Goal: Task Accomplishment & Management: Manage account settings

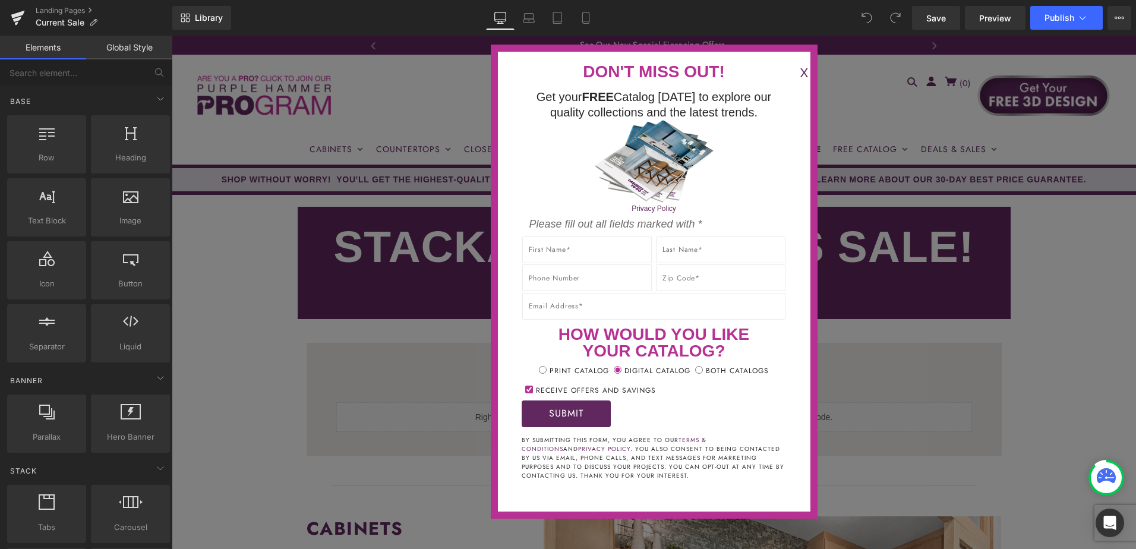
click at [792, 71] on button "X" at bounding box center [804, 74] width 24 height 20
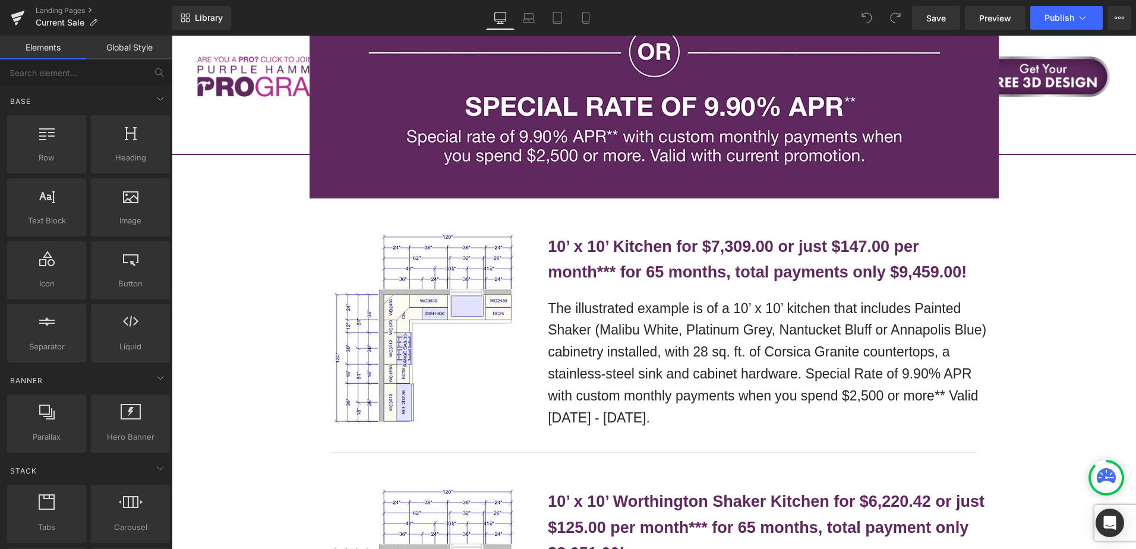
scroll to position [2318, 0]
click at [669, 238] on b "10’ x 10’ Kitchen for $7,309.00 or just $147.00 per month*** for 65 months, tot…" at bounding box center [757, 259] width 419 height 43
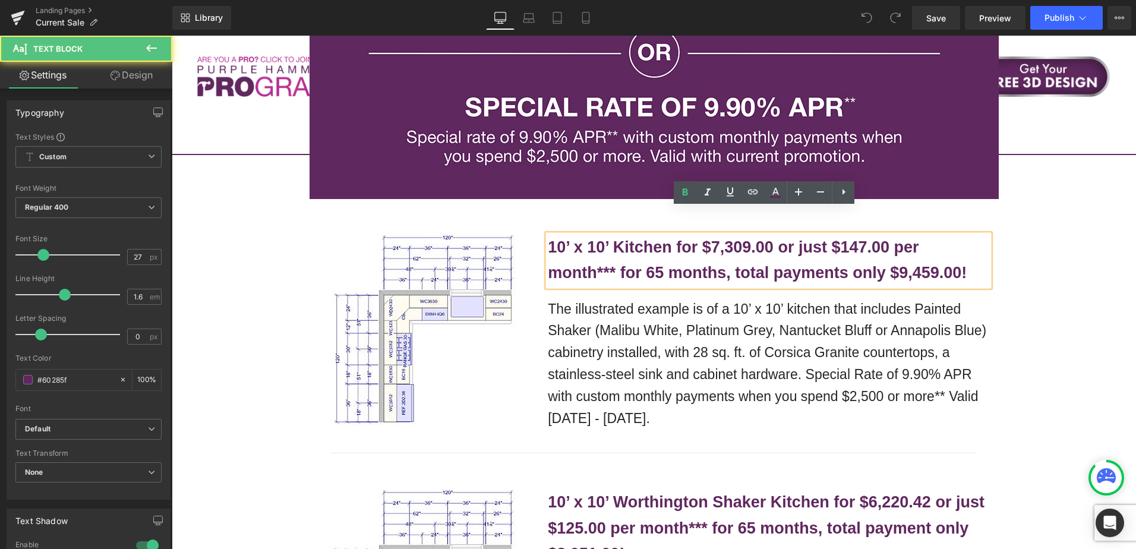
click at [672, 238] on b "10’ x 10’ Kitchen for $7,309.00 or just $147.00 per month*** for 65 months, tot…" at bounding box center [757, 259] width 419 height 43
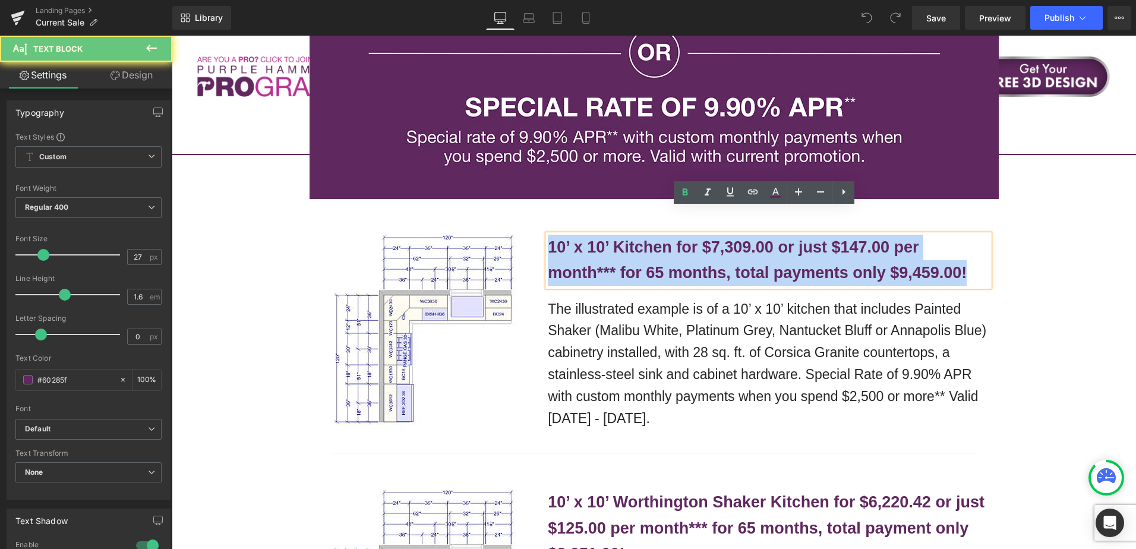
click at [672, 238] on b "10’ x 10’ Kitchen for $7,309.00 or just $147.00 per month*** for 65 months, tot…" at bounding box center [757, 259] width 419 height 43
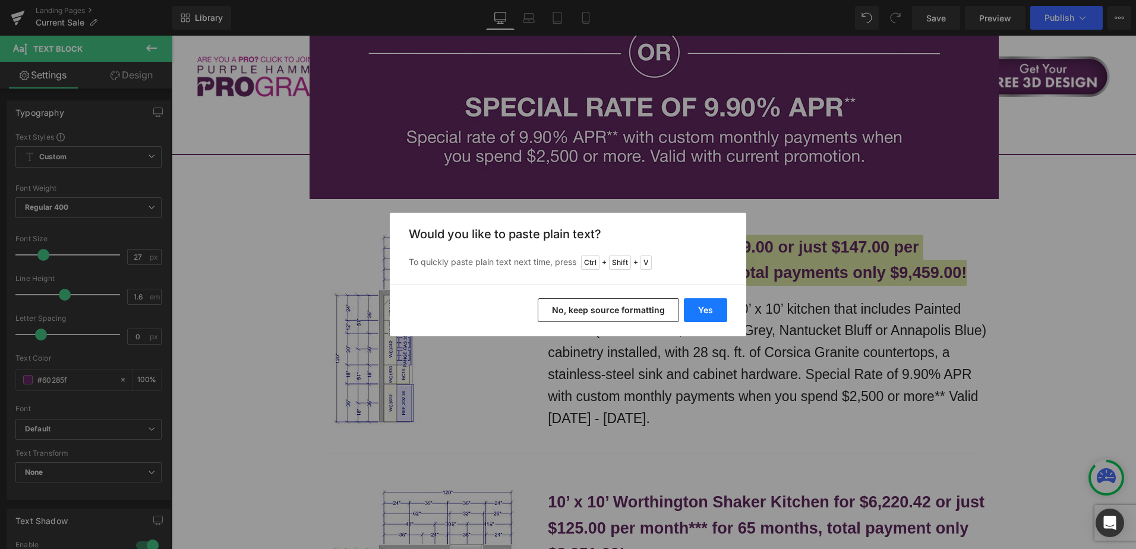
click at [714, 311] on button "Yes" at bounding box center [705, 310] width 43 height 24
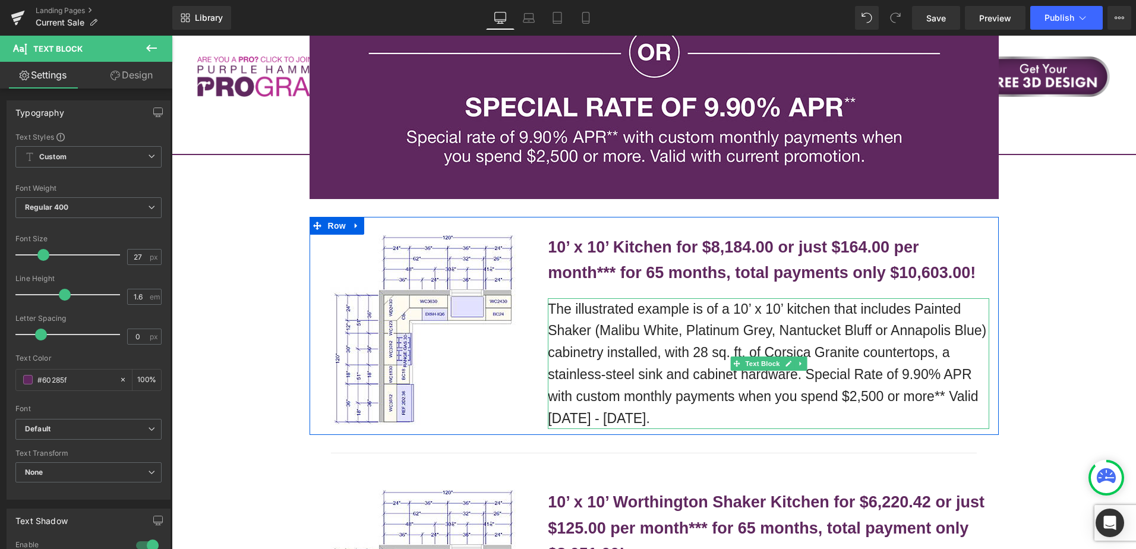
click at [657, 312] on p "The illustrated example is of a 10’ x 10’ kitchen that includes Painted Shaker …" at bounding box center [769, 363] width 442 height 131
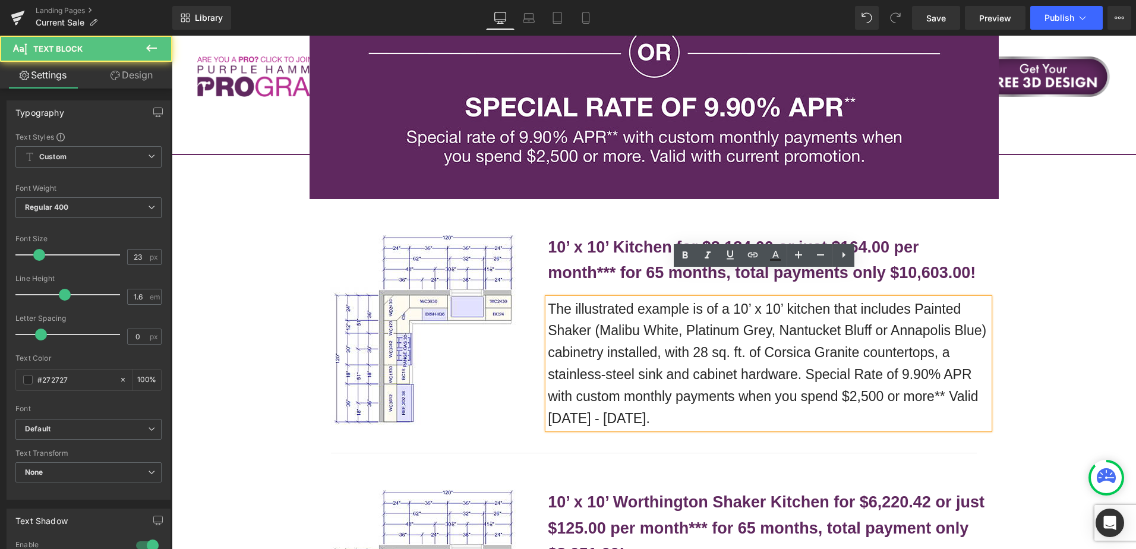
click at [648, 301] on p "The illustrated example is of a 10’ x 10’ kitchen that includes Painted Shaker …" at bounding box center [769, 363] width 442 height 131
click at [648, 310] on p "The illustrated example is of a 10’ x 10’ kitchen that includes Painted Shaker …" at bounding box center [769, 363] width 442 height 131
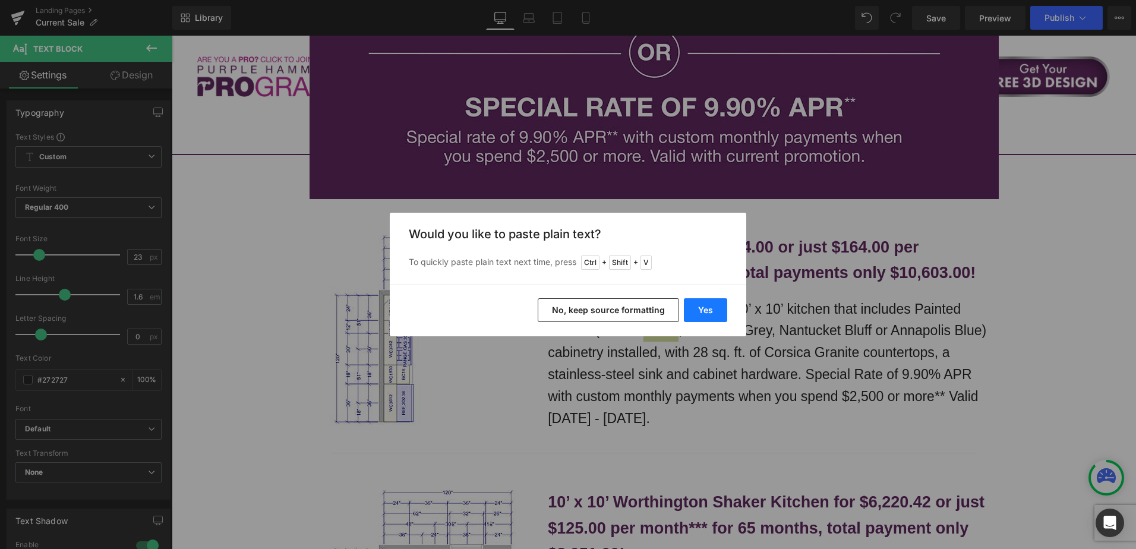
click at [716, 313] on button "Yes" at bounding box center [705, 310] width 43 height 24
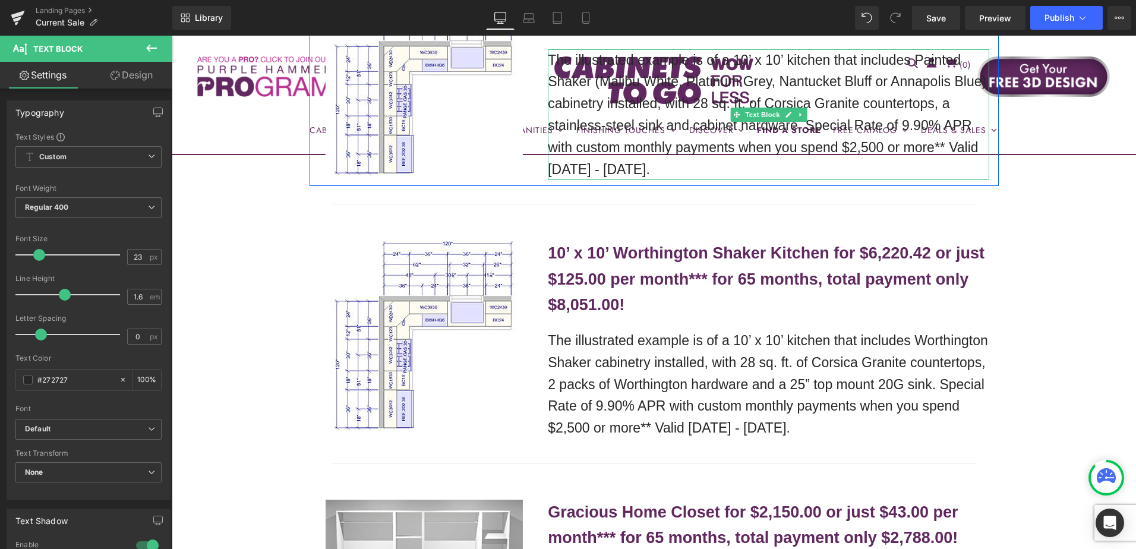
scroll to position [2615, 0]
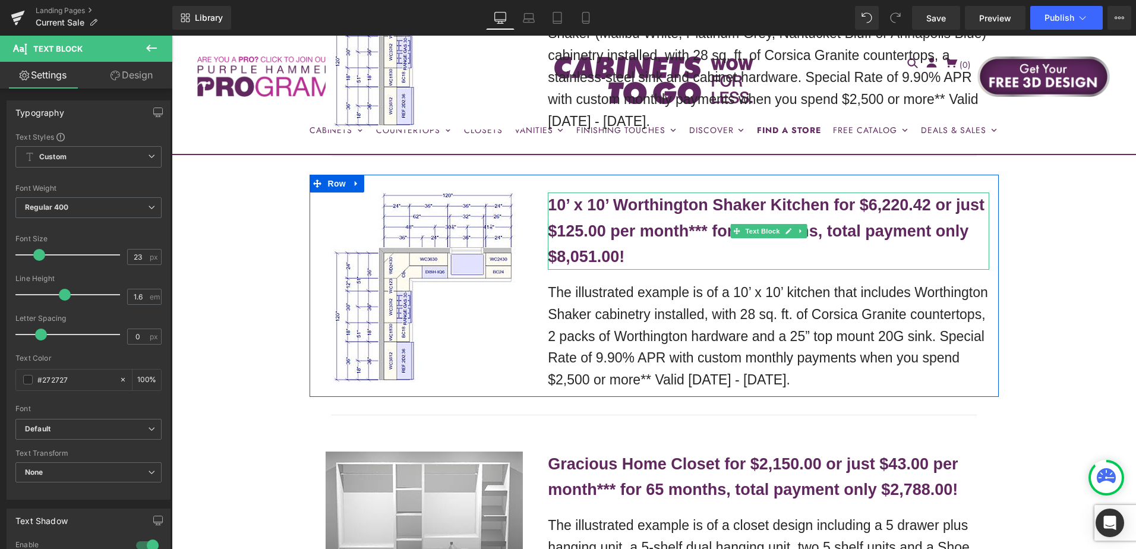
click at [604, 200] on b "10’ x 10’ Worthington Shaker Kitchen for $6,220.42 or just $125.00 per month***…" at bounding box center [766, 230] width 437 height 69
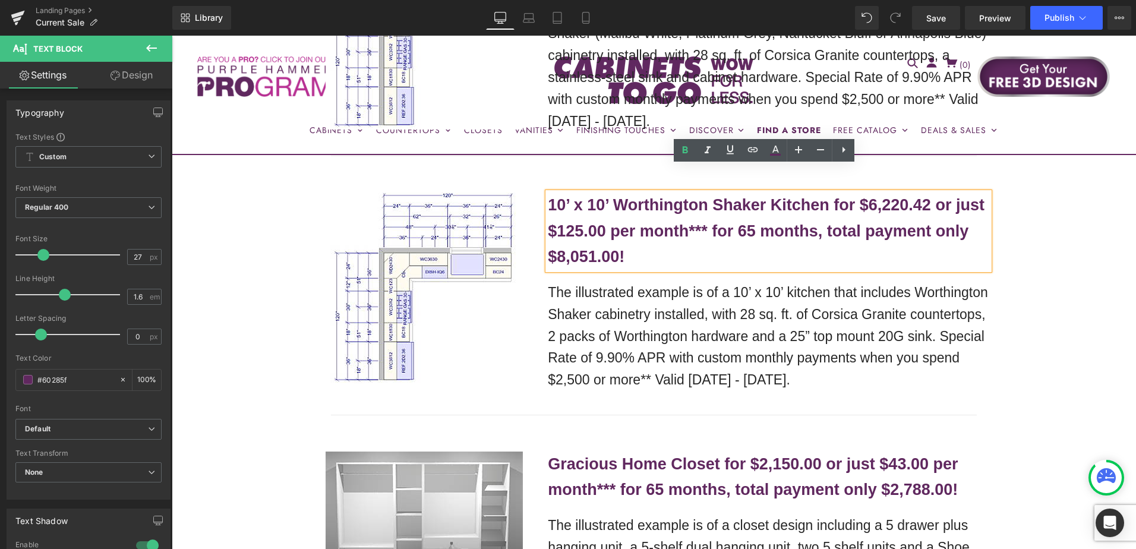
click at [642, 196] on b "10’ x 10’ Worthington Shaker Kitchen for $6,220.42 or just $125.00 per month***…" at bounding box center [766, 230] width 437 height 69
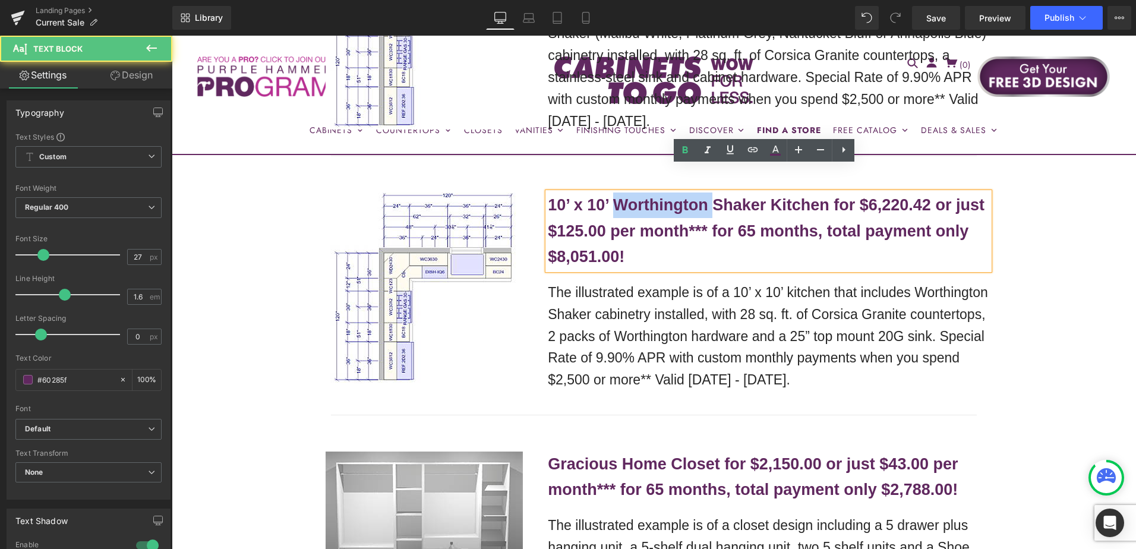
click at [642, 196] on b "10’ x 10’ Worthington Shaker Kitchen for $6,220.42 or just $125.00 per month***…" at bounding box center [766, 230] width 437 height 69
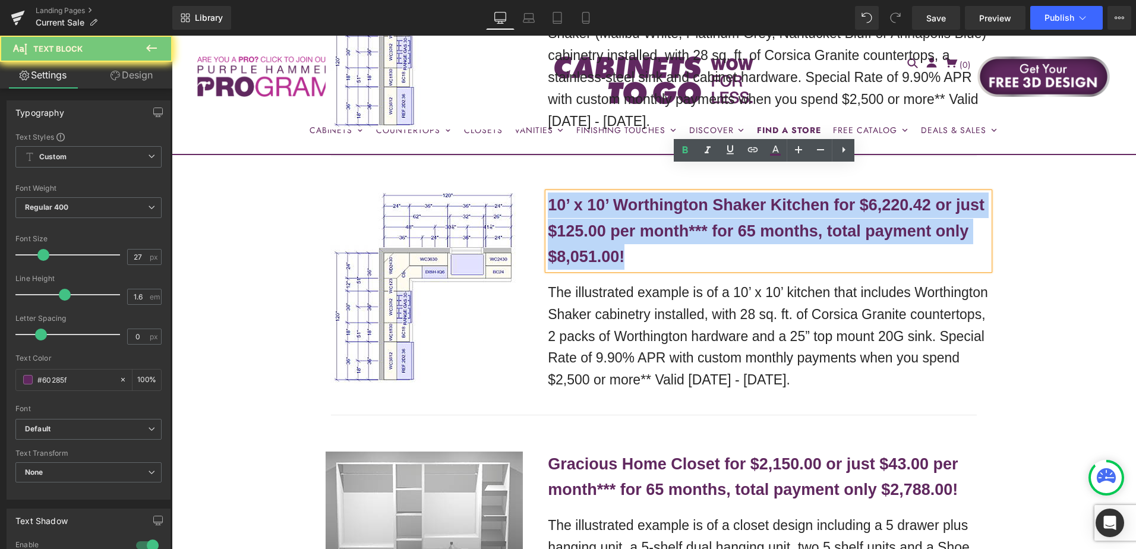
click at [642, 196] on b "10’ x 10’ Worthington Shaker Kitchen for $6,220.42 or just $125.00 per month***…" at bounding box center [766, 230] width 437 height 69
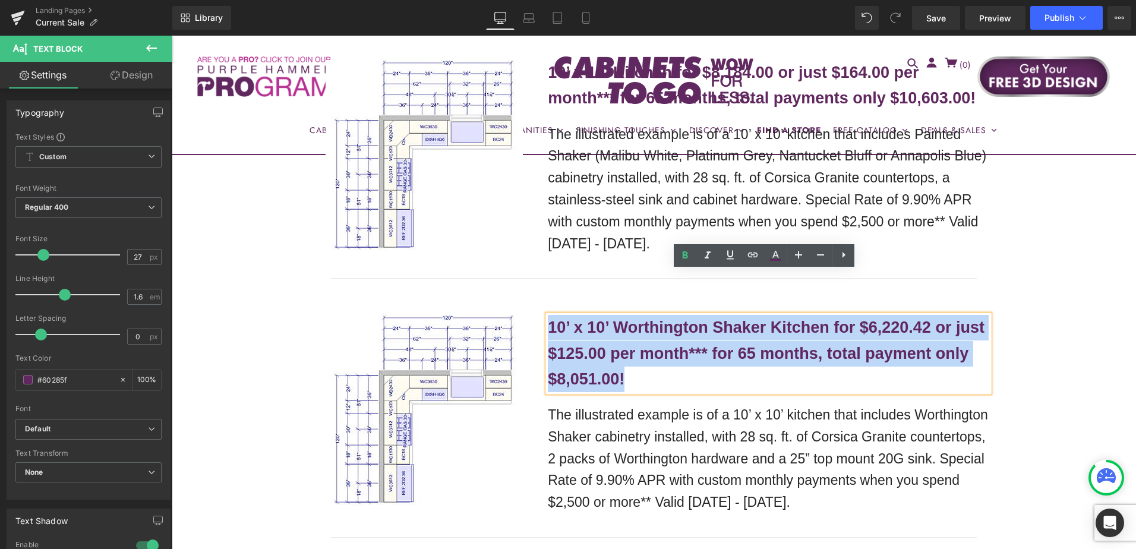
scroll to position [2436, 0]
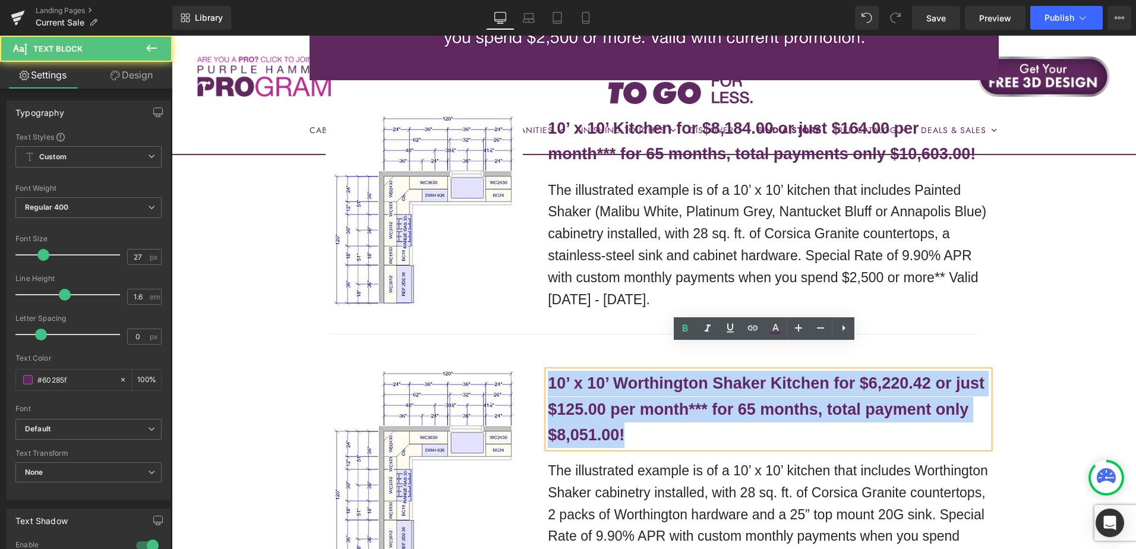
click at [620, 374] on b "10’ x 10’ Worthington Shaker Kitchen for $6,220.42 or just $125.00 per month***…" at bounding box center [766, 408] width 437 height 69
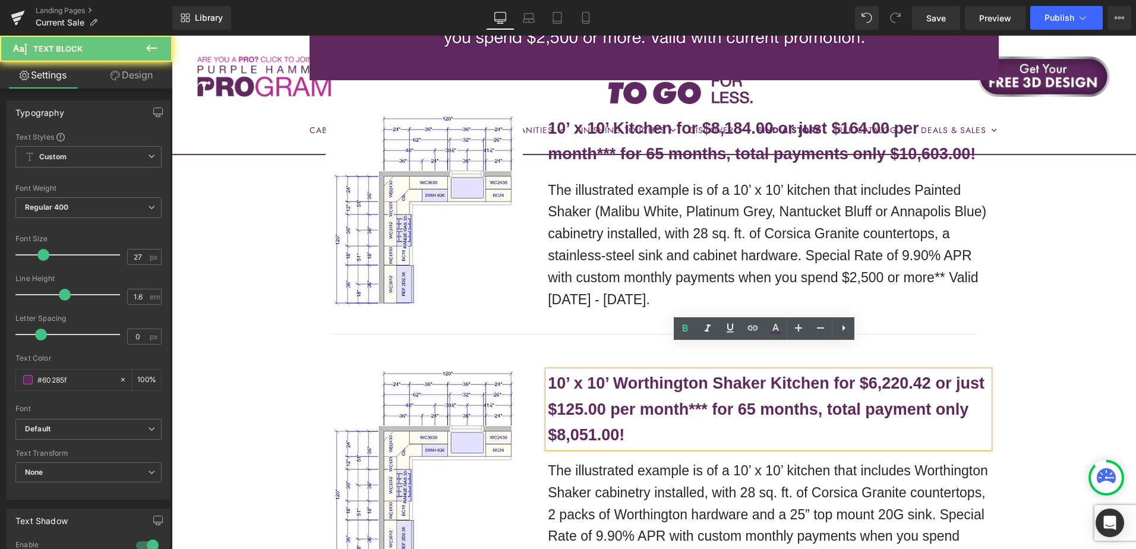
click at [625, 374] on b "10’ x 10’ Worthington Shaker Kitchen for $6,220.42 or just $125.00 per month***…" at bounding box center [766, 408] width 437 height 69
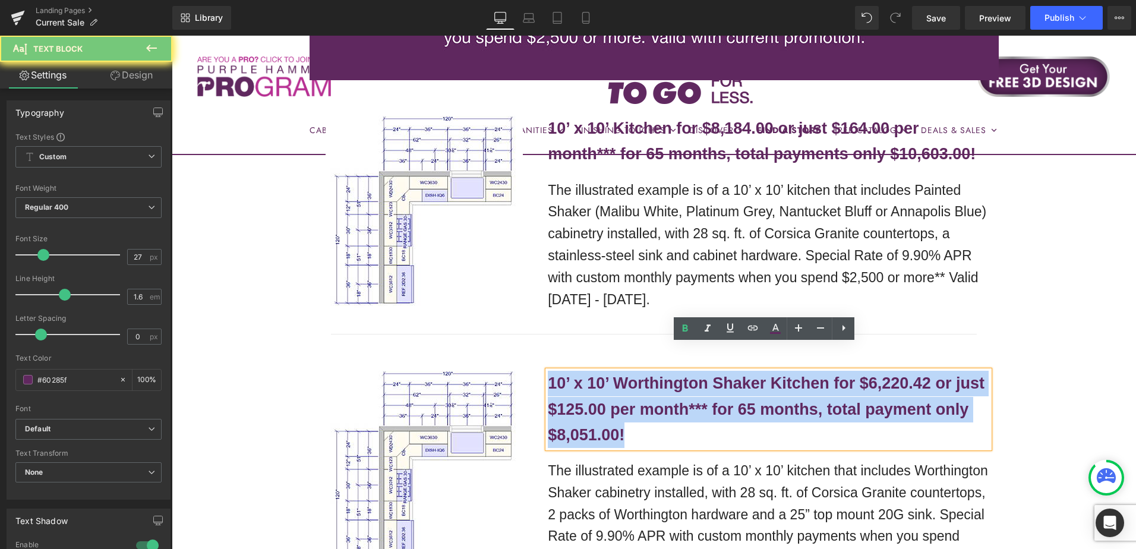
click at [625, 374] on b "10’ x 10’ Worthington Shaker Kitchen for $6,220.42 or just $125.00 per month***…" at bounding box center [766, 408] width 437 height 69
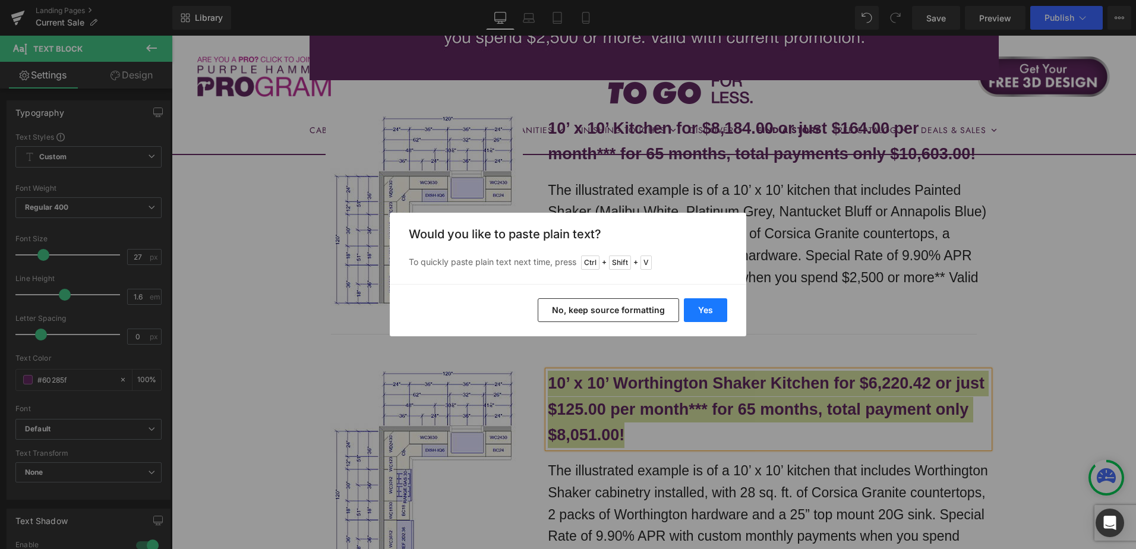
click at [692, 304] on button "Yes" at bounding box center [705, 310] width 43 height 24
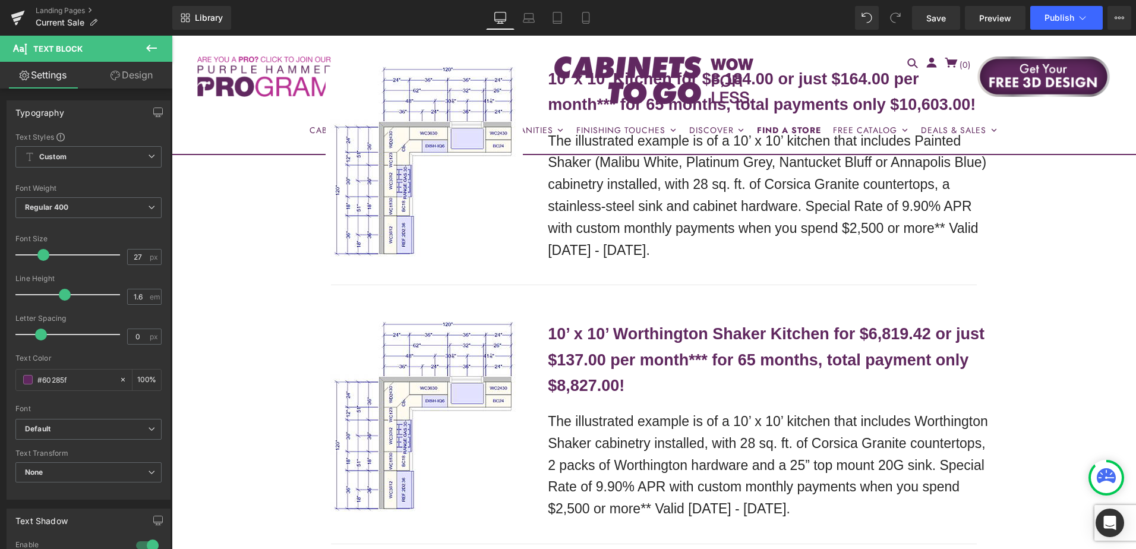
scroll to position [2496, 0]
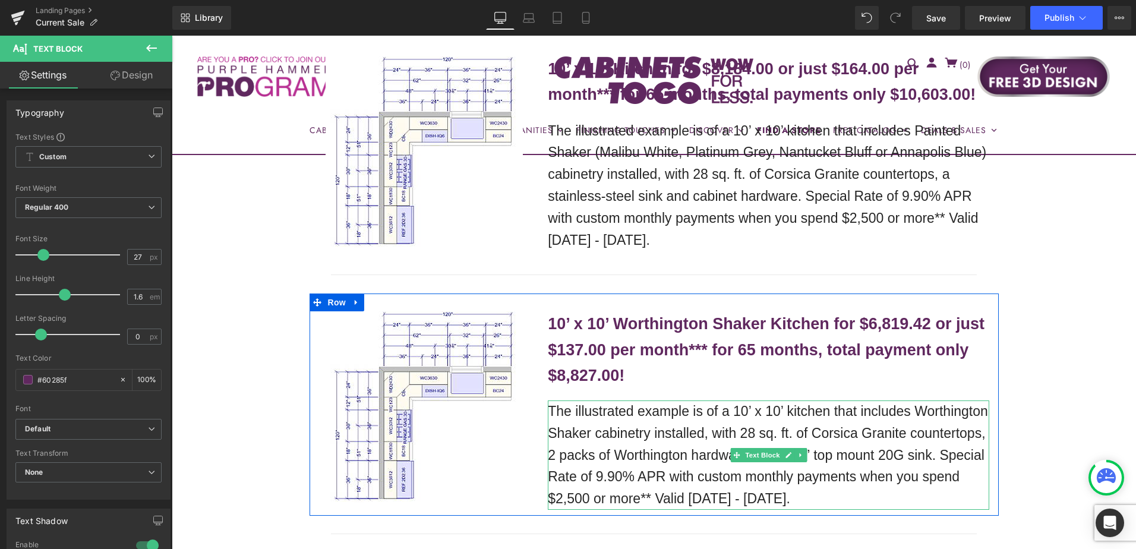
click at [649, 413] on p "The illustrated example is of a 10’ x 10’ kitchen that includes Worthington Sha…" at bounding box center [769, 455] width 442 height 109
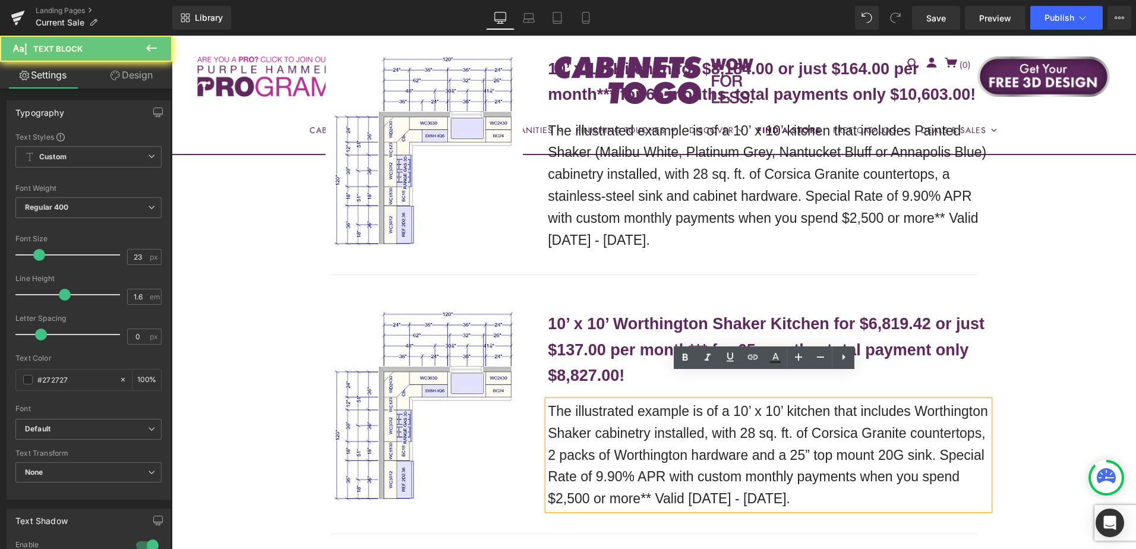
click at [641, 406] on p "The illustrated example is of a 10’ x 10’ kitchen that includes Worthington Sha…" at bounding box center [769, 455] width 442 height 109
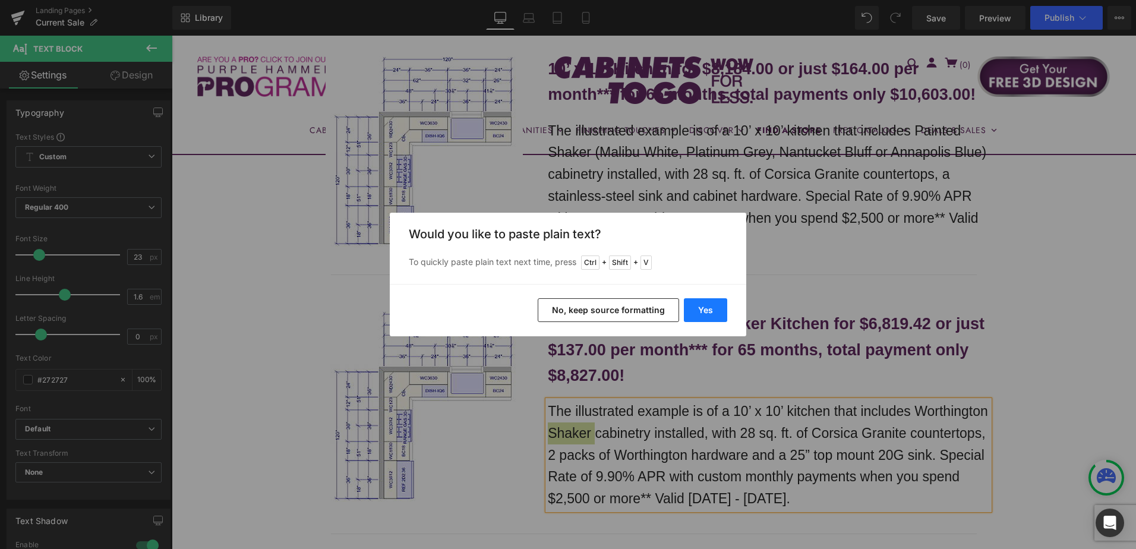
click at [704, 311] on button "Yes" at bounding box center [705, 310] width 43 height 24
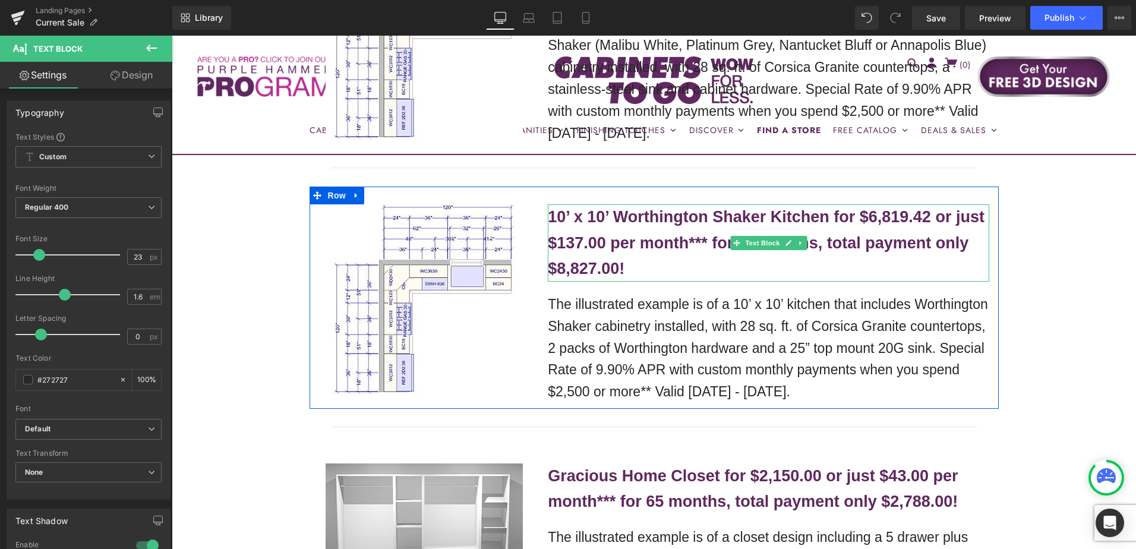
scroll to position [2734, 0]
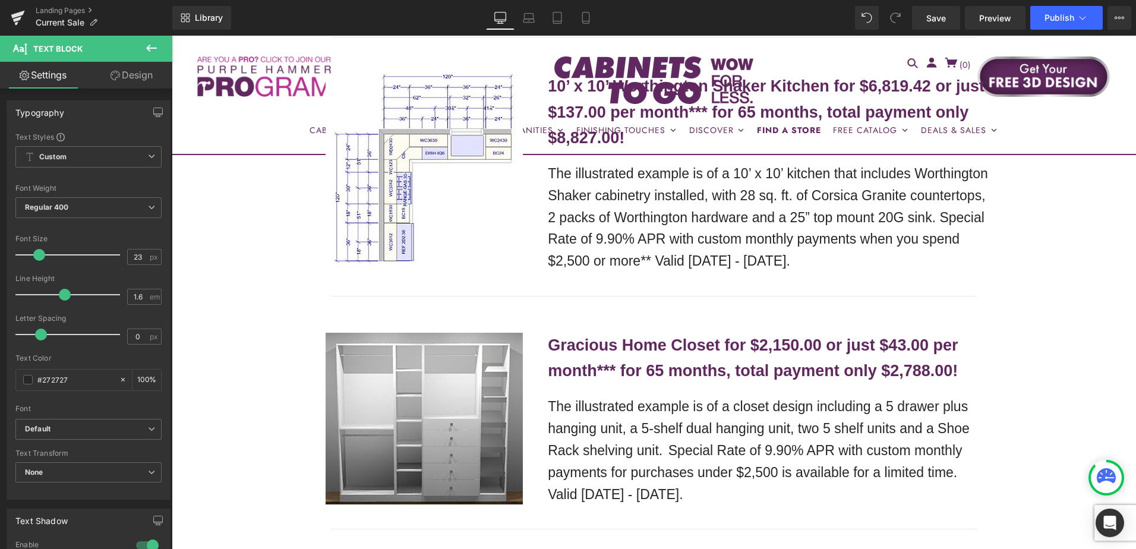
click at [626, 336] on b "Gracious Home Closet for $2,150.00 or just $43.00 per month*** for 65 months, t…" at bounding box center [753, 357] width 410 height 43
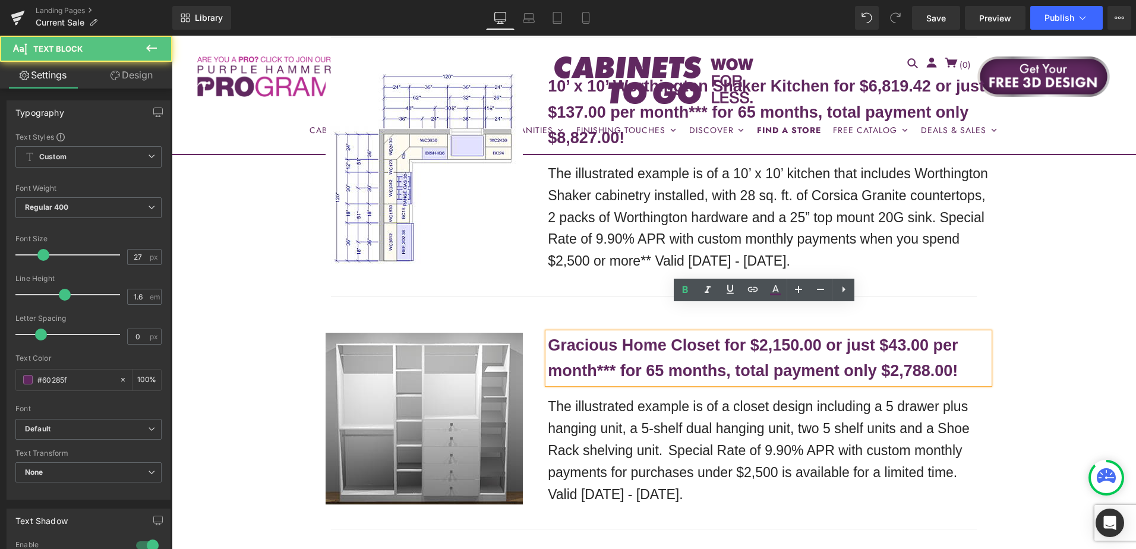
click at [647, 336] on b "Gracious Home Closet for $2,150.00 or just $43.00 per month*** for 65 months, t…" at bounding box center [753, 357] width 410 height 43
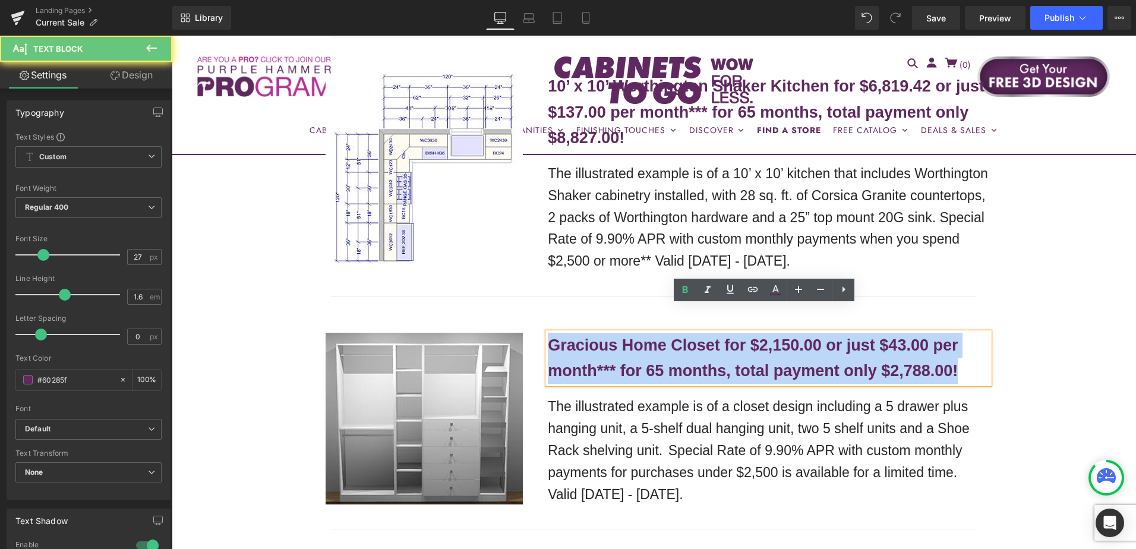
click at [647, 336] on b "Gracious Home Closet for $2,150.00 or just $43.00 per month*** for 65 months, t…" at bounding box center [753, 357] width 410 height 43
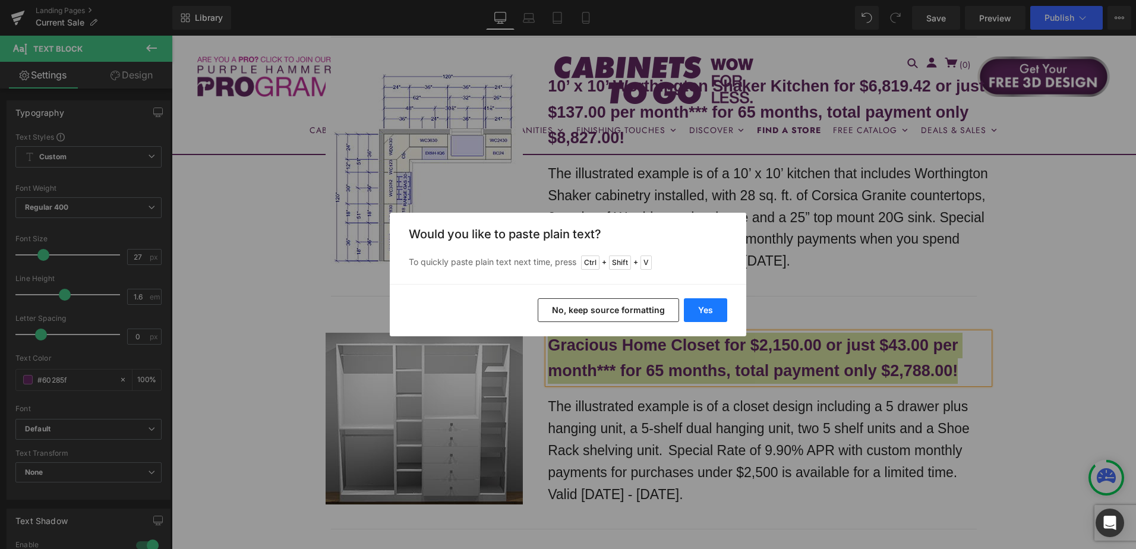
click at [698, 308] on button "Yes" at bounding box center [705, 310] width 43 height 24
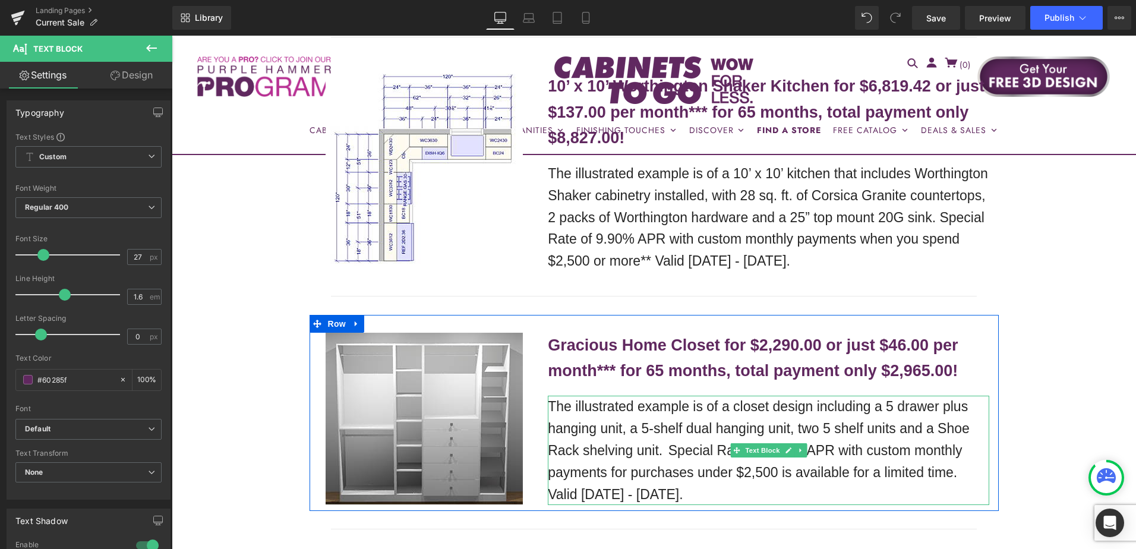
click at [589, 396] on p "The illustrated example is of a closet design including a 5 drawer plus hanging…" at bounding box center [769, 450] width 442 height 109
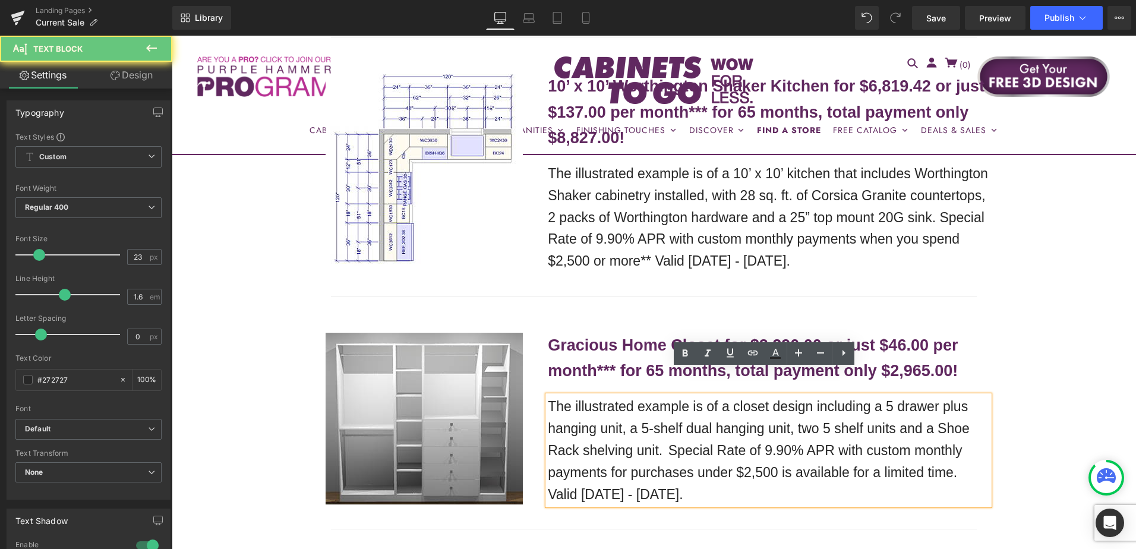
click at [633, 396] on p "The illustrated example is of a closet design including a 5 drawer plus hanging…" at bounding box center [769, 450] width 442 height 109
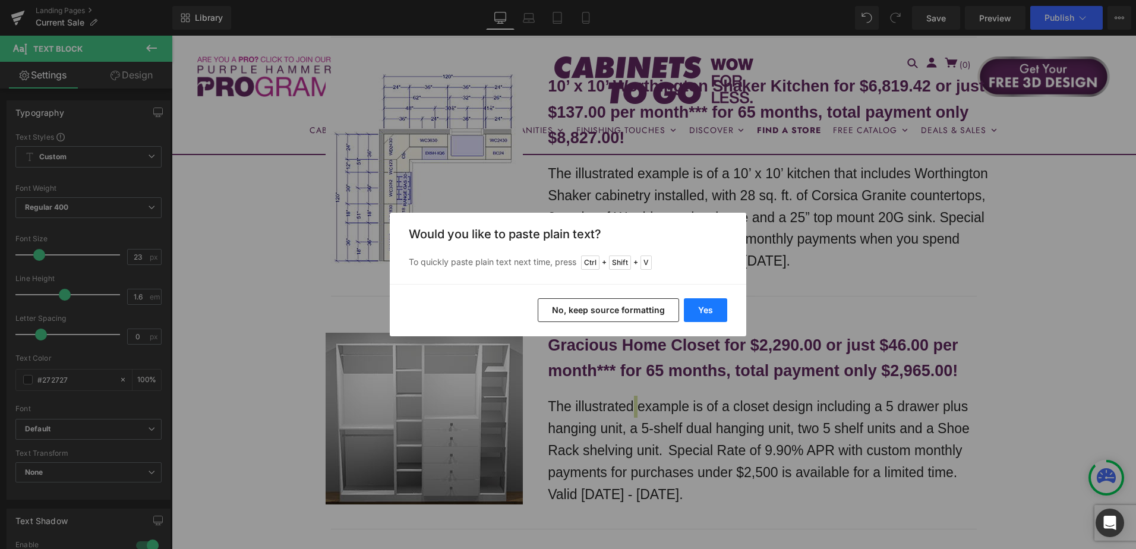
click at [710, 311] on button "Yes" at bounding box center [705, 310] width 43 height 24
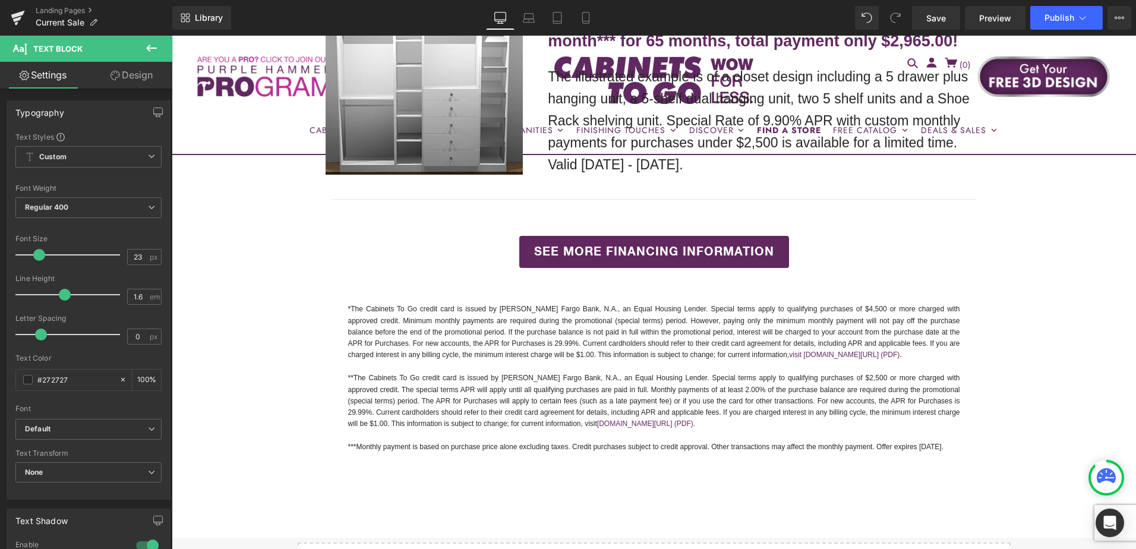
scroll to position [3150, 0]
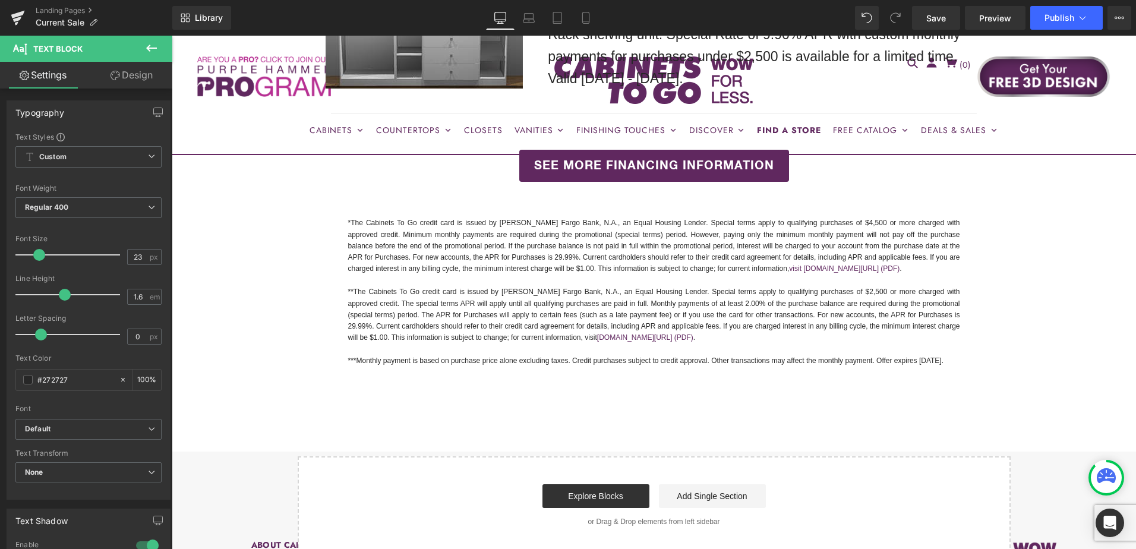
click at [920, 355] on p "***Monthly payment is based on purchase price alone excluding taxes. Credit pur…" at bounding box center [654, 360] width 612 height 11
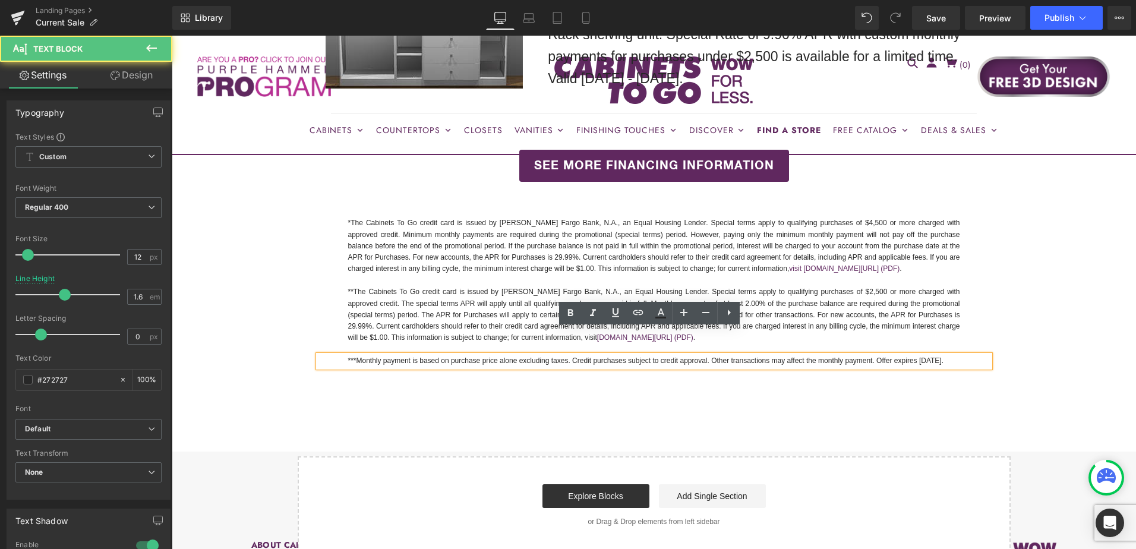
click at [915, 355] on p "***Monthly payment is based on purchase price alone excluding taxes. Credit pur…" at bounding box center [654, 360] width 612 height 11
click at [929, 355] on p "***Monthly payment is based on purchase price alone excluding taxes. Credit pur…" at bounding box center [654, 360] width 612 height 11
click at [920, 355] on p "***Monthly payment is based on purchase price alone excluding taxes. Credit pur…" at bounding box center [654, 360] width 612 height 11
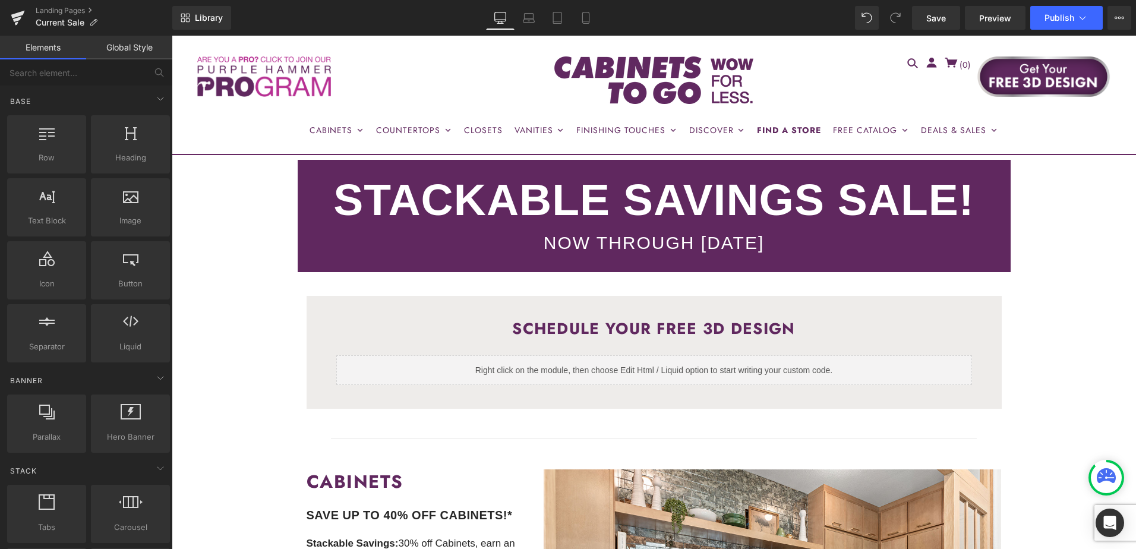
scroll to position [0, 0]
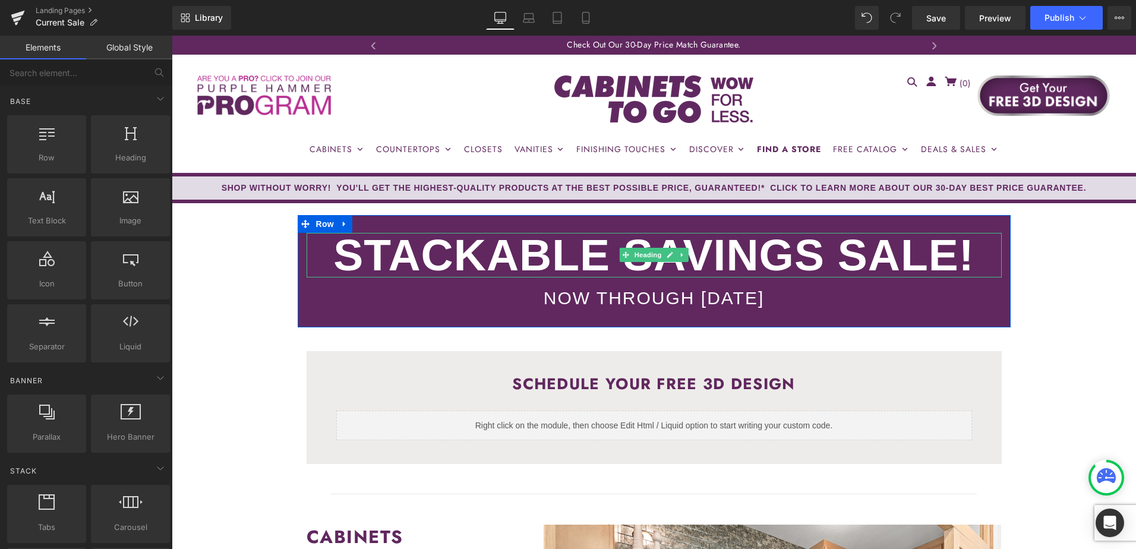
click at [574, 254] on strong "STACKABLE SAVINGS SALE!" at bounding box center [653, 255] width 641 height 50
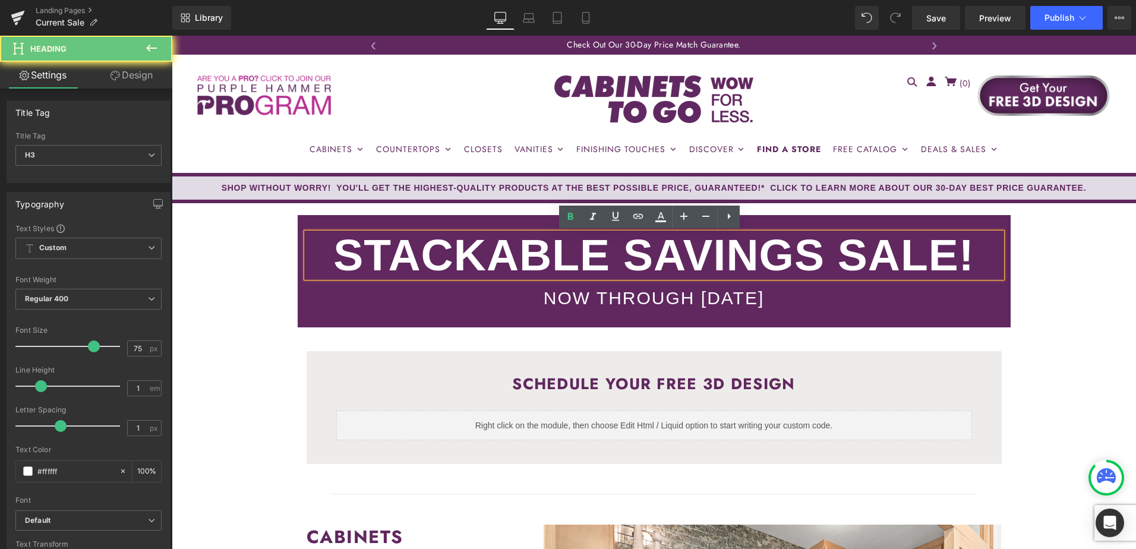
click at [754, 258] on strong "STACKABLE SAVINGS SALE!" at bounding box center [653, 255] width 641 height 50
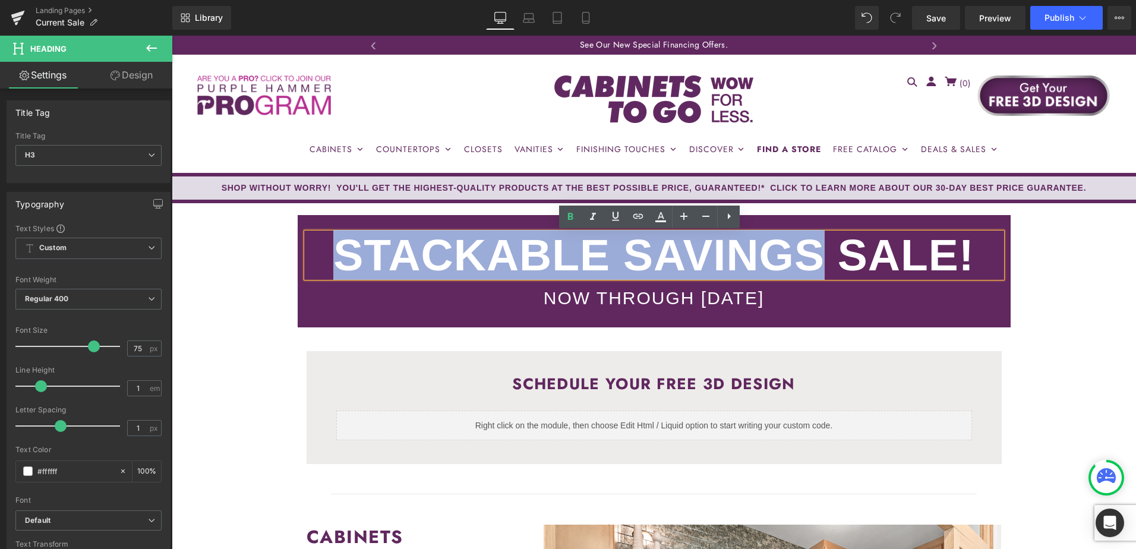
drag, startPoint x: 815, startPoint y: 258, endPoint x: 327, endPoint y: 257, distance: 488.5
click at [328, 254] on div "STACKABLE SAVINGS SALE!" at bounding box center [654, 255] width 695 height 45
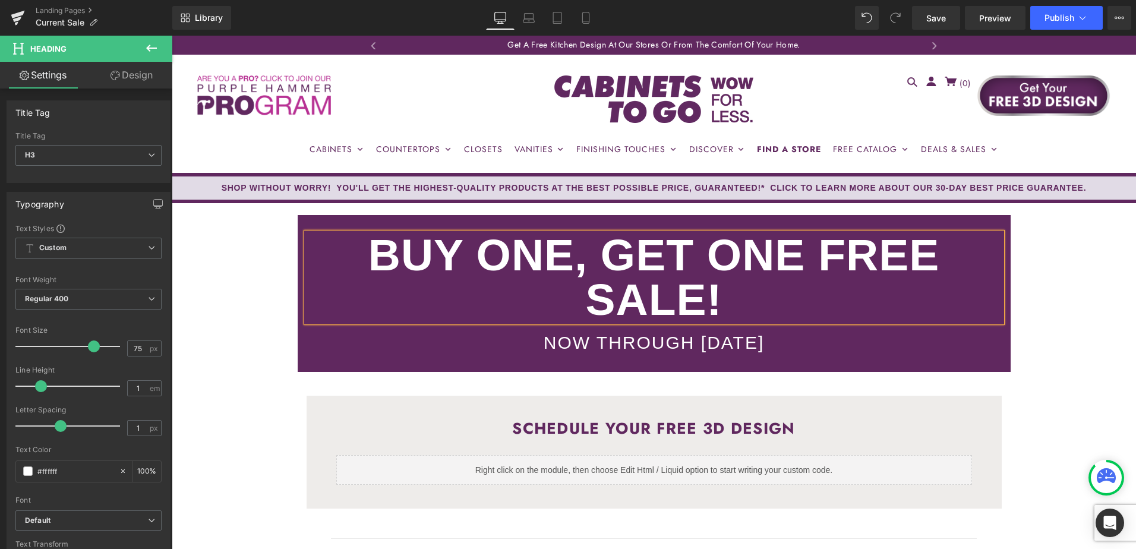
click at [648, 285] on strong "BUY ONE, GET ONE fREE SALE!" at bounding box center [653, 277] width 571 height 94
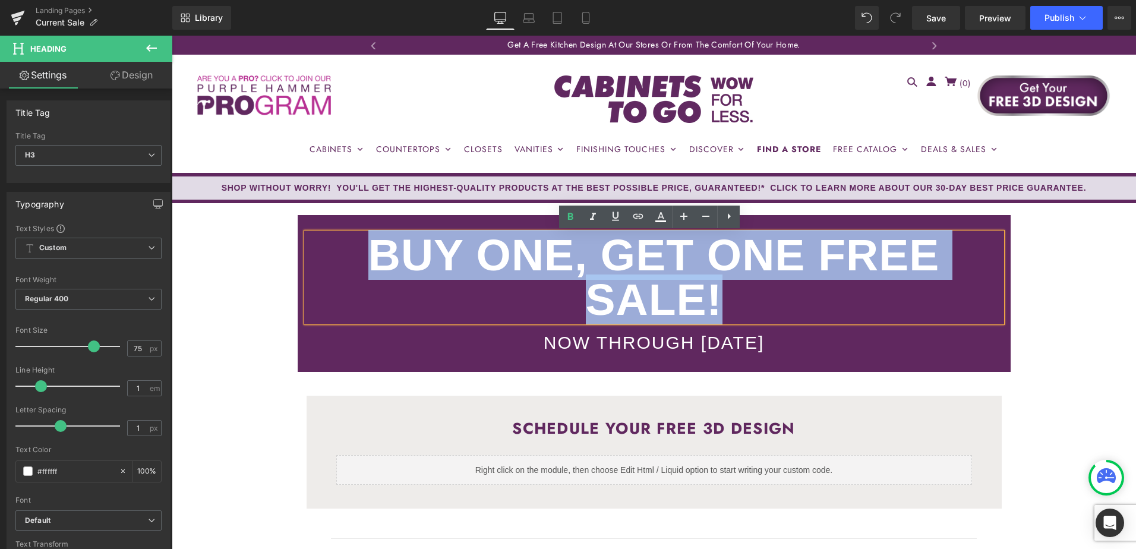
drag, startPoint x: 720, startPoint y: 297, endPoint x: 358, endPoint y: 235, distance: 367.7
click at [358, 235] on div "BUY ONE, GET ONE fREE SALE!" at bounding box center [654, 277] width 695 height 89
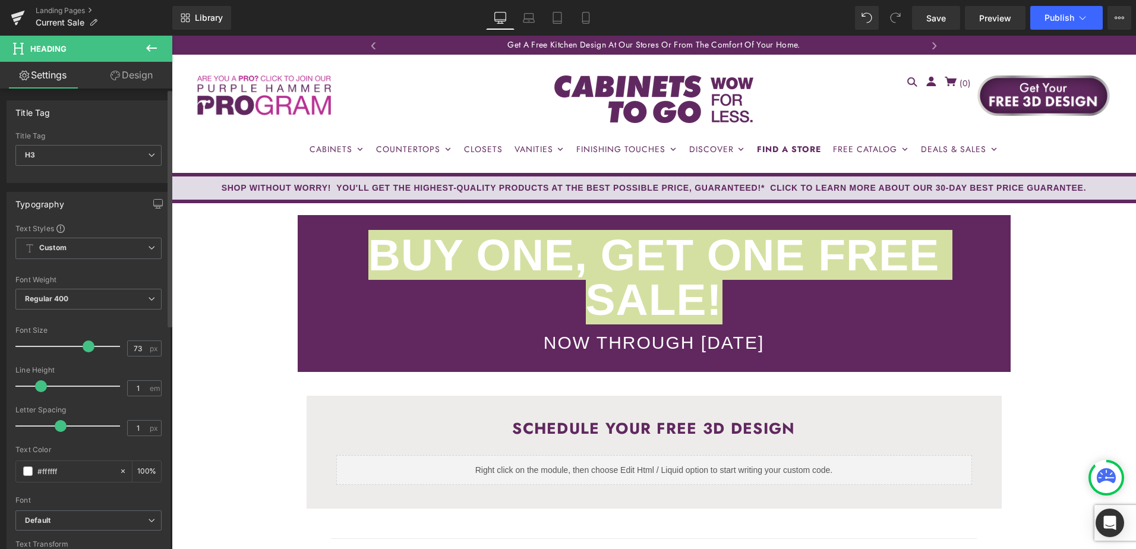
type input "70"
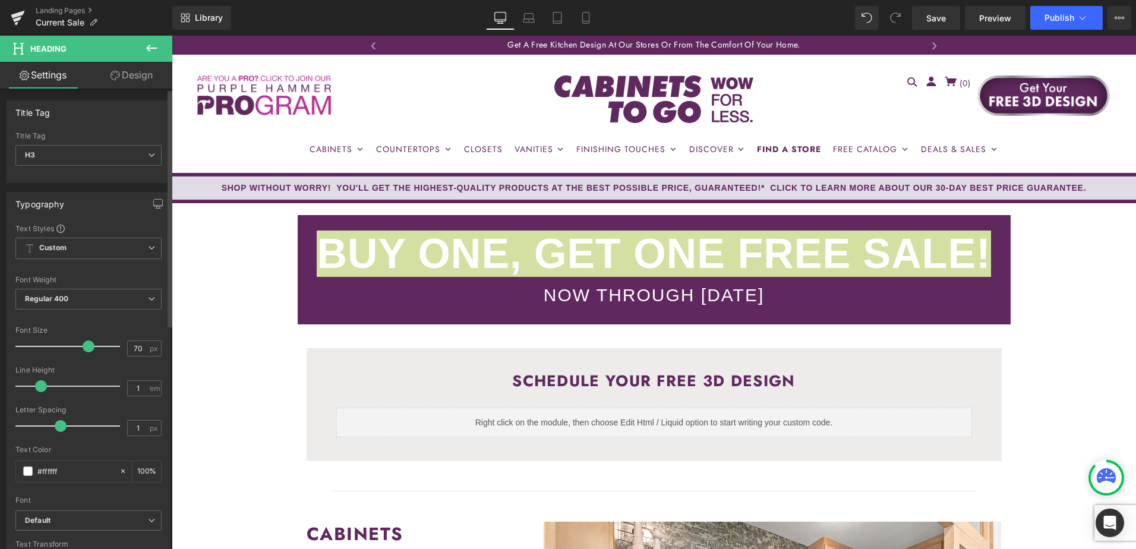
click at [84, 349] on span at bounding box center [89, 347] width 12 height 12
type input "0"
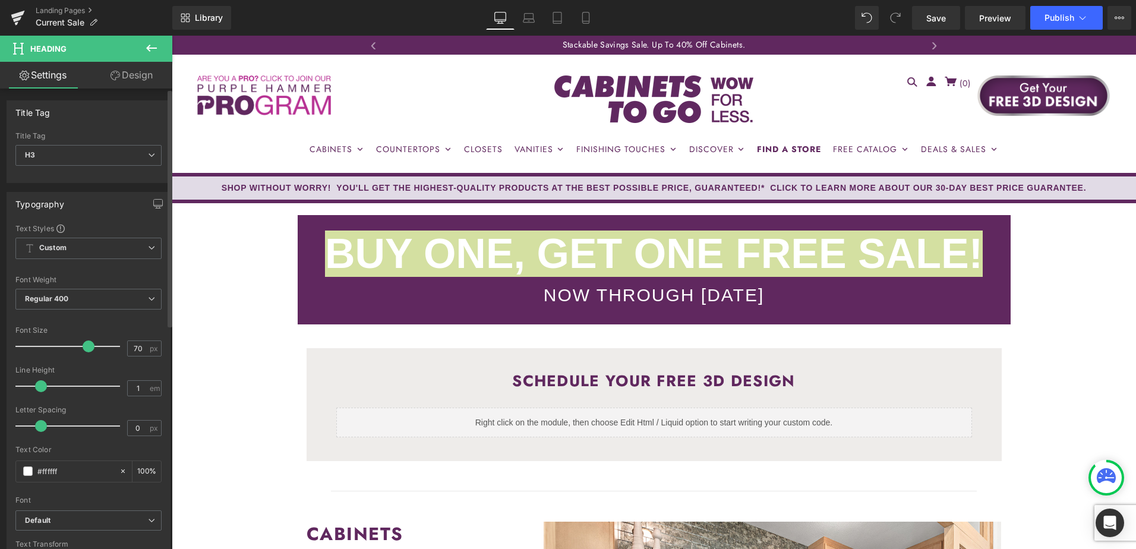
drag, startPoint x: 56, startPoint y: 426, endPoint x: 38, endPoint y: 427, distance: 18.4
click at [38, 427] on span at bounding box center [41, 426] width 12 height 12
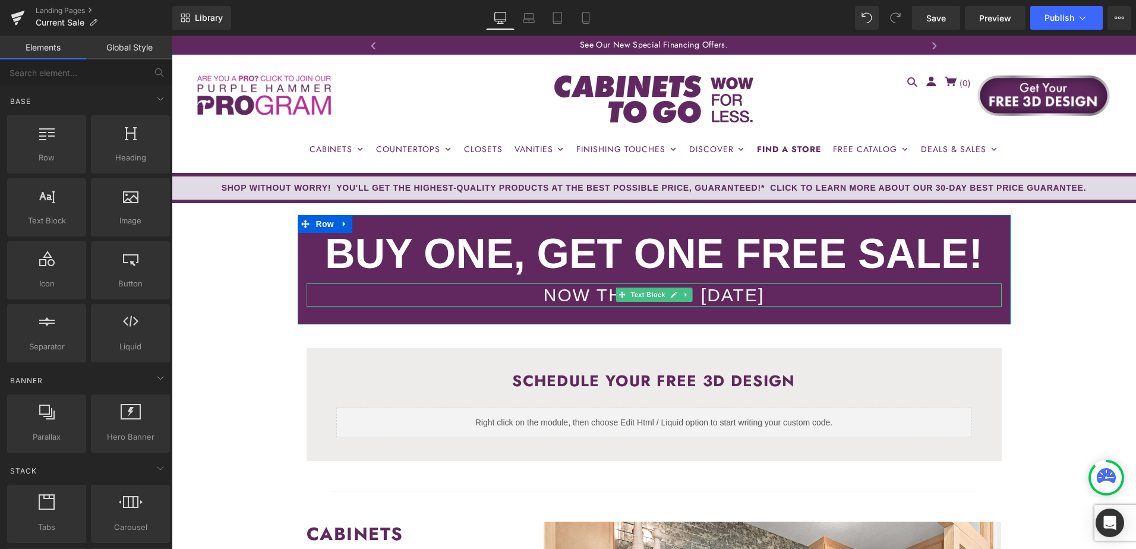
click at [724, 294] on div "NOW THROUGH FRIDAY, SEPTEMBER 26TH" at bounding box center [654, 294] width 695 height 23
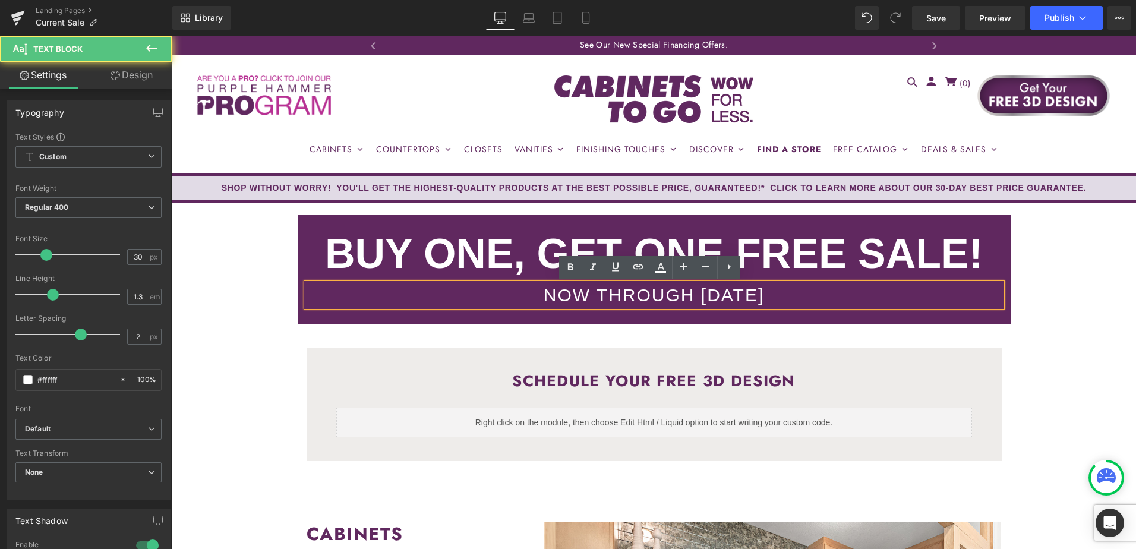
click at [582, 295] on div "NOW THROUGH FRIDAY, SEPTEMBER 26TH" at bounding box center [654, 294] width 695 height 23
drag, startPoint x: 603, startPoint y: 293, endPoint x: 630, endPoint y: 296, distance: 27.5
click at [630, 296] on div "NOW THROUGH FRIDAY, SEPTEMBER 26TH" at bounding box center [654, 294] width 695 height 23
click at [629, 296] on div "NOW THROUGH FRIDAY, SEPTEMBER 26TH" at bounding box center [654, 294] width 695 height 23
drag, startPoint x: 695, startPoint y: 292, endPoint x: 841, endPoint y: 294, distance: 146.2
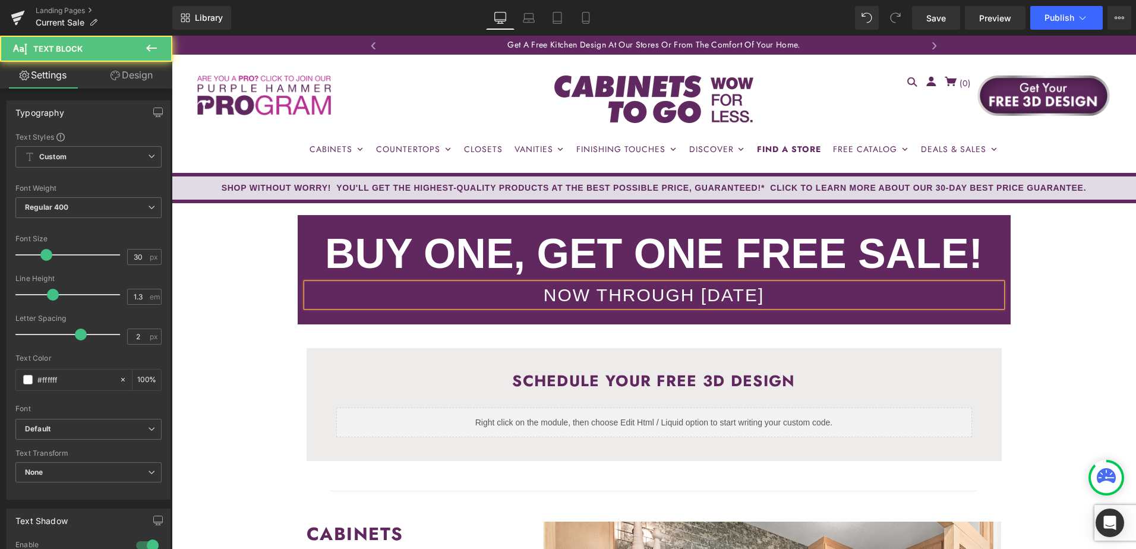
click at [841, 294] on div "NOW THROUGH TUESDAY, SEPTEMBER 26TH" at bounding box center [654, 294] width 695 height 23
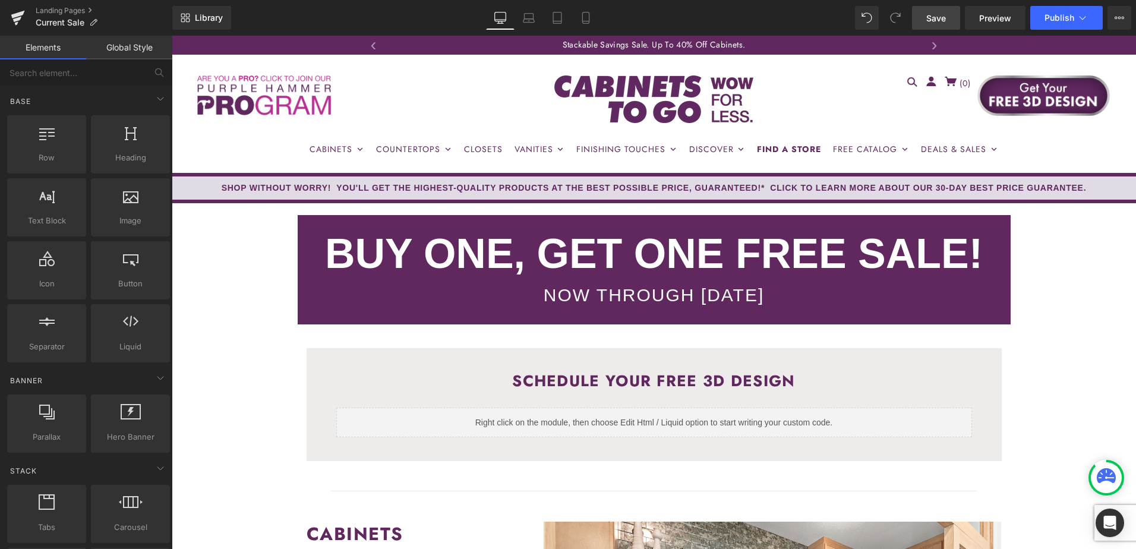
click at [943, 18] on span "Save" at bounding box center [936, 18] width 20 height 12
click at [1115, 20] on icon at bounding box center [1120, 18] width 10 height 10
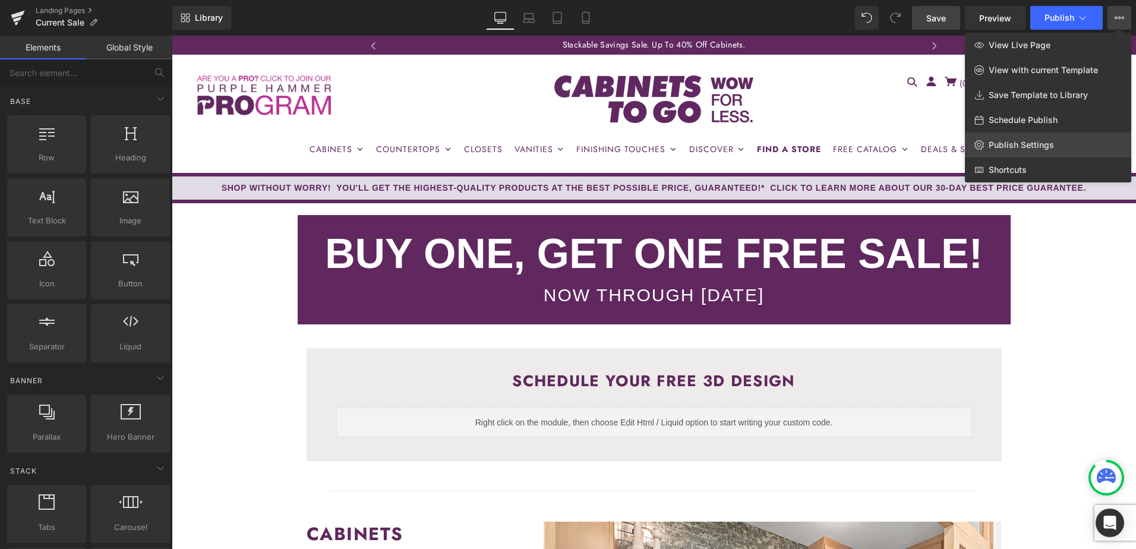
click at [1044, 141] on span "Publish Settings" at bounding box center [1021, 145] width 65 height 11
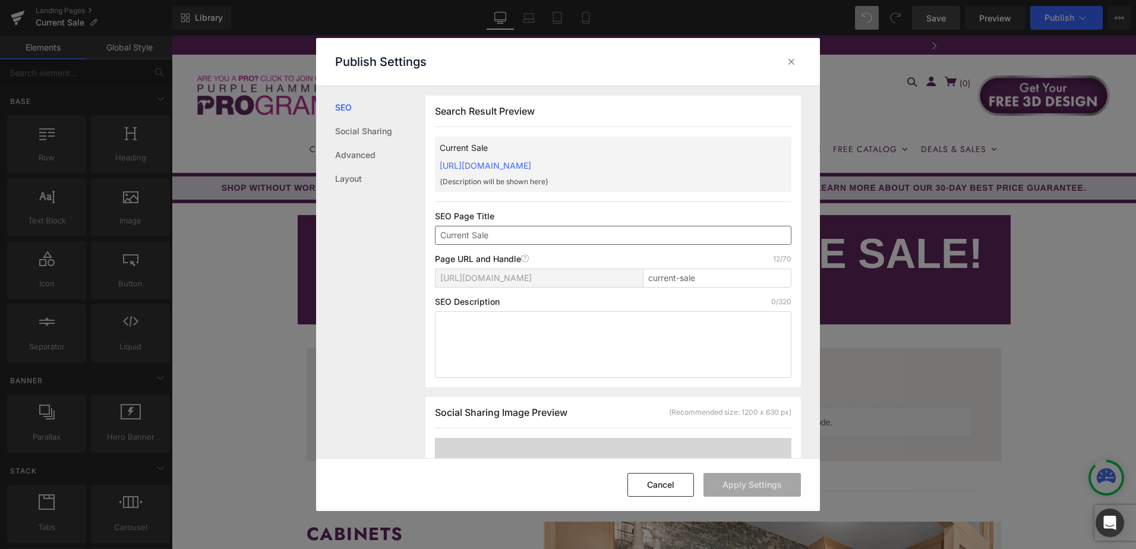
scroll to position [1, 0]
click at [794, 62] on icon at bounding box center [792, 62] width 12 height 12
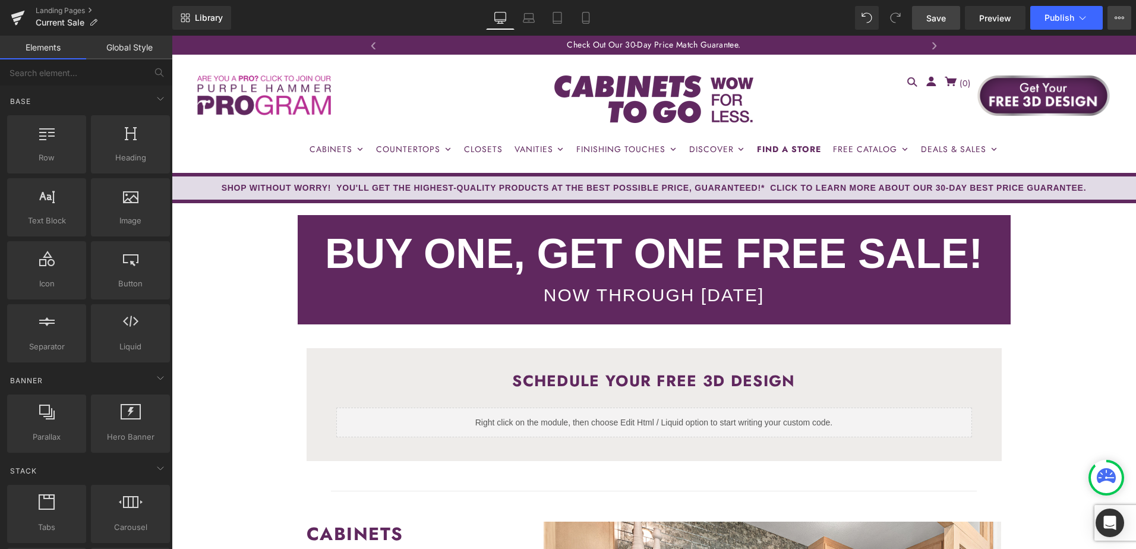
click at [1126, 13] on button "View Live Page View with current Template Save Template to Library Schedule Pub…" at bounding box center [1120, 18] width 24 height 24
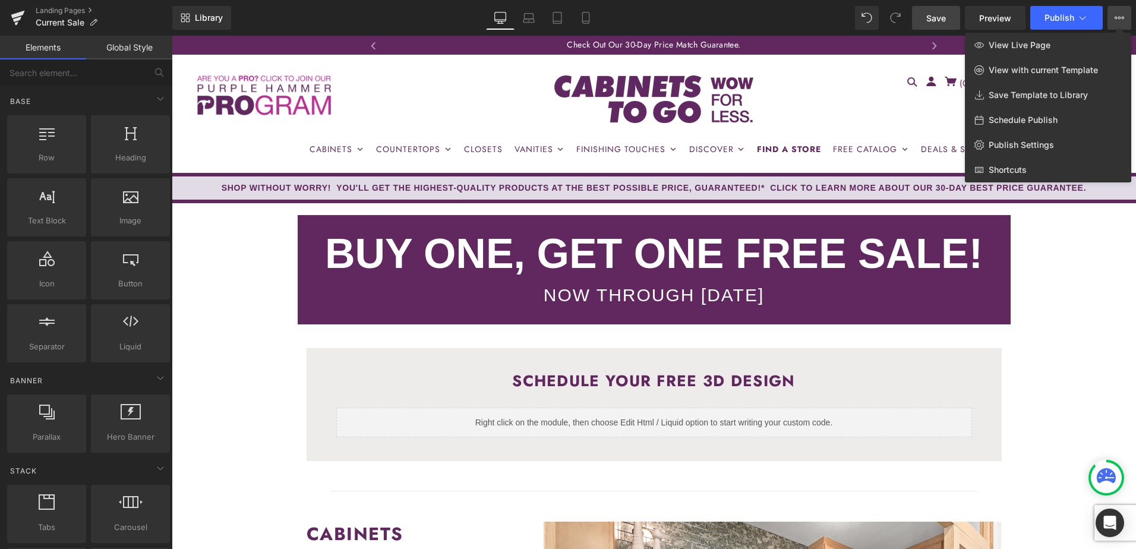
click at [1019, 121] on span "Schedule Publish" at bounding box center [1023, 120] width 69 height 11
select select
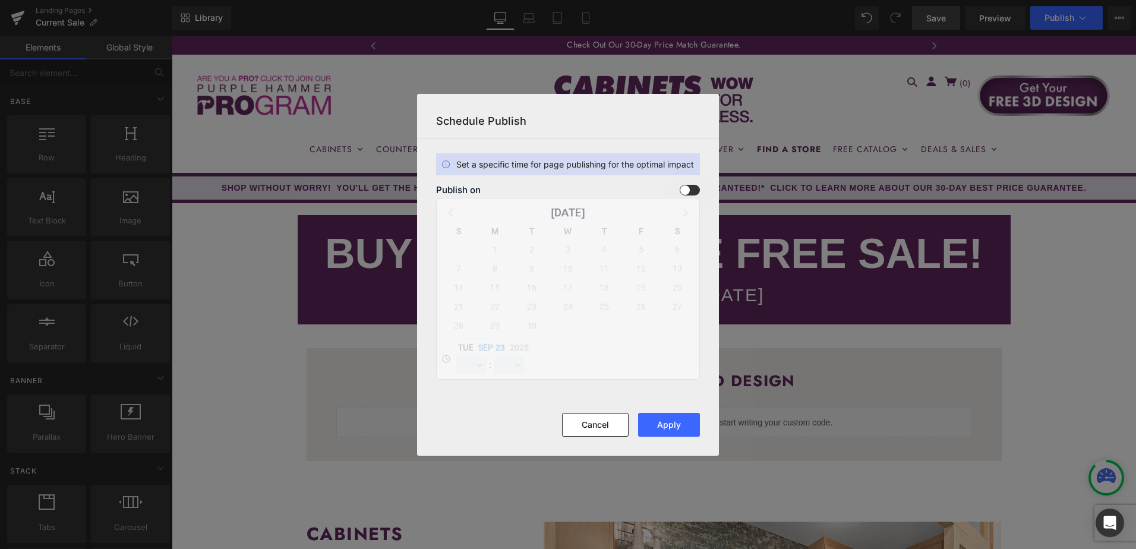
click at [687, 191] on span at bounding box center [690, 190] width 20 height 11
click at [0, 0] on input "checkbox" at bounding box center [0, 0] width 0 height 0
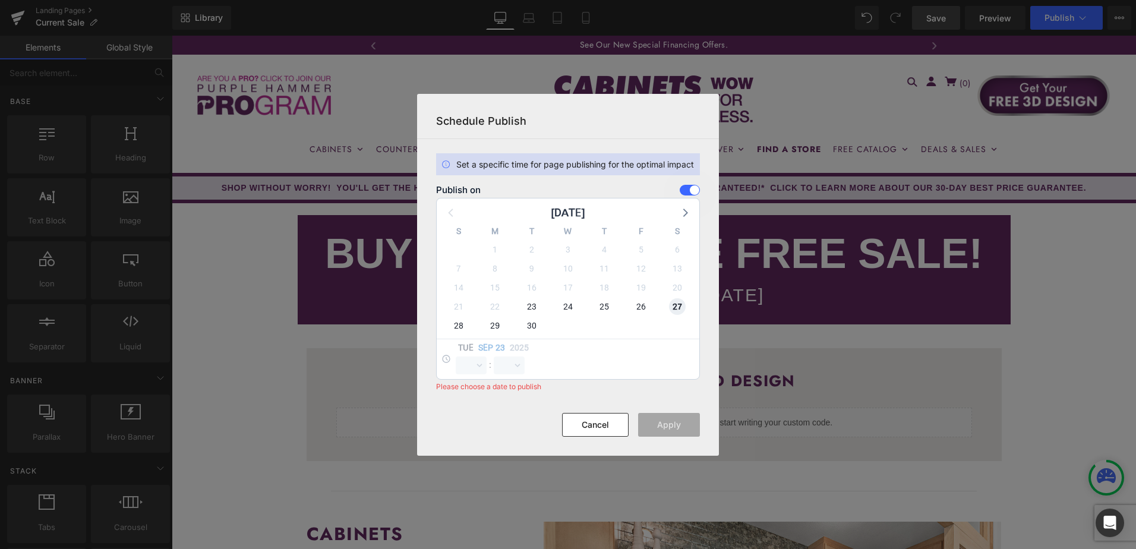
click at [680, 305] on span "27" at bounding box center [677, 306] width 17 height 17
select select "10"
select select "56"
click at [478, 367] on select "00 01 02 03 04 05 06 07 08 09 10 11 12 13 14 15 16 17 18 19 20 21 22 23" at bounding box center [471, 366] width 31 height 18
click at [456, 357] on select "00 01 02 03 04 05 06 07 08 09 10 11 12 13 14 15 16 17 18 19 20 21 22 23" at bounding box center [471, 366] width 31 height 18
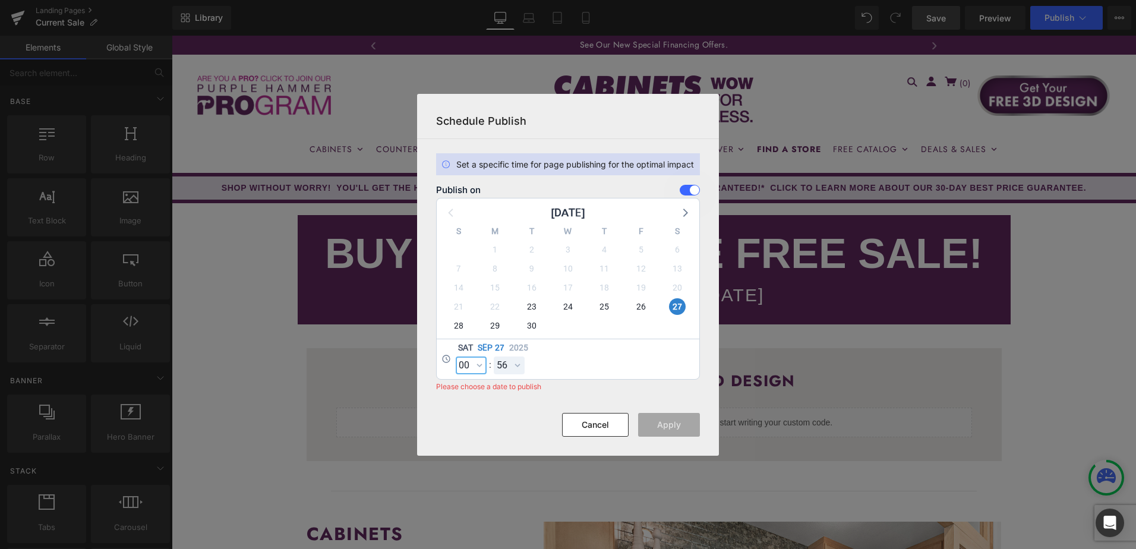
select select "0"
click at [514, 362] on select "00 01 02 03 04 05 06 07 08 09 10 11 12 13 14 15 16 17 18 19 20 21 22 23 24 25 2…" at bounding box center [509, 366] width 31 height 18
click at [494, 357] on select "00 01 02 03 04 05 06 07 08 09 10 11 12 13 14 15 16 17 18 19 20 21 22 23 24 25 2…" at bounding box center [509, 366] width 31 height 18
select select "0"
click at [679, 424] on button "Apply" at bounding box center [669, 425] width 62 height 24
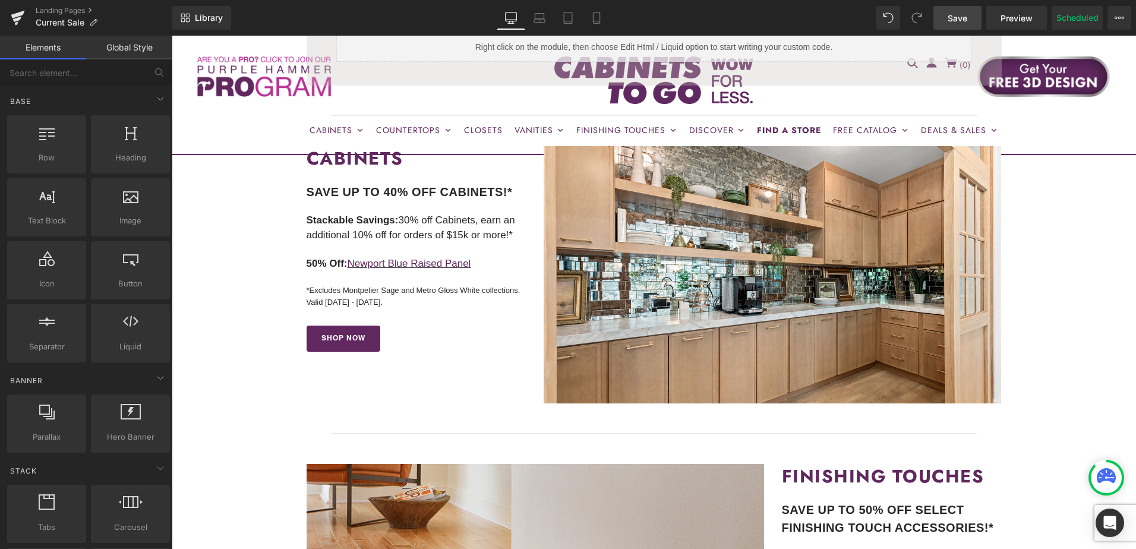
scroll to position [357, 0]
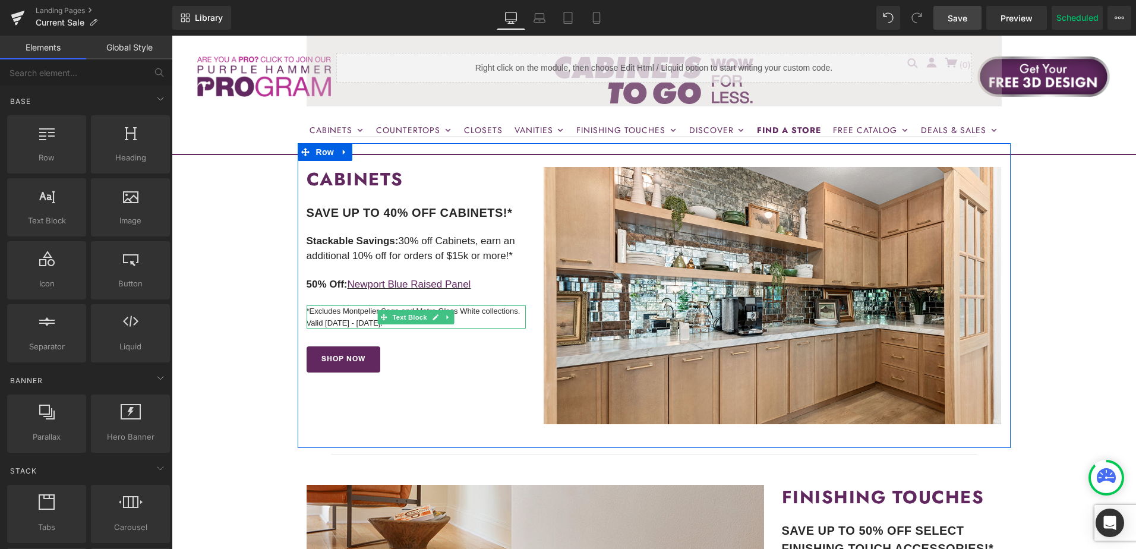
drag, startPoint x: 324, startPoint y: 314, endPoint x: 316, endPoint y: 311, distance: 8.5
click at [324, 314] on p "*Excludes Montpelier Sage and Metro Gloss White collections. Valid 9/10/25 - 9/…" at bounding box center [417, 316] width 220 height 23
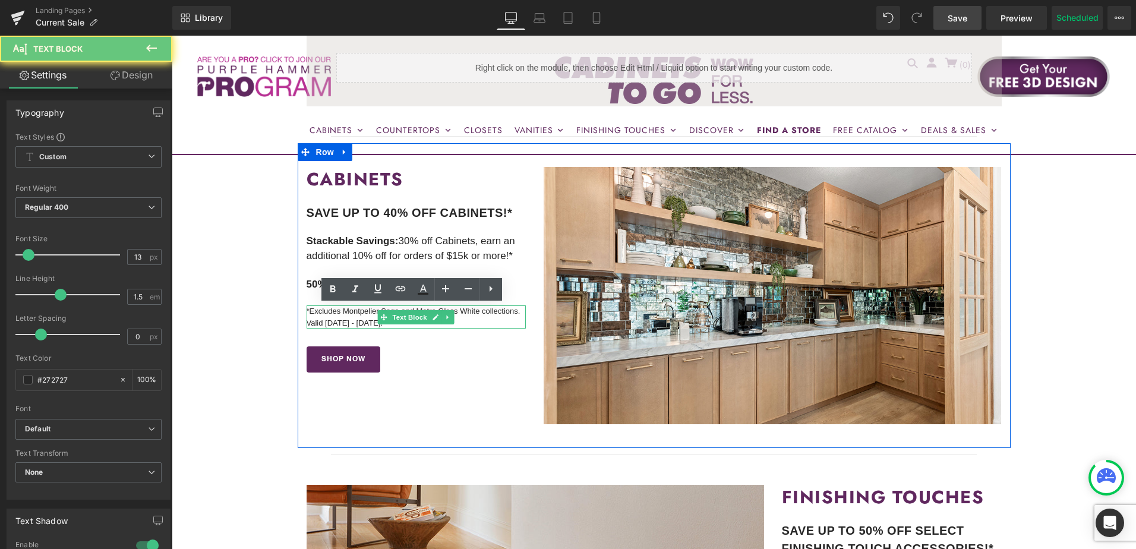
click at [317, 311] on p "*Excludes Montpelier Sage and Metro Gloss White collections. Valid 9/10/25 - 9/…" at bounding box center [417, 316] width 220 height 23
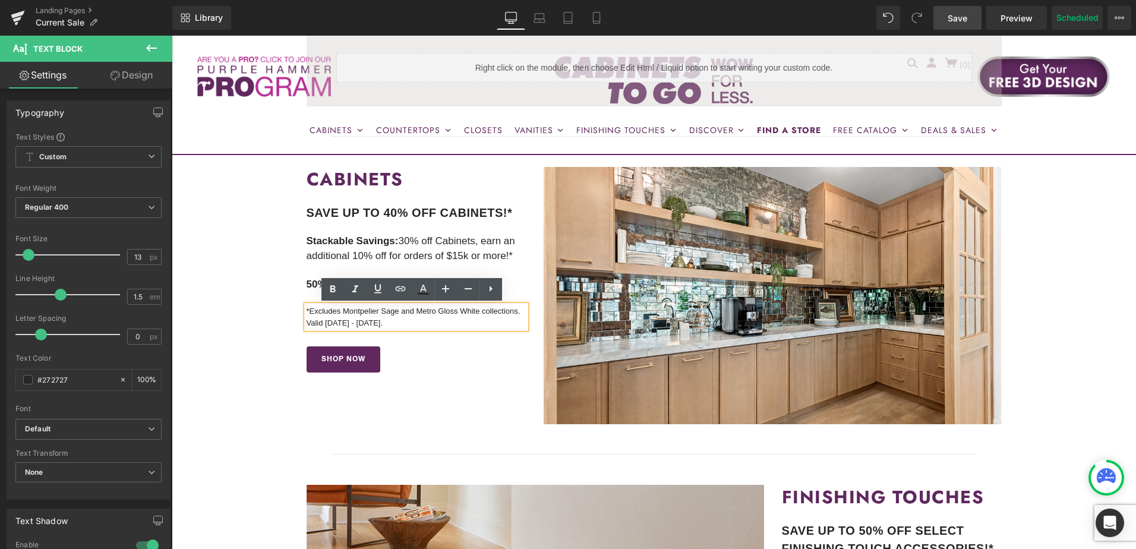
drag, startPoint x: 308, startPoint y: 311, endPoint x: 379, endPoint y: 323, distance: 72.3
click at [379, 323] on p "*Excludes Montpelier Sage and Metro Gloss White collections. Valid 9/10/25 - 9/…" at bounding box center [417, 316] width 220 height 23
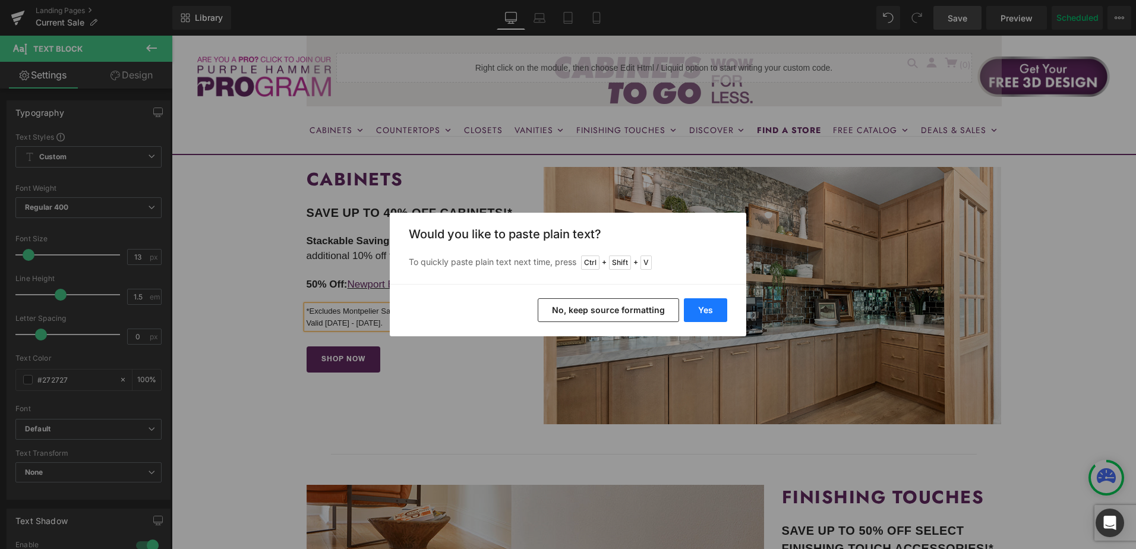
click at [698, 312] on button "Yes" at bounding box center [705, 310] width 43 height 24
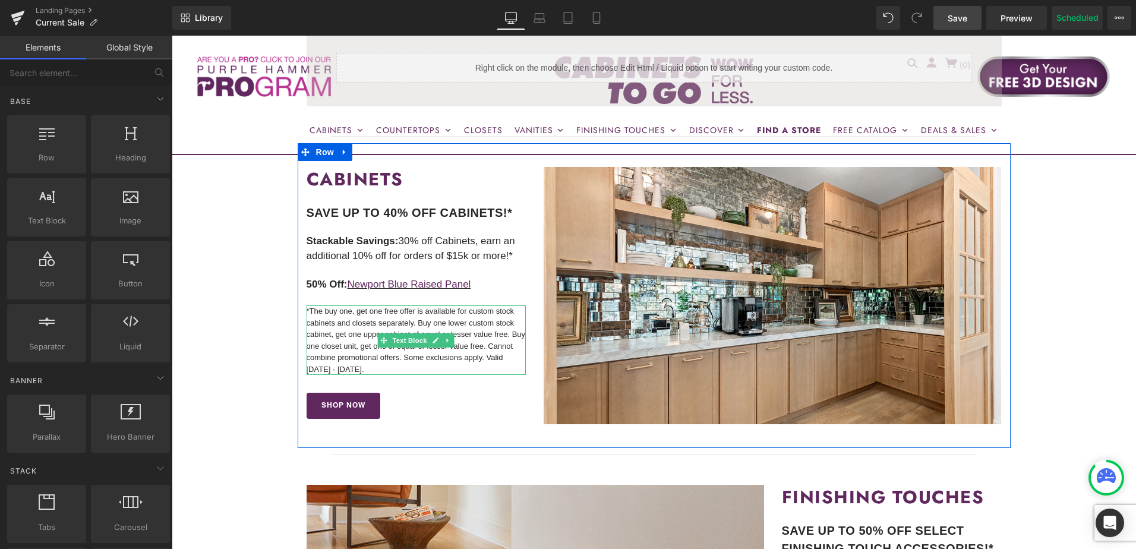
click at [475, 323] on p "*The buy one, get one free offer is available for custom stock cabinets and clo…" at bounding box center [417, 340] width 220 height 70
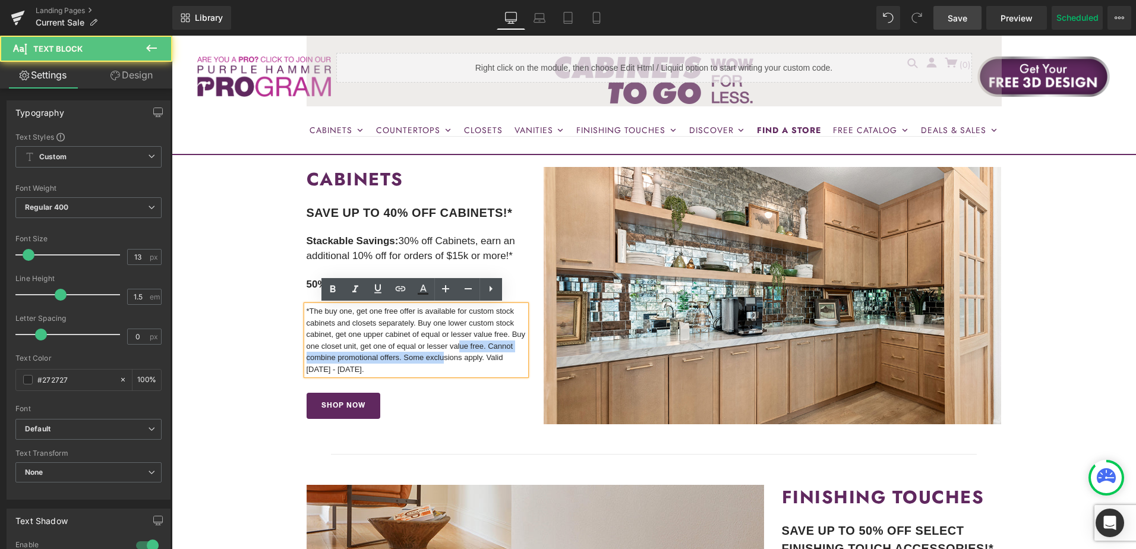
drag, startPoint x: 473, startPoint y: 351, endPoint x: 470, endPoint y: 358, distance: 7.7
click at [470, 356] on p "*The buy one, get one free offer is available for custom stock cabinets and clo…" at bounding box center [417, 340] width 220 height 70
click at [433, 333] on p "*The buy one, get one free offer is available for custom stock cabinets and clo…" at bounding box center [417, 340] width 220 height 70
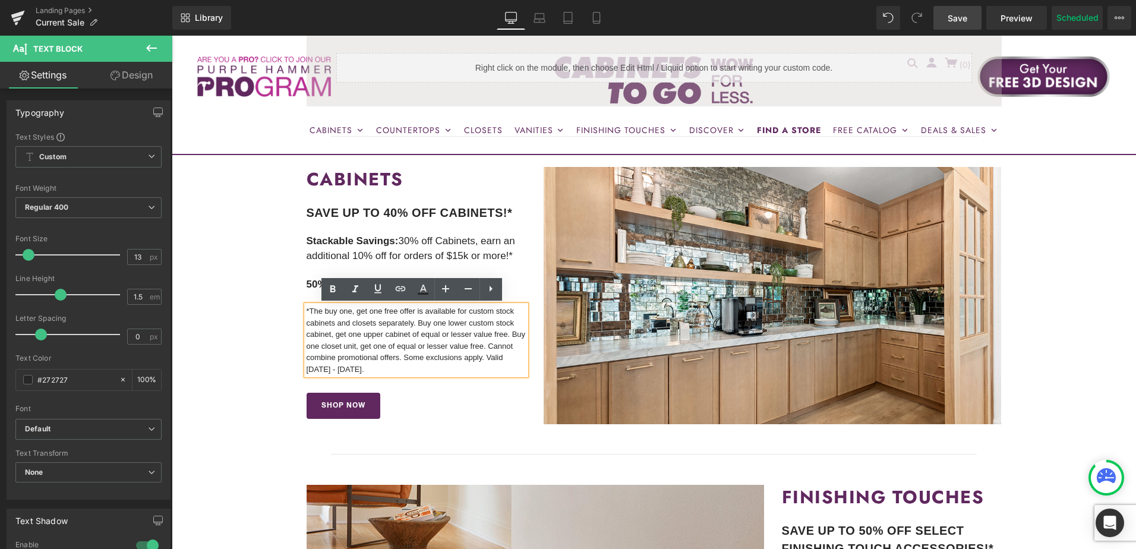
drag, startPoint x: 307, startPoint y: 311, endPoint x: 380, endPoint y: 367, distance: 91.6
click at [380, 367] on p "*The buy one, get one free offer is available for custom stock cabinets and clo…" at bounding box center [417, 340] width 220 height 70
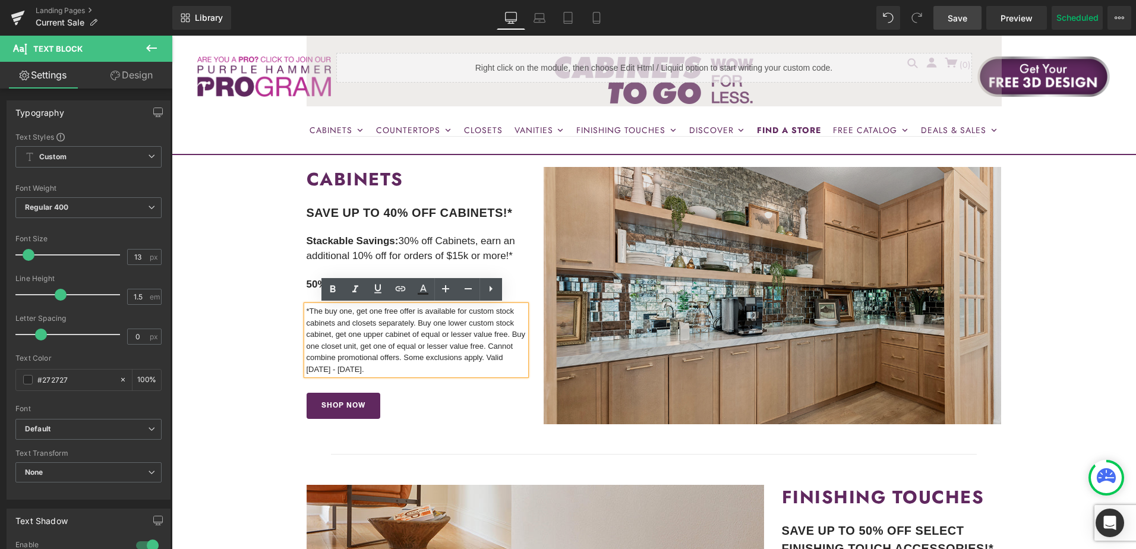
copy p "The buy one, get one free offer is available for custom stock cabinets and clos…"
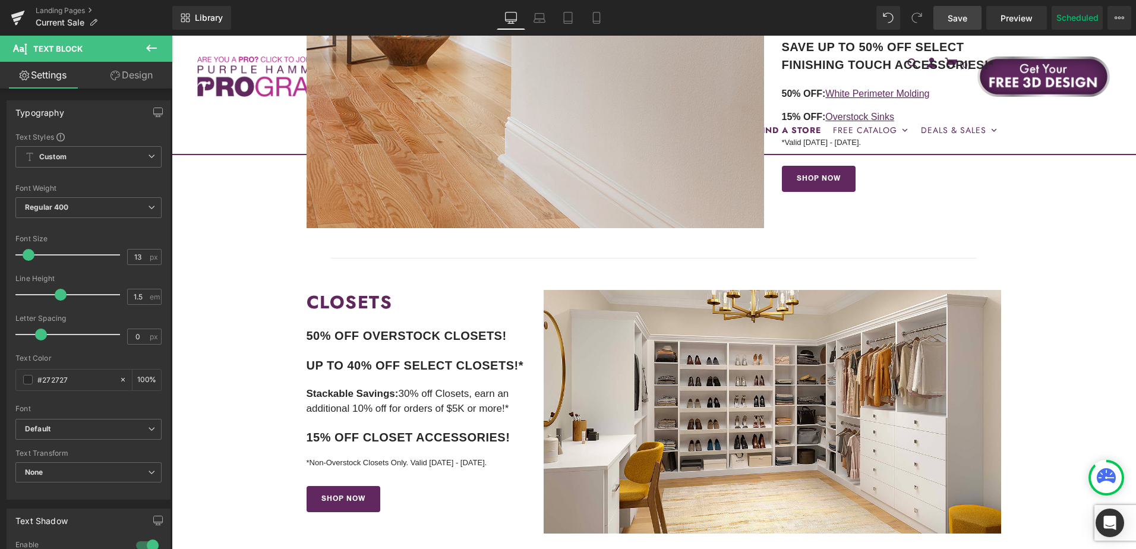
scroll to position [951, 0]
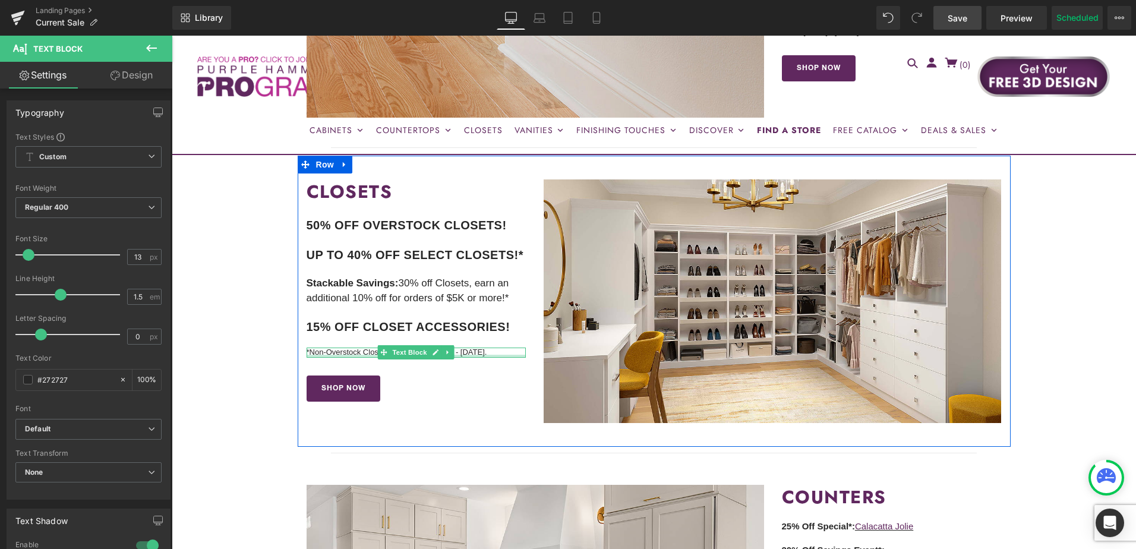
click at [338, 352] on p "*Non-Overstock Closets Only. Valid 9/10/25 - 9/26/25." at bounding box center [417, 353] width 220 height 10
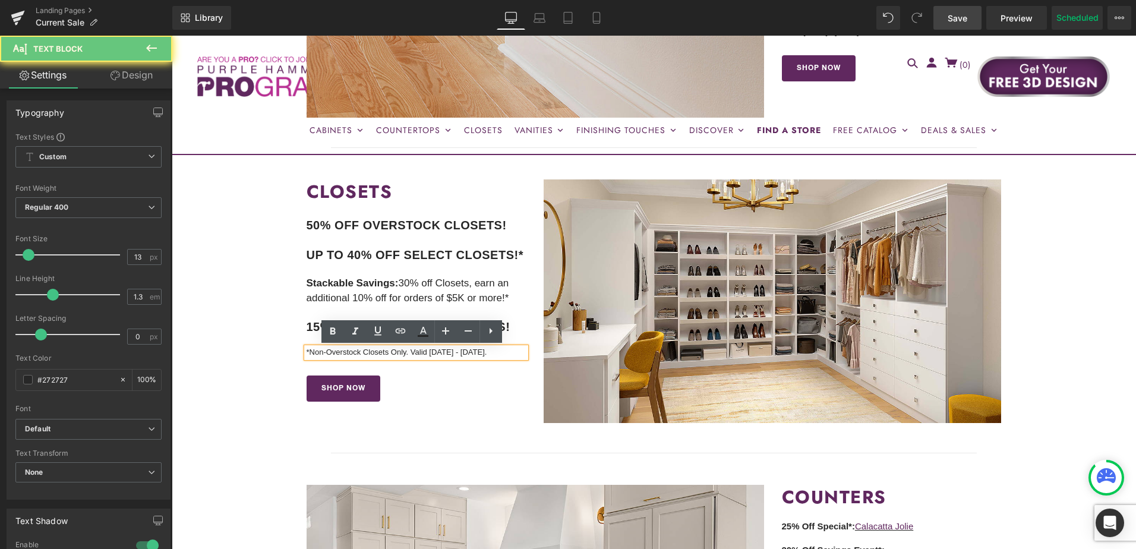
click at [320, 352] on p "*Non-Overstock Closets Only. Valid 9/10/25 - 9/26/25." at bounding box center [417, 353] width 220 height 10
drag, startPoint x: 308, startPoint y: 352, endPoint x: 483, endPoint y: 355, distance: 175.3
click at [483, 355] on p "*Non-Overstock Closets Only. Valid 9/10/25 - 9/26/25." at bounding box center [417, 353] width 220 height 10
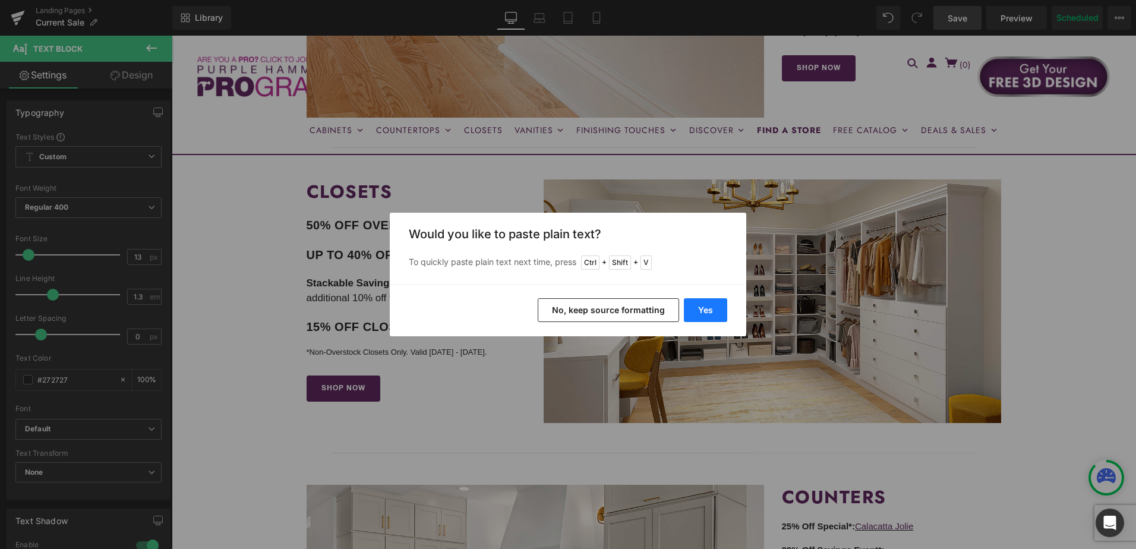
click at [698, 311] on button "Yes" at bounding box center [705, 310] width 43 height 24
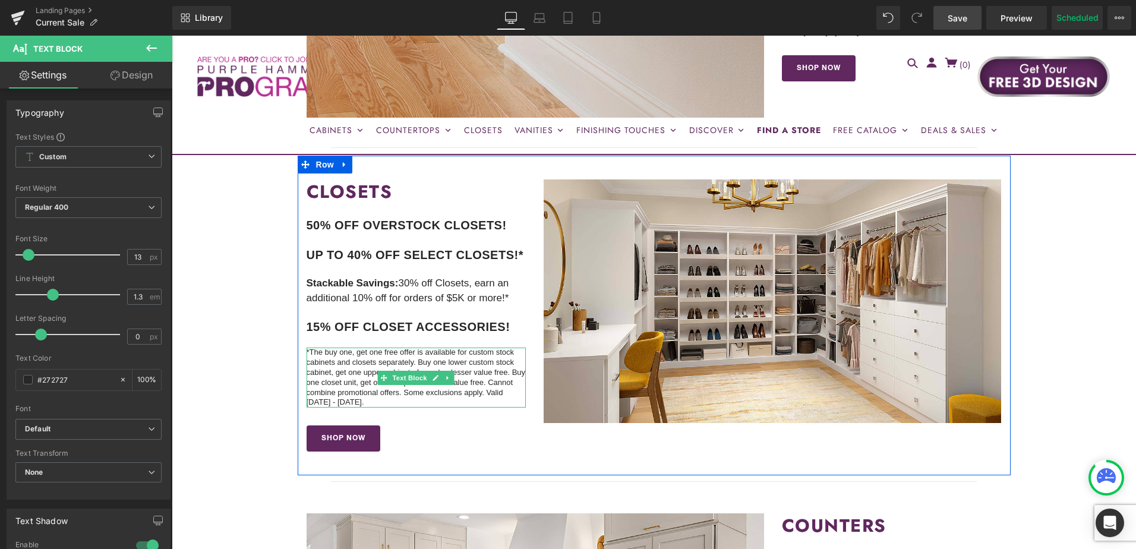
click at [348, 364] on p "*The buy one, get one free offer is available for custom stock cabinets and clo…" at bounding box center [417, 378] width 220 height 60
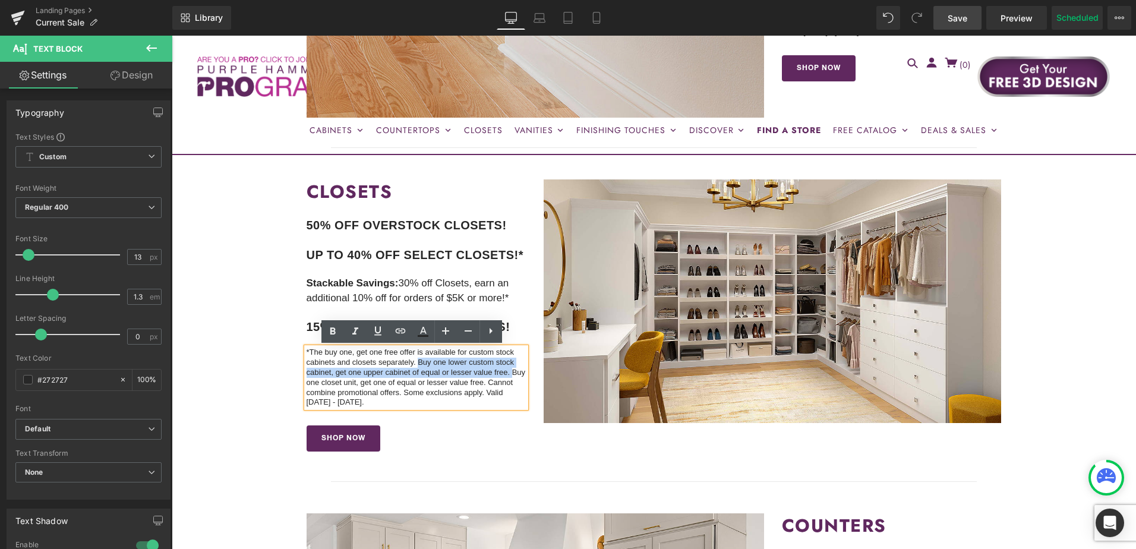
drag, startPoint x: 416, startPoint y: 364, endPoint x: 305, endPoint y: 384, distance: 112.3
click at [307, 384] on p "*The buy one, get one free offer is available for custom stock cabinets and clo…" at bounding box center [417, 378] width 220 height 60
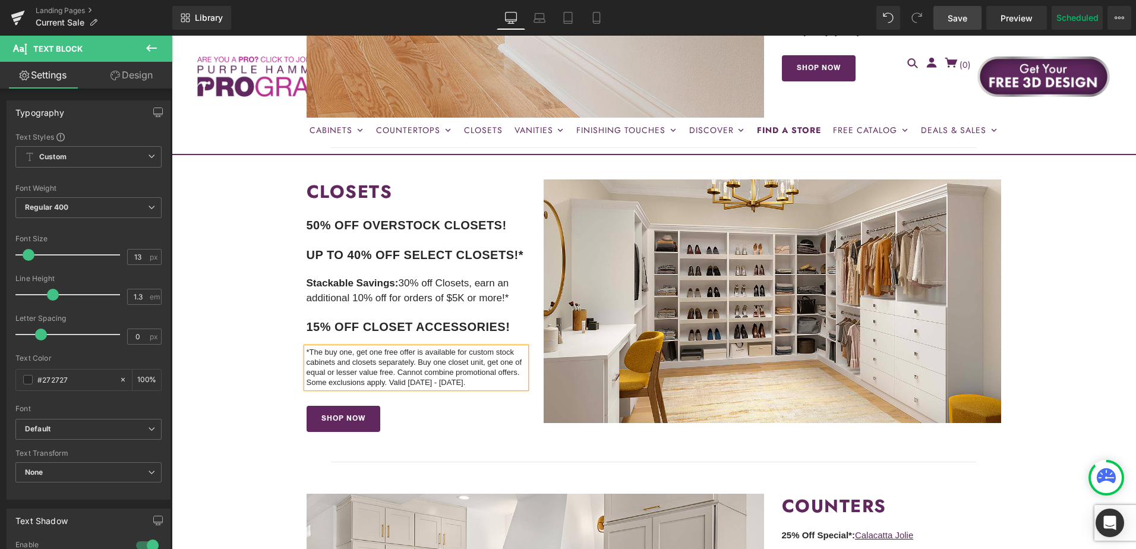
click at [411, 382] on p "*The buy one, get one free offer is available for custom stock cabinets and clo…" at bounding box center [417, 368] width 220 height 40
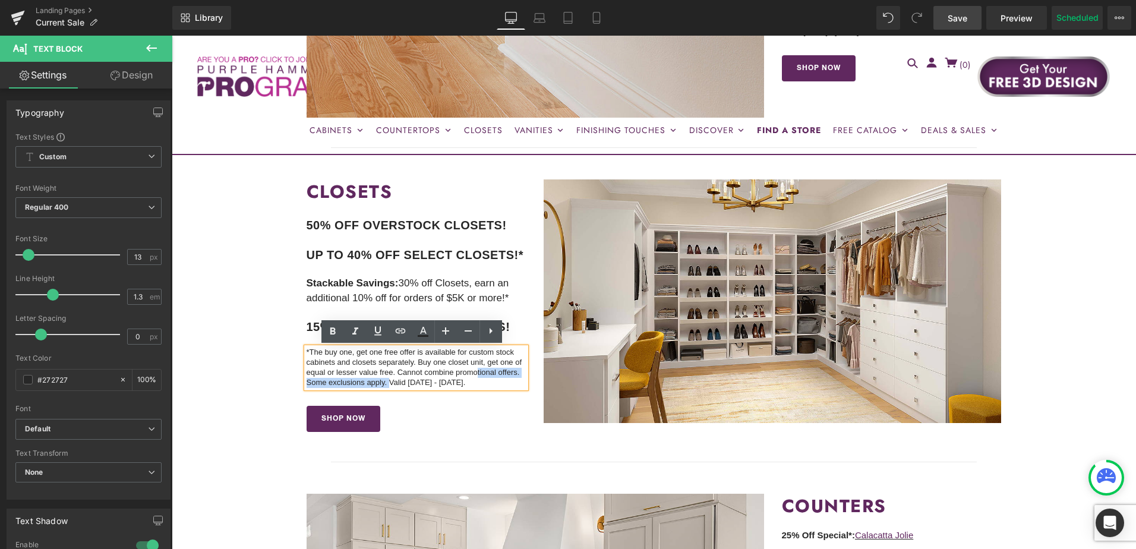
drag, startPoint x: 386, startPoint y: 383, endPoint x: 474, endPoint y: 379, distance: 88.0
click at [474, 379] on p "*The buy one, get one free offer is available for custom stock cabinets and clo…" at bounding box center [417, 368] width 220 height 40
click at [417, 384] on p "*The buy one, get one free offer is available for custom stock cabinets and clo…" at bounding box center [417, 368] width 220 height 40
drag, startPoint x: 388, startPoint y: 384, endPoint x: 466, endPoint y: 386, distance: 77.9
click at [466, 386] on p "*The buy one, get one free offer is available for custom stock cabinets and clo…" at bounding box center [417, 368] width 220 height 40
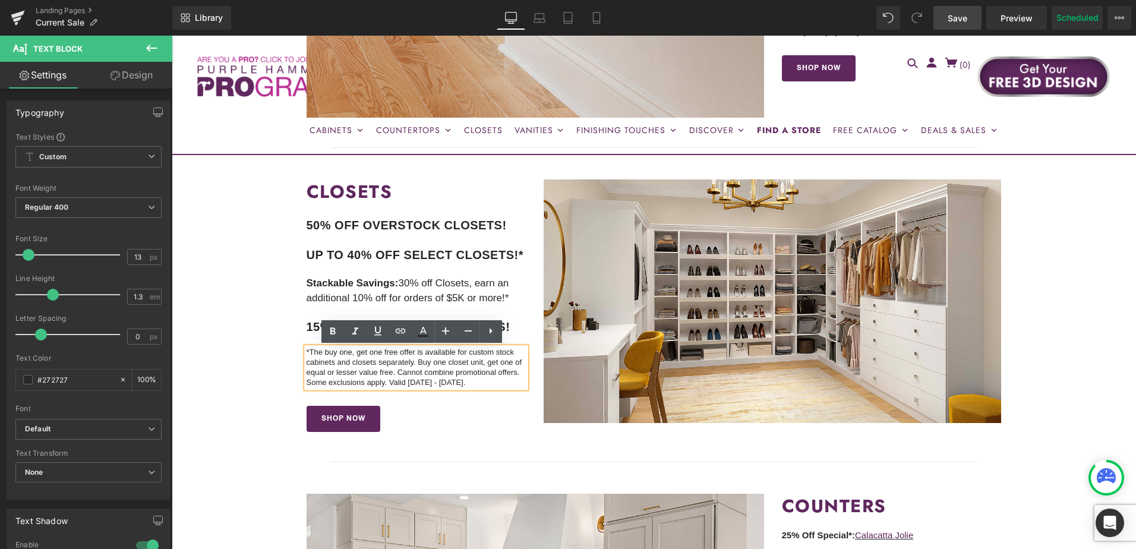
copy p "Valid 9/27/25 - 10/7/25."
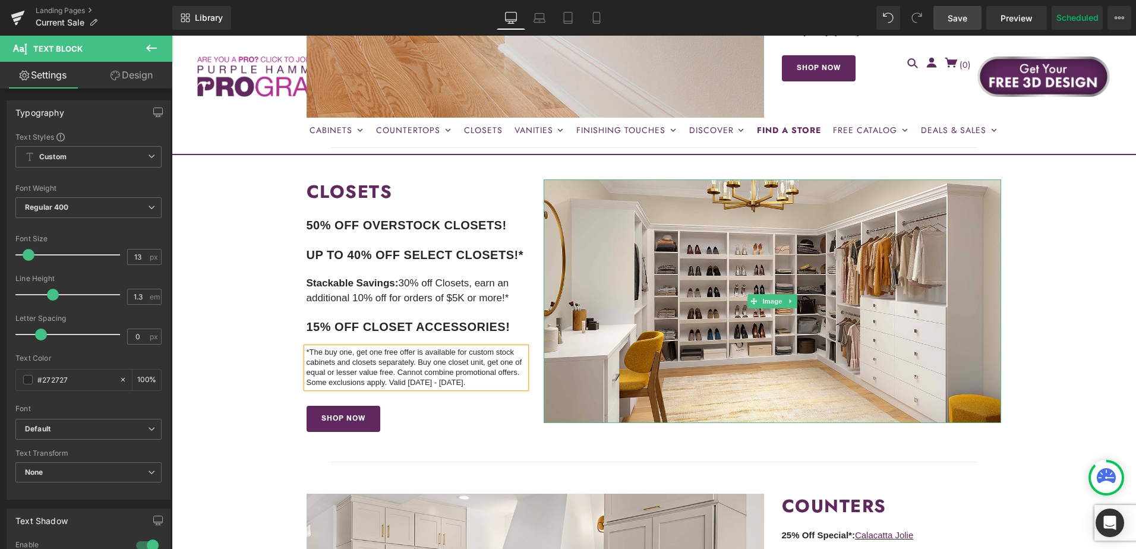
scroll to position [594, 0]
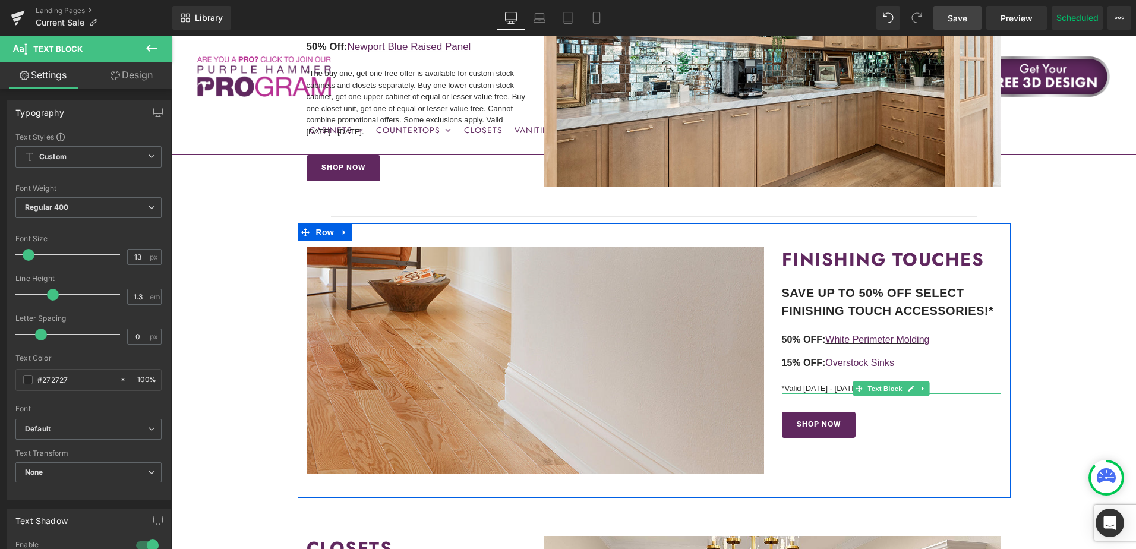
click at [830, 387] on p "*Valid 9/10/25 - 9/26/25." at bounding box center [892, 389] width 220 height 10
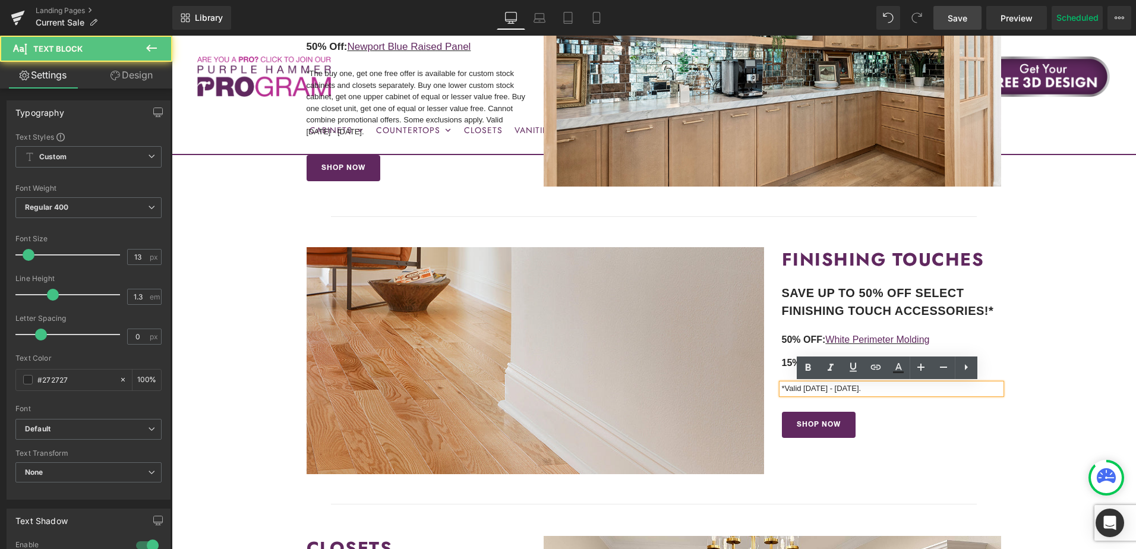
drag, startPoint x: 780, startPoint y: 386, endPoint x: 889, endPoint y: 387, distance: 108.8
click at [889, 387] on p "*Valid 9/10/25 - 9/26/25." at bounding box center [892, 389] width 220 height 10
click at [782, 389] on p "*Valid 9/10/25 - 9/26/25." at bounding box center [892, 389] width 220 height 10
drag, startPoint x: 782, startPoint y: 389, endPoint x: 894, endPoint y: 386, distance: 111.8
click at [894, 386] on p "*Valid 9/10/25 - 9/26/25." at bounding box center [892, 389] width 220 height 10
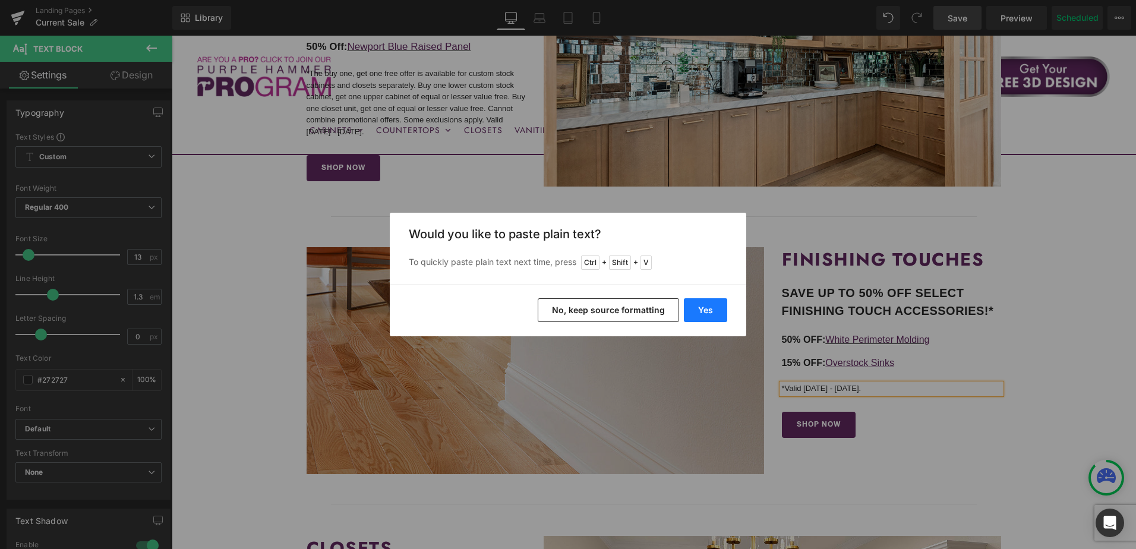
click at [723, 314] on button "Yes" at bounding box center [705, 310] width 43 height 24
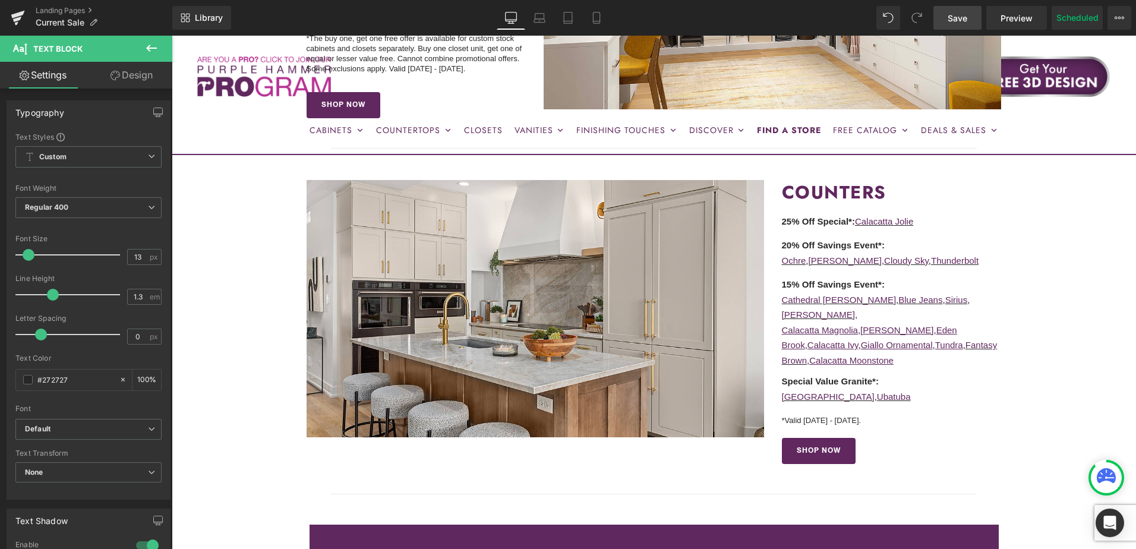
scroll to position [1307, 0]
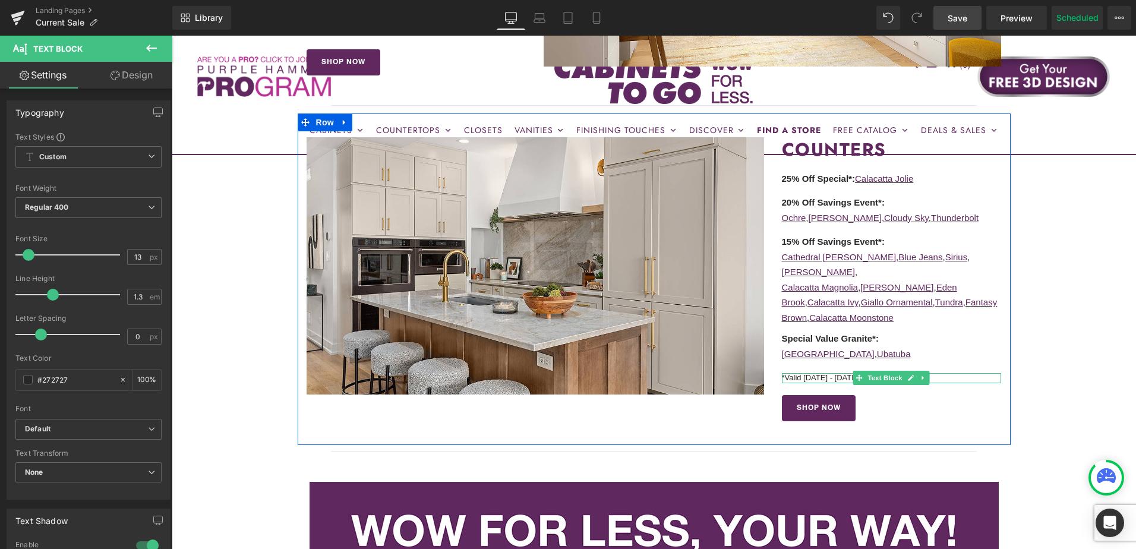
click at [815, 373] on p "*Valid 9/10/25 - 9/26/25." at bounding box center [892, 378] width 220 height 10
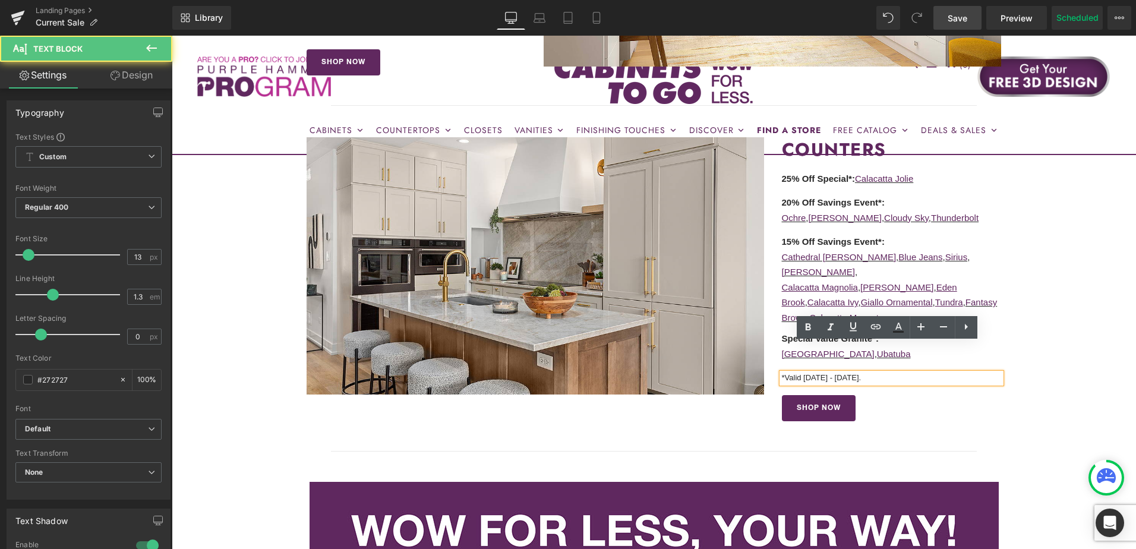
click at [806, 373] on p "*Valid 9/10/25 - 9/26/25." at bounding box center [892, 378] width 220 height 10
drag, startPoint x: 783, startPoint y: 350, endPoint x: 878, endPoint y: 349, distance: 95.7
click at [878, 373] on p "*Valid 9/10/25 - 9/26/25." at bounding box center [892, 378] width 220 height 10
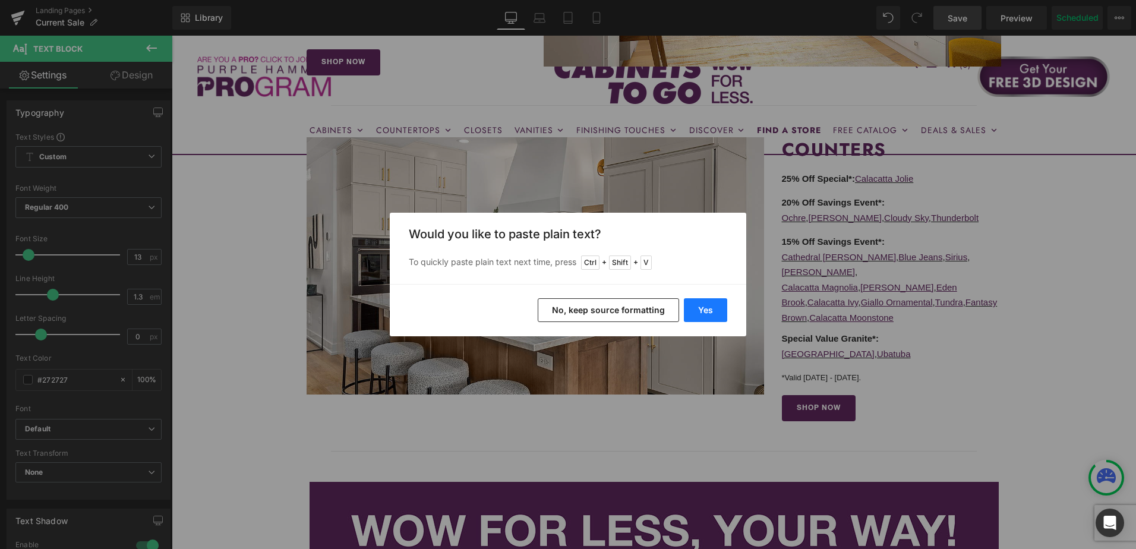
click at [715, 311] on button "Yes" at bounding box center [705, 310] width 43 height 24
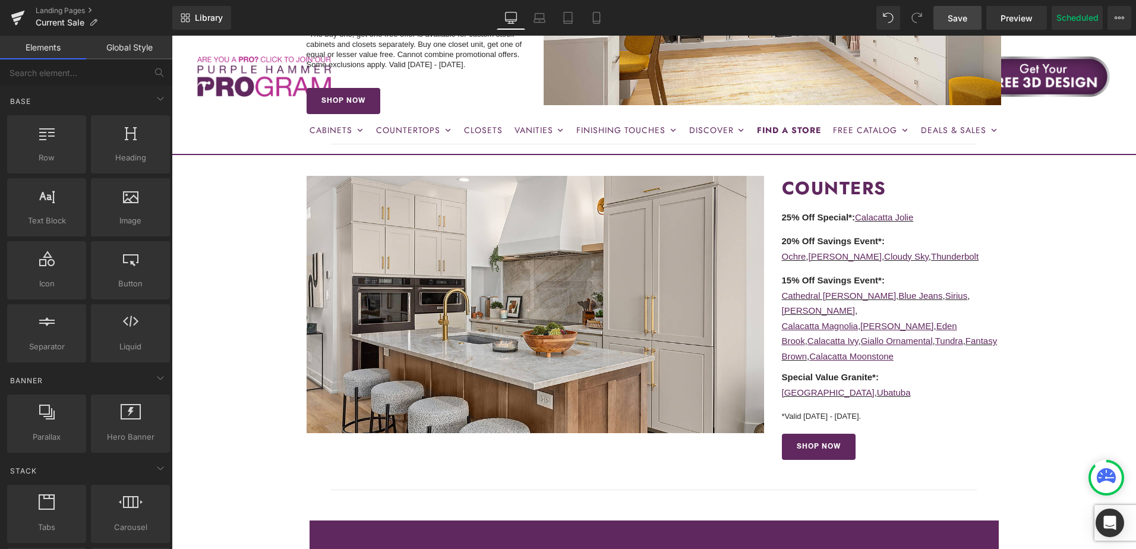
scroll to position [1248, 0]
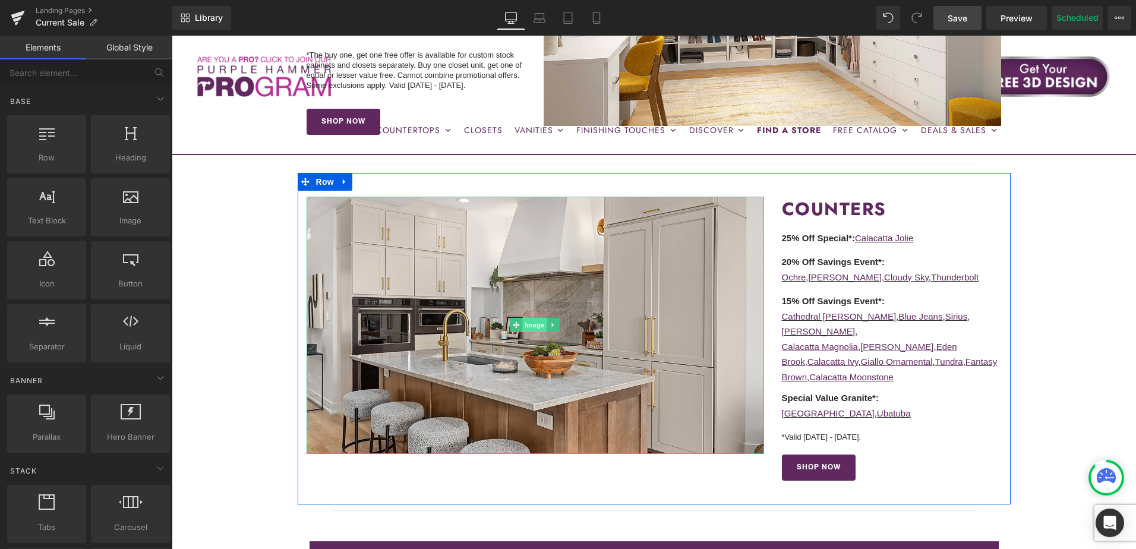
click at [533, 324] on span "Image" at bounding box center [535, 325] width 25 height 14
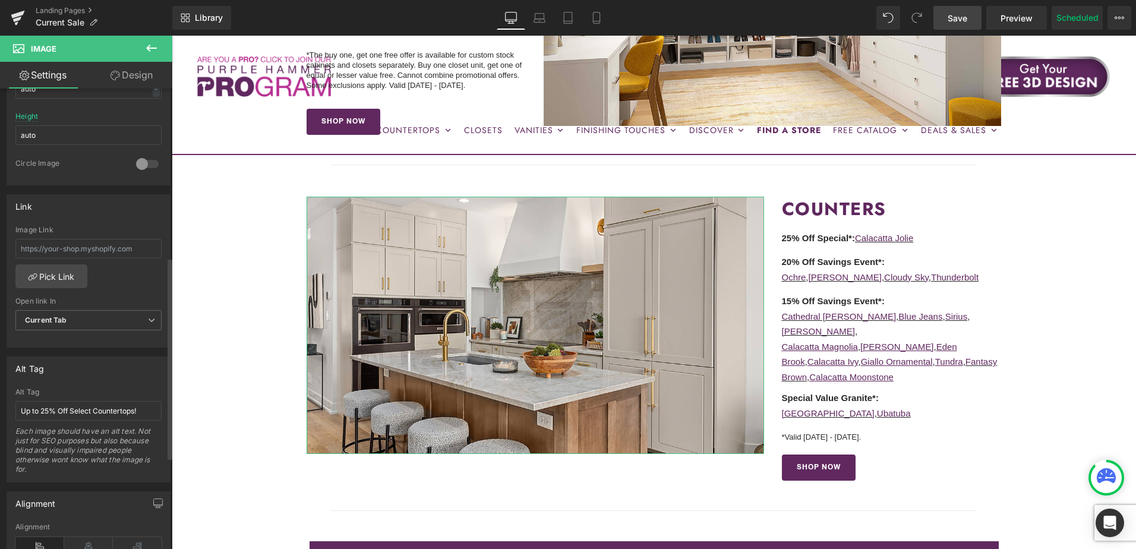
scroll to position [0, 0]
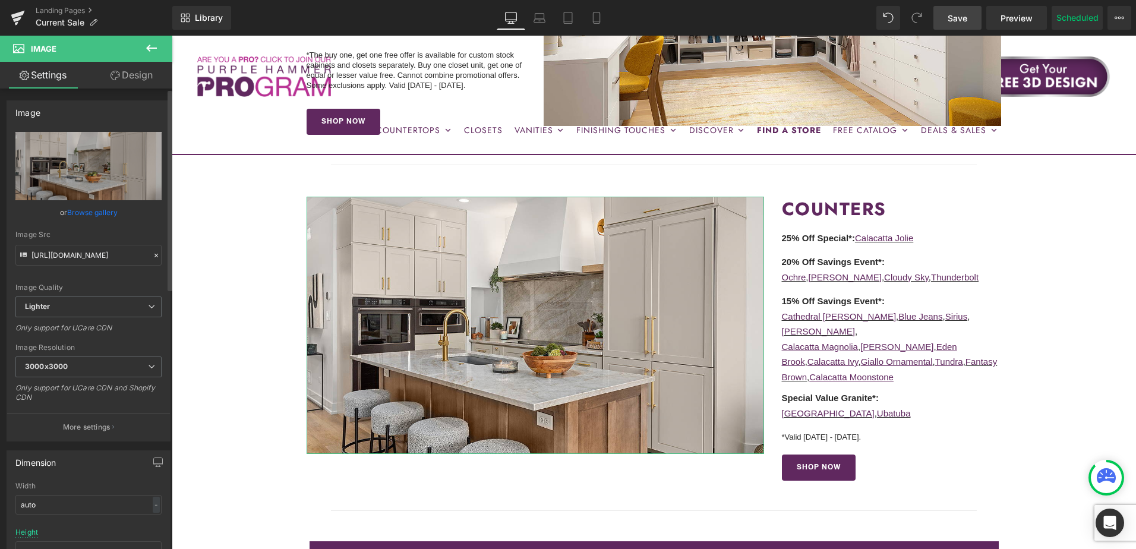
click at [92, 212] on link "Browse gallery" at bounding box center [92, 212] width 51 height 21
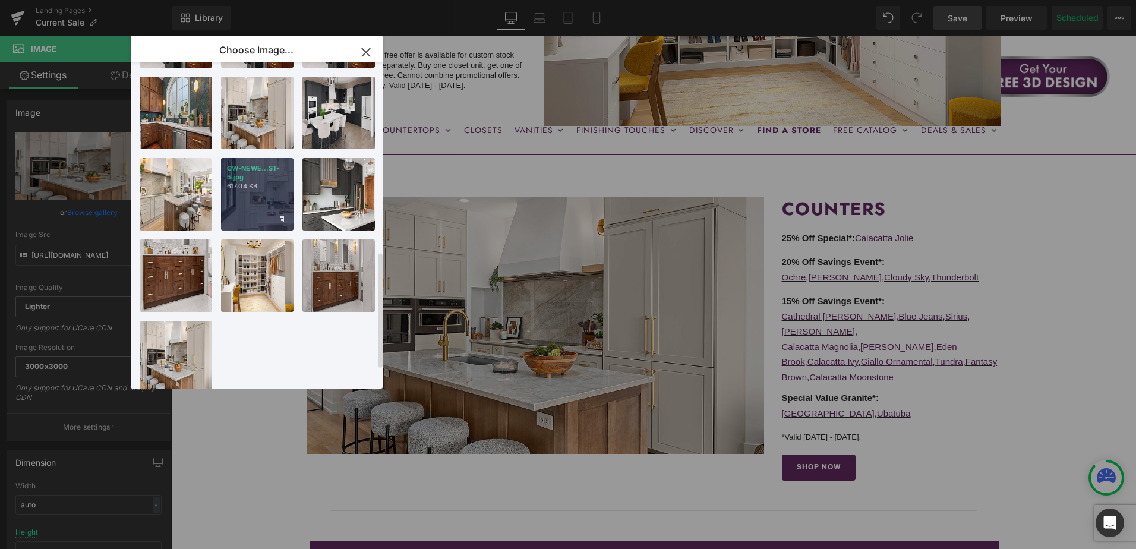
scroll to position [587, 0]
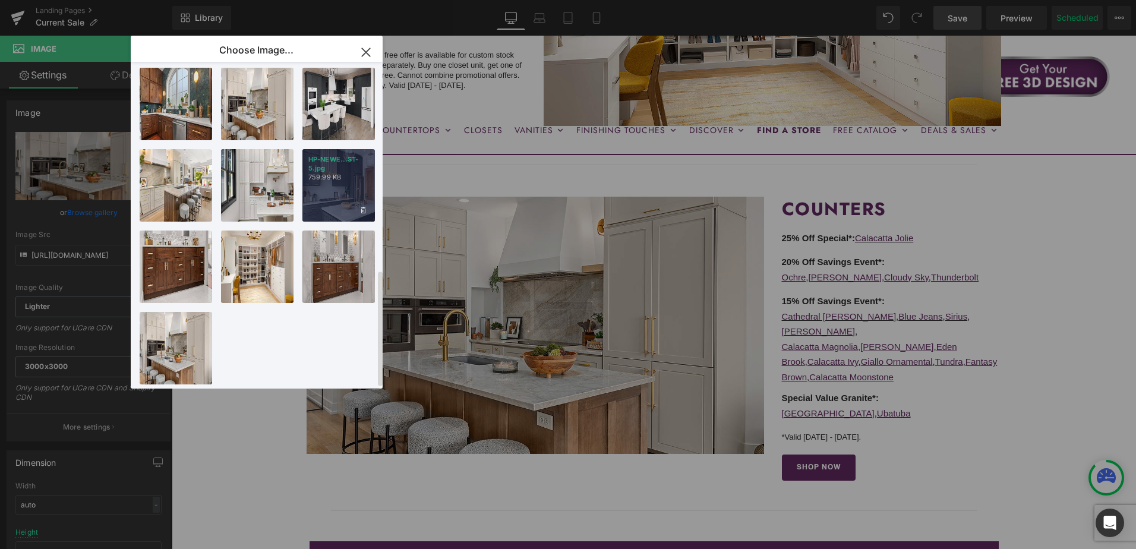
click at [338, 182] on div "HP-NEWE...ST-5.jpg 759.99 KB" at bounding box center [338, 185] width 72 height 72
type input "https://ucarecdn.com/6e8c4825-1134-47fc-ab13-1343b23d8c5e/-/format/auto/-/previ…"
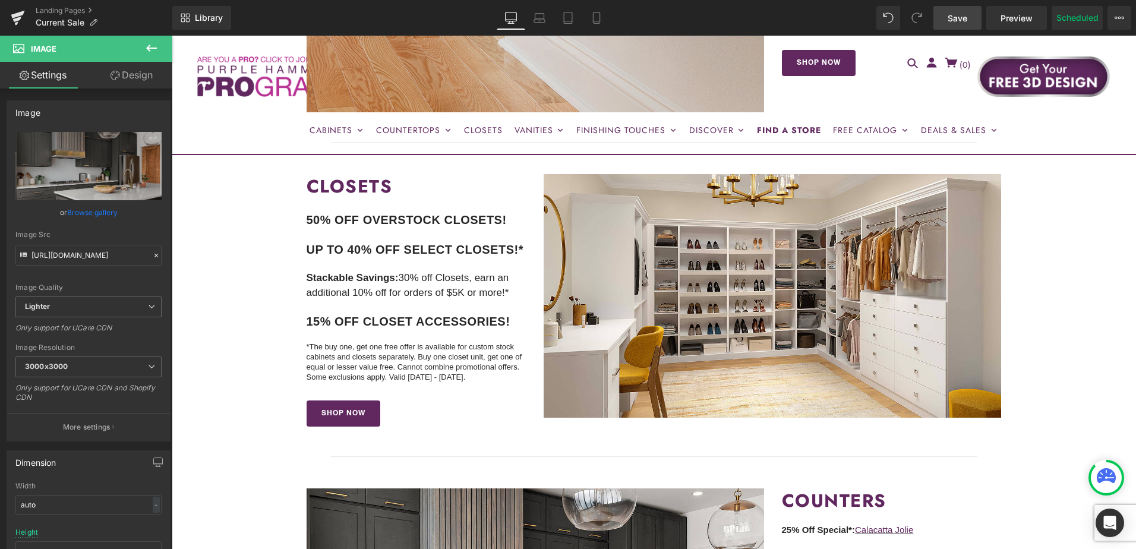
scroll to position [951, 0]
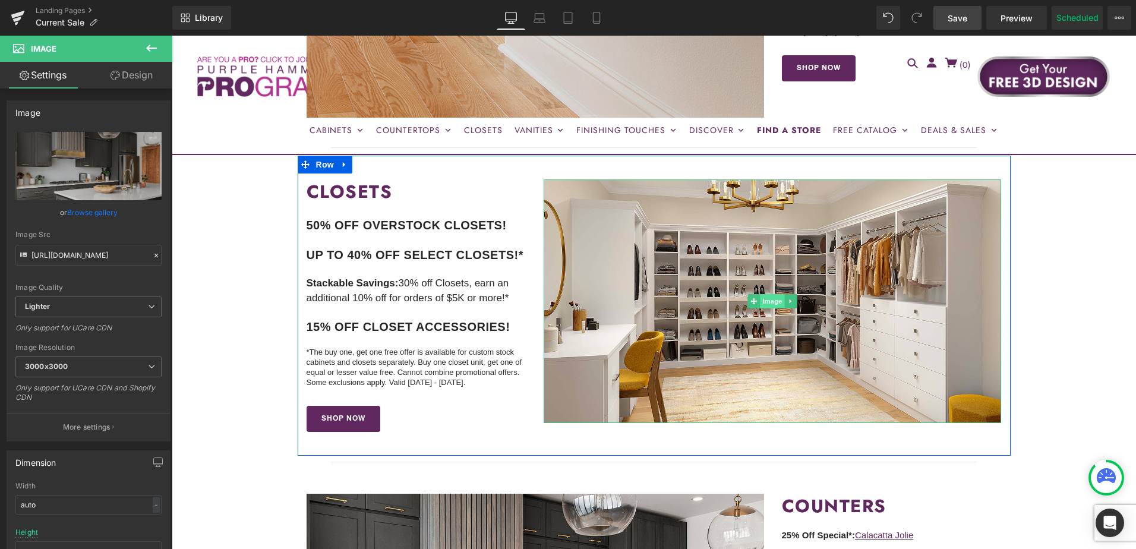
click at [767, 301] on span "Image" at bounding box center [773, 301] width 25 height 14
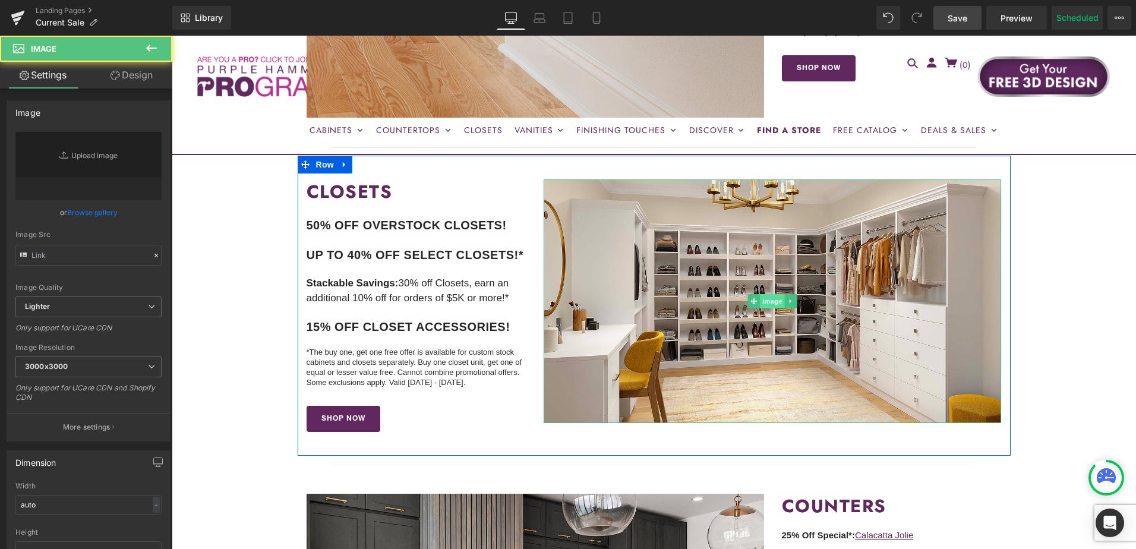
type input "https://ucarecdn.com/cd1da694-1859-4534-b692-0ba230065dd3/-/format/auto/-/previ…"
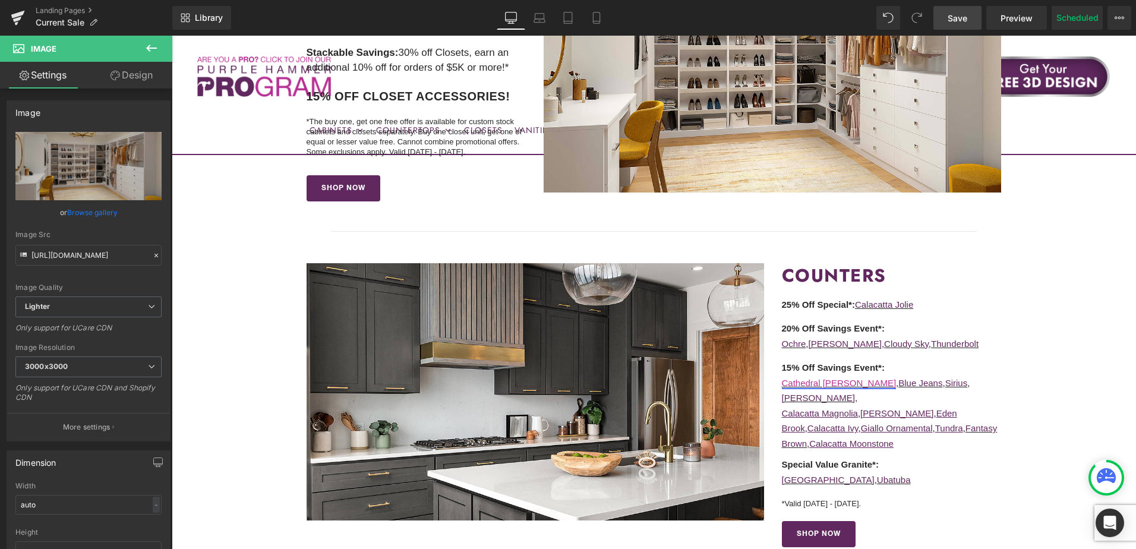
scroll to position [1248, 0]
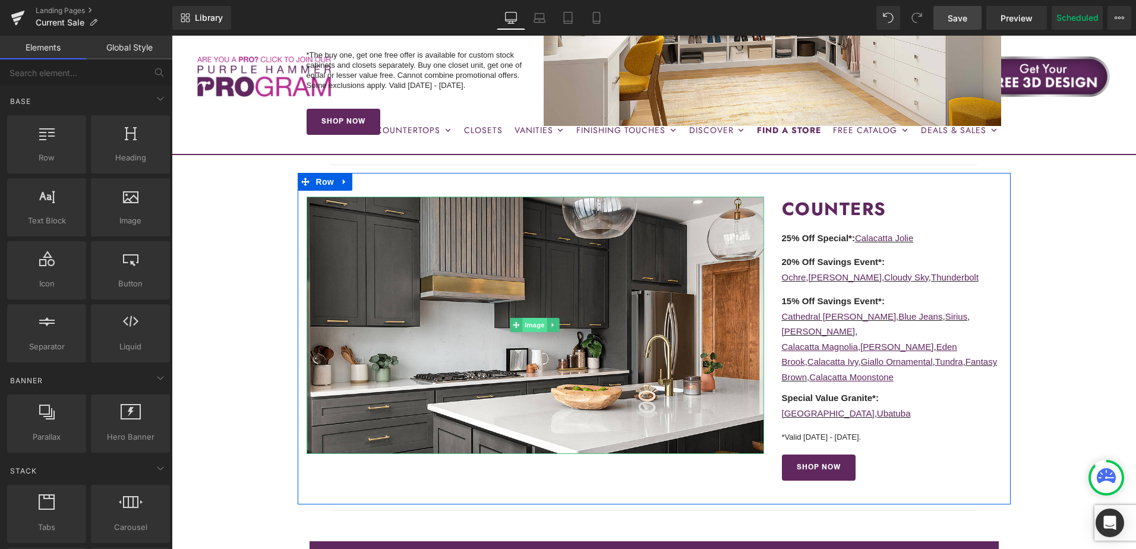
click at [526, 323] on span "Image" at bounding box center [535, 325] width 25 height 14
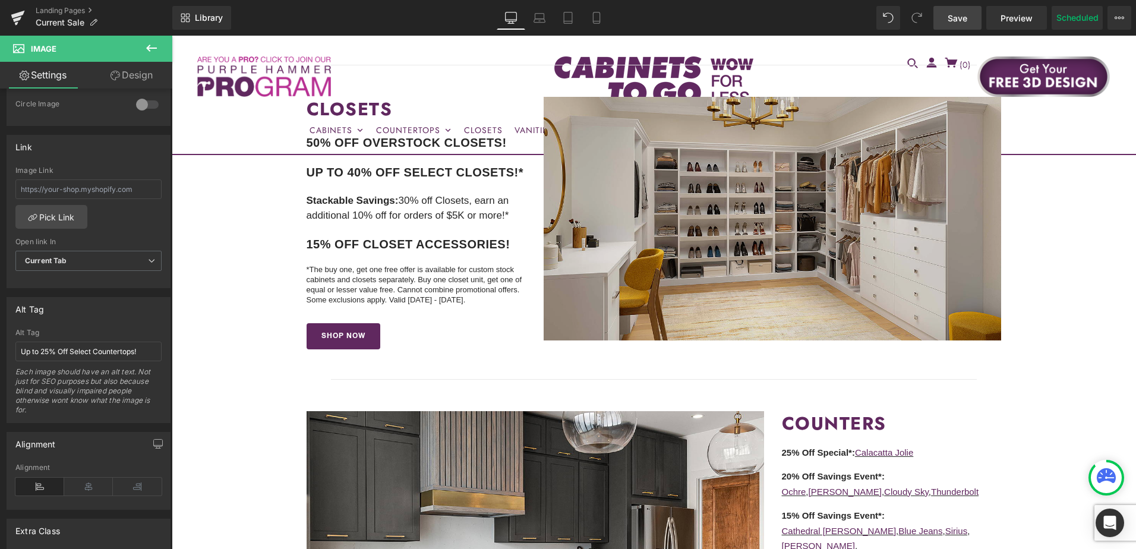
scroll to position [832, 0]
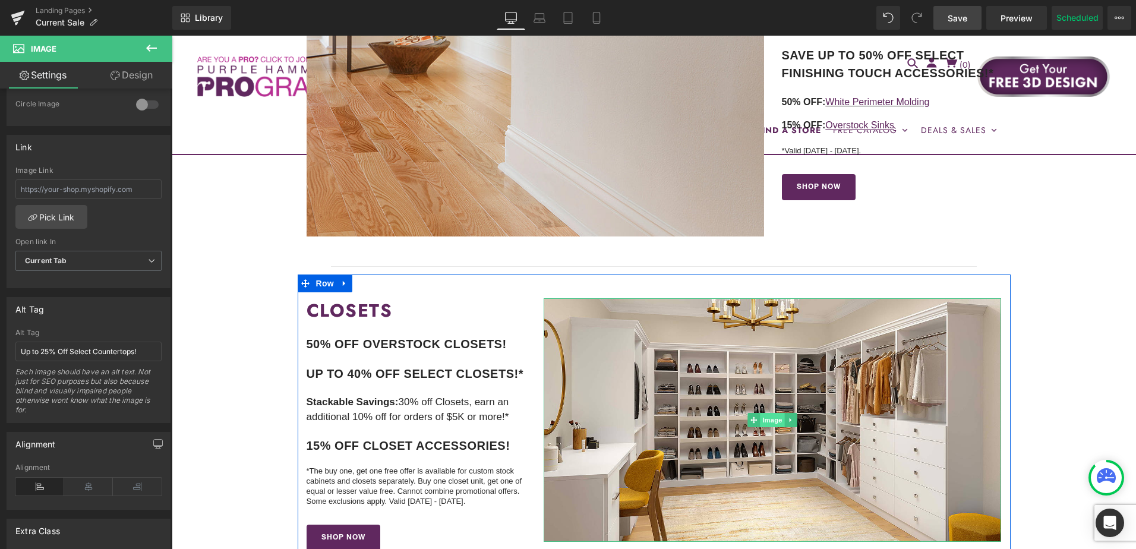
click at [767, 420] on span "Image" at bounding box center [773, 420] width 25 height 14
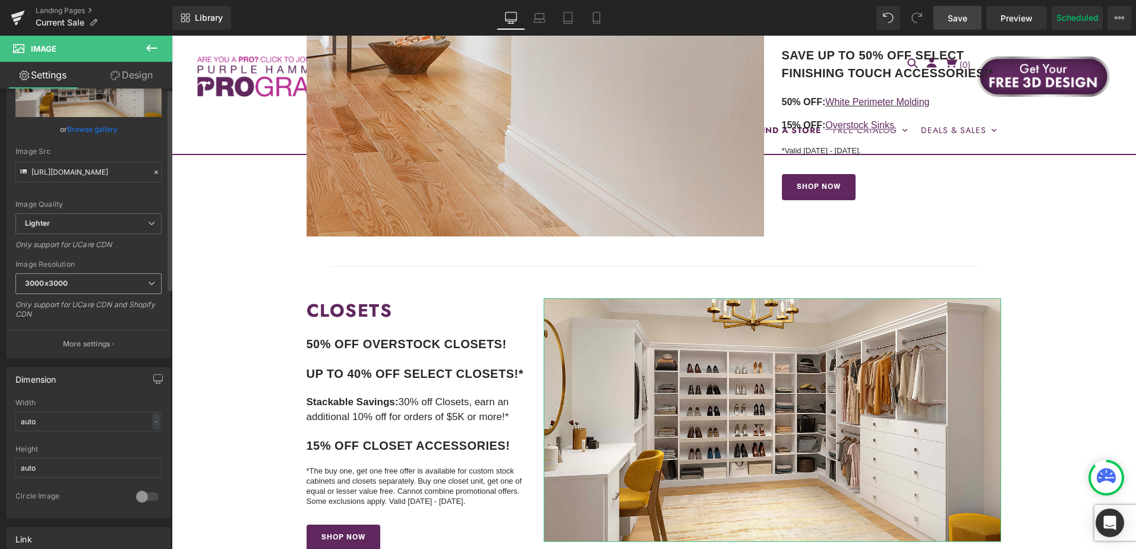
scroll to position [0, 0]
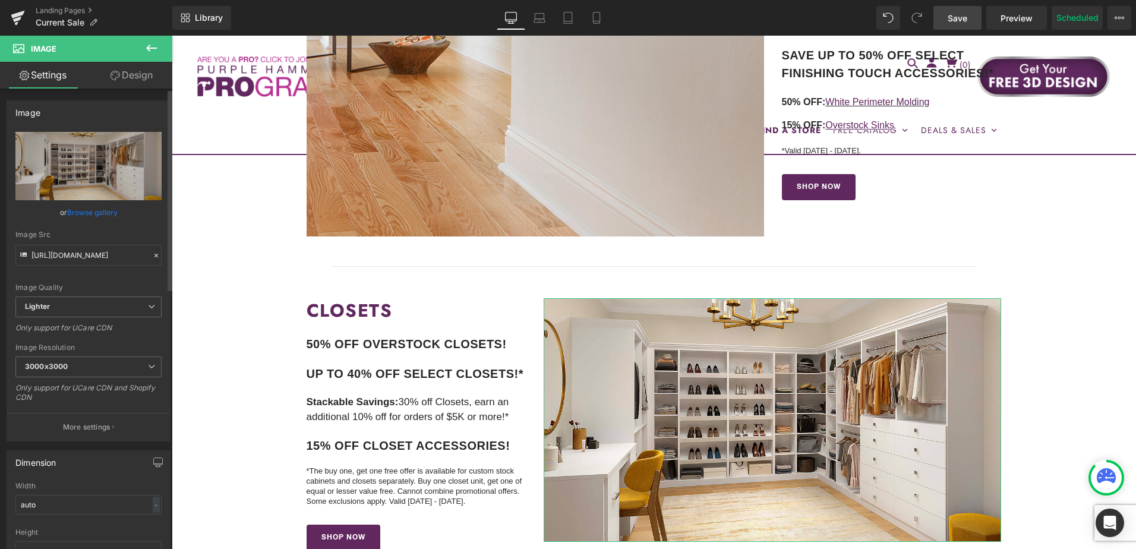
click at [84, 208] on link "Browse gallery" at bounding box center [92, 212] width 51 height 21
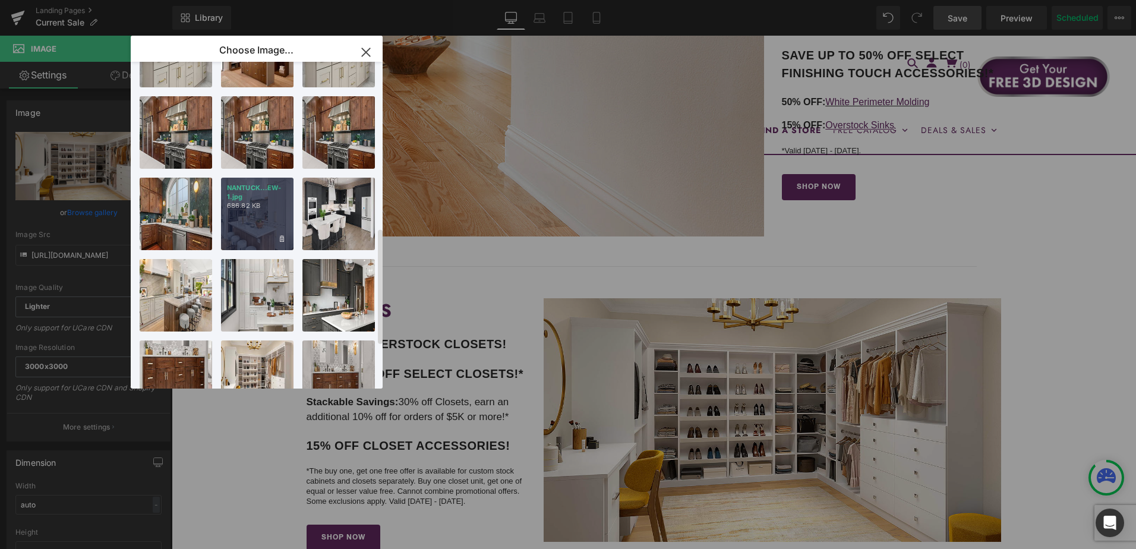
scroll to position [349, 0]
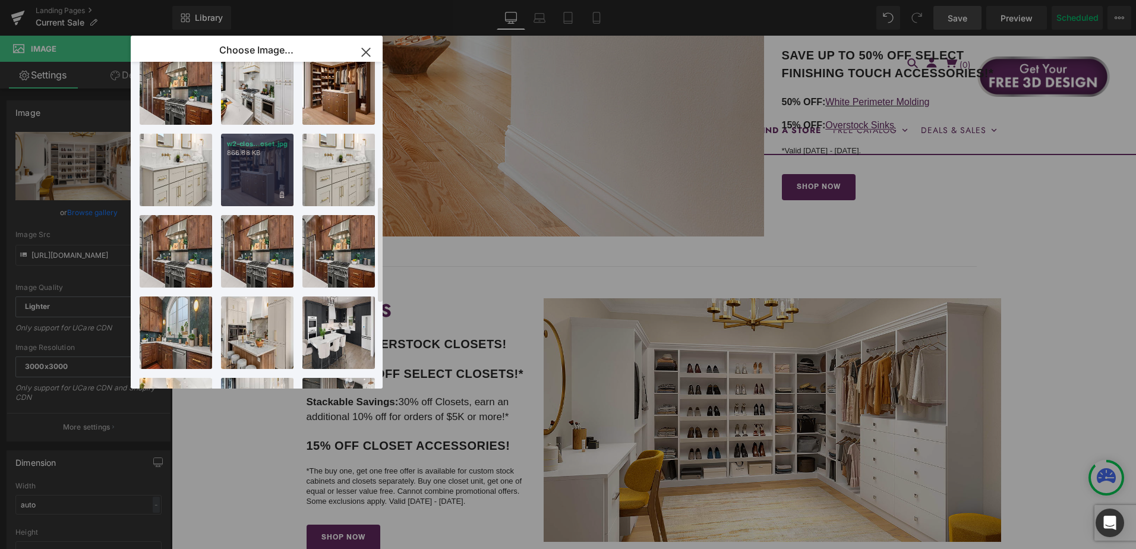
click at [261, 173] on div "w2-clos...oset.jpg 866.88 KB" at bounding box center [257, 170] width 72 height 72
type input "https://ucarecdn.com/6e011dff-27bf-4627-a210-f8c0bdc13ab8/-/format/auto/-/previ…"
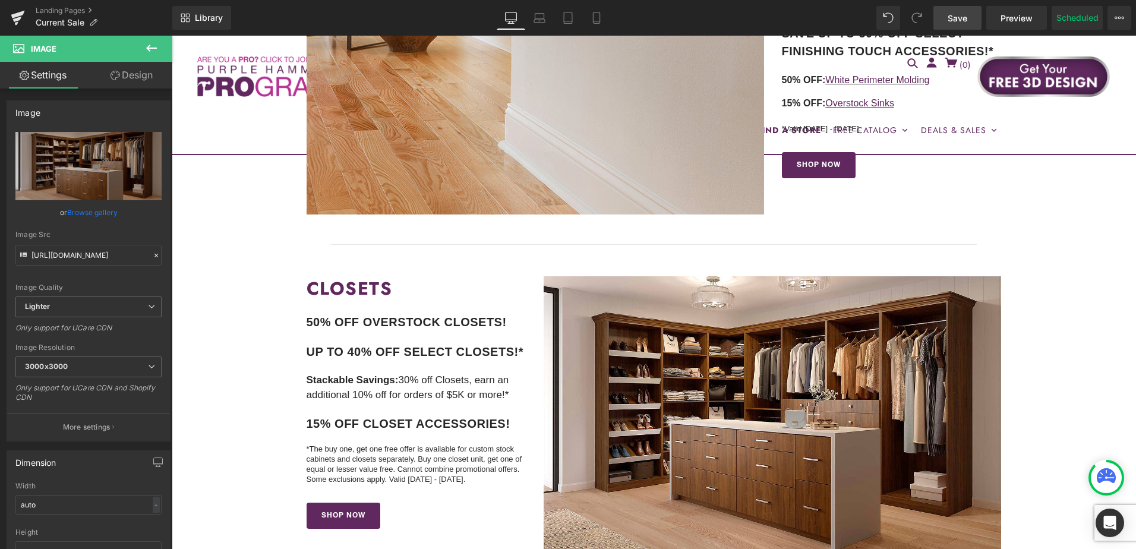
scroll to position [832, 0]
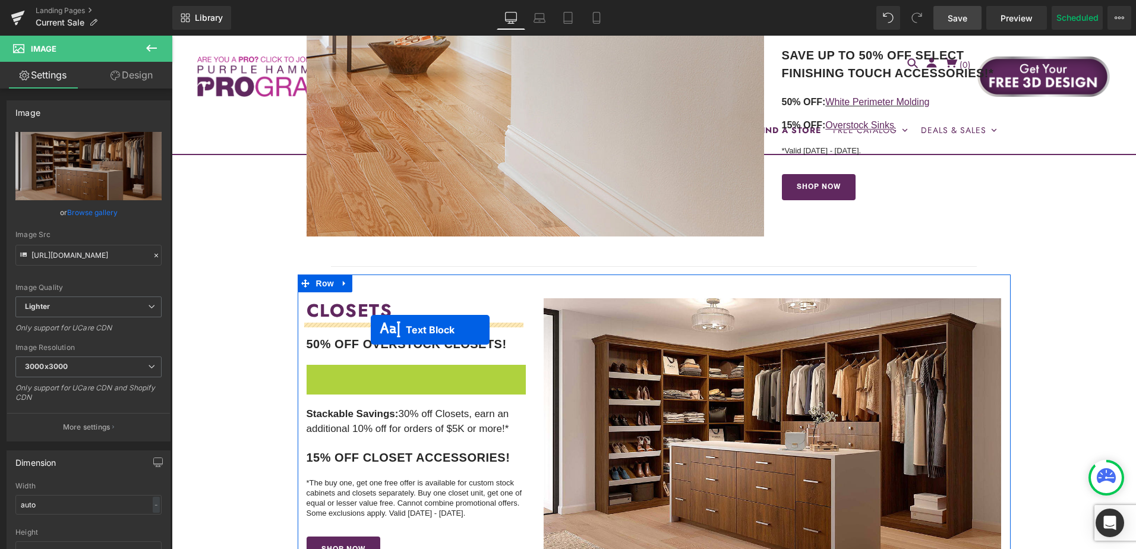
drag, startPoint x: 379, startPoint y: 375, endPoint x: 371, endPoint y: 330, distance: 45.9
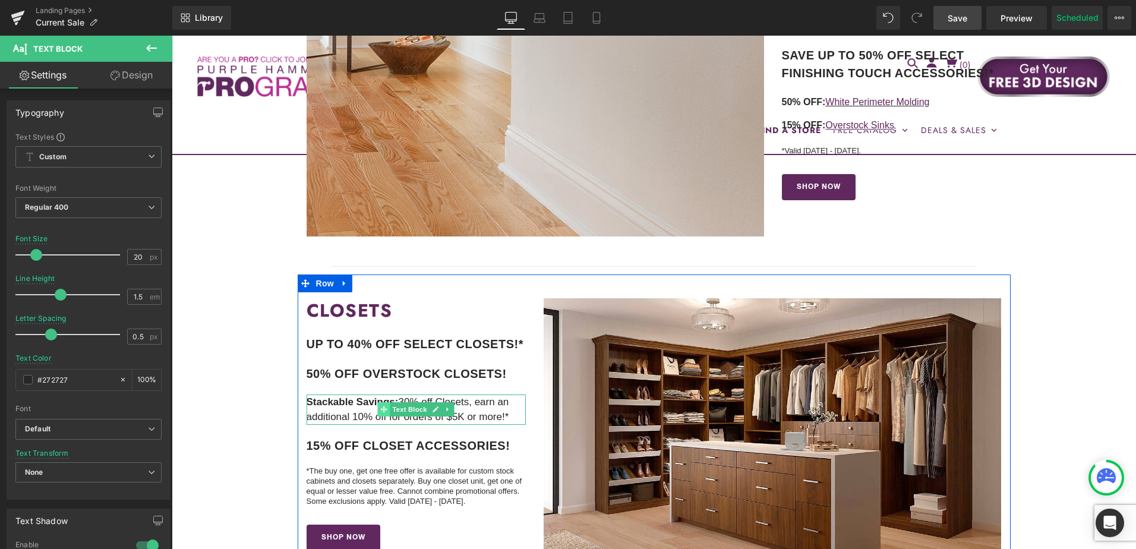
click at [382, 411] on icon at bounding box center [384, 409] width 7 height 7
click at [447, 409] on icon at bounding box center [448, 410] width 2 height 4
click at [451, 411] on icon at bounding box center [454, 409] width 7 height 7
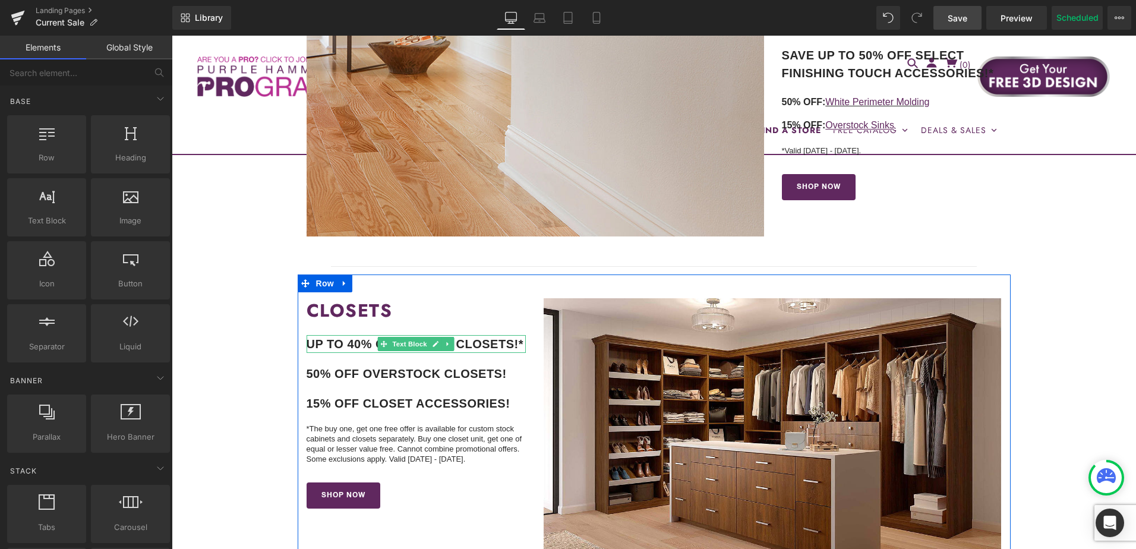
click at [350, 342] on b "UP TO 40% OFF SELECT CLOSETS!*" at bounding box center [415, 344] width 217 height 13
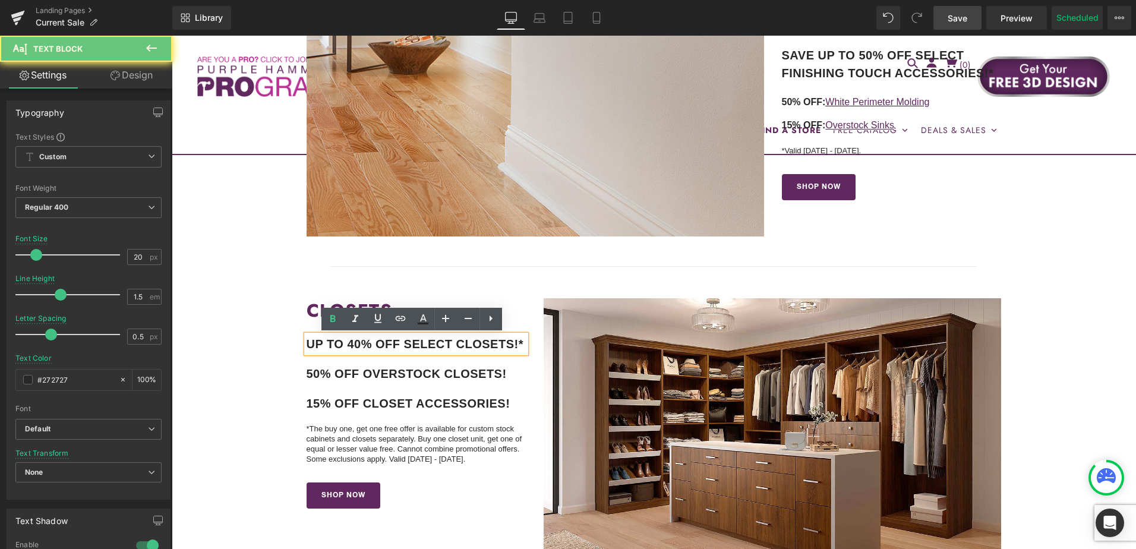
click at [411, 344] on b "UP TO 40% OFF SELECT CLOSETS!*" at bounding box center [415, 344] width 217 height 13
click at [392, 346] on b "UP TO 40% OFF SELECT CLOSETS!*" at bounding box center [415, 344] width 217 height 13
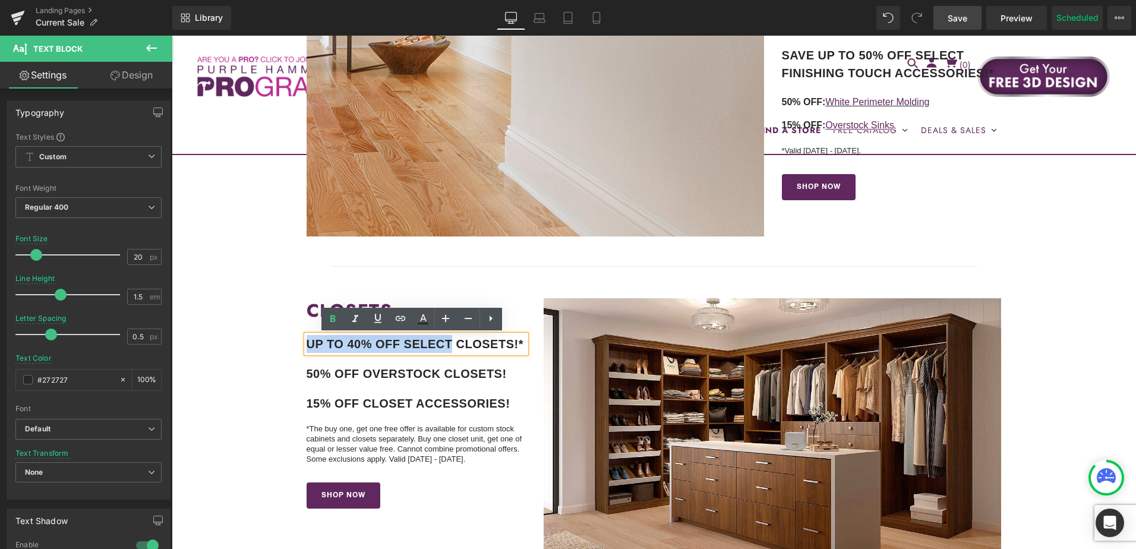
drag, startPoint x: 305, startPoint y: 345, endPoint x: 455, endPoint y: 343, distance: 150.4
click at [455, 343] on p "UP TO 40% OFF SELECT CLOSETS!*" at bounding box center [417, 344] width 220 height 18
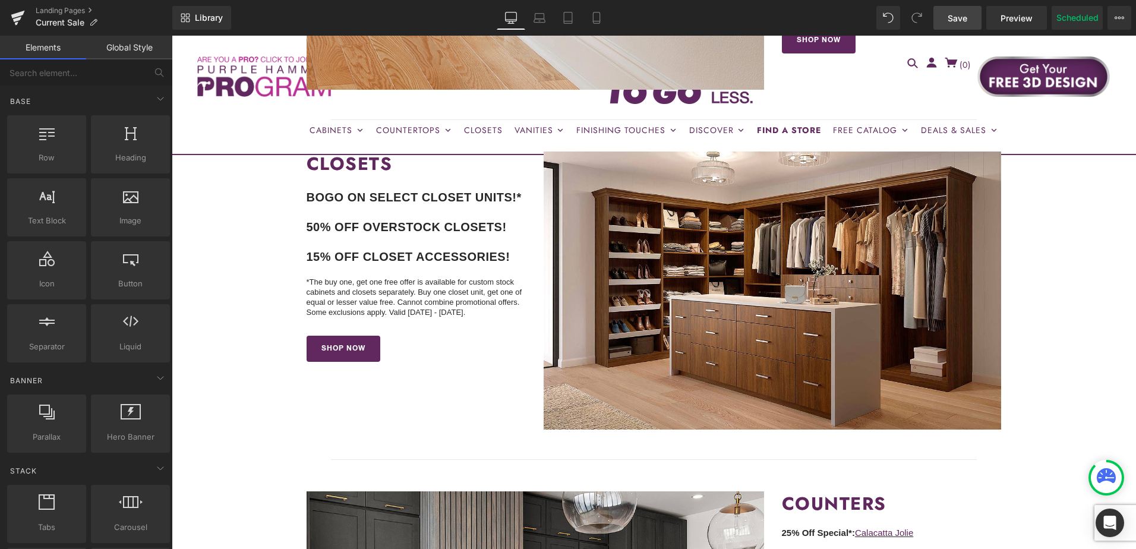
scroll to position [1248, 0]
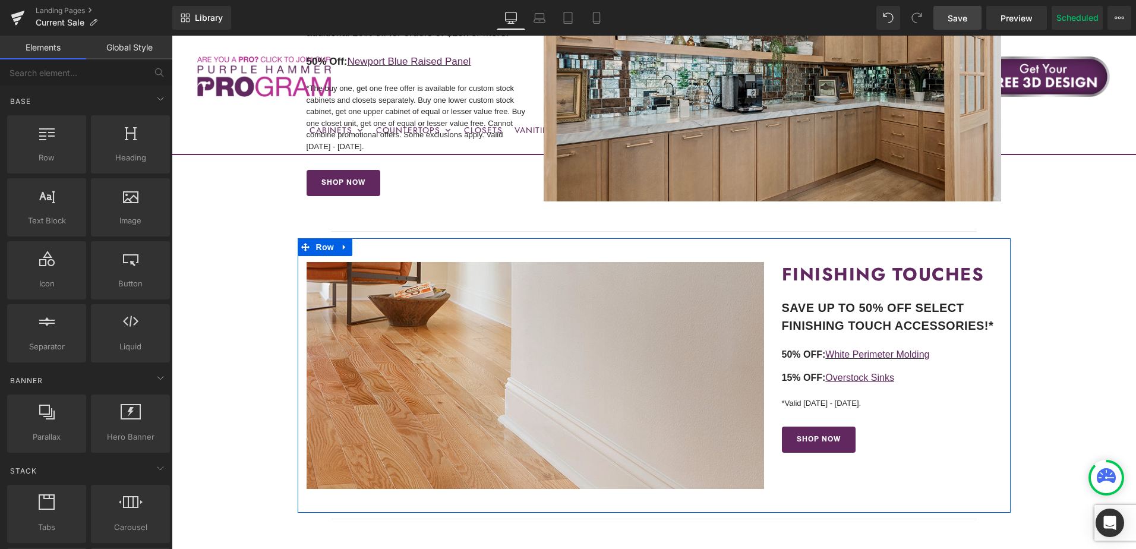
scroll to position [475, 0]
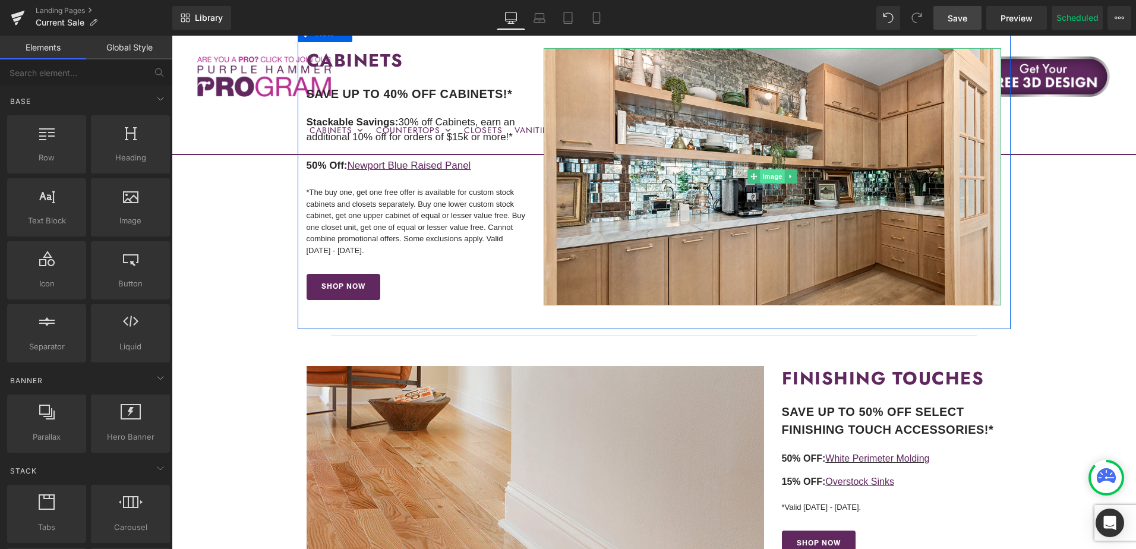
click at [765, 178] on span "Image" at bounding box center [773, 176] width 25 height 14
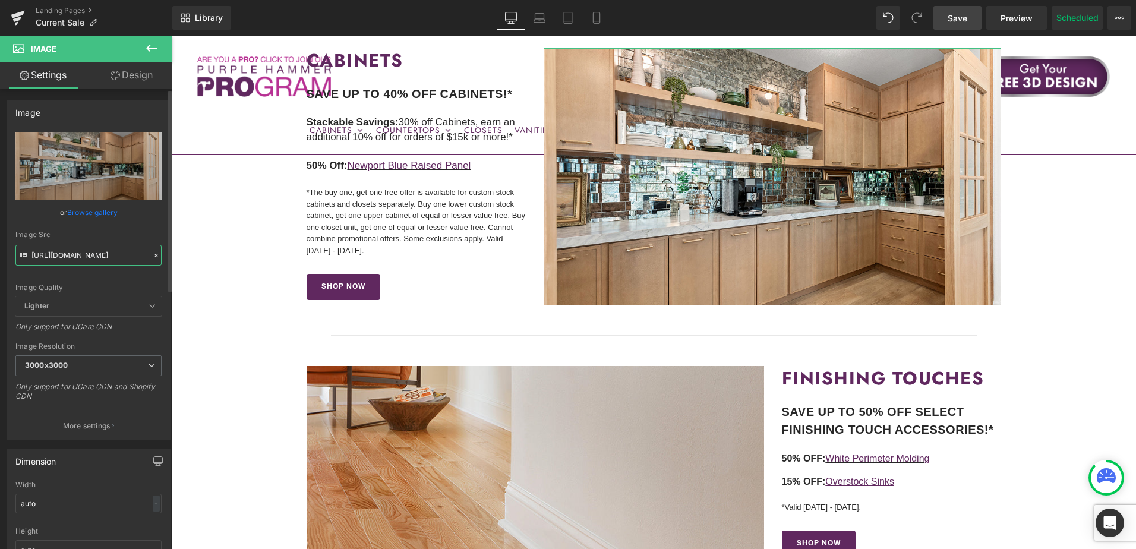
click at [92, 261] on input "https://cdn.shopify.com/s/files/1/0196/2351/0078/files/BRENTWOOD-8_3000x3000.jp…" at bounding box center [88, 255] width 146 height 21
paste input "CHALET-1.jpg?v=1755877980"
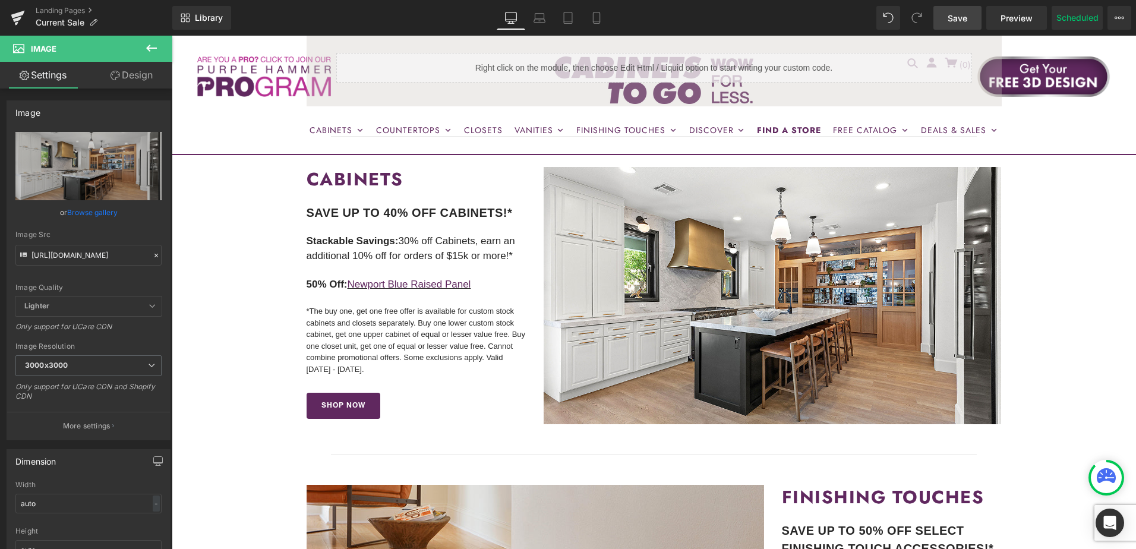
scroll to position [0, 0]
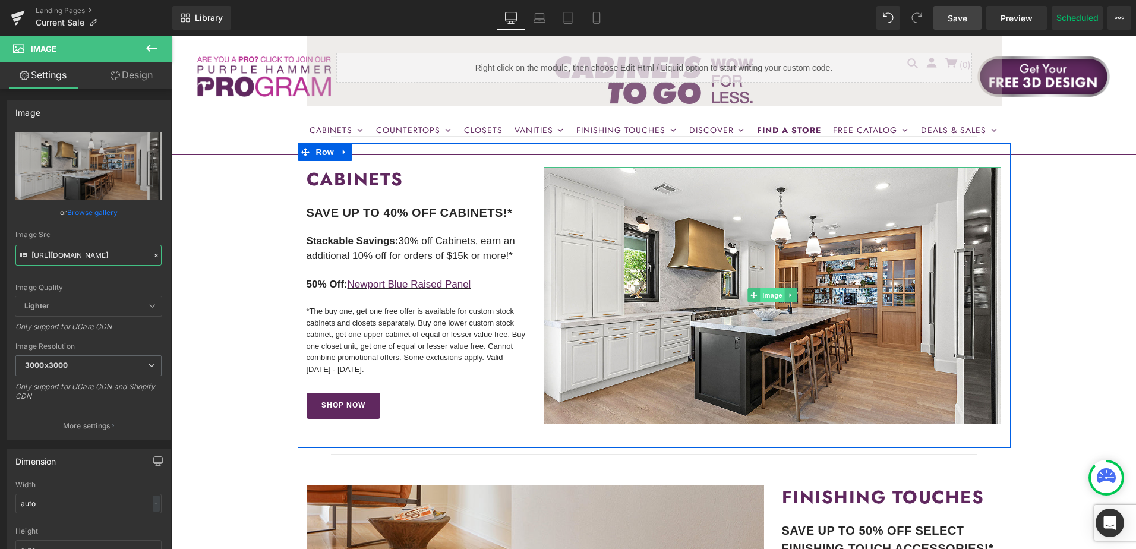
click at [768, 295] on span "Image" at bounding box center [773, 295] width 25 height 14
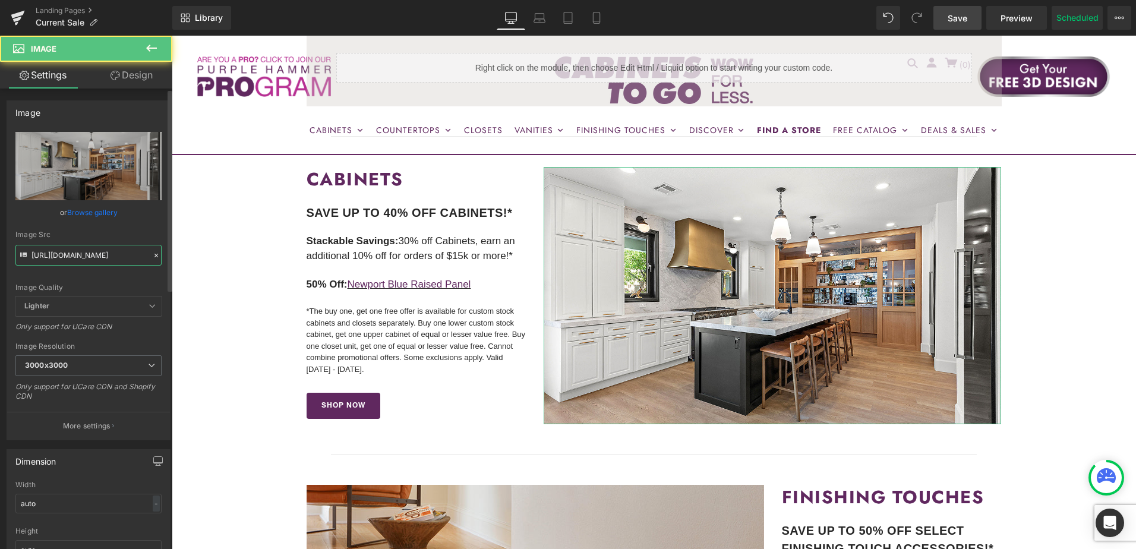
click at [78, 254] on input "https://cdn.shopify.com/s/files/1/0196/2351/0078/files/CHALET-1_3000x3000.jpg?v…" at bounding box center [88, 255] width 146 height 21
paste input "BROADWAY-BLACK-NEW5.jpg?v=1755881546"
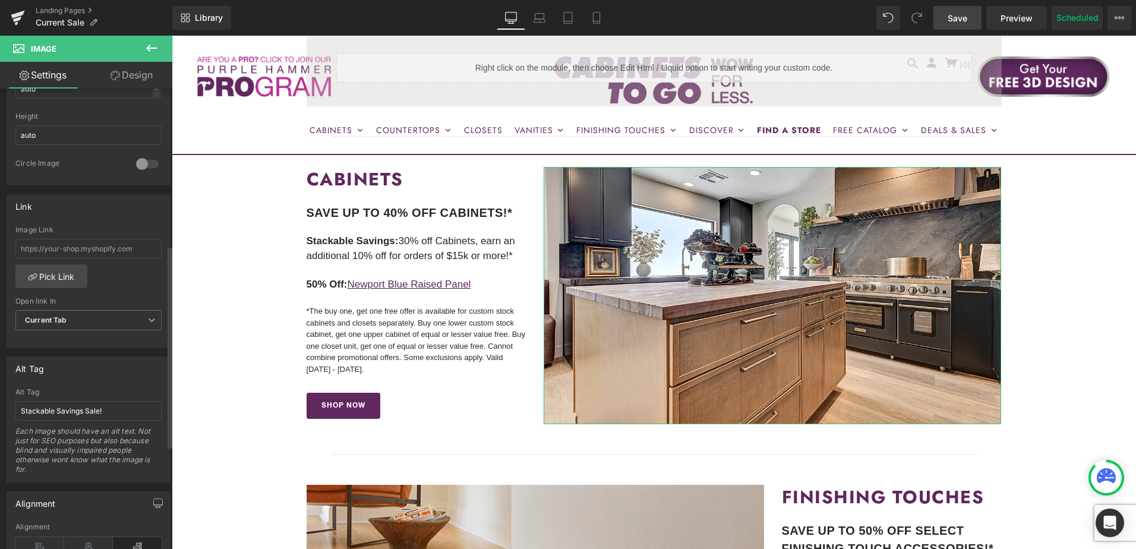
scroll to position [416, 0]
type input "https://cdn.shopify.com/s/files/1/0196/2351/0078/files/BROADWAY-BLACK-NEW5_3000…"
click at [64, 411] on input "Stackable Savings Sale!" at bounding box center [88, 410] width 146 height 20
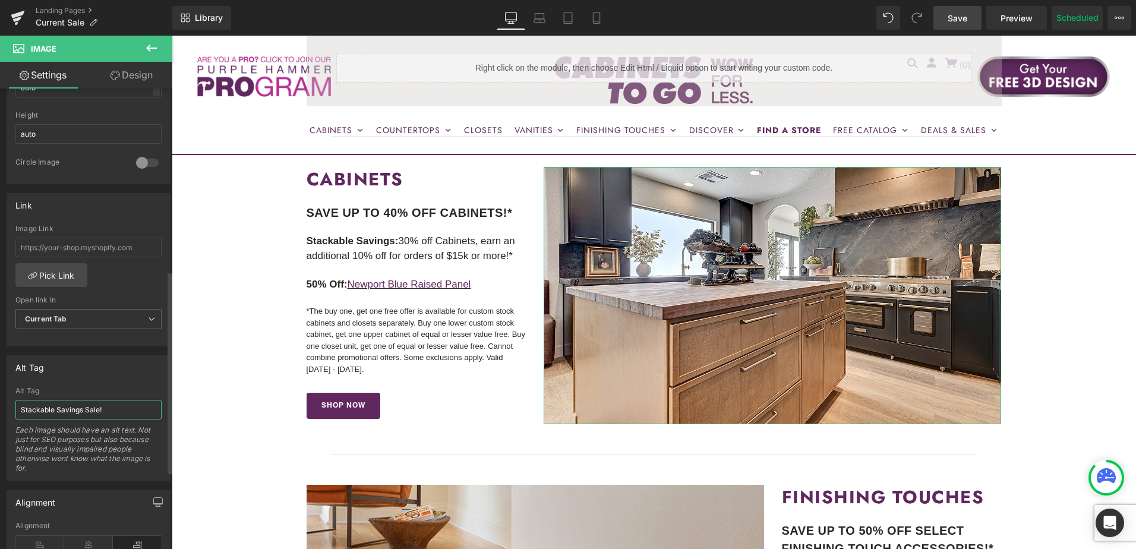
click at [64, 411] on input "Stackable Savings Sale!" at bounding box center [88, 410] width 146 height 20
type input "j"
type input "Buy One, Get One Free Sale!"
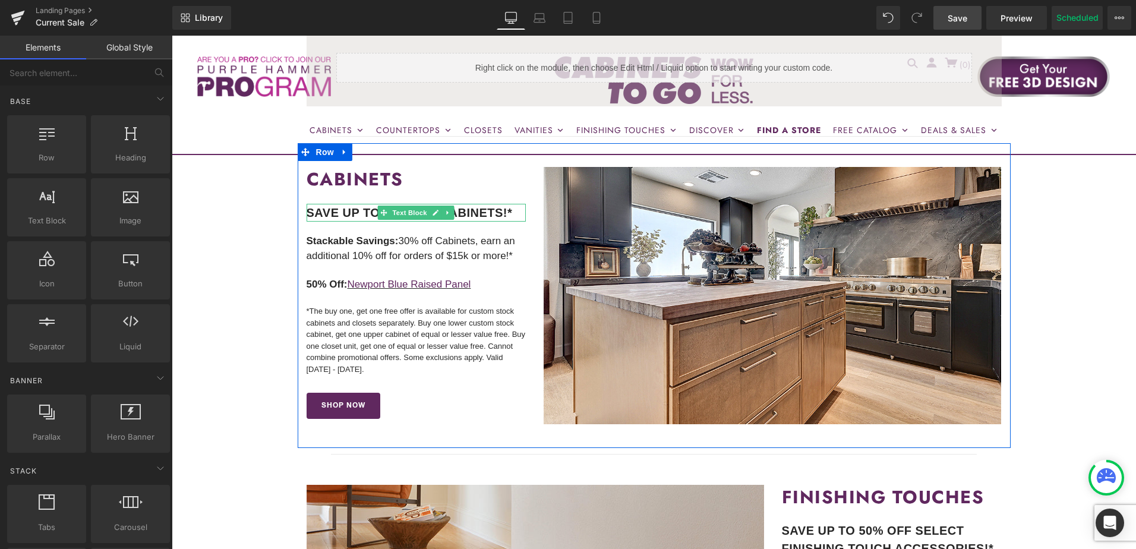
click at [358, 213] on b "SAVE UP TO 40% OFF CABINETS!*" at bounding box center [410, 212] width 206 height 13
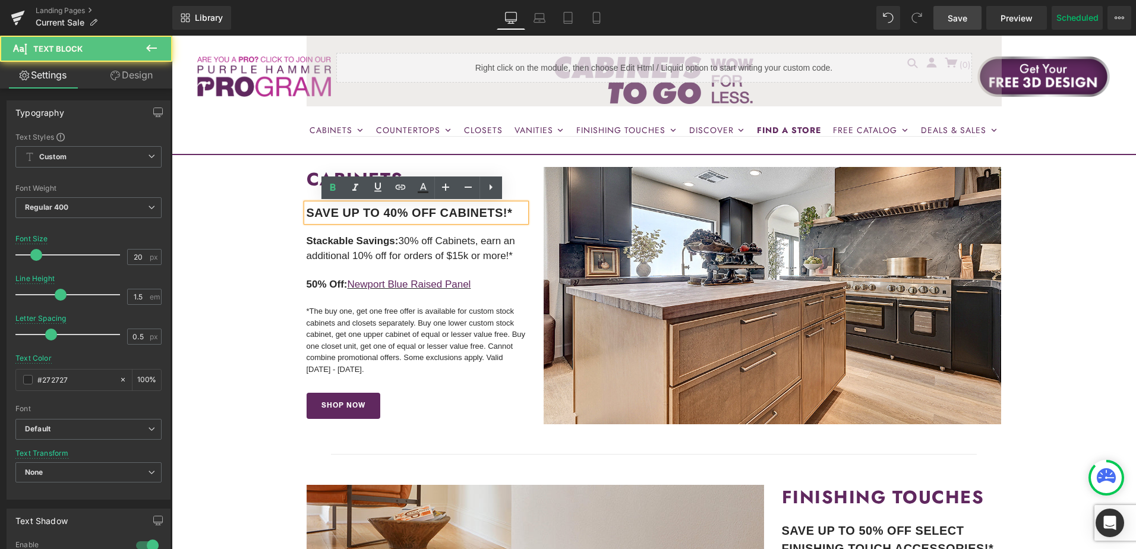
click at [370, 213] on b "SAVE UP TO 40% OFF CABINETS!*" at bounding box center [410, 212] width 206 height 13
click at [406, 216] on b "SAVE UP TO 40% OFF CABINETS!*" at bounding box center [410, 212] width 206 height 13
drag, startPoint x: 403, startPoint y: 212, endPoint x: 382, endPoint y: 212, distance: 21.4
click at [382, 212] on b "SAVE UP TO 40% OFF CABINETS!*" at bounding box center [410, 212] width 206 height 13
click at [423, 213] on b "SAVE UP TO 40% OFF CABINETS!*" at bounding box center [410, 212] width 206 height 13
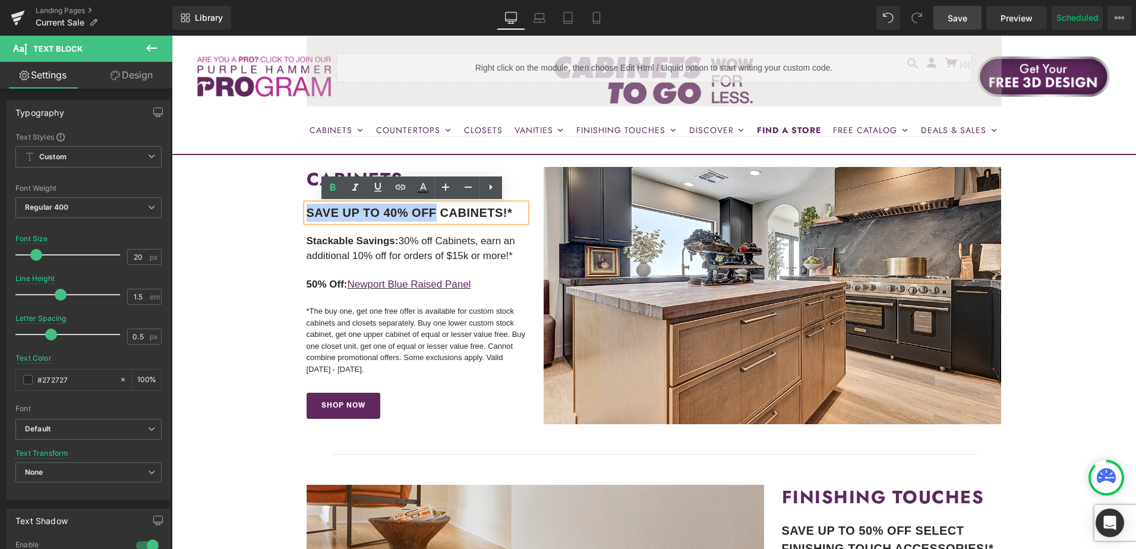
drag, startPoint x: 431, startPoint y: 213, endPoint x: 287, endPoint y: 208, distance: 144.5
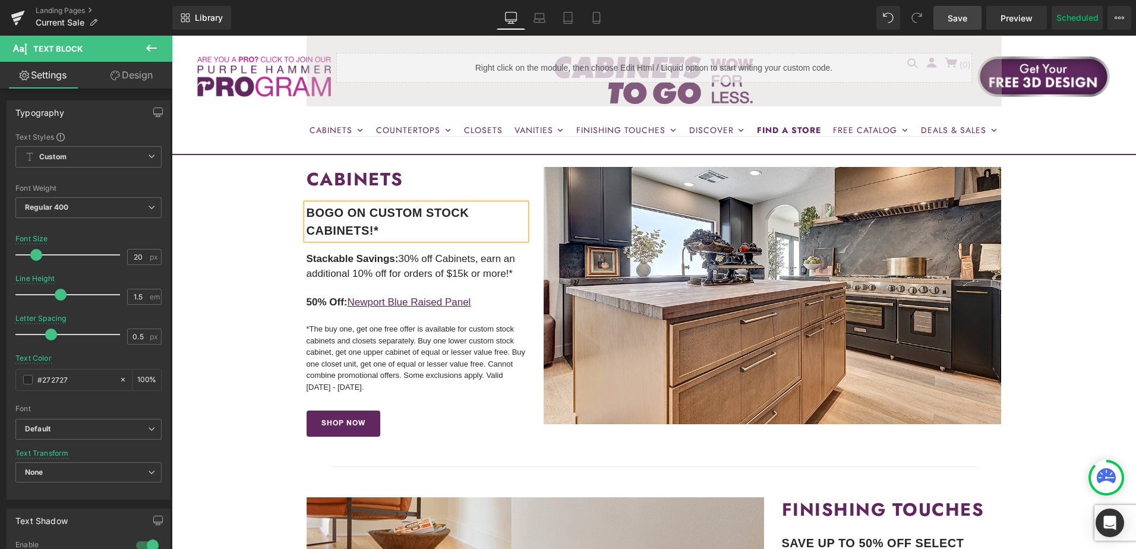
click at [342, 211] on b "BOGO ON CUSTOM STOCK CABINETS!*" at bounding box center [388, 221] width 163 height 31
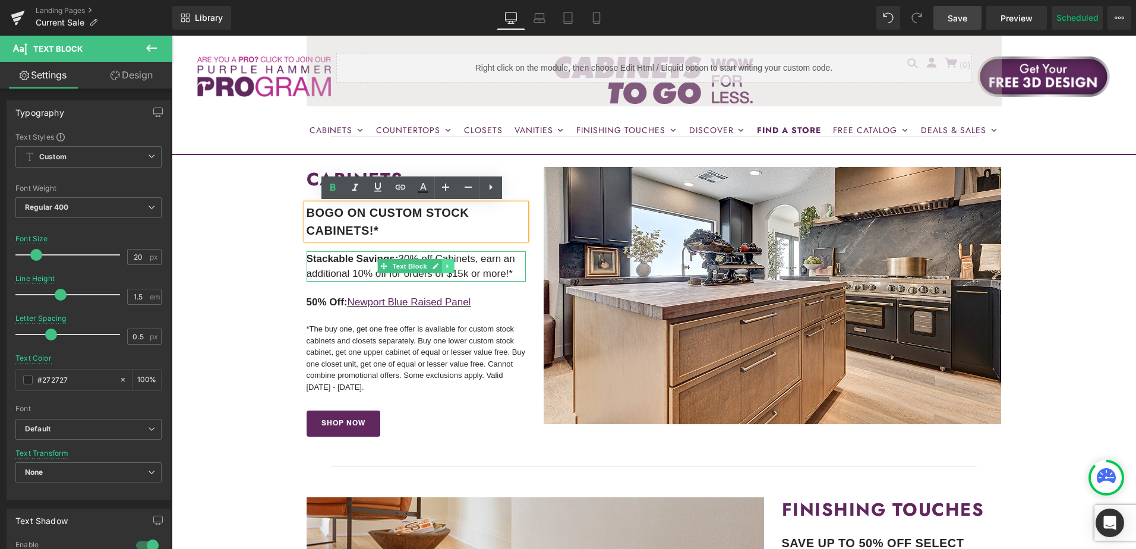
click at [442, 273] on div "Stackable Savings: 30% off Cabinets, earn an additional 10% off for orders of $…" at bounding box center [417, 266] width 220 height 30
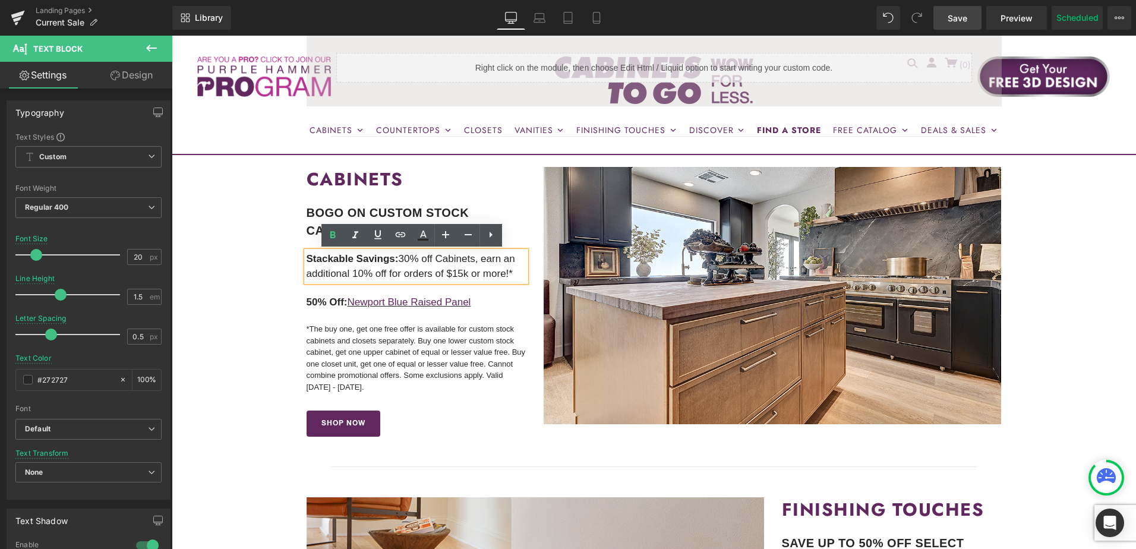
click at [433, 265] on p "Stackable Savings: 30% off Cabinets, earn an additional 10% off for orders of $…" at bounding box center [417, 266] width 220 height 30
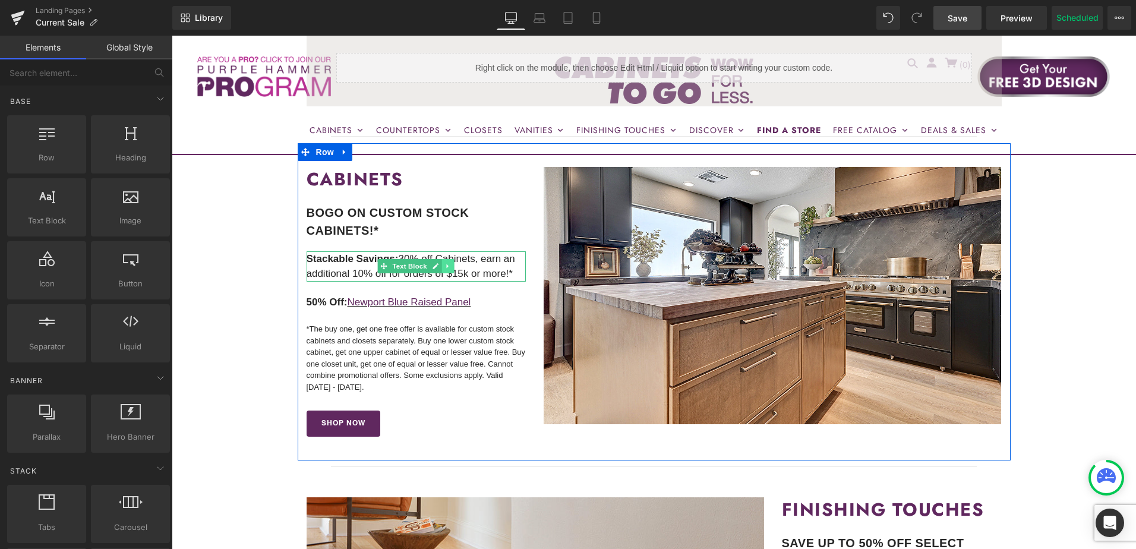
click at [447, 268] on icon at bounding box center [448, 266] width 2 height 4
click at [451, 267] on icon at bounding box center [454, 266] width 7 height 7
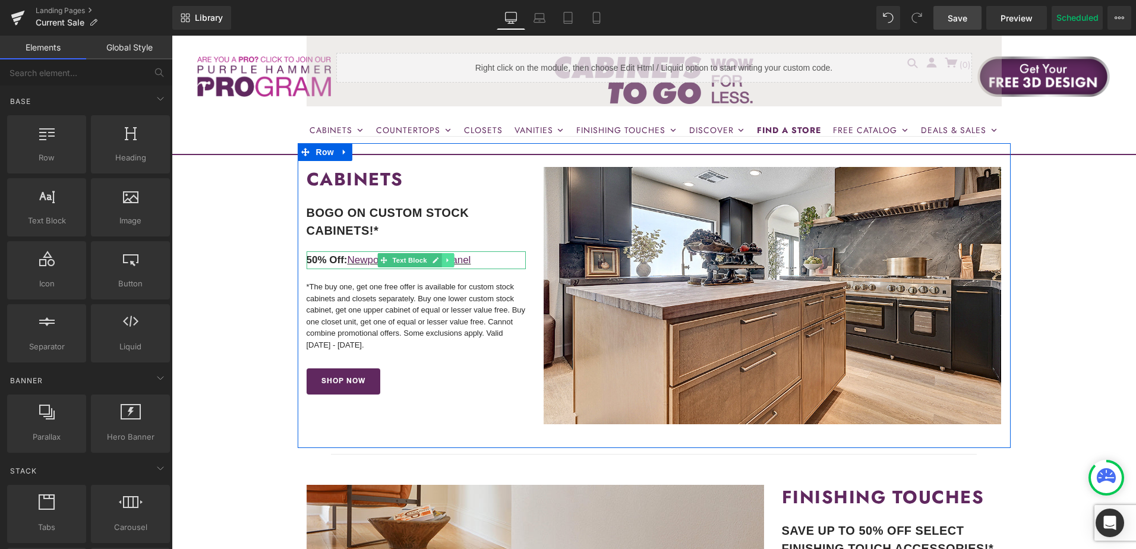
click at [442, 264] on link at bounding box center [448, 260] width 12 height 14
click at [439, 262] on icon at bounding box center [442, 260] width 7 height 7
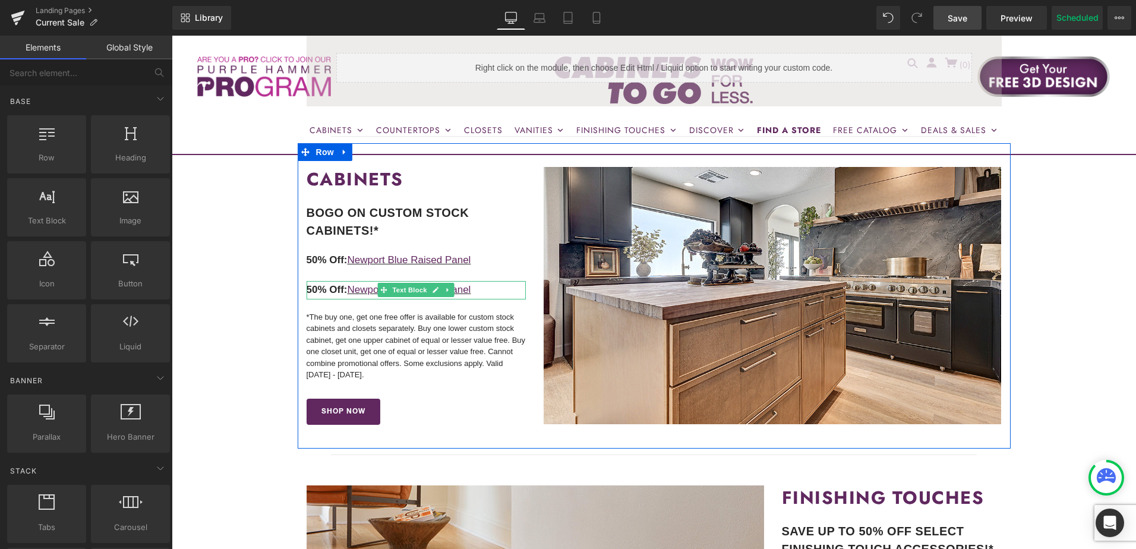
click at [484, 288] on p "50% Off: Newport Blue Raised Panel" at bounding box center [417, 290] width 220 height 18
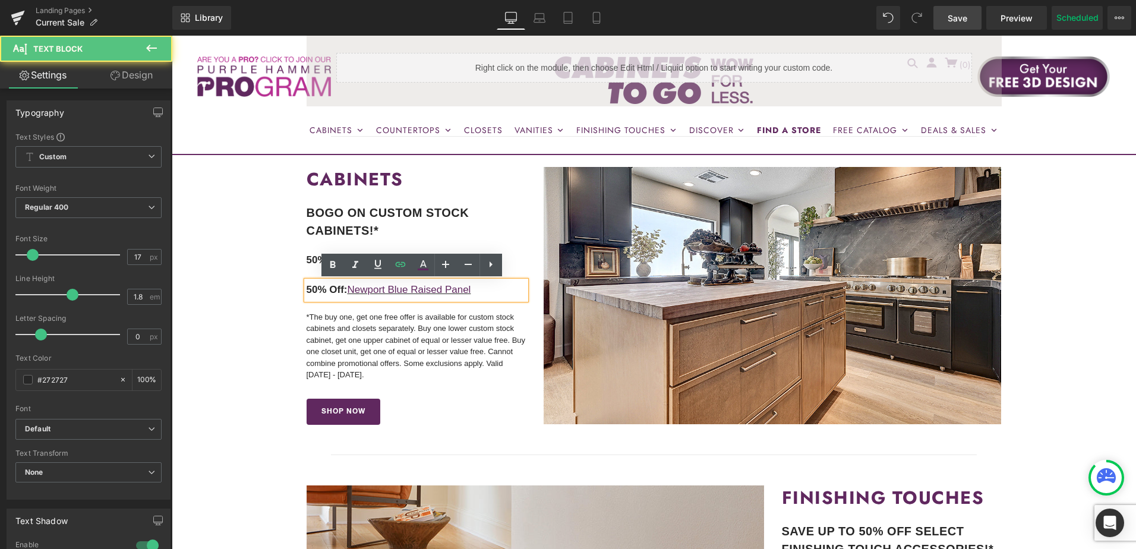
click at [487, 286] on p "50% Off: Newport Blue Raised Panel" at bounding box center [417, 290] width 220 height 18
click at [482, 286] on p "50% Off: Newport Blue Raised Panel" at bounding box center [417, 290] width 220 height 18
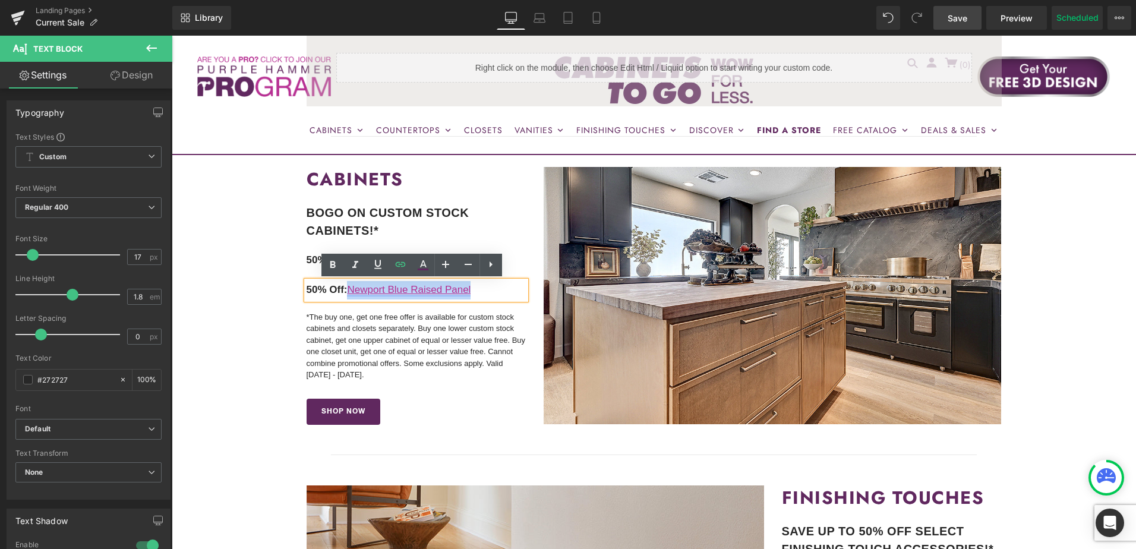
drag, startPoint x: 483, startPoint y: 290, endPoint x: 348, endPoint y: 289, distance: 134.9
click at [348, 289] on p "50% Off: Newport Blue Raised Panel" at bounding box center [417, 290] width 220 height 18
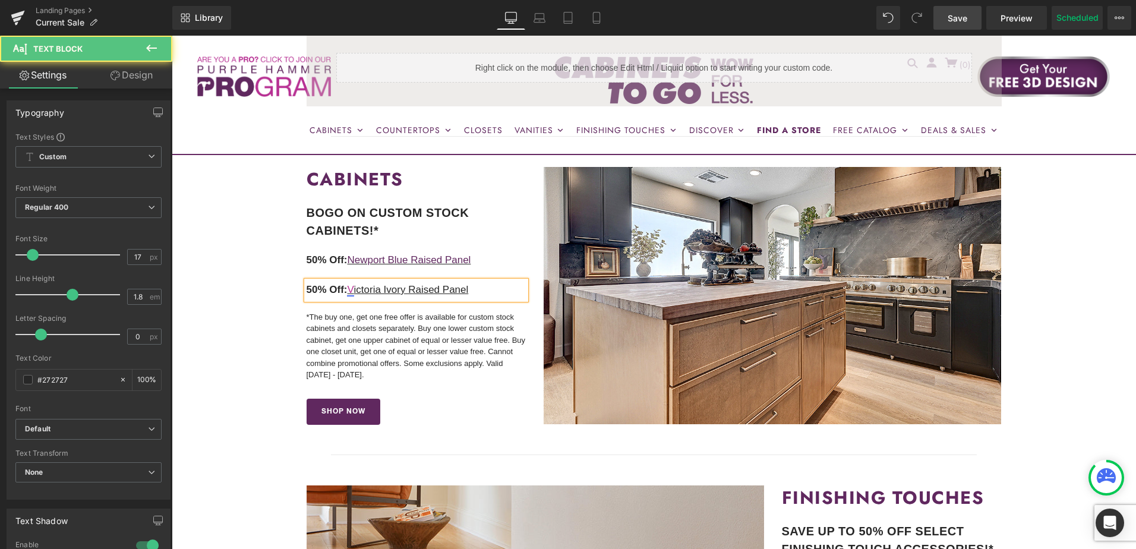
click at [351, 289] on link "V" at bounding box center [350, 289] width 7 height 11
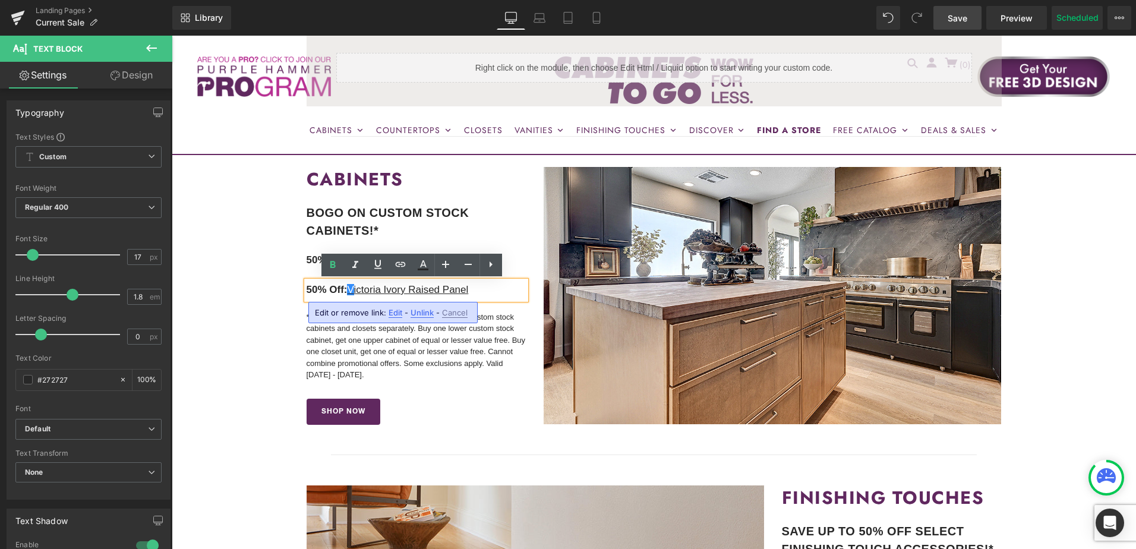
click at [419, 312] on span "Unlink" at bounding box center [422, 313] width 23 height 10
click at [365, 285] on p "50% Off: V ictoria Ivory Raised Panel" at bounding box center [417, 290] width 220 height 18
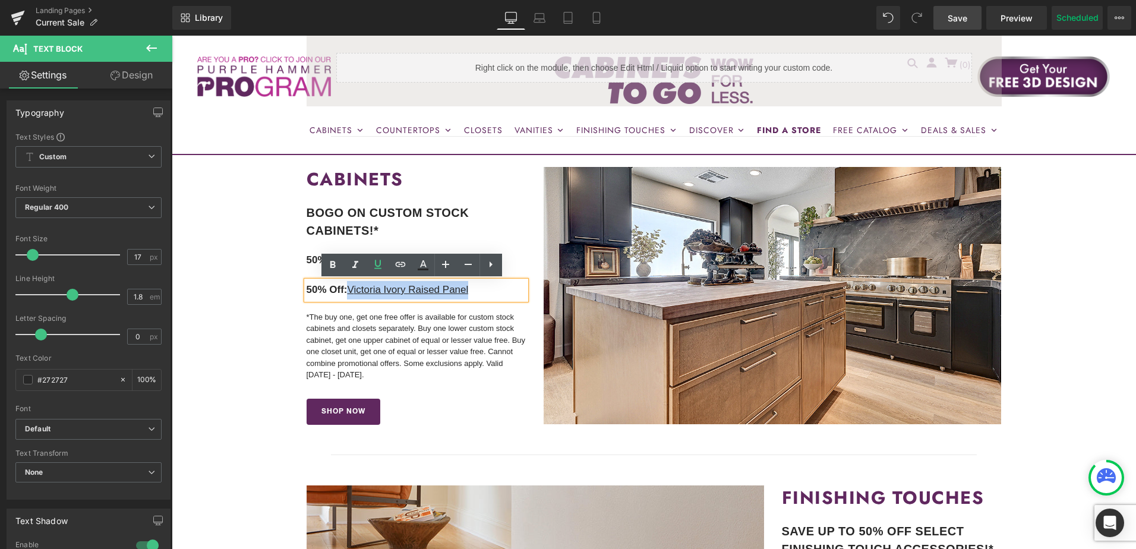
drag, startPoint x: 349, startPoint y: 291, endPoint x: 486, endPoint y: 291, distance: 137.3
click at [486, 291] on p "50% Off: V ictoria Ivory Raised Panel" at bounding box center [417, 290] width 220 height 18
click at [403, 267] on icon at bounding box center [401, 264] width 10 height 5
click at [398, 317] on input "text" at bounding box center [375, 315] width 183 height 30
paste input "https://cabinetstogo.com/products/victoria-ivory-collection"
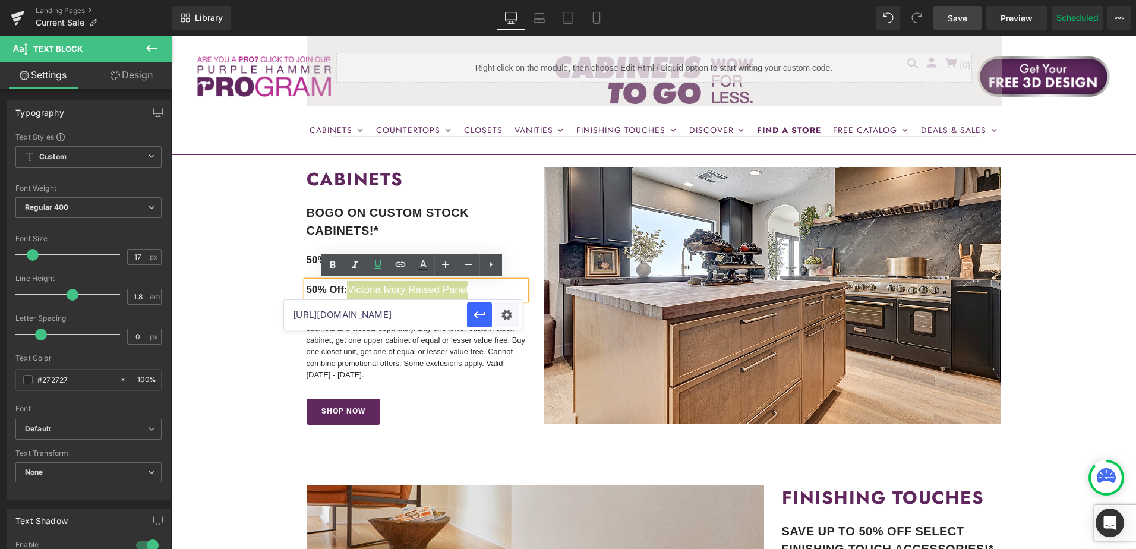
scroll to position [0, 96]
type input "https://cabinetstogo.com/products/victoria-ivory-collection"
click at [477, 314] on icon "button" at bounding box center [479, 315] width 14 height 14
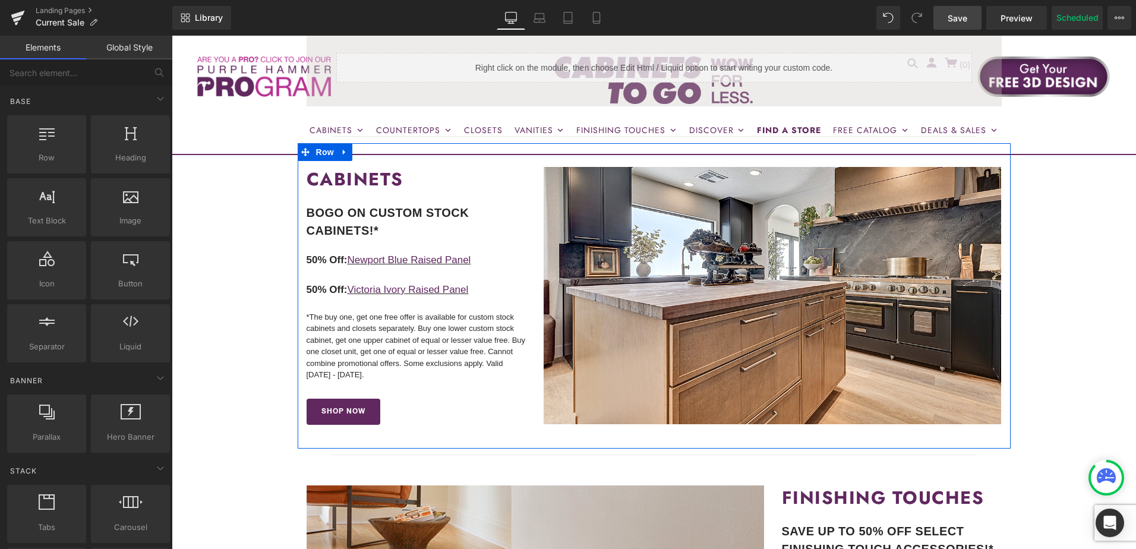
click at [316, 263] on span "50% Off:" at bounding box center [327, 259] width 41 height 11
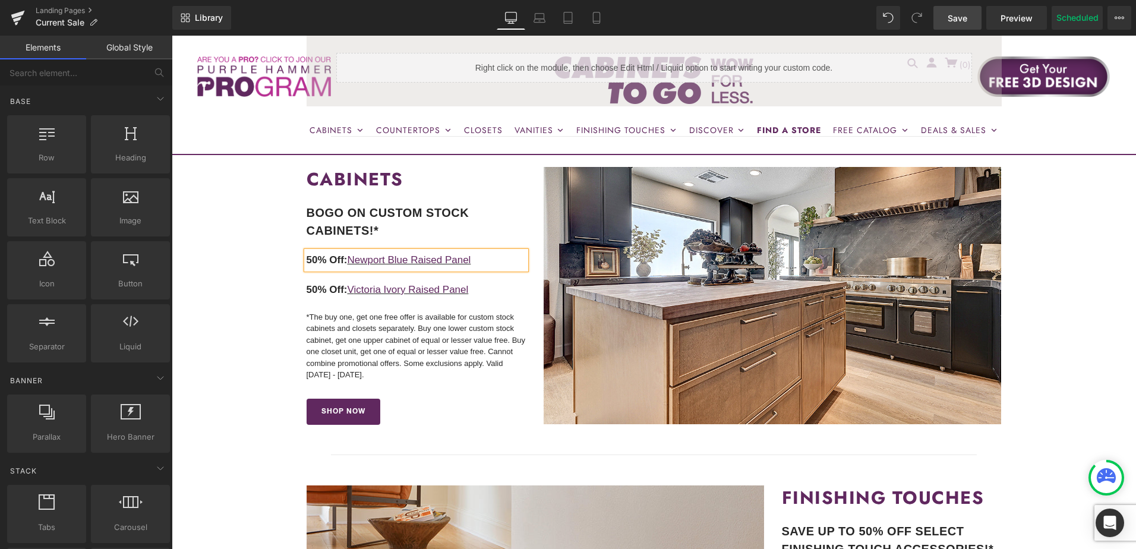
click at [311, 260] on span "50% Off:" at bounding box center [327, 259] width 41 height 11
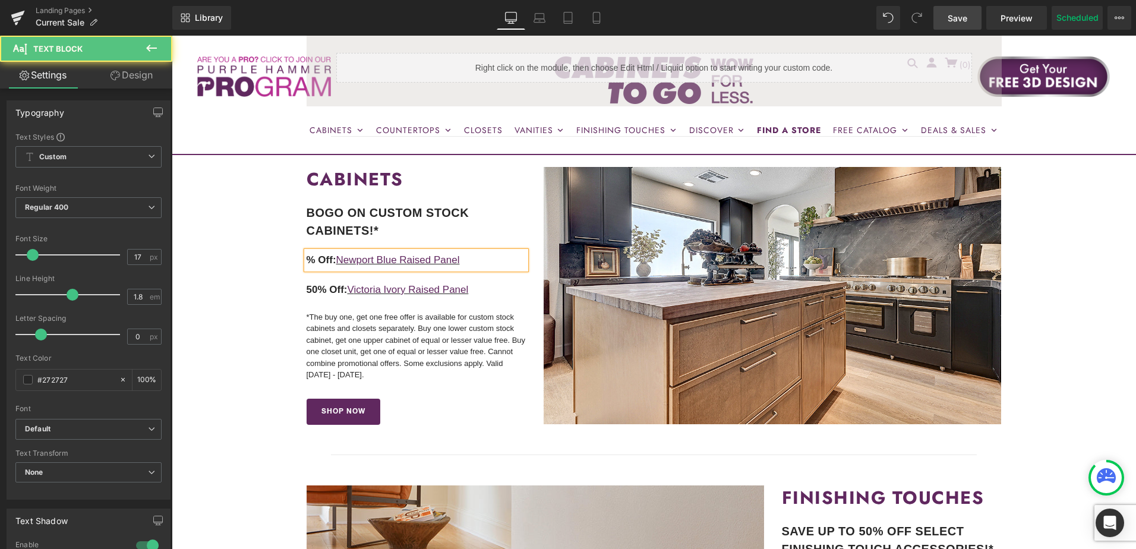
click at [327, 264] on span "% Off:" at bounding box center [322, 259] width 30 height 11
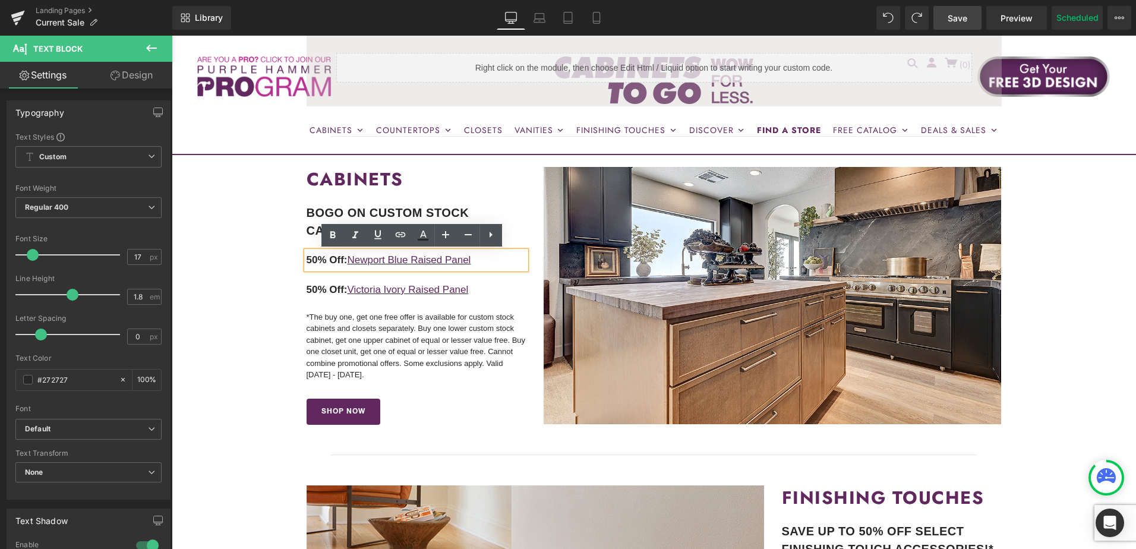
click at [307, 265] on span "50% Off:" at bounding box center [327, 259] width 41 height 11
click at [314, 260] on span "50% Off:" at bounding box center [327, 259] width 41 height 11
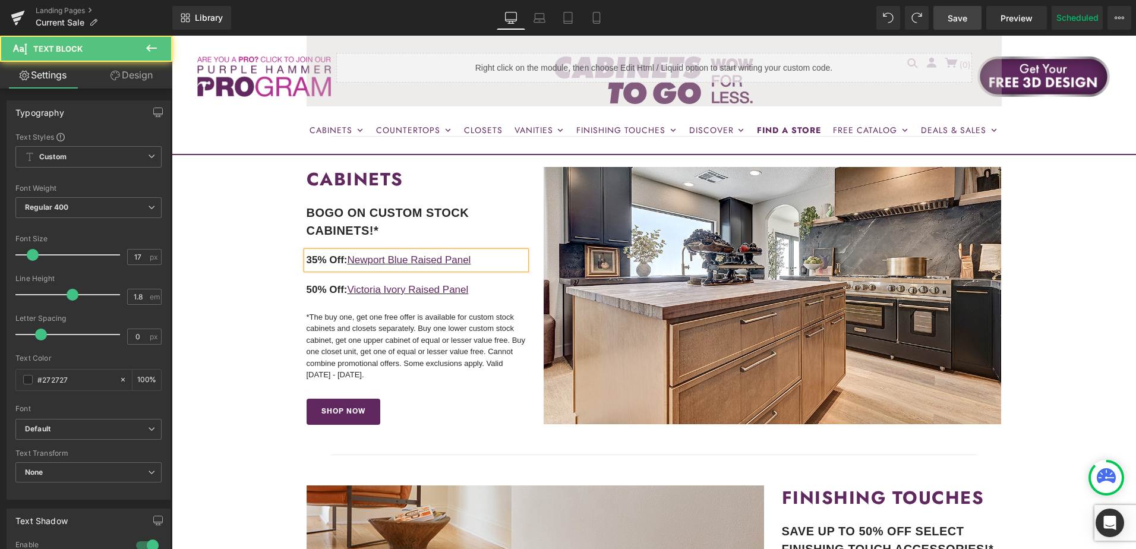
click at [488, 262] on p "35% Off: Newport Blue Raised Panel" at bounding box center [417, 260] width 220 height 18
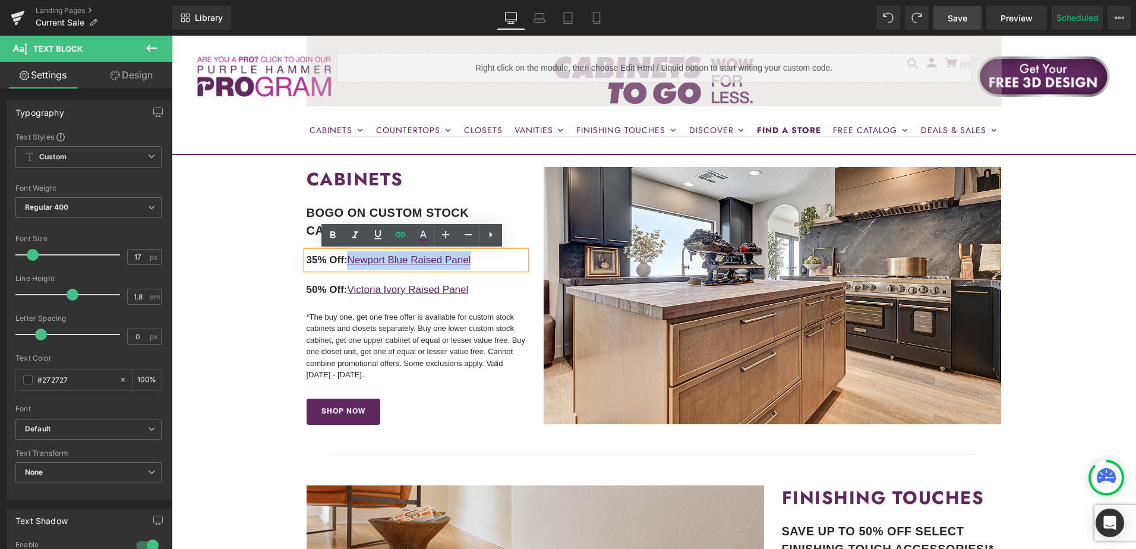
drag, startPoint x: 486, startPoint y: 261, endPoint x: 349, endPoint y: 267, distance: 136.8
click at [349, 267] on p "35% Off: Newport Blue Raised Panel" at bounding box center [417, 260] width 220 height 18
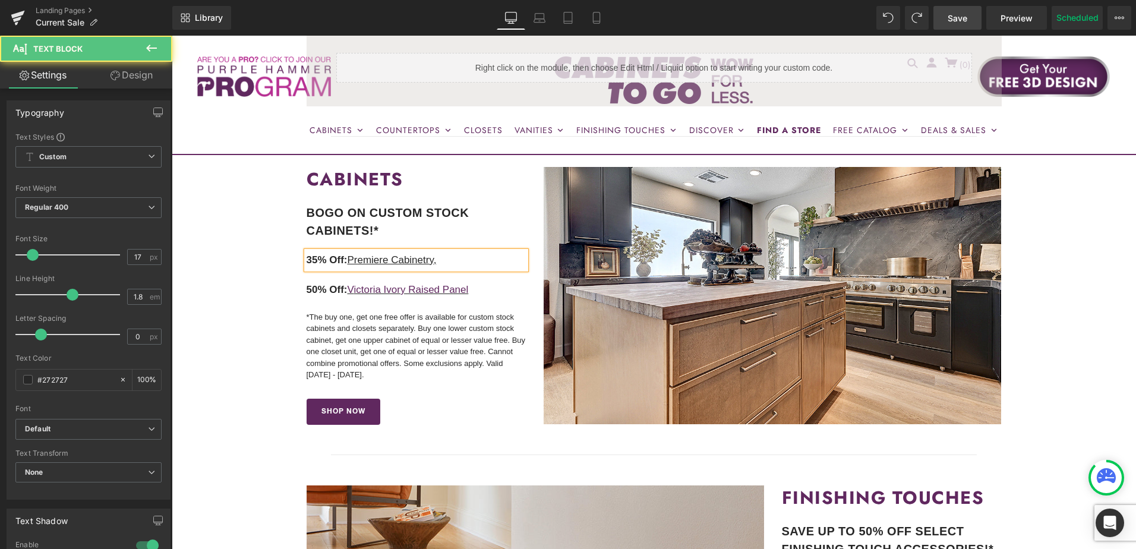
click at [370, 263] on u "Premiere Cabinetry," at bounding box center [391, 259] width 89 height 11
click at [463, 260] on p "35% Off: Premiere Cabinetry," at bounding box center [417, 260] width 220 height 18
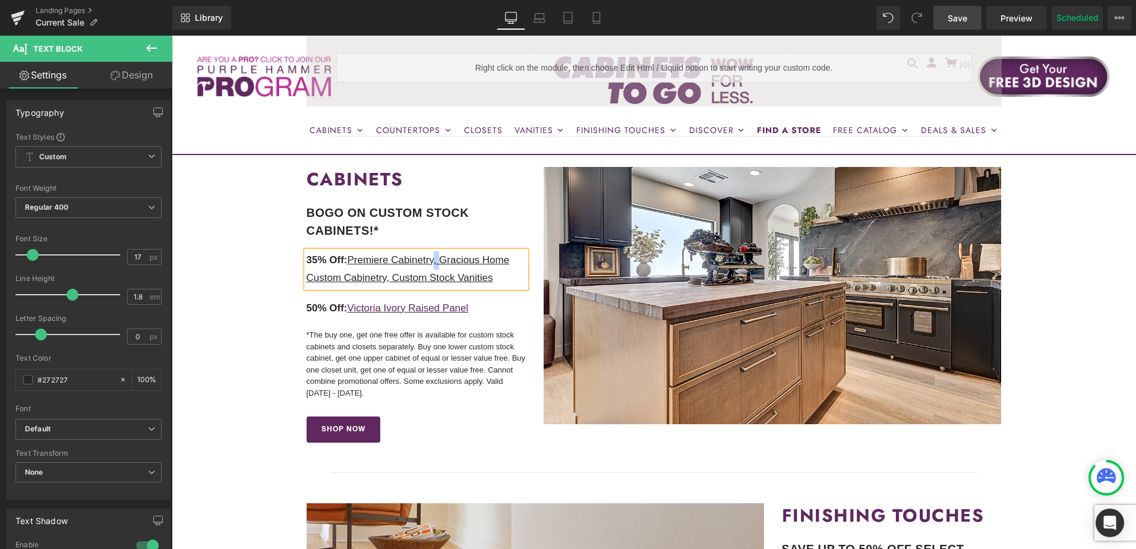
click at [434, 264] on u "Premiere Cabinetry, Gracious Home Custom Cabinetry, Custom Stock Vanities" at bounding box center [408, 269] width 203 height 30
click at [375, 236] on icon at bounding box center [378, 235] width 14 height 14
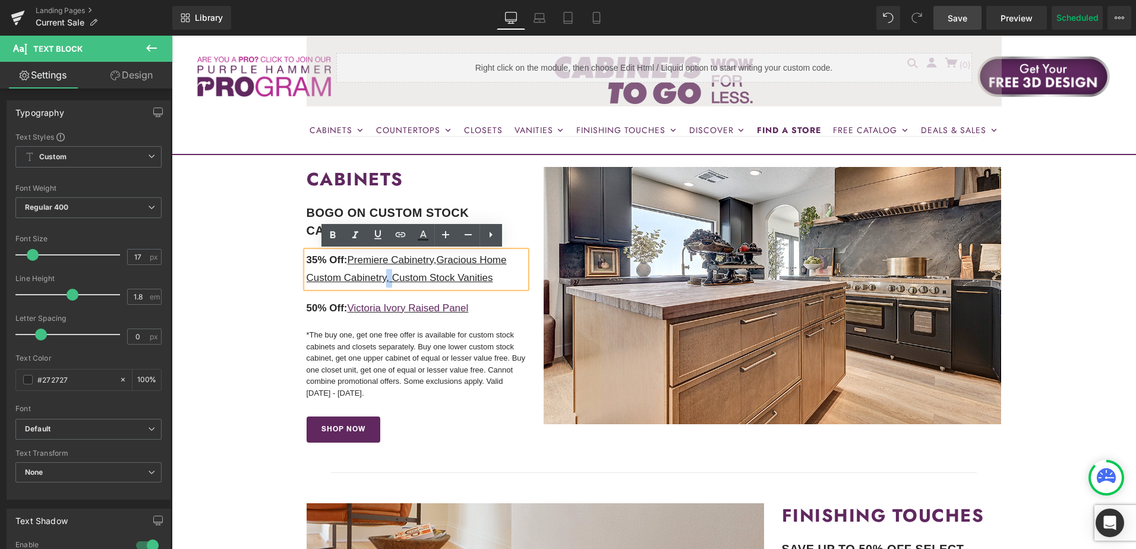
click at [384, 280] on u "Gracious Home Custom Cabinetry, Custom Stock Vanities" at bounding box center [407, 269] width 200 height 30
click at [379, 236] on icon at bounding box center [377, 234] width 7 height 9
click at [369, 269] on p "35% Off: Premiere Cabinetry , Gracious Home Custom Cabinetry , Custom Stock Van…" at bounding box center [417, 269] width 220 height 36
drag, startPoint x: 350, startPoint y: 263, endPoint x: 433, endPoint y: 265, distance: 83.2
click at [433, 265] on u "Premiere Cabinetry" at bounding box center [390, 259] width 86 height 11
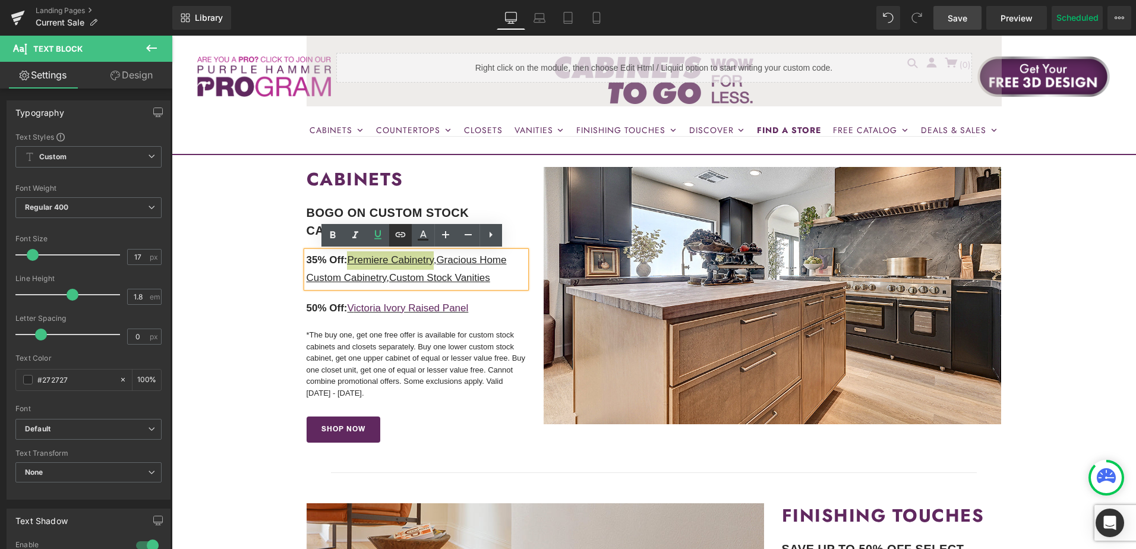
click at [402, 234] on icon at bounding box center [401, 234] width 10 height 5
click at [408, 287] on input "text" at bounding box center [375, 285] width 183 height 30
paste input "https://cabinetstogo.com/pages/premiere-cabinetry"
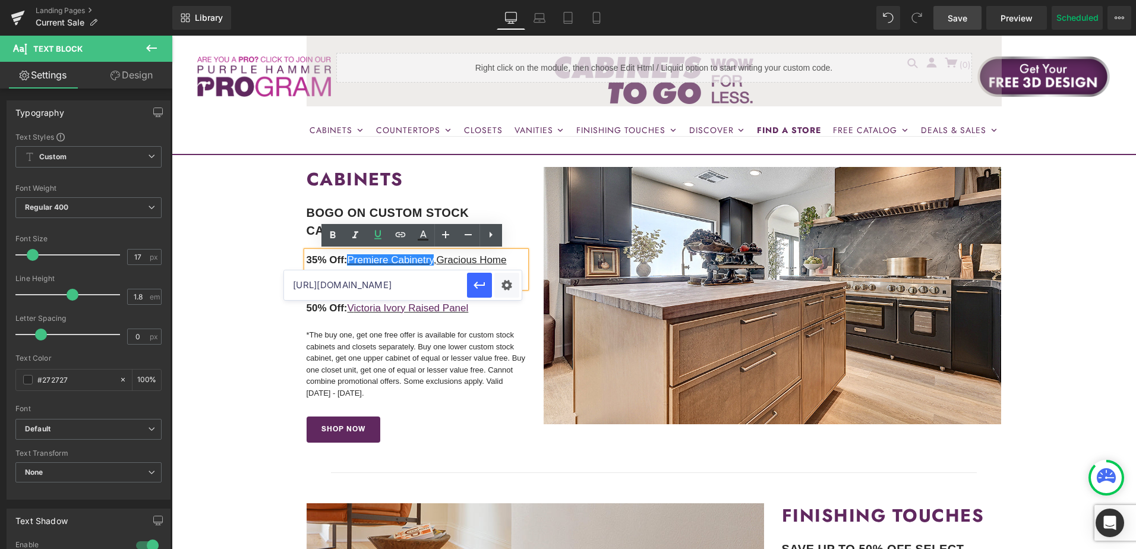
scroll to position [0, 62]
type input "https://cabinetstogo.com/pages/premiere-cabinetry"
click at [477, 285] on icon "button" at bounding box center [479, 285] width 11 height 7
click at [458, 263] on u "Gracious Home Custom Cabinetry" at bounding box center [407, 269] width 200 height 30
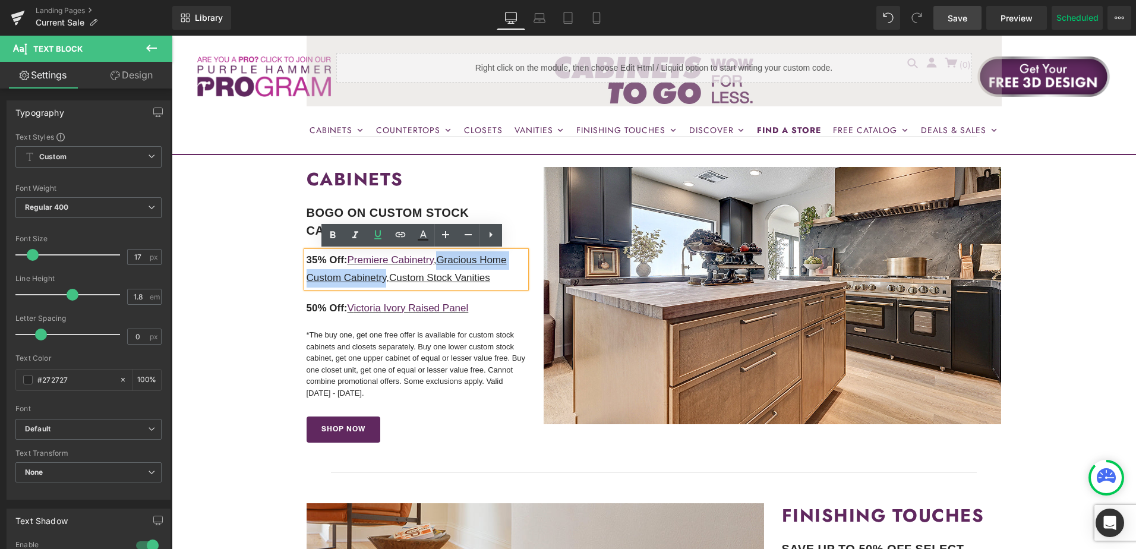
drag, startPoint x: 442, startPoint y: 260, endPoint x: 384, endPoint y: 286, distance: 63.3
click at [384, 286] on p "35% Off: Premiere Cabinetry , Gracious Home Custom Cabinetry , Custom Stock Van…" at bounding box center [417, 269] width 220 height 36
click at [399, 235] on icon at bounding box center [401, 234] width 10 height 5
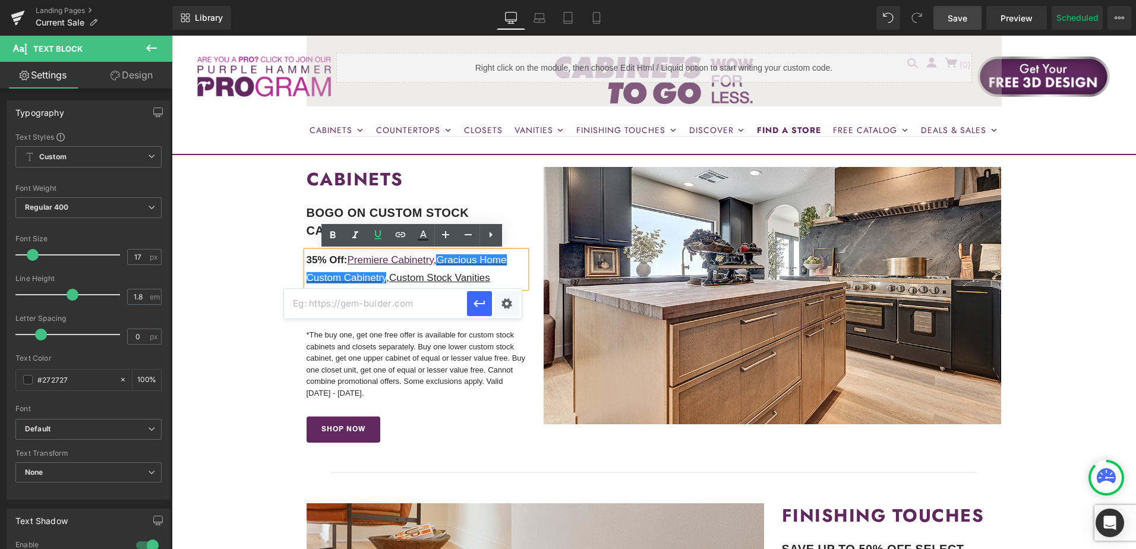
click at [411, 302] on input "text" at bounding box center [375, 304] width 183 height 30
paste input "https://cabinetstogo.com/pages/custom-built-cabinets"
type input "https://cabinetstogo.com/pages/custom-built-cabinets"
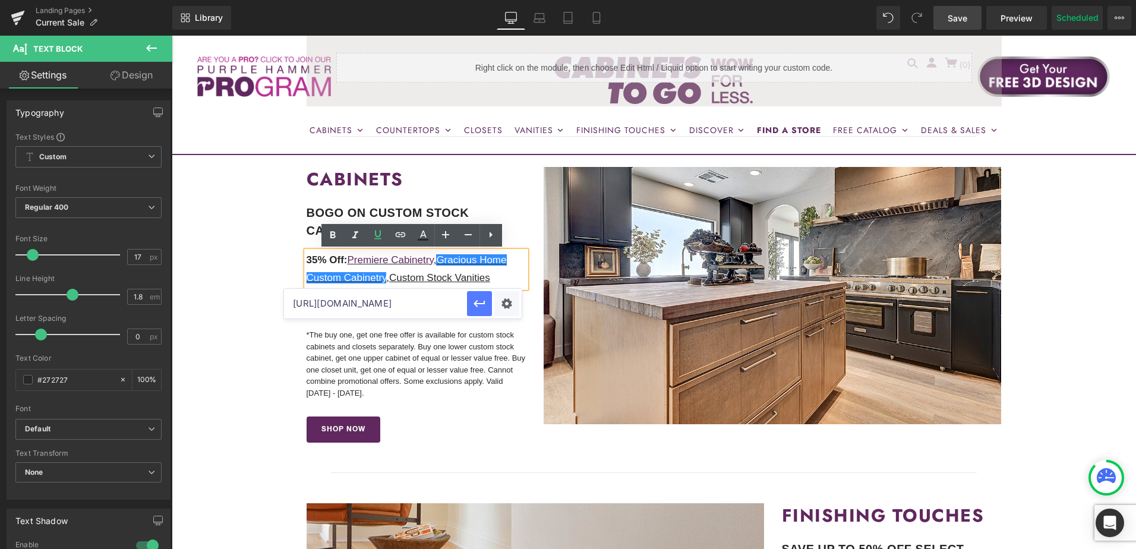
click at [483, 307] on icon "button" at bounding box center [479, 304] width 14 height 14
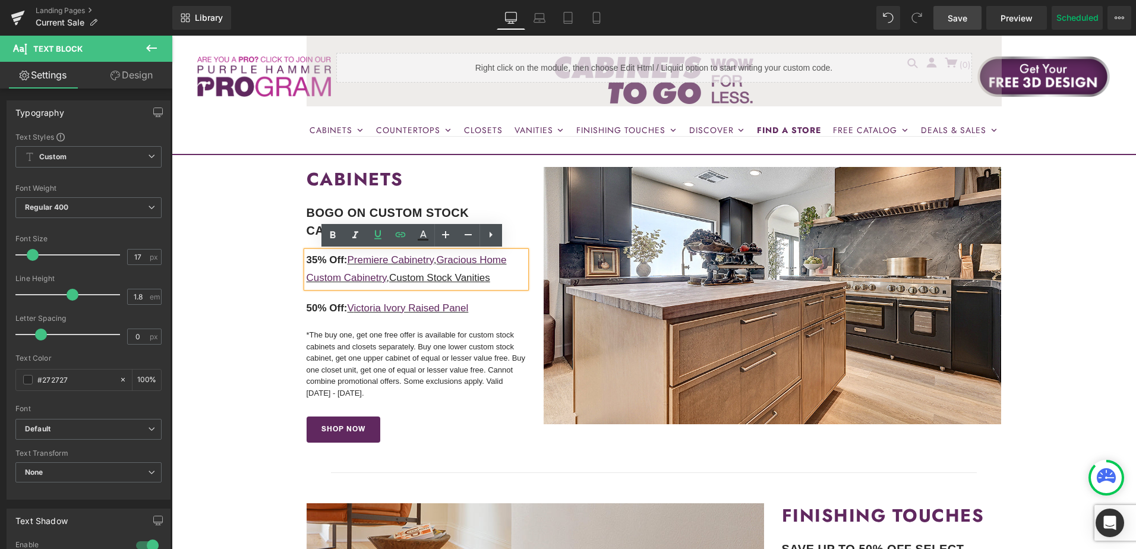
click at [414, 280] on u "Custom Stock Vanities" at bounding box center [439, 277] width 101 height 11
drag, startPoint x: 392, startPoint y: 278, endPoint x: 493, endPoint y: 282, distance: 101.1
click at [493, 282] on p "35% Off: Premiere Cabinetry , Gracious Home Custom Cabinetry , Custom Stock Van…" at bounding box center [417, 269] width 220 height 36
click at [401, 237] on icon at bounding box center [400, 235] width 14 height 14
click at [406, 300] on input "text" at bounding box center [375, 303] width 183 height 30
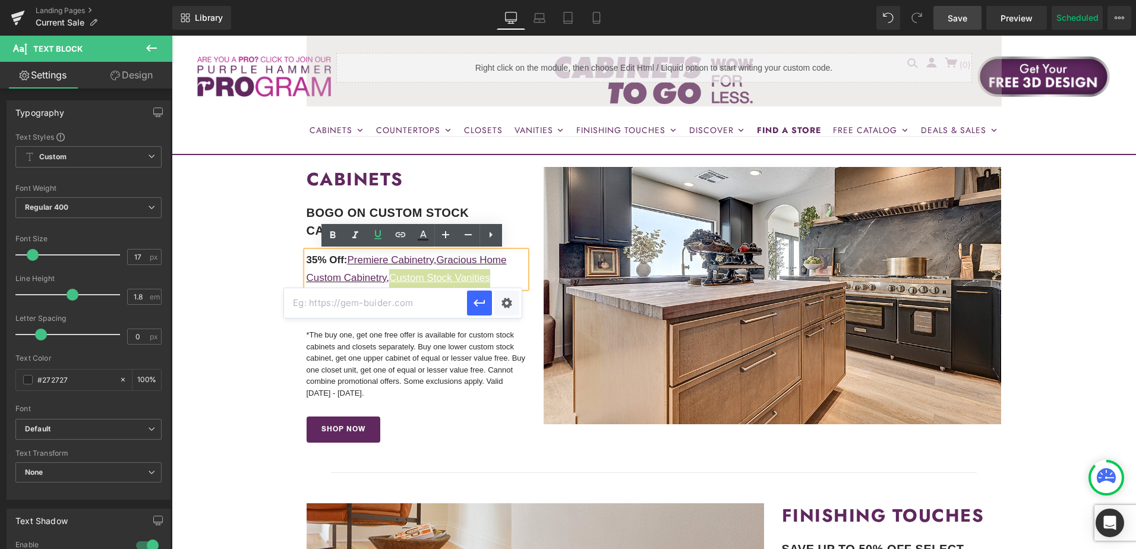
paste input "https://cabinetstogo.com/pages/vanity-bases"
type input "https://cabinetstogo.com/pages/vanity-bases"
click at [475, 299] on icon "button" at bounding box center [479, 303] width 14 height 14
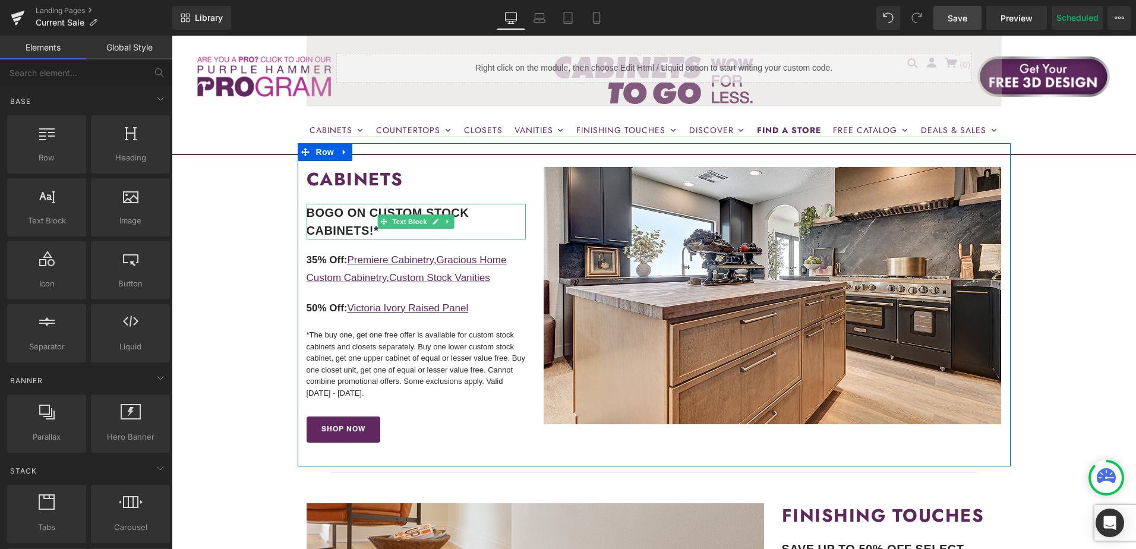
click at [351, 210] on b "BOGO ON CUSTOM STOCK CABINETS!*" at bounding box center [388, 221] width 163 height 31
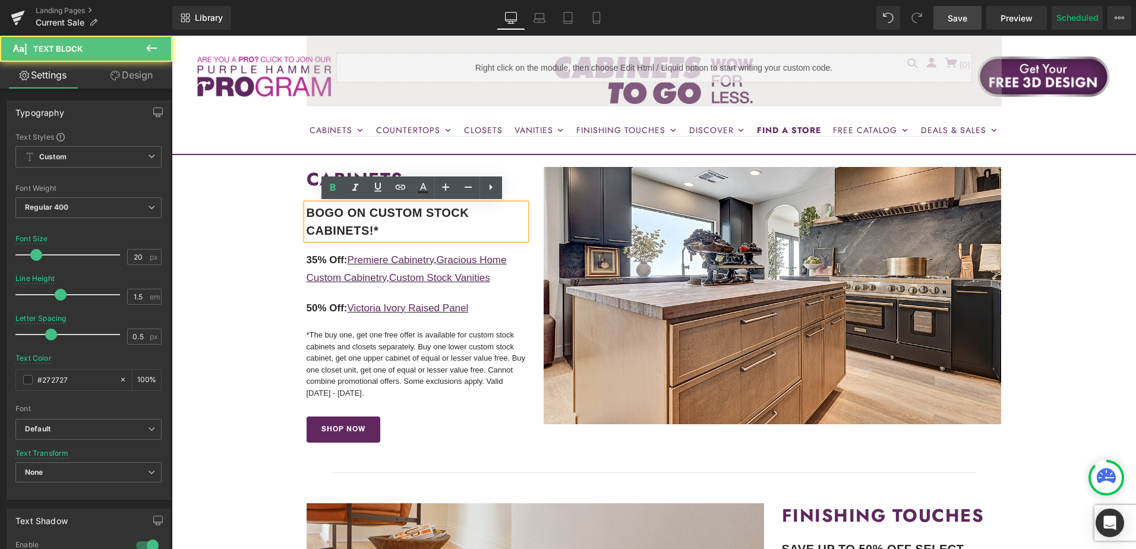
click at [358, 211] on b "BOGO ON CUSTOM STOCK CABINETS!*" at bounding box center [388, 221] width 163 height 31
drag, startPoint x: 463, startPoint y: 211, endPoint x: 299, endPoint y: 211, distance: 164.0
click at [299, 211] on div "CABINETS Heading BOGO ON CUSTOM STOCK CABINETS!* Text Block 35% Off: Premiere C…" at bounding box center [417, 305] width 238 height 276
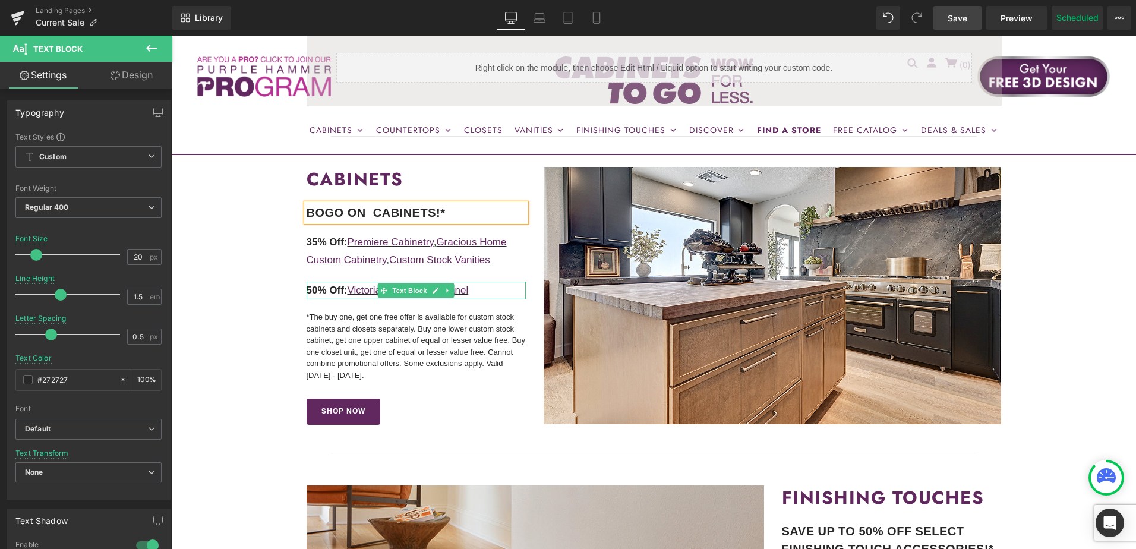
click at [484, 295] on p "50% Off: V ictoria Ivory Raised Panel" at bounding box center [417, 291] width 220 height 18
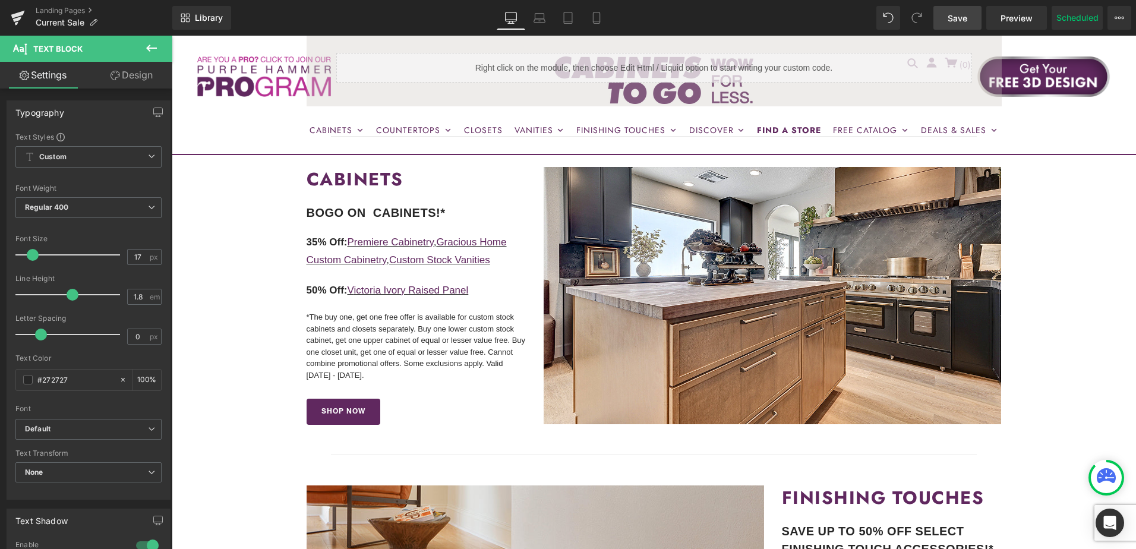
click at [127, 74] on link "Design" at bounding box center [132, 75] width 86 height 27
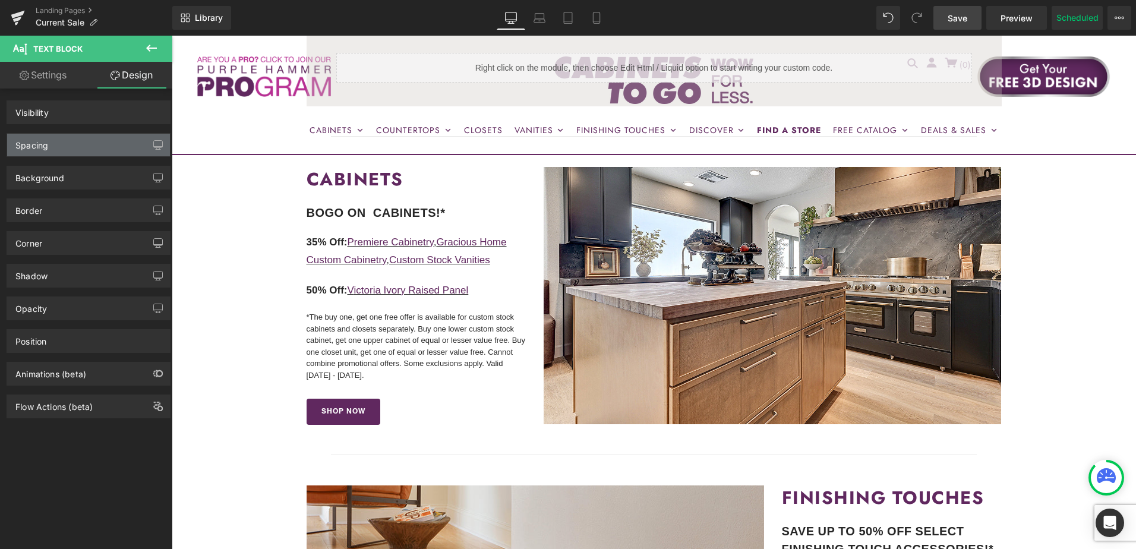
click at [98, 147] on div "Spacing" at bounding box center [88, 145] width 163 height 23
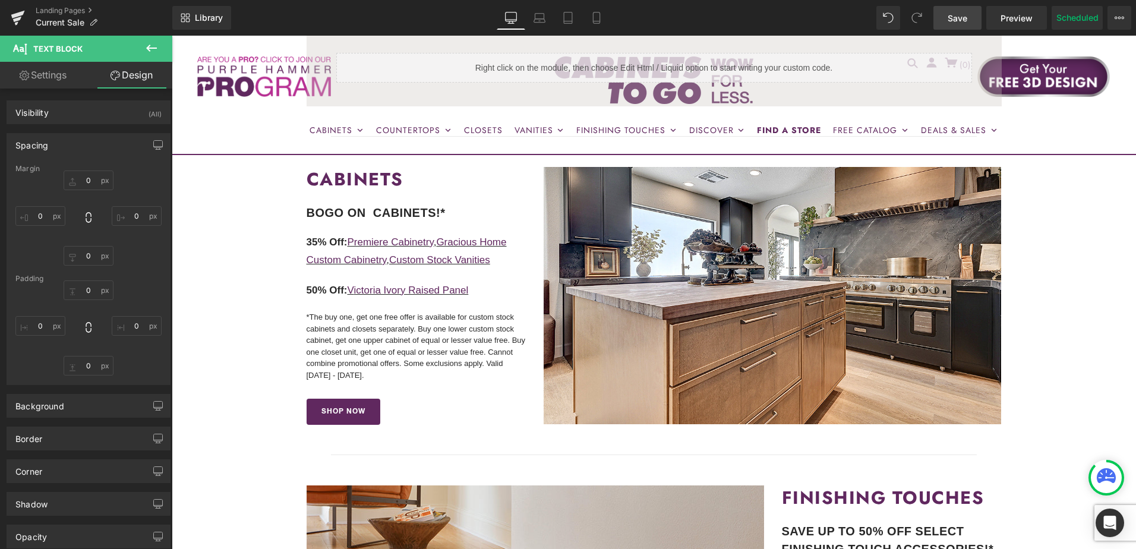
click at [96, 146] on div "Spacing" at bounding box center [88, 145] width 163 height 23
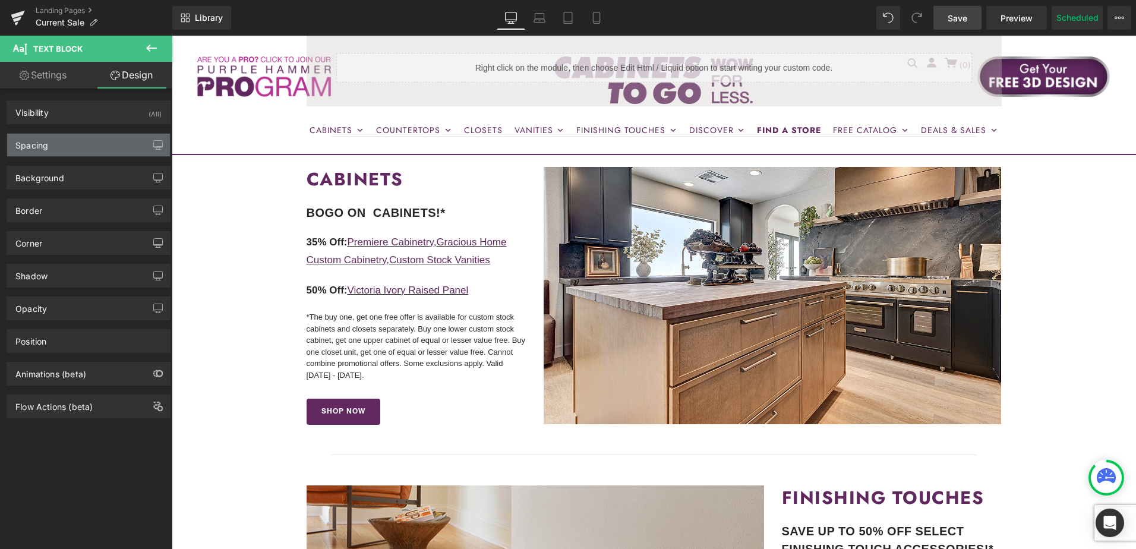
type input "20"
type input "0"
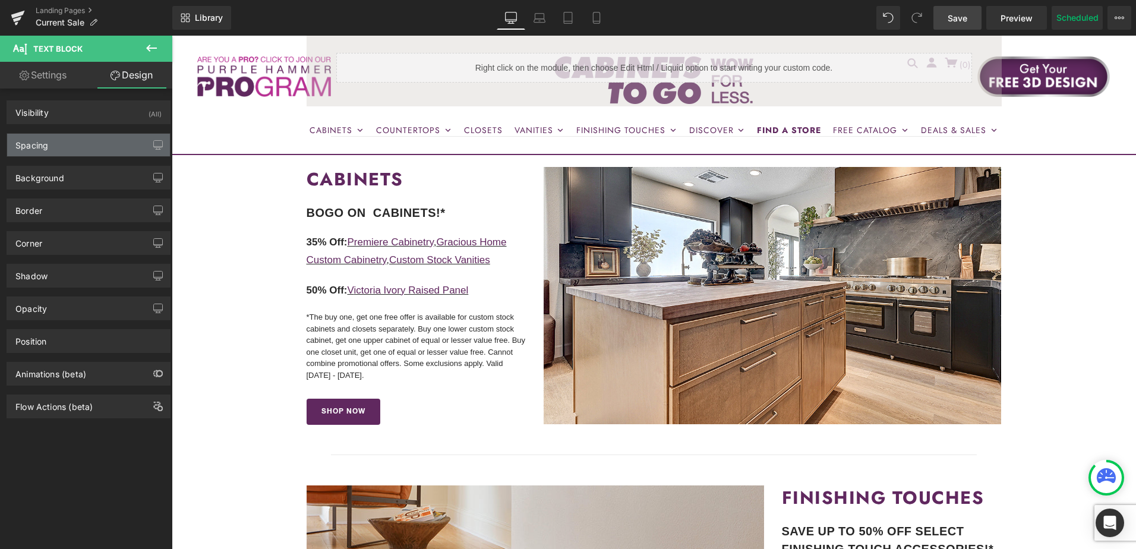
type input "0"
click at [89, 148] on div "Spacing" at bounding box center [88, 145] width 163 height 23
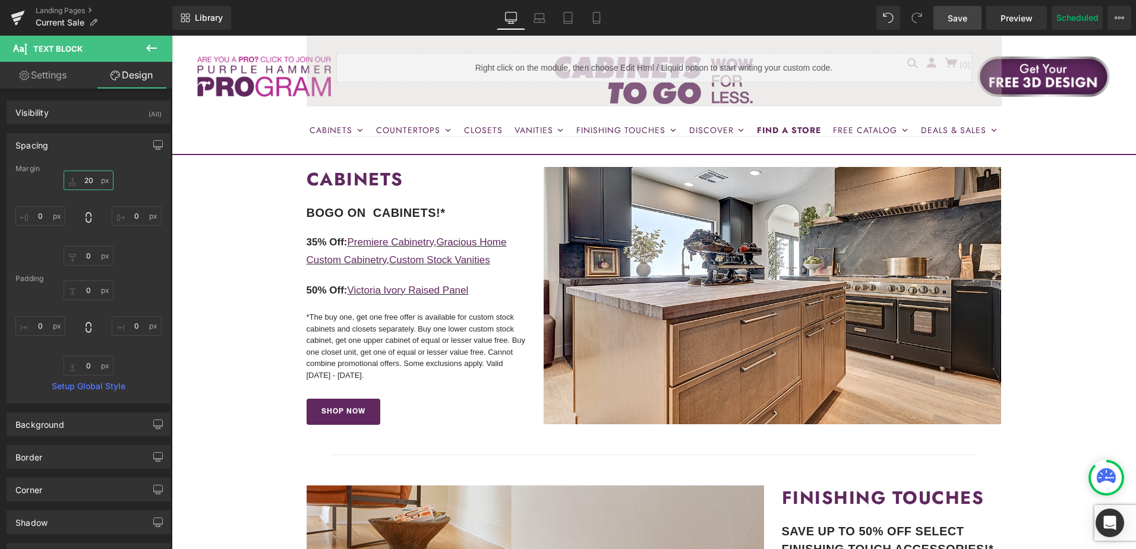
click at [88, 177] on input "20" at bounding box center [89, 181] width 50 height 20
type input "10"
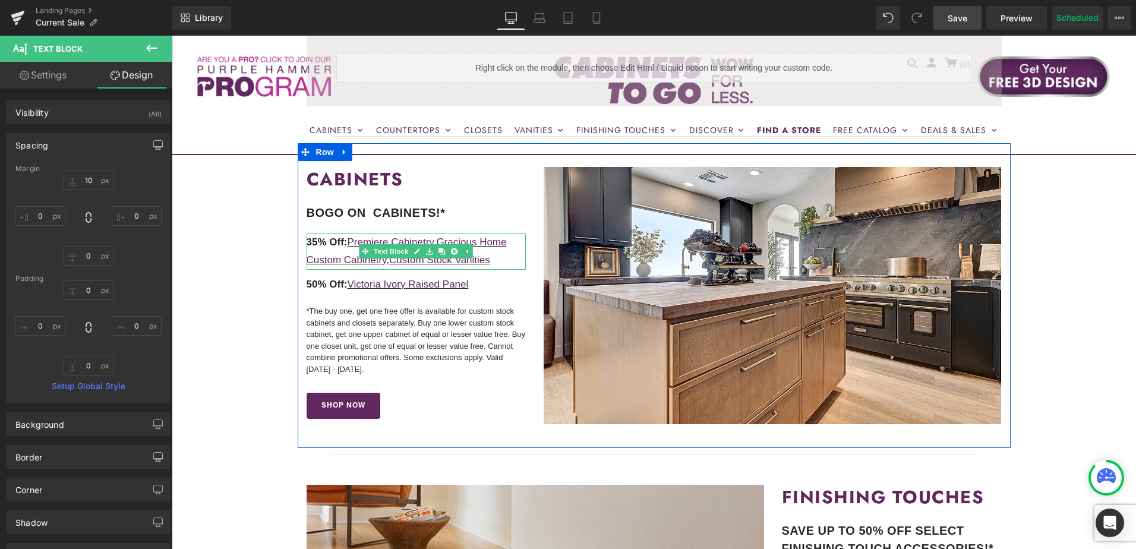
click at [505, 260] on p "35% Off: Premiere Cabinetry , Gracious Home Custom Cabinetry , Custom Stock Van…" at bounding box center [417, 252] width 220 height 36
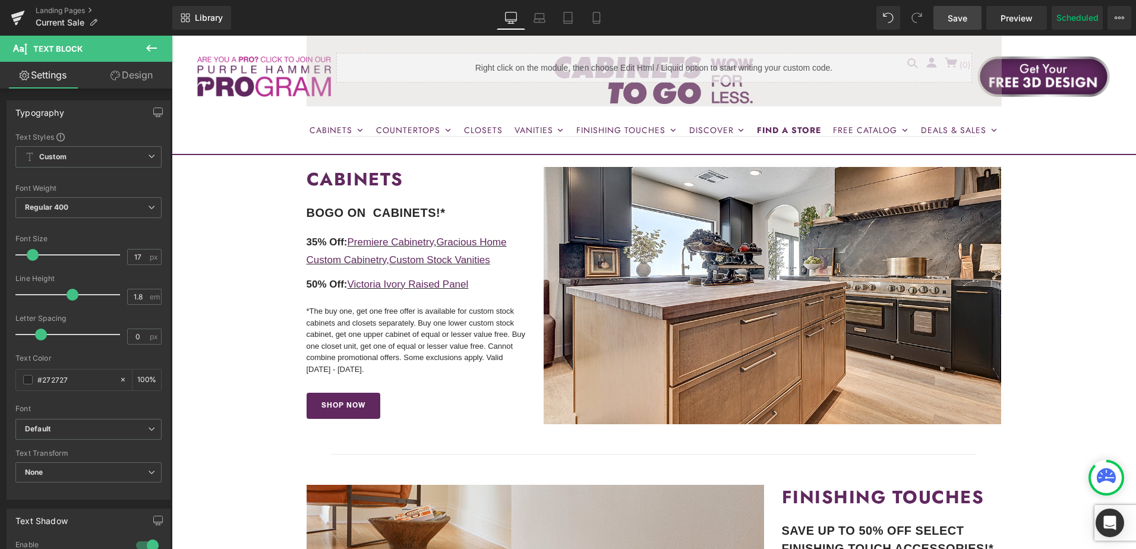
click at [148, 81] on link "Design" at bounding box center [132, 75] width 86 height 27
click at [0, 0] on div "Spacing" at bounding box center [0, 0] width 0 height 0
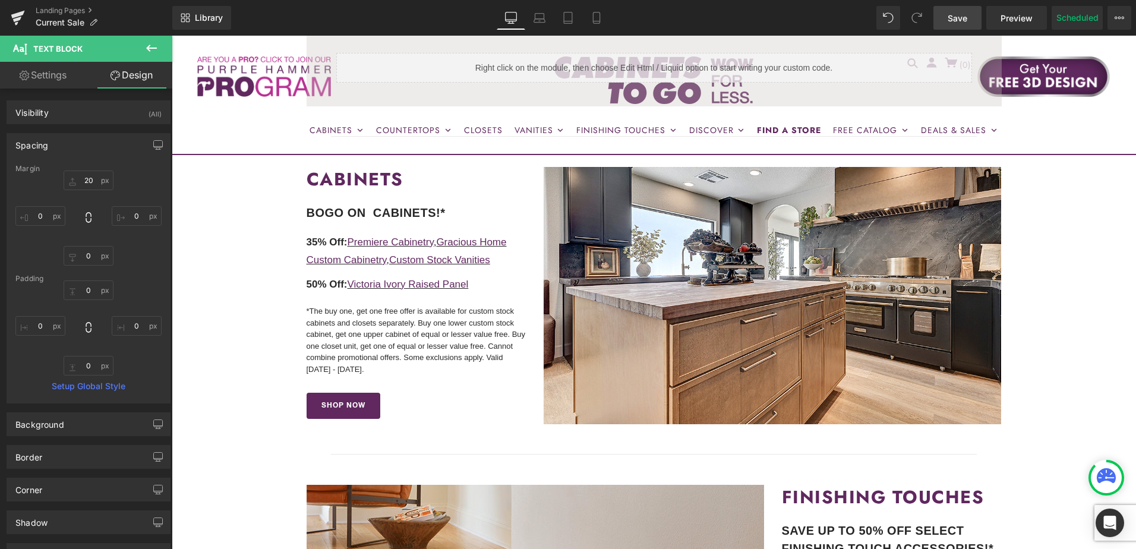
type input "20"
type input "0"
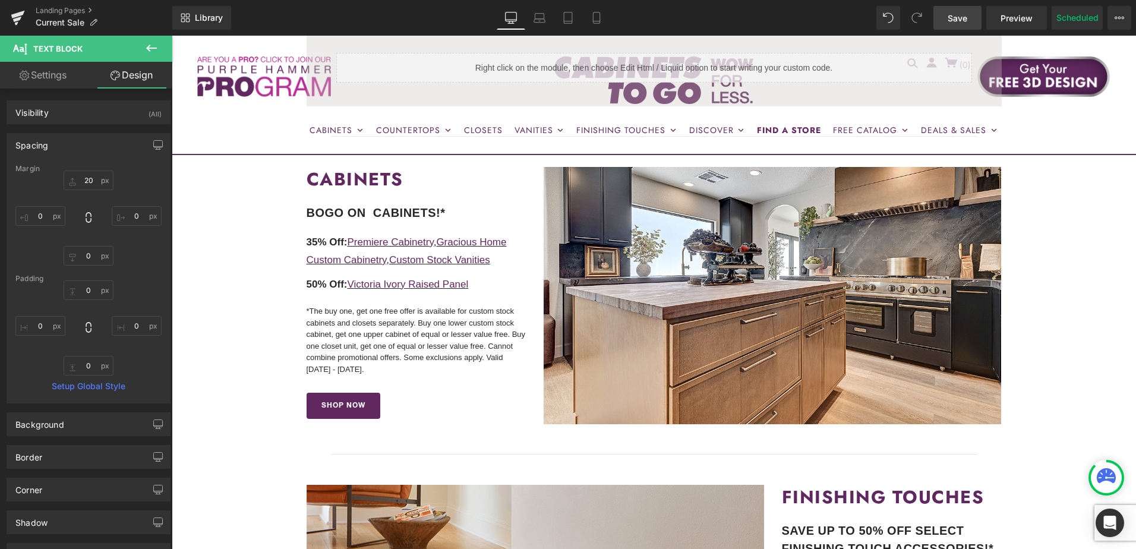
type input "0"
click at [92, 182] on input "20" at bounding box center [89, 181] width 50 height 20
type input "10"
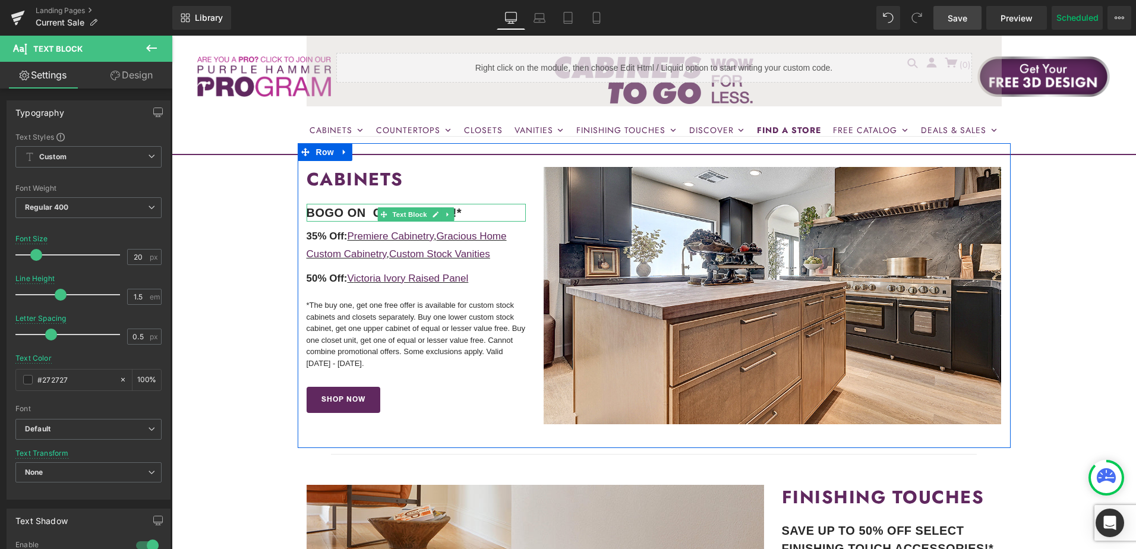
click at [478, 212] on p "BOGO ON CuCABINETS!*" at bounding box center [417, 213] width 220 height 18
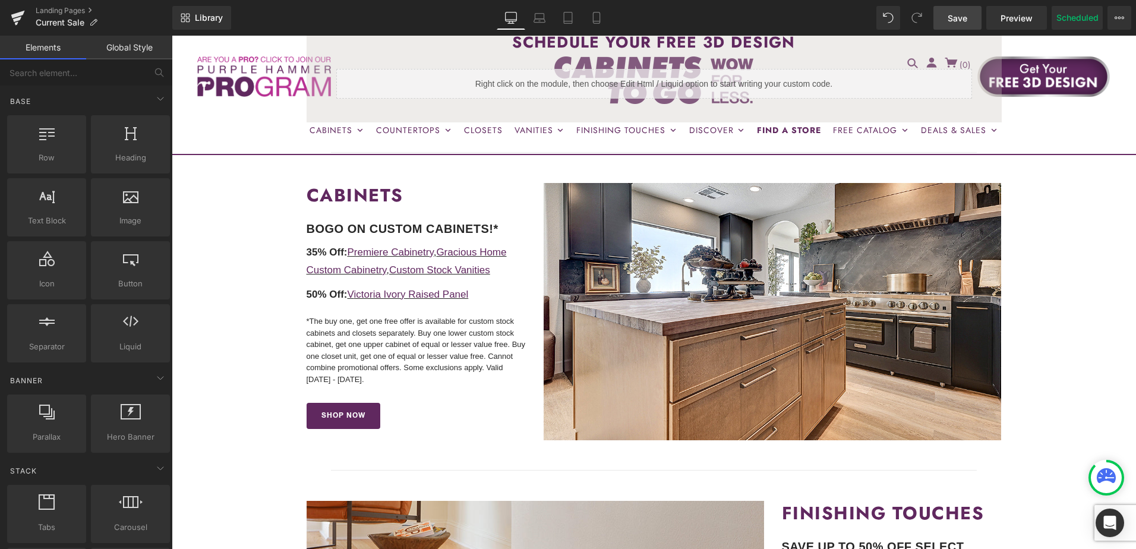
scroll to position [357, 0]
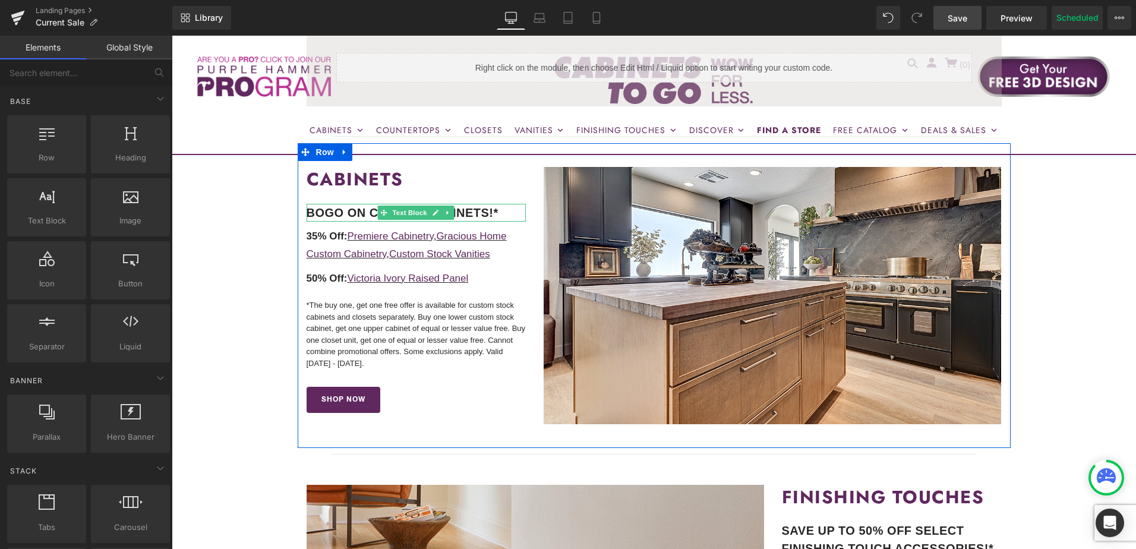
click at [368, 210] on b "BOGO ON CUSTOM CABINETS!*" at bounding box center [403, 212] width 192 height 13
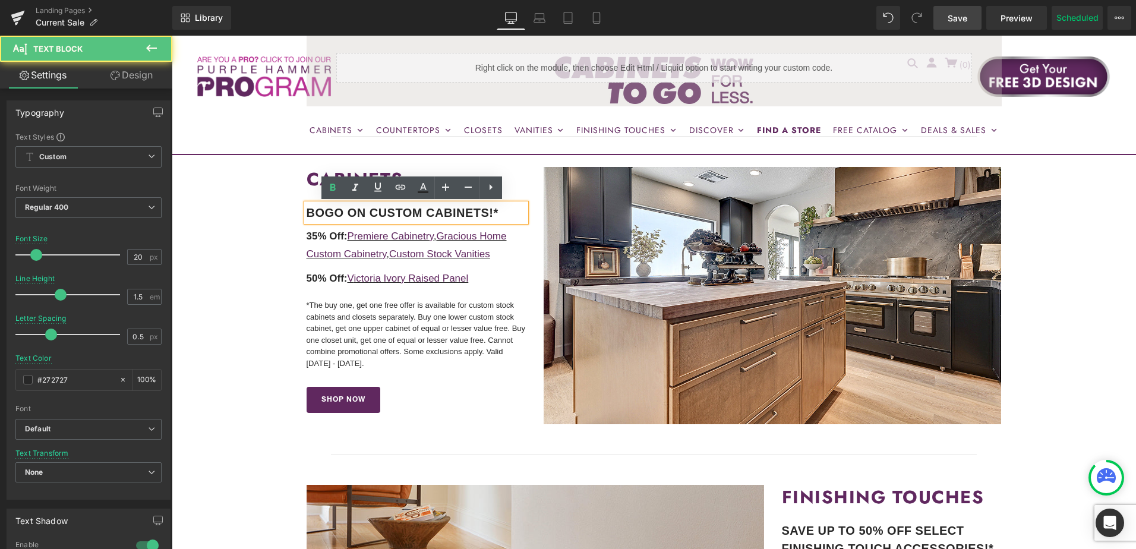
click at [371, 211] on b "BOGO ON CUSTOM CABINETS!*" at bounding box center [403, 212] width 192 height 13
drag, startPoint x: 368, startPoint y: 215, endPoint x: 418, endPoint y: 210, distance: 49.6
click at [418, 210] on b "BOGO ON CUSTOM CABINETS!*" at bounding box center [403, 212] width 192 height 13
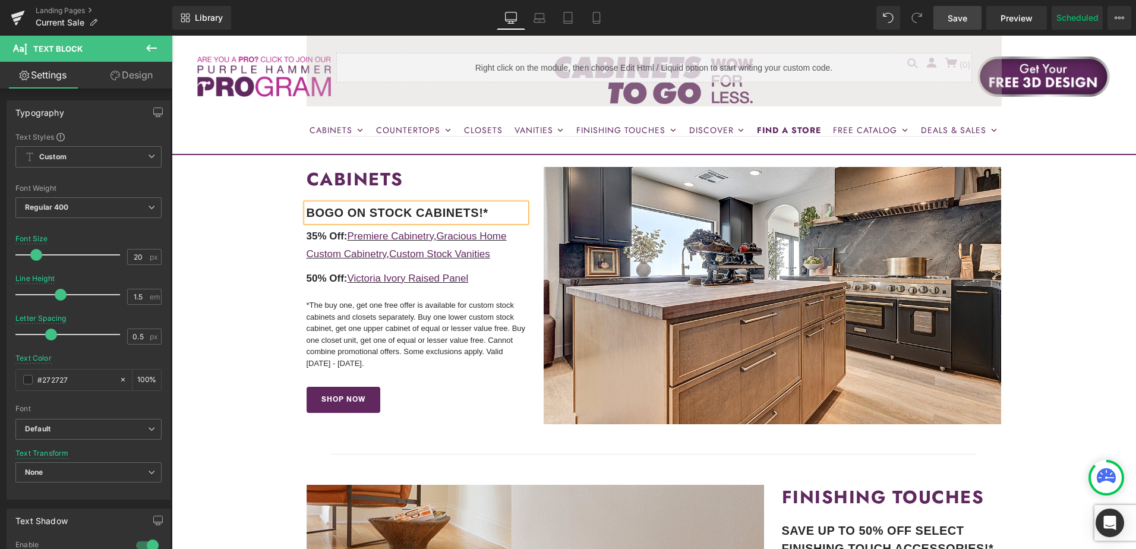
click at [369, 215] on b "BOGO ON STOCK CABINETS!*" at bounding box center [398, 212] width 182 height 13
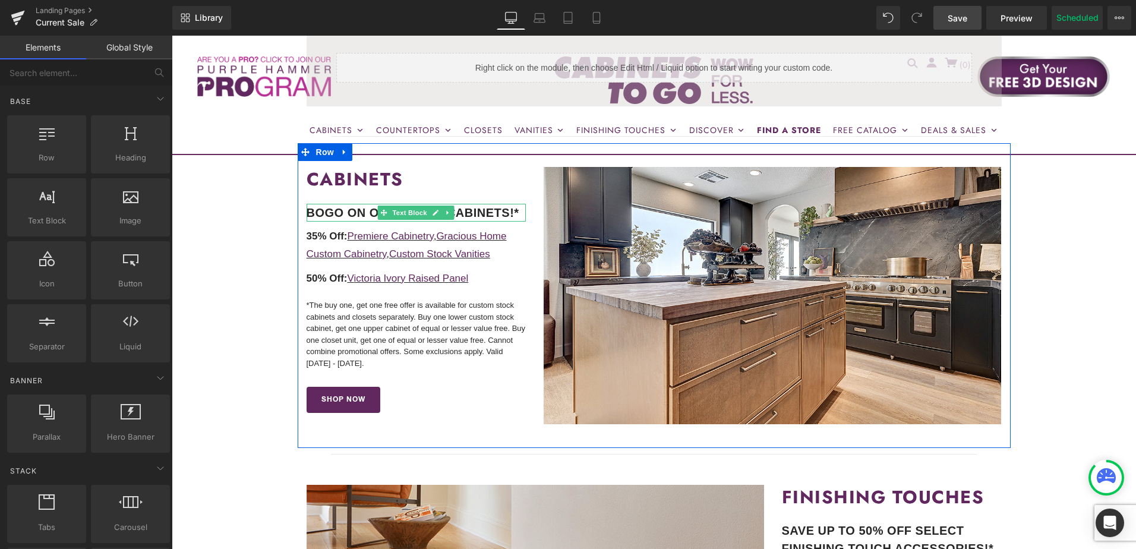
click at [348, 211] on b "BOGO ON OUR STOCK CABINETS!*" at bounding box center [413, 212] width 213 height 13
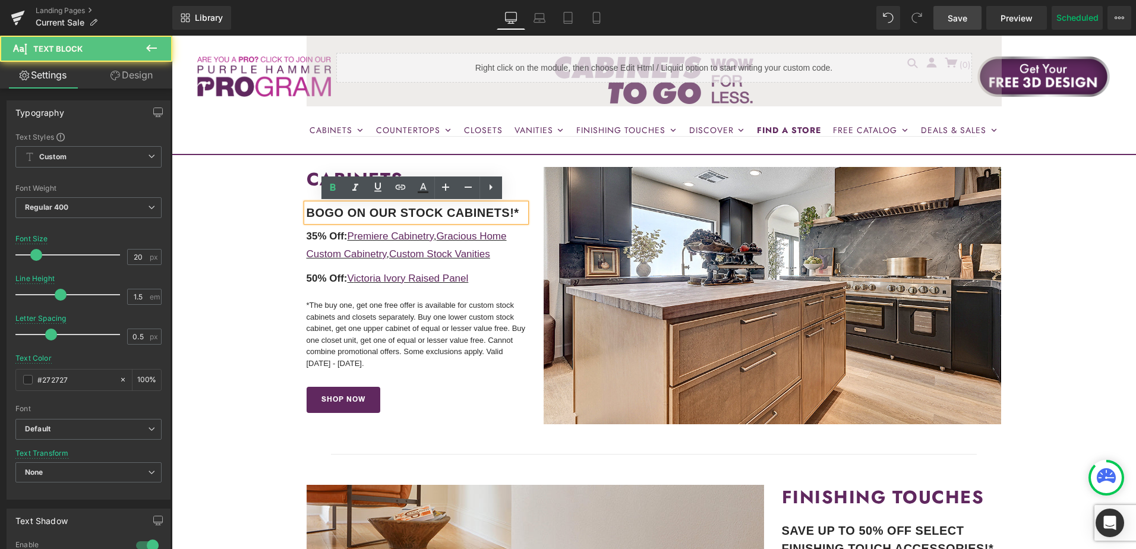
click at [360, 210] on b "BOGO ON OUR STOCK CABINETS!*" at bounding box center [413, 212] width 213 height 13
drag, startPoint x: 393, startPoint y: 213, endPoint x: 297, endPoint y: 217, distance: 96.3
click at [298, 217] on div "CABINETS Heading BOGO ON OUR STOCK CABINETS!* Text Block 35% Off: Premiere Cabi…" at bounding box center [417, 290] width 238 height 247
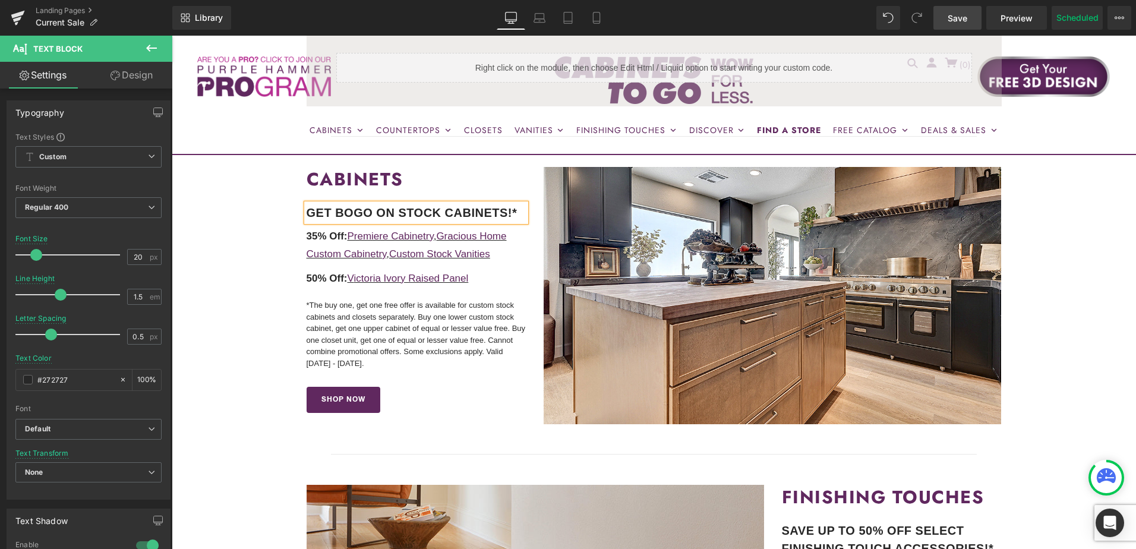
scroll to position [297, 0]
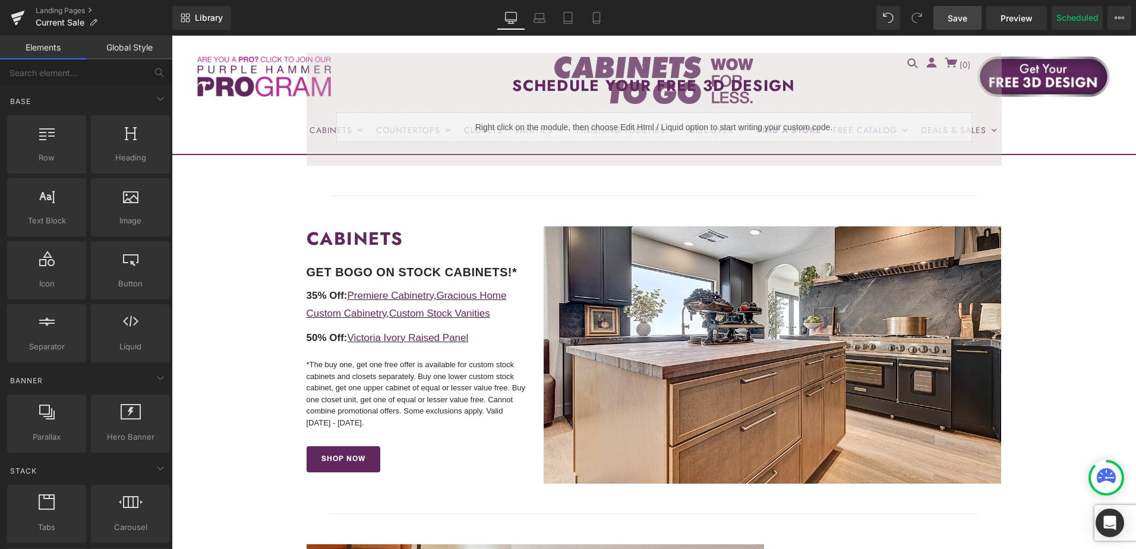
click at [953, 12] on span "Save" at bounding box center [958, 18] width 20 height 12
click at [959, 18] on span "Save" at bounding box center [958, 18] width 20 height 12
click at [1117, 19] on icon at bounding box center [1120, 18] width 10 height 10
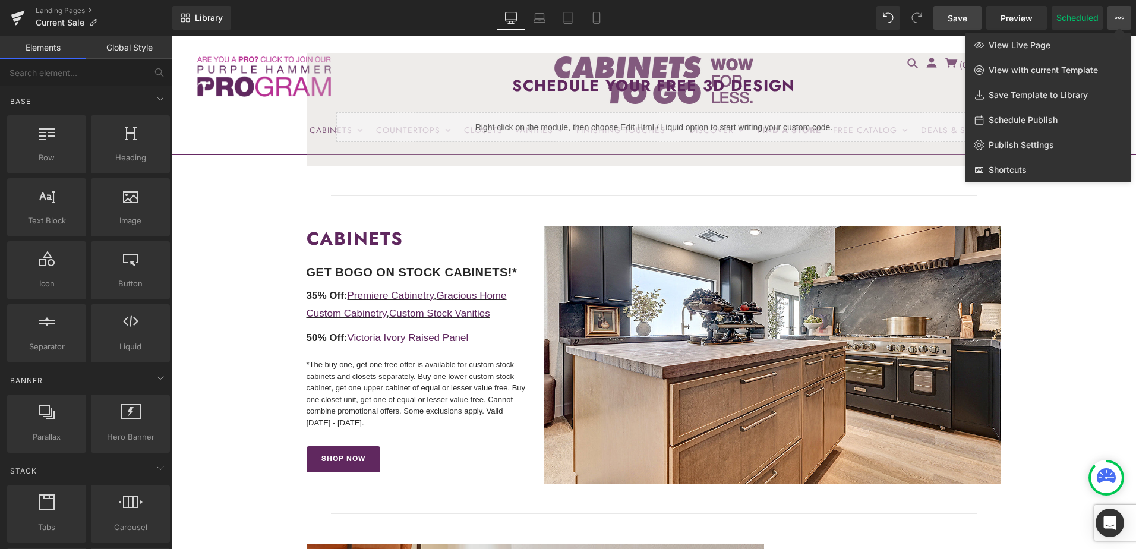
click at [1047, 118] on span "Schedule Publish" at bounding box center [1023, 120] width 69 height 11
select select
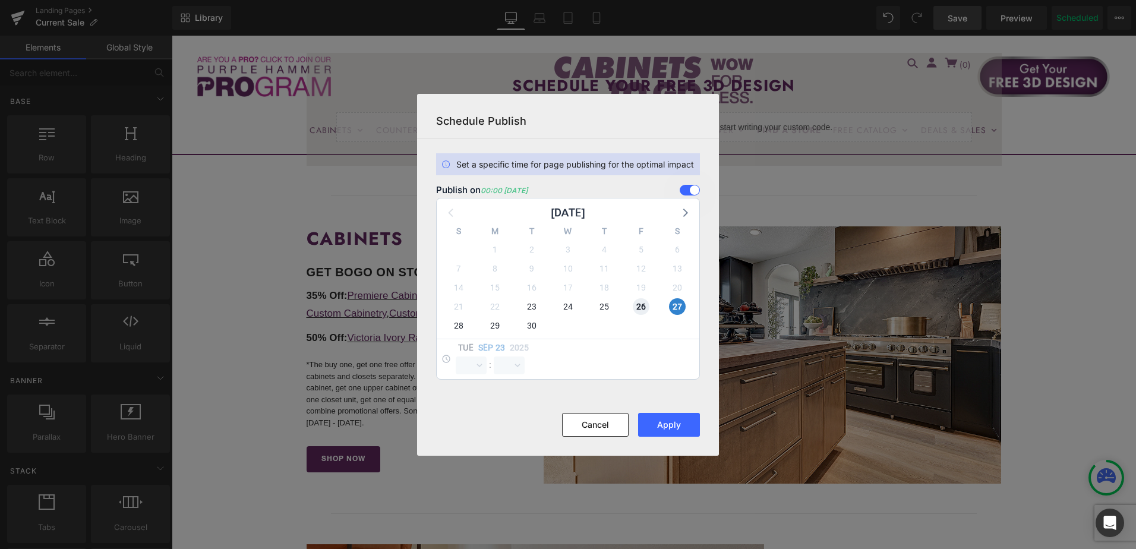
click at [644, 305] on span "26" at bounding box center [641, 306] width 17 height 17
select select "0"
click at [673, 307] on span "27" at bounding box center [677, 306] width 17 height 17
click at [680, 427] on button "Apply" at bounding box center [669, 425] width 62 height 24
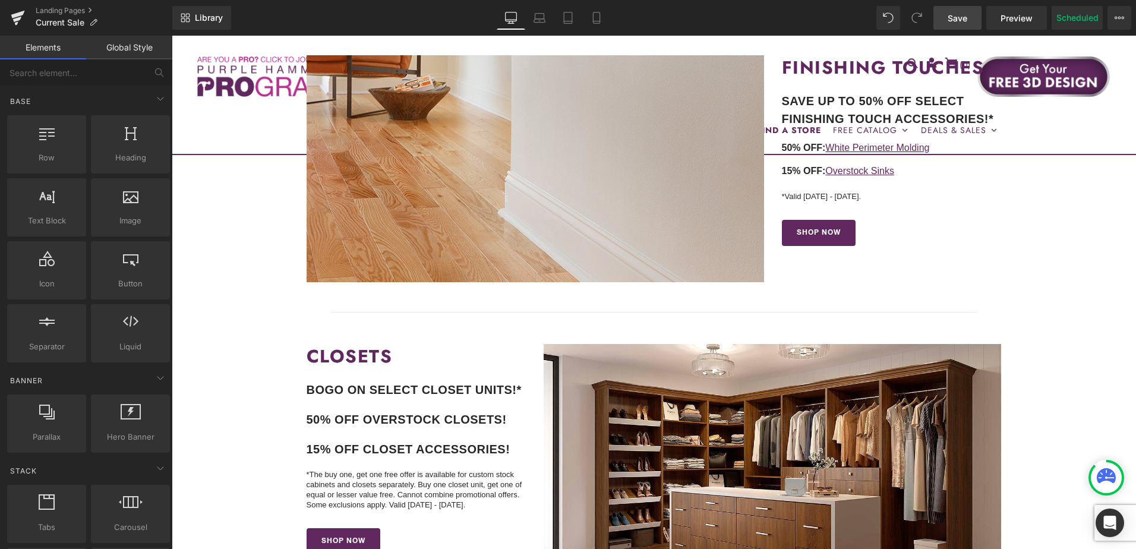
scroll to position [594, 0]
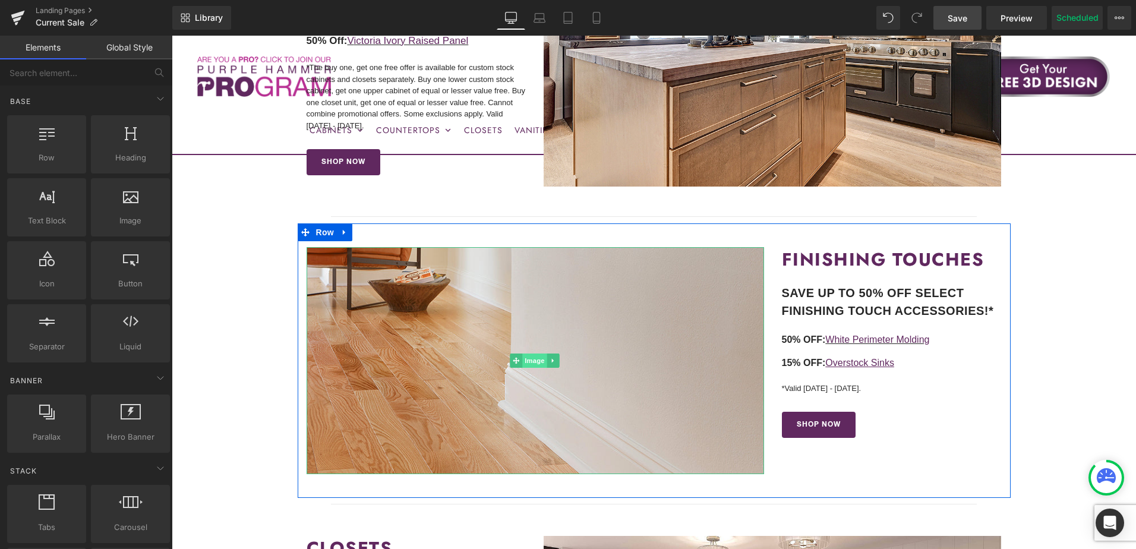
click at [529, 362] on span "Image" at bounding box center [535, 361] width 25 height 14
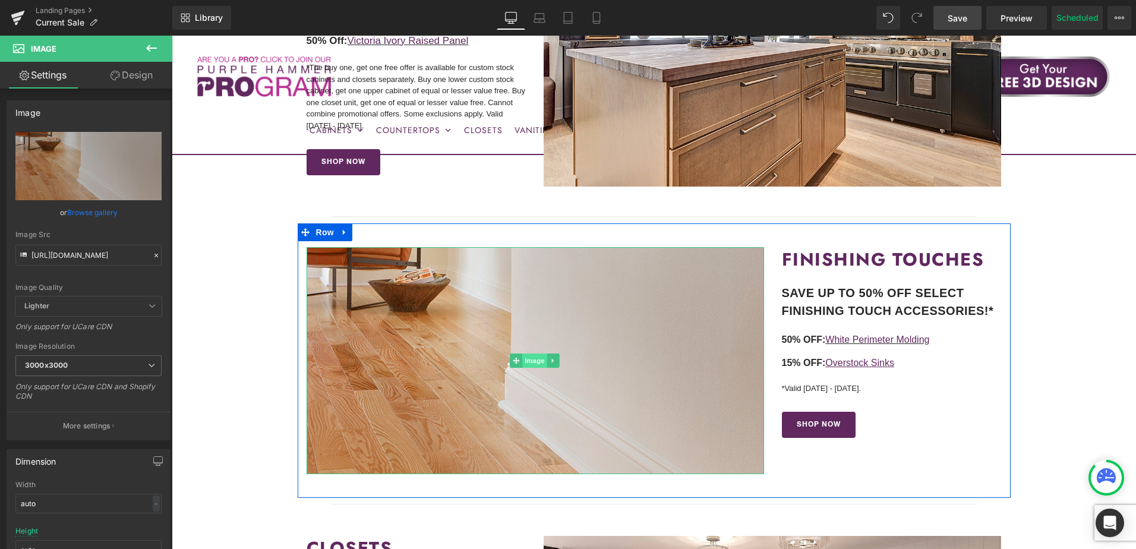
click at [529, 361] on span "Image" at bounding box center [535, 361] width 25 height 14
click at [533, 363] on span "Image" at bounding box center [535, 361] width 25 height 14
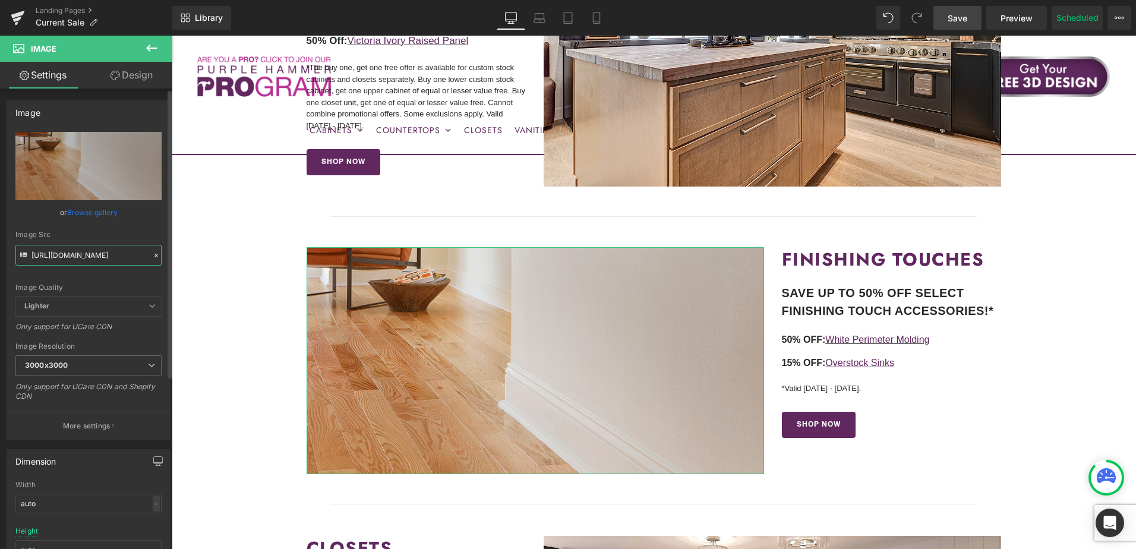
click at [84, 259] on input "https://cdn.shopify.com/s/files/1/0196/2351/0078/files/white-molding-collection…" at bounding box center [88, 255] width 146 height 21
paste input "pic1.jpg?v=1754405996"
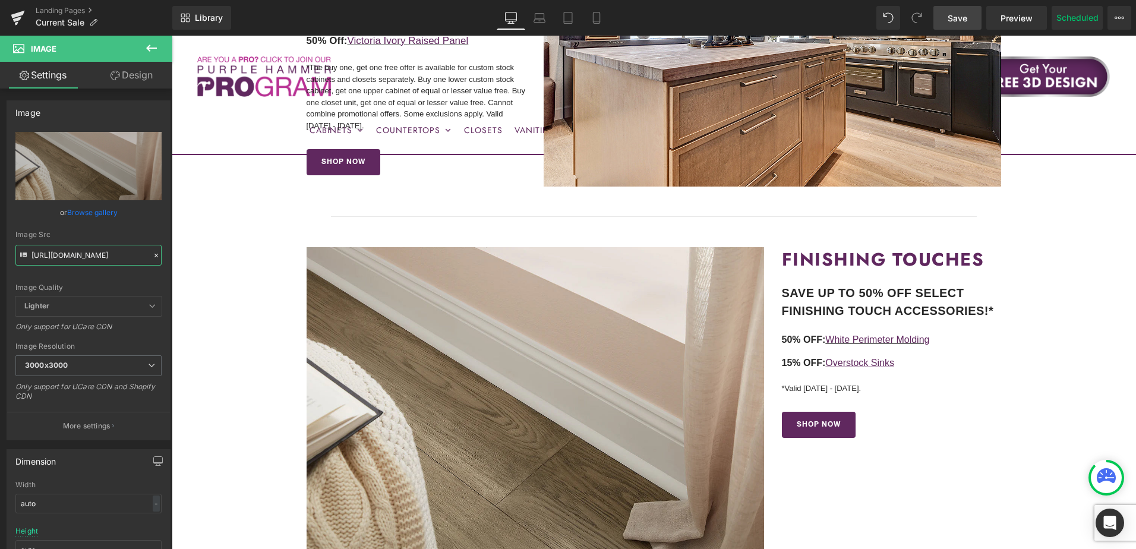
scroll to position [0, 0]
click at [81, 258] on input "https://cdn.shopify.com/s/files/1/0196/2351/0078/files/white-molding-pic1_3000x…" at bounding box center [88, 255] width 146 height 21
paste input "2.jpg?v=1754406490"
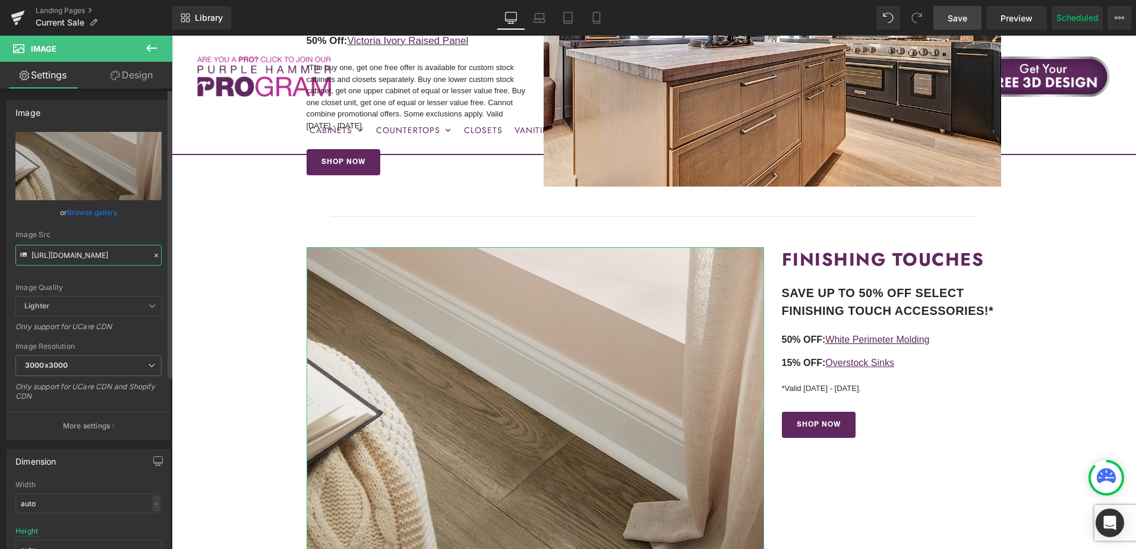
scroll to position [0, 210]
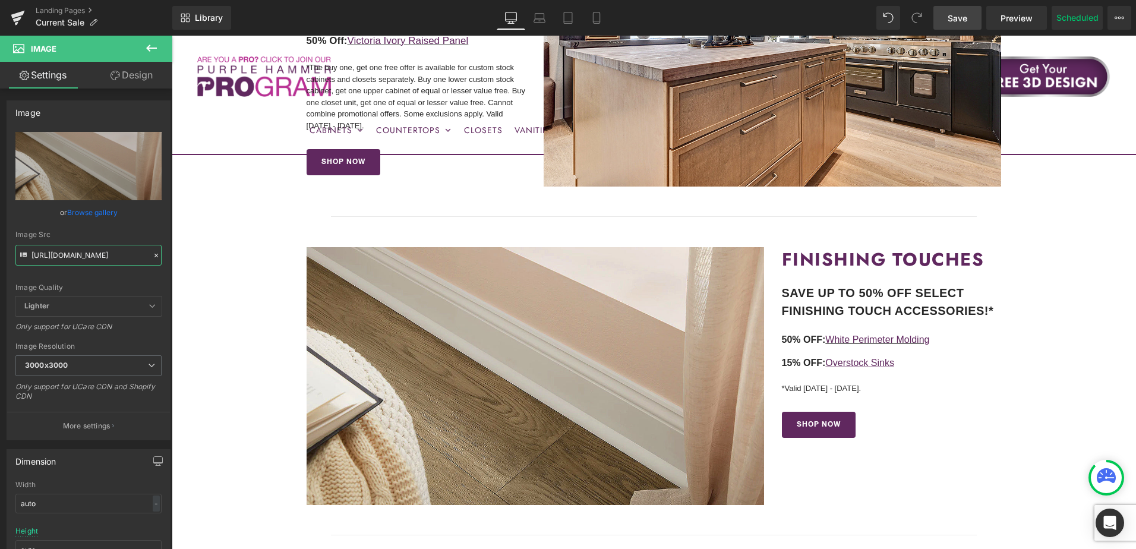
type input "https://cdn.shopify.com/s/files/1/0196/2351/0078/files/white-molding-pic2_3000x…"
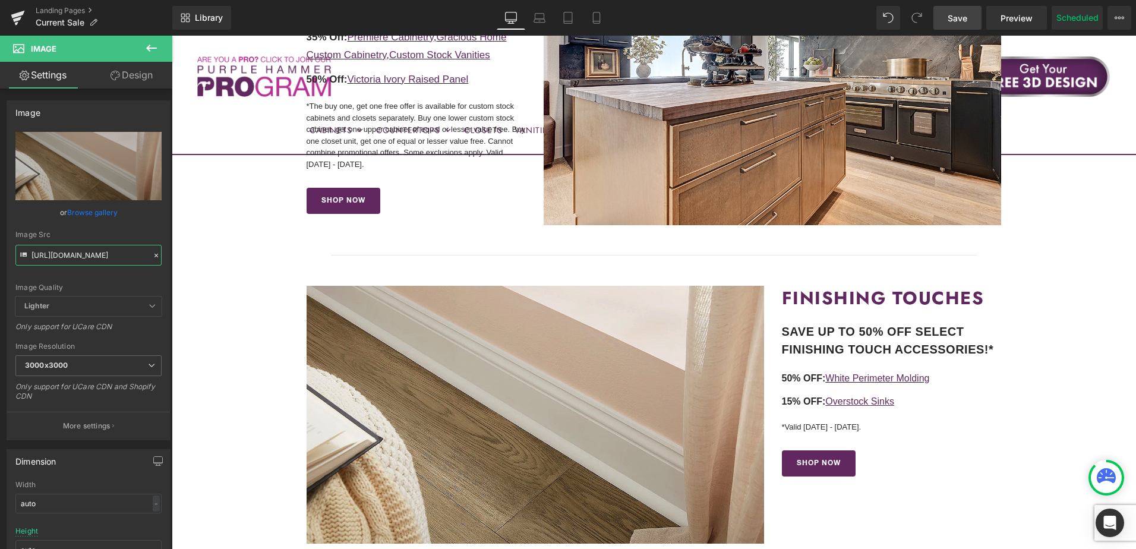
scroll to position [535, 0]
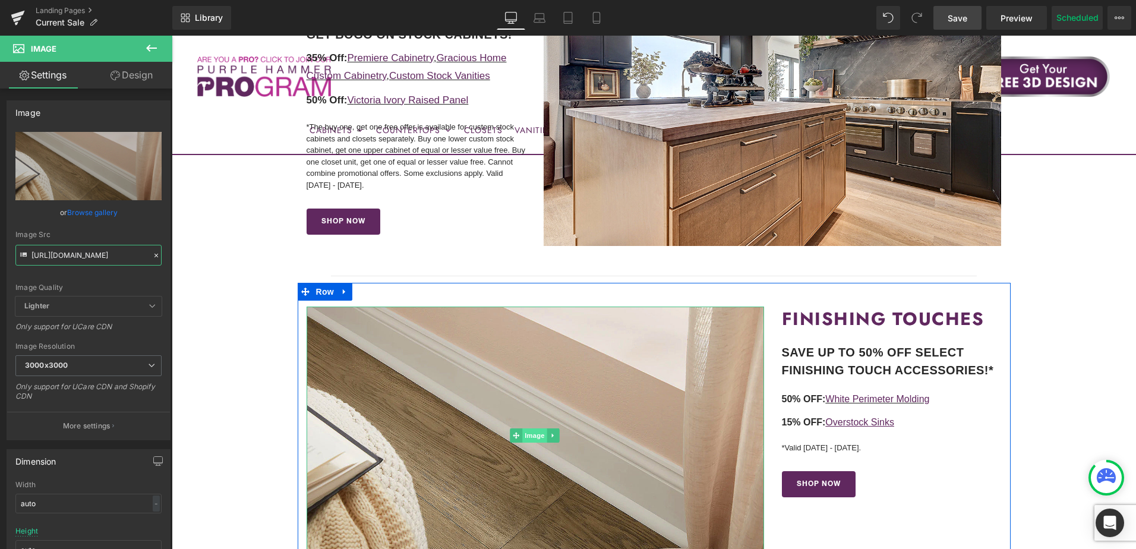
click at [531, 436] on span "Image" at bounding box center [535, 435] width 25 height 14
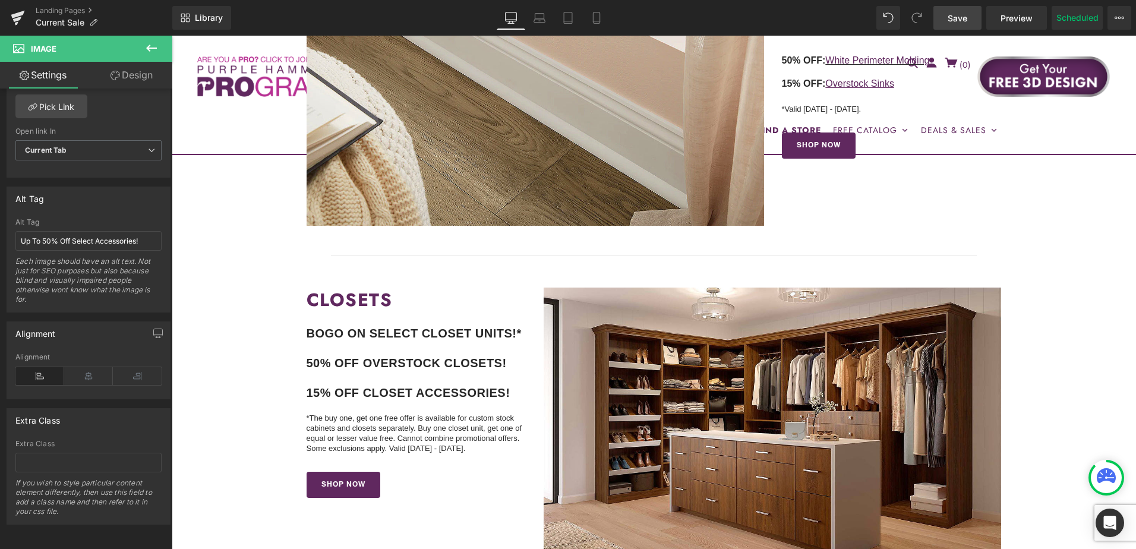
scroll to position [891, 0]
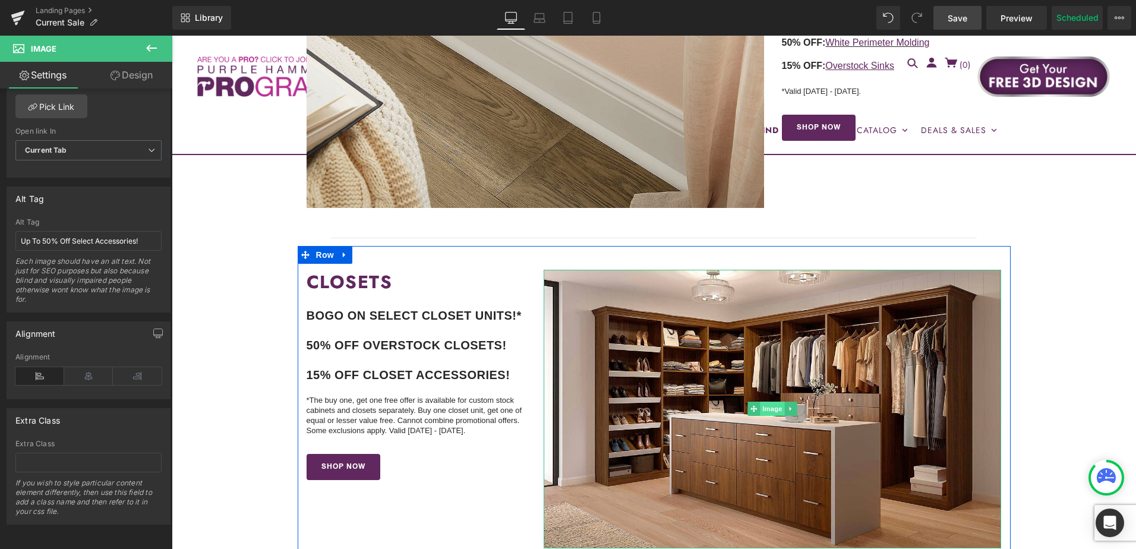
click at [774, 412] on span "Image" at bounding box center [773, 409] width 25 height 14
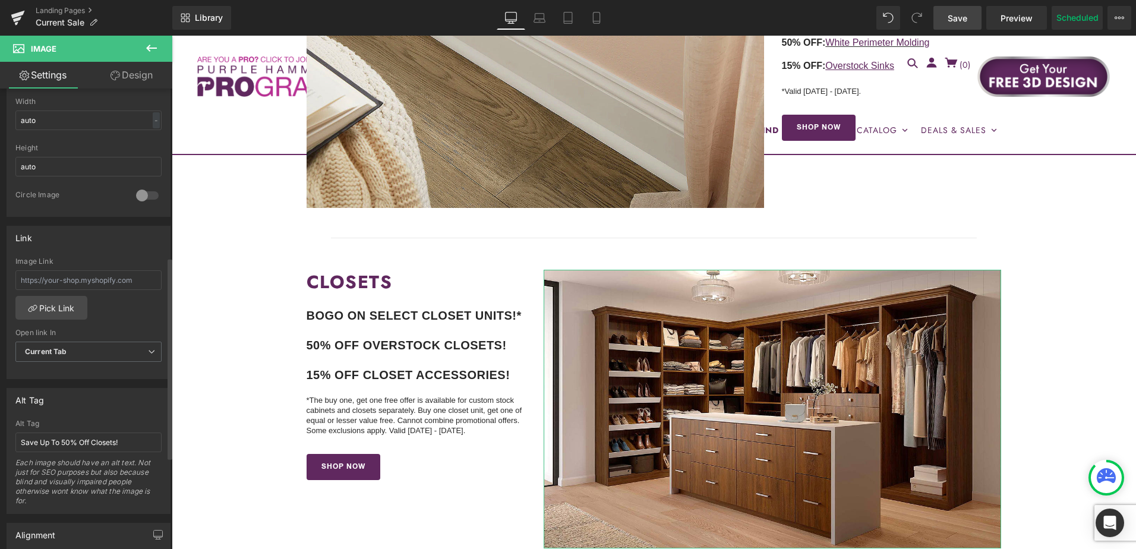
scroll to position [535, 0]
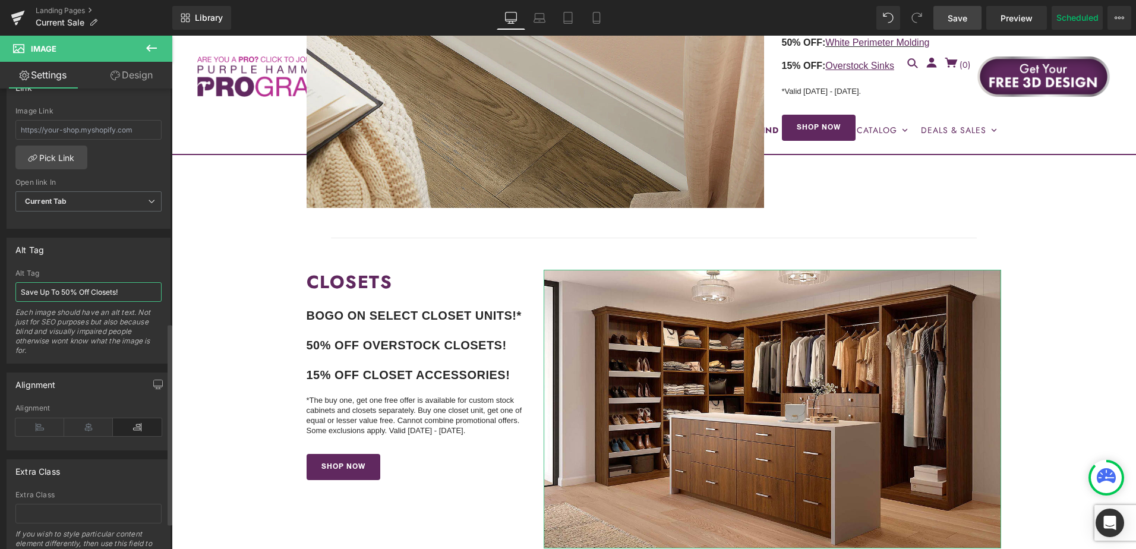
click at [81, 294] on input "Save Up To 50% Off Closets!" at bounding box center [88, 292] width 146 height 20
type input "Buy One, Get One Free Sale!"
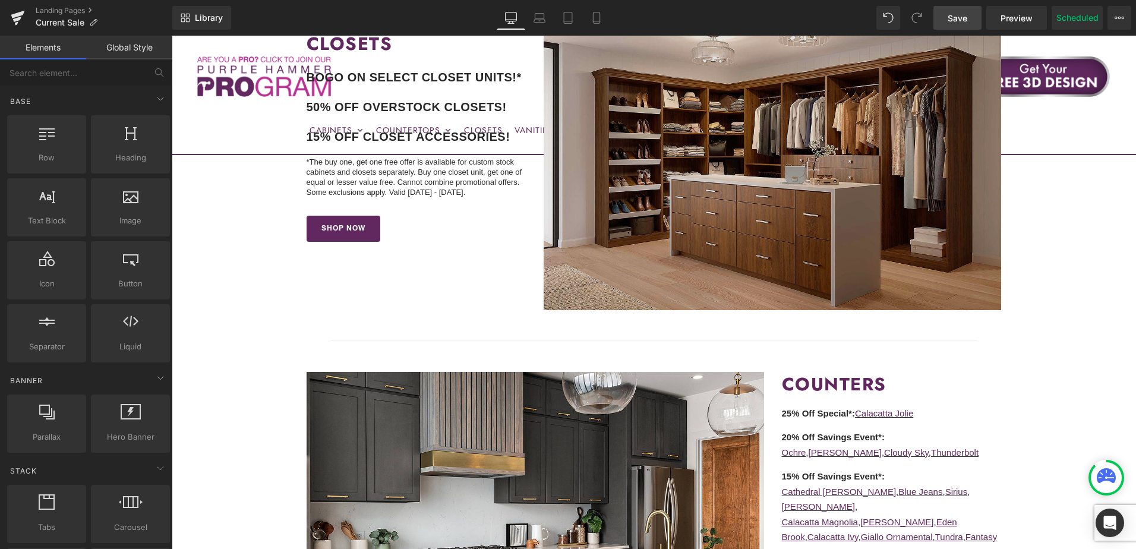
scroll to position [1129, 0]
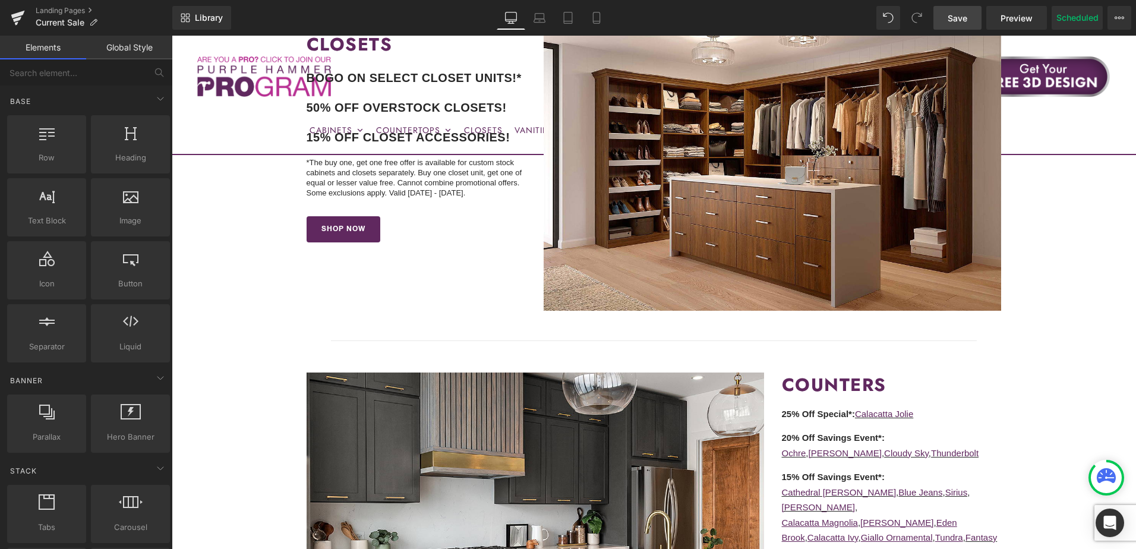
click at [966, 13] on span "Save" at bounding box center [958, 18] width 20 height 12
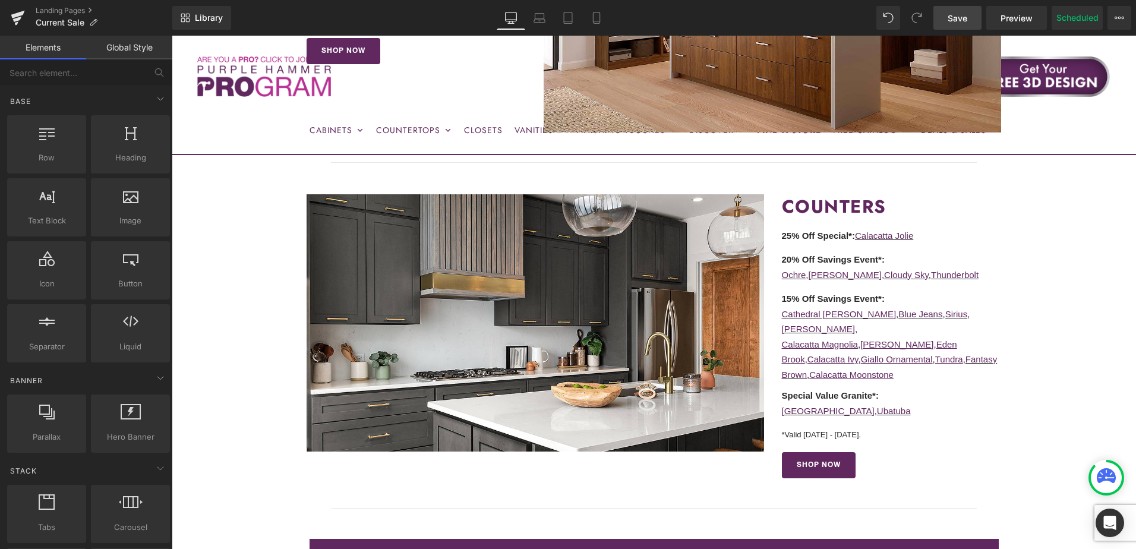
scroll to position [1367, 0]
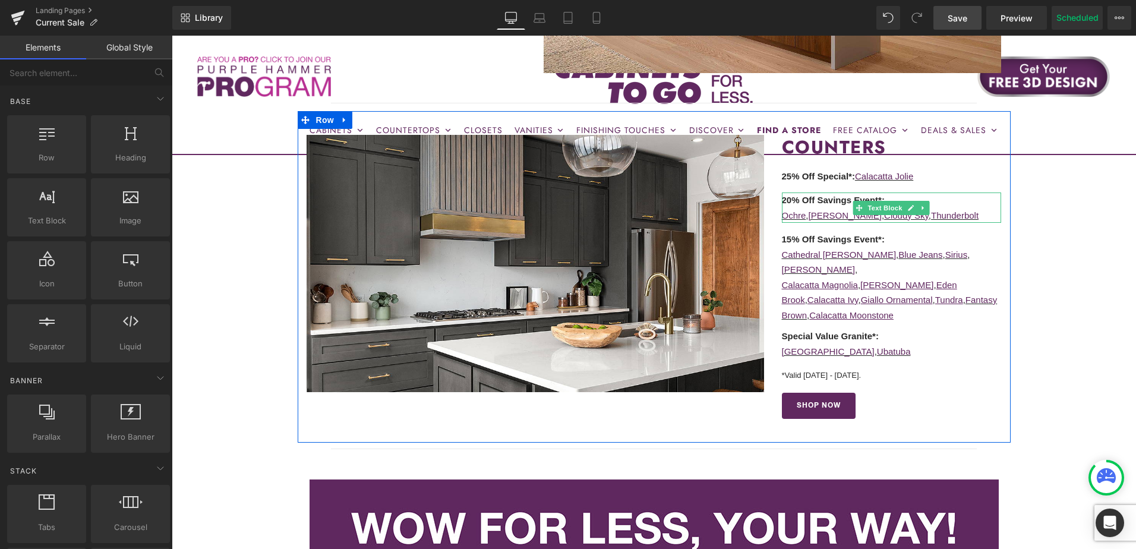
click at [973, 215] on p "Ochre , Demi-White , Cloudy Sky , Thunderbolt" at bounding box center [892, 215] width 220 height 15
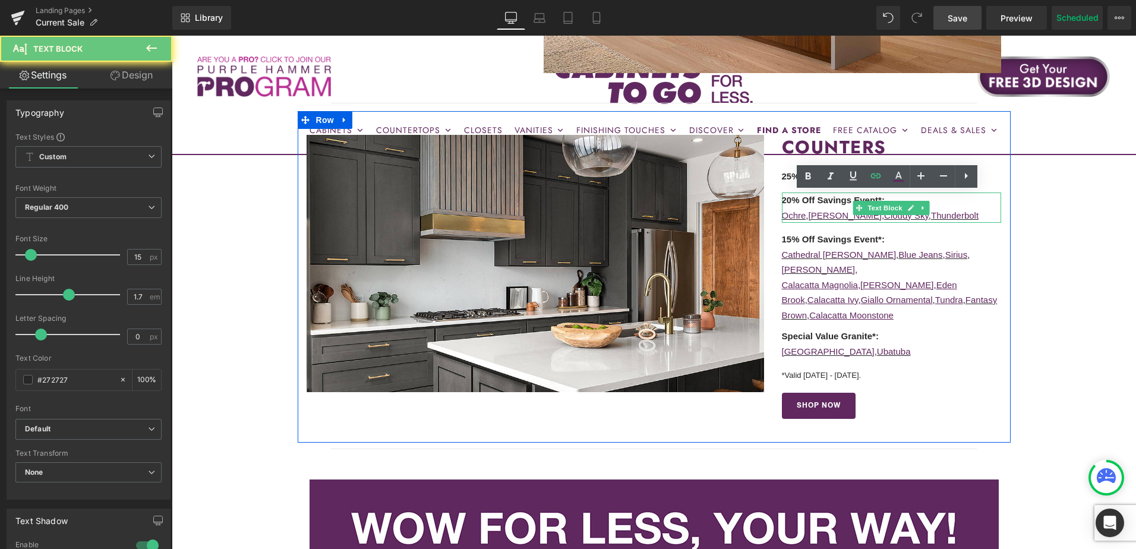
click at [972, 213] on p "Ochre , Demi-White , Cloudy Sky , Thunderbolt" at bounding box center [892, 215] width 220 height 15
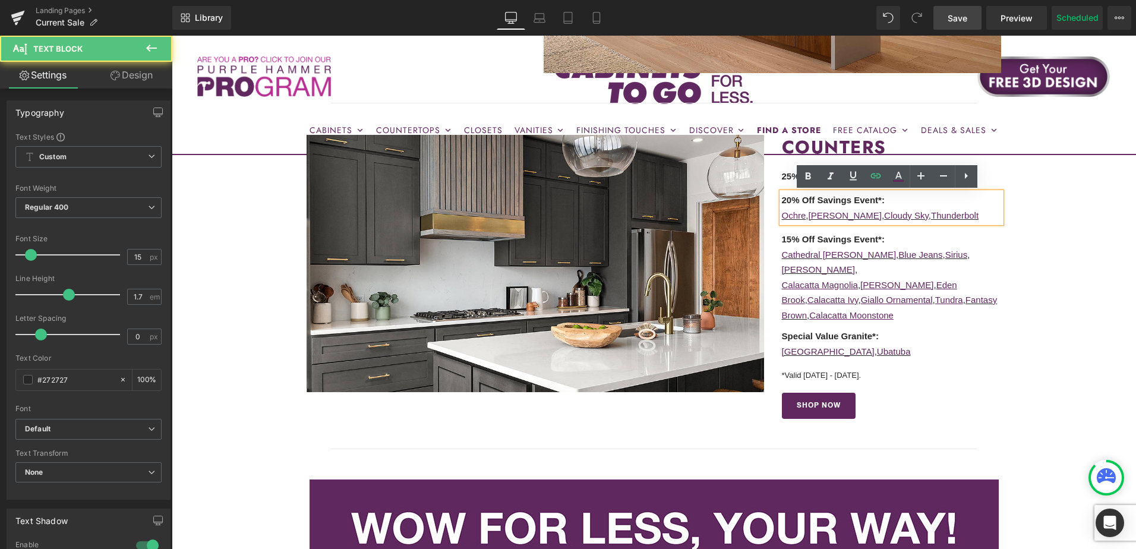
click at [967, 215] on p "Ochre , Demi-White , Cloudy Sky , Thunderbolt" at bounding box center [892, 215] width 220 height 15
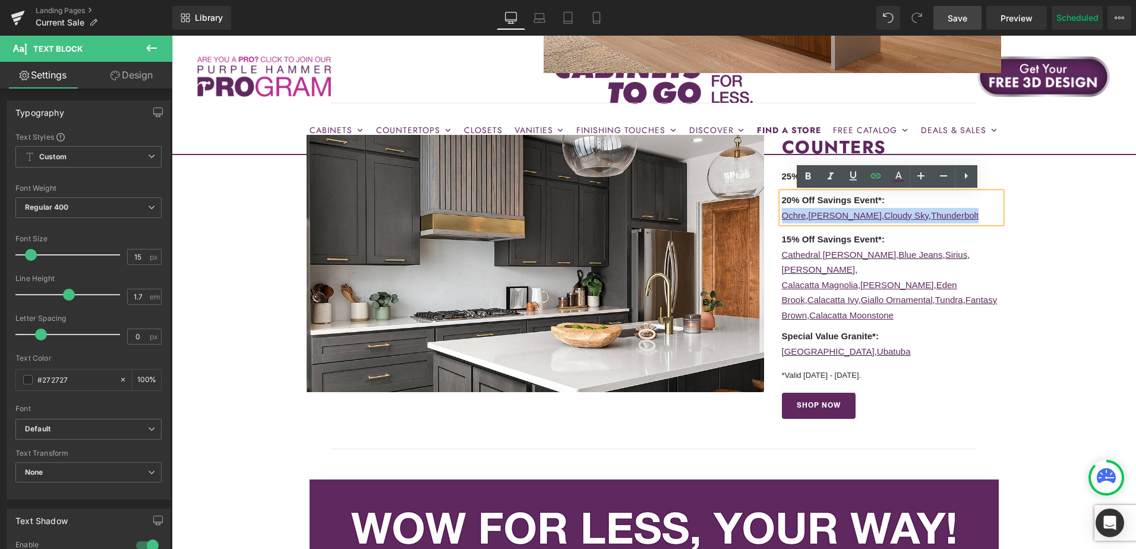
drag, startPoint x: 979, startPoint y: 215, endPoint x: 780, endPoint y: 223, distance: 199.2
click at [782, 223] on p "Ochre , Demi-White , Cloudy Sky , Thunderbolt" at bounding box center [892, 215] width 220 height 15
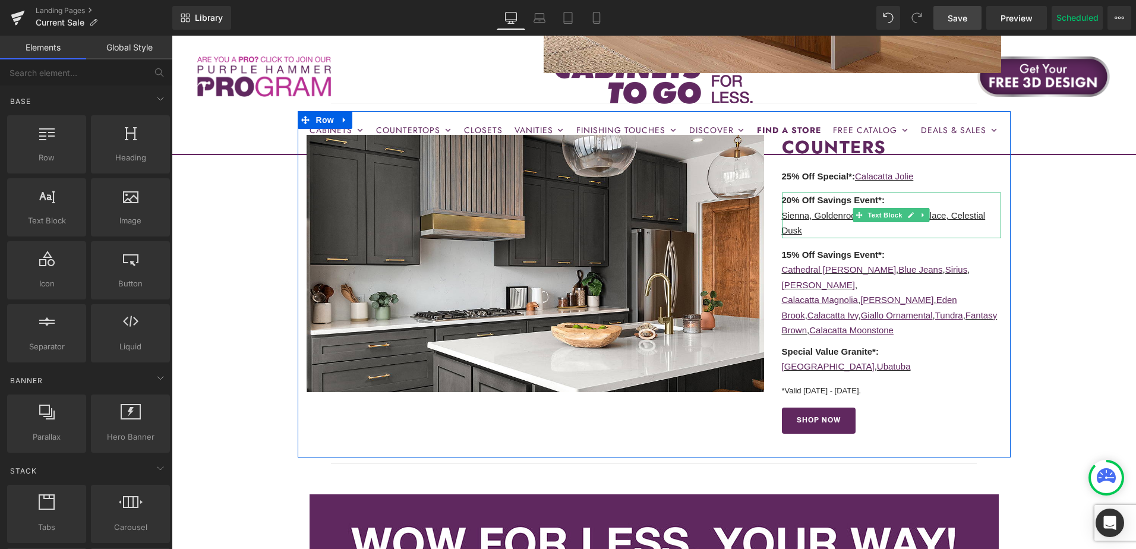
click at [806, 215] on u "Sienna, Goldenrod, Electra, White Palace, Celestial Dusk" at bounding box center [884, 223] width 204 height 26
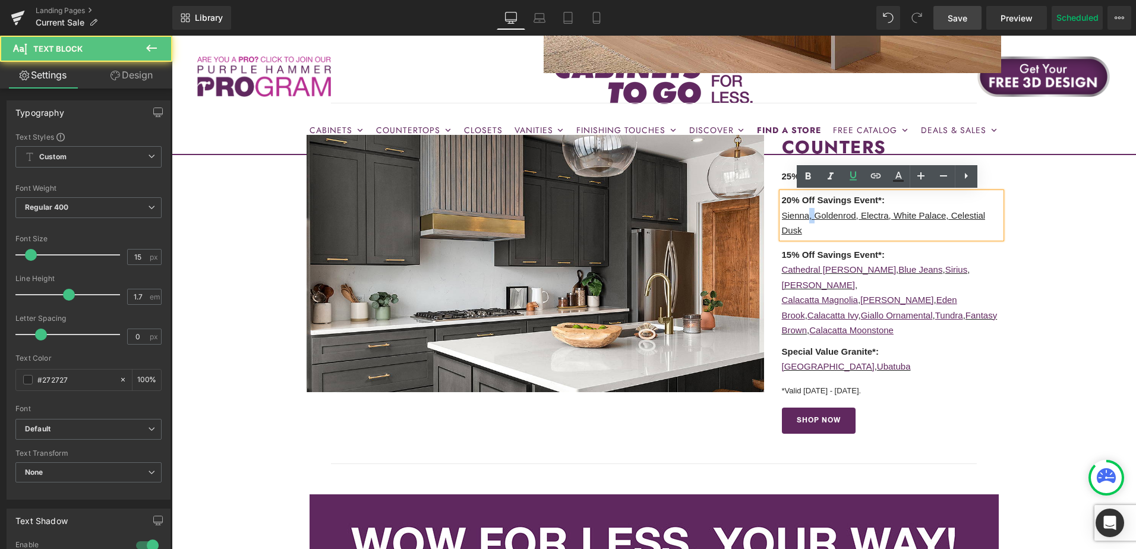
click at [807, 219] on u "Sienna, Goldenrod, Electra, White Palace, Celestial Dusk" at bounding box center [884, 223] width 204 height 26
click at [856, 179] on icon at bounding box center [853, 176] width 7 height 9
click at [852, 219] on u "Goldenrod, Electra, White Palace, Celestial Dusk" at bounding box center [882, 223] width 201 height 26
click at [853, 219] on u "Goldenrod, Electra, White Palace, Celestial Dusk" at bounding box center [882, 223] width 201 height 26
click at [854, 181] on icon at bounding box center [853, 176] width 14 height 14
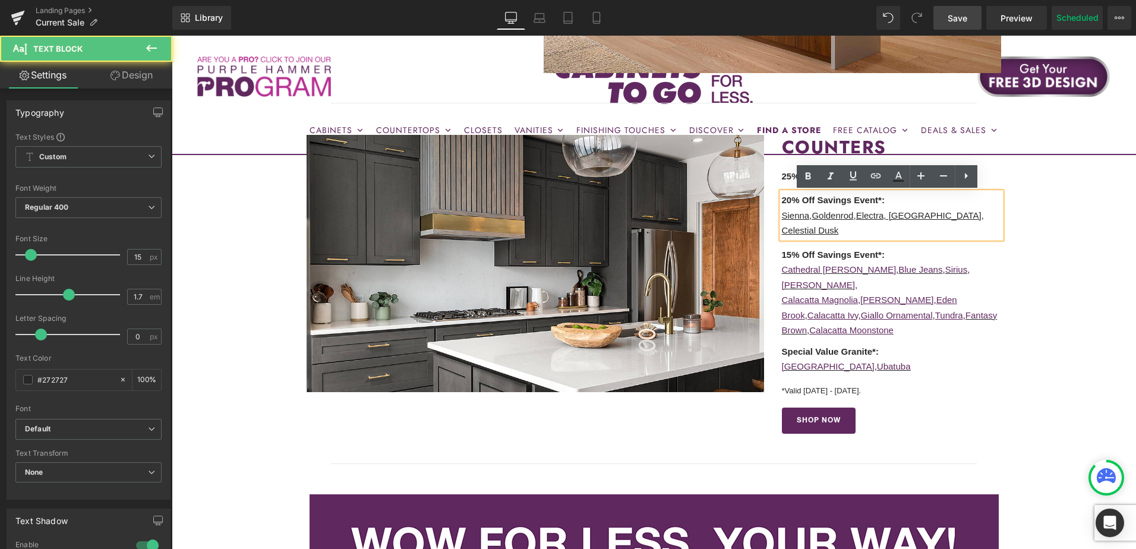
click at [891, 216] on u "Electra, White Palace, Celestial Dusk" at bounding box center [883, 223] width 202 height 26
drag, startPoint x: 892, startPoint y: 219, endPoint x: 885, endPoint y: 219, distance: 6.5
click at [885, 219] on u "Electra, White Palace, Celestial Dusk" at bounding box center [883, 223] width 202 height 26
click at [855, 181] on icon at bounding box center [853, 176] width 14 height 14
click at [950, 217] on u "White Palace, Celestial Dusk" at bounding box center [882, 223] width 200 height 26
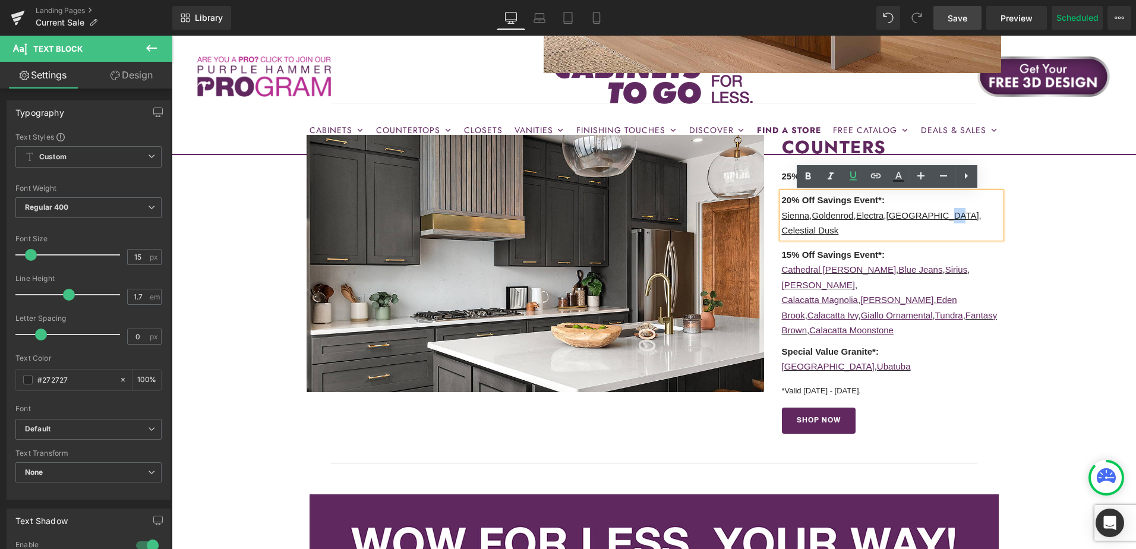
drag, startPoint x: 948, startPoint y: 217, endPoint x: 941, endPoint y: 217, distance: 7.1
click at [941, 217] on u "White Palace, Celestial Dusk" at bounding box center [882, 223] width 200 height 26
click at [856, 178] on icon at bounding box center [853, 176] width 14 height 14
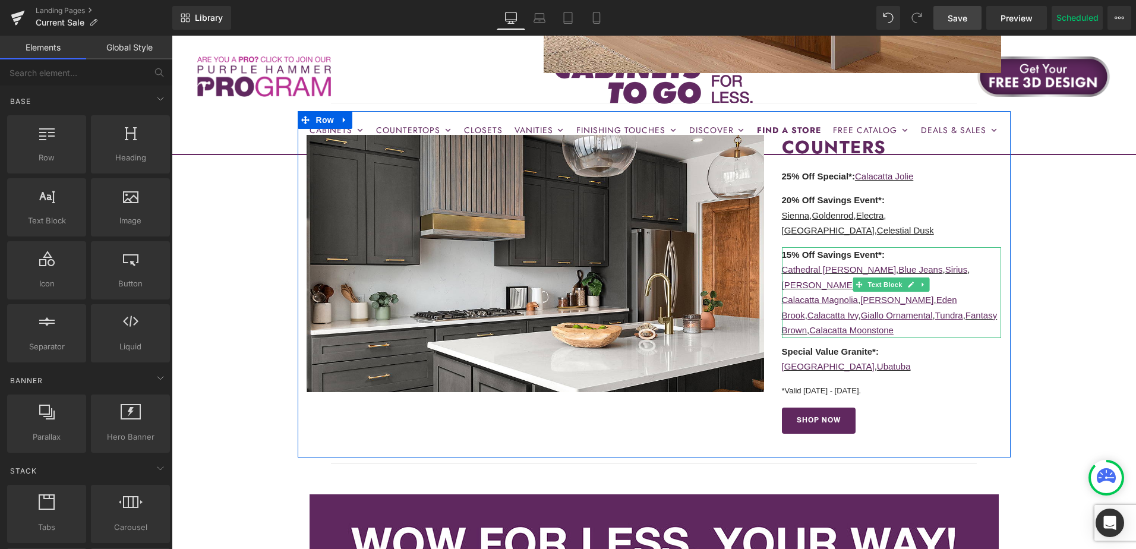
click at [975, 263] on p "Cathedral Blanco , Blue Jeans , Sirius , Julietta ," at bounding box center [892, 277] width 220 height 30
click at [972, 273] on p "Cathedral Blanco , Blue Jeans , Sirius , Julietta ," at bounding box center [892, 277] width 220 height 30
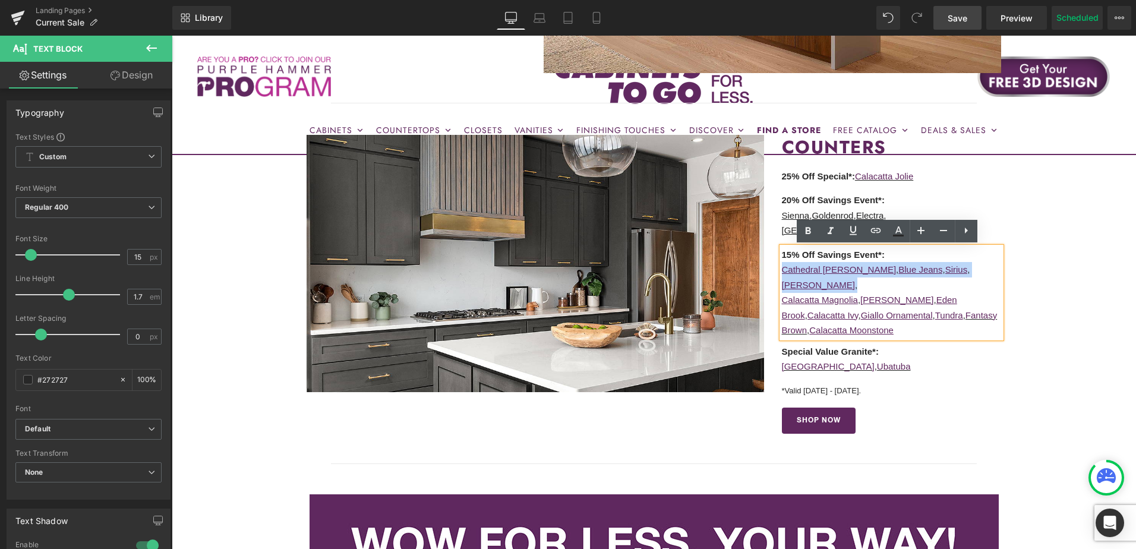
drag, startPoint x: 961, startPoint y: 273, endPoint x: 778, endPoint y: 275, distance: 183.0
click at [782, 275] on div "15% Off Savings Event*: Cathedral Blanco , Blue Jeans , Sirius , Julietta , Cal…" at bounding box center [892, 292] width 220 height 91
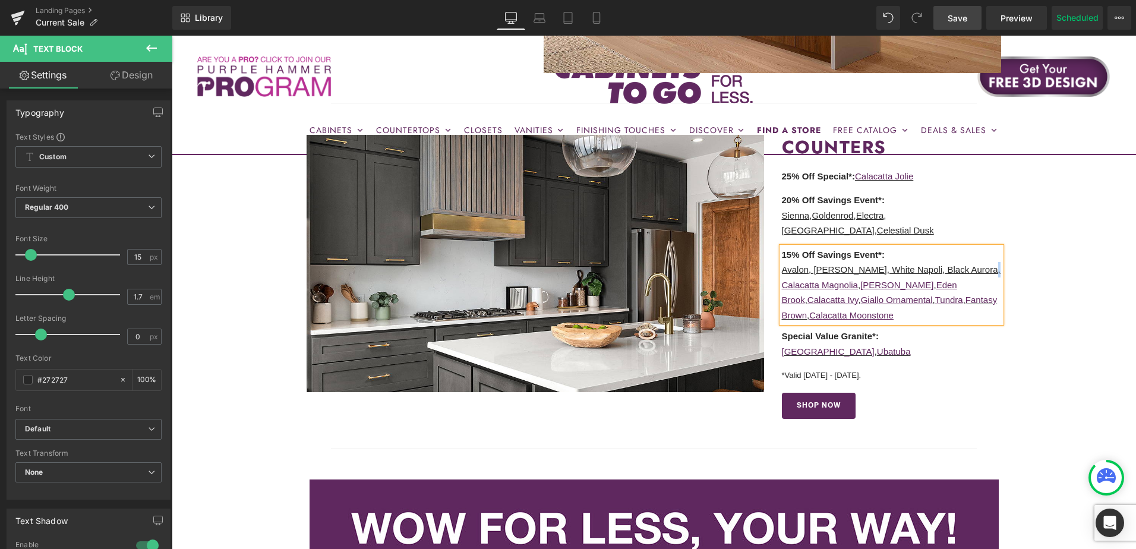
drag, startPoint x: 973, startPoint y: 274, endPoint x: 982, endPoint y: 276, distance: 8.5
click at [982, 276] on p "Avalon, Stellar Storm, White Napoli, Black Aurora," at bounding box center [892, 269] width 220 height 15
click at [858, 232] on icon at bounding box center [853, 230] width 14 height 14
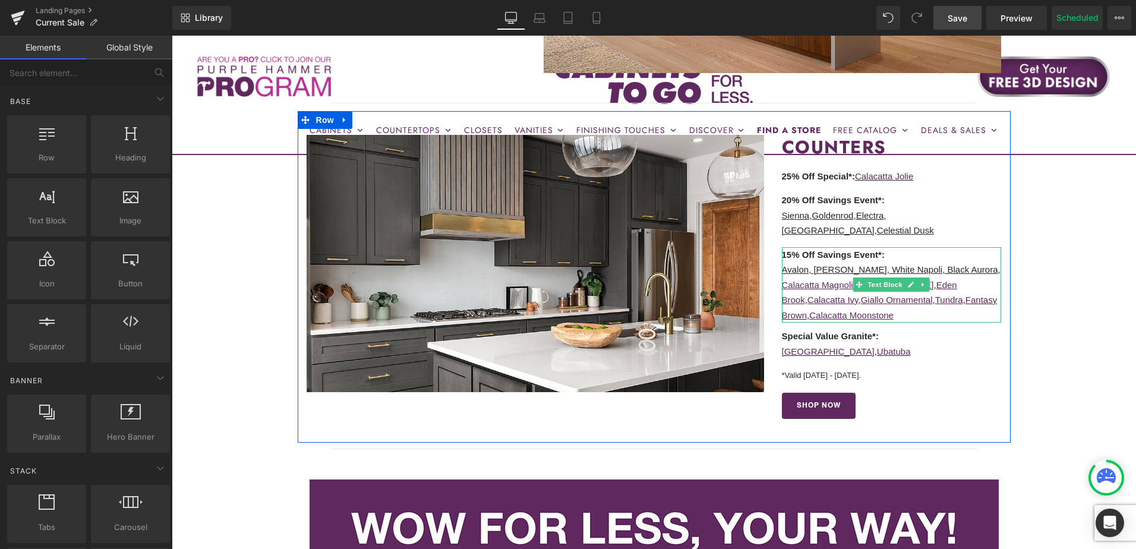
click at [926, 271] on u "Avalon, Stellar Storm, White Napoli, Black Aurora" at bounding box center [890, 269] width 216 height 10
click at [918, 270] on u "Avalon, Stellar Storm, White Napoli, Black Aurora" at bounding box center [890, 269] width 216 height 10
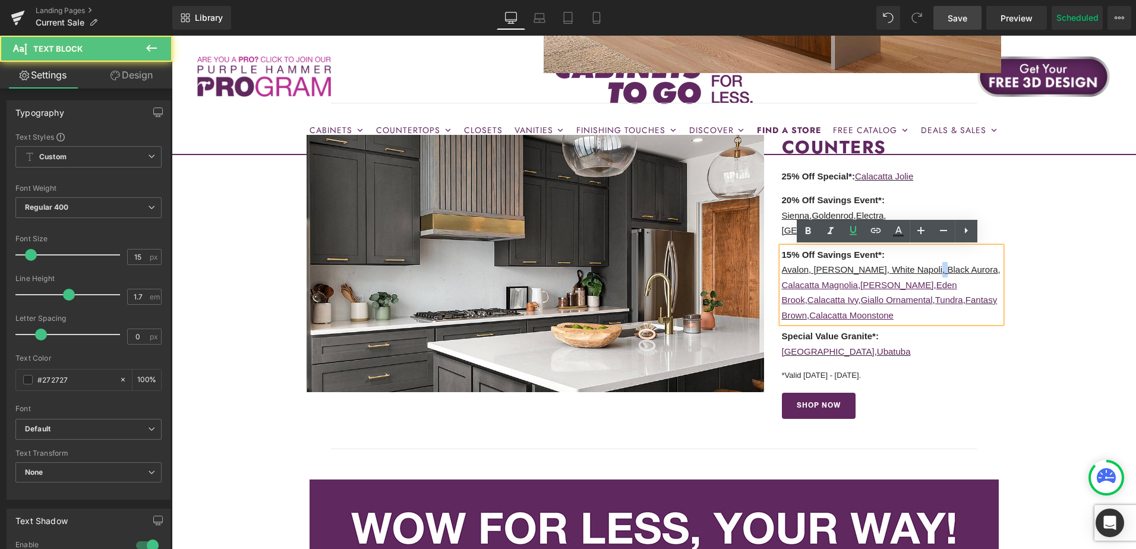
drag, startPoint x: 924, startPoint y: 270, endPoint x: 918, endPoint y: 271, distance: 6.0
click at [918, 271] on u "Avalon, Stellar Storm, White Napoli, Black Aurora" at bounding box center [890, 269] width 216 height 10
click at [853, 233] on icon at bounding box center [853, 230] width 14 height 14
click at [866, 269] on u "Avalon, Stellar Storm, White Napoli" at bounding box center [862, 269] width 161 height 10
drag, startPoint x: 869, startPoint y: 273, endPoint x: 862, endPoint y: 273, distance: 7.1
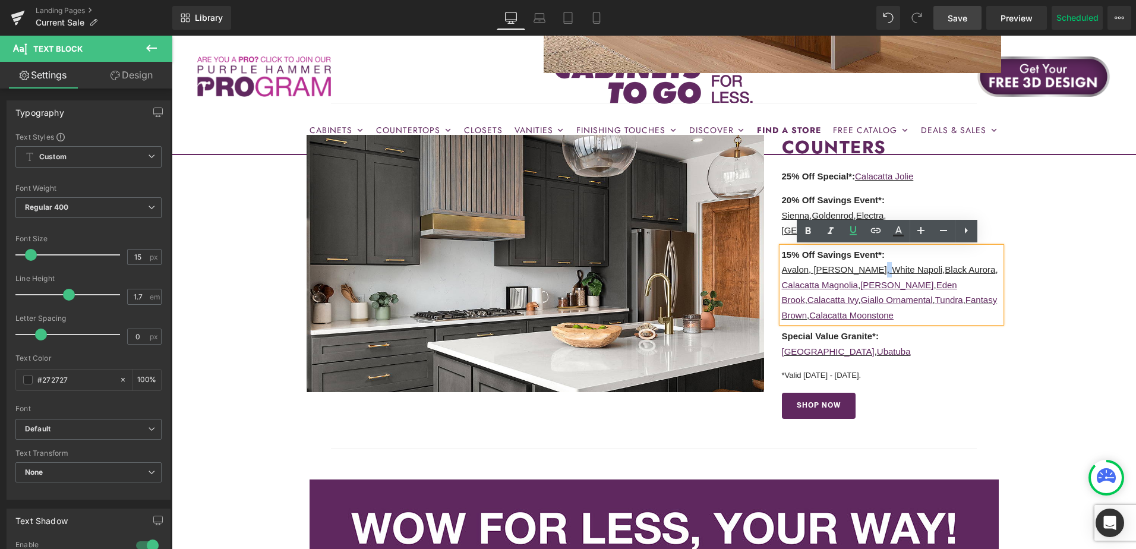
click at [862, 273] on u "Avalon, Stellar Storm, White Napoli" at bounding box center [862, 269] width 161 height 10
click at [852, 232] on icon at bounding box center [853, 230] width 7 height 9
click at [815, 271] on u "Avalon, Stellar Storm" at bounding box center [824, 269] width 84 height 10
drag, startPoint x: 812, startPoint y: 273, endPoint x: 804, endPoint y: 274, distance: 7.8
click at [804, 274] on u "Avalon, Stellar Storm" at bounding box center [824, 269] width 84 height 10
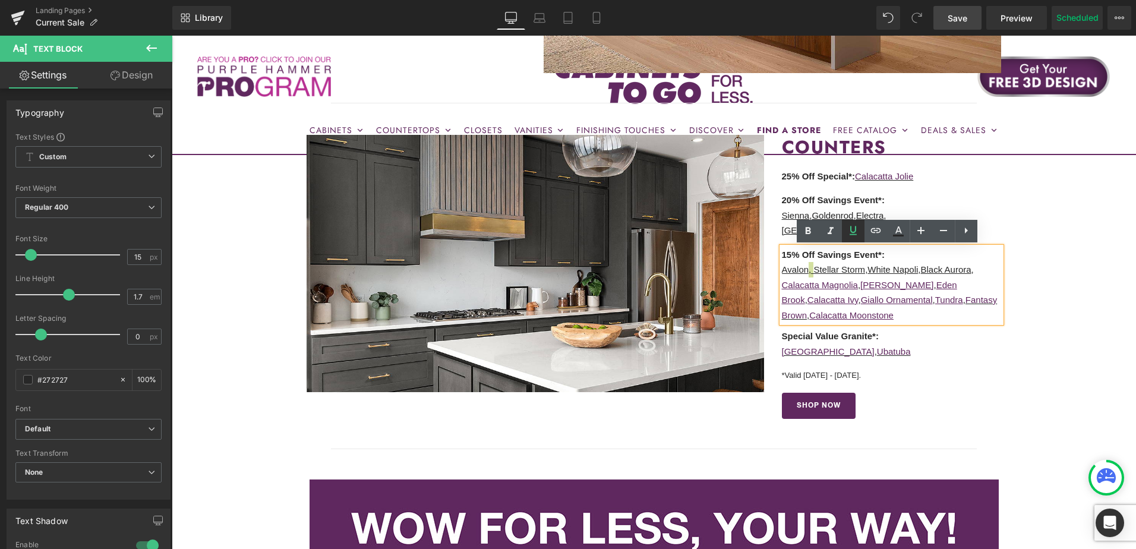
click at [855, 235] on icon at bounding box center [853, 230] width 7 height 9
click at [795, 269] on u "Avalon" at bounding box center [795, 269] width 27 height 10
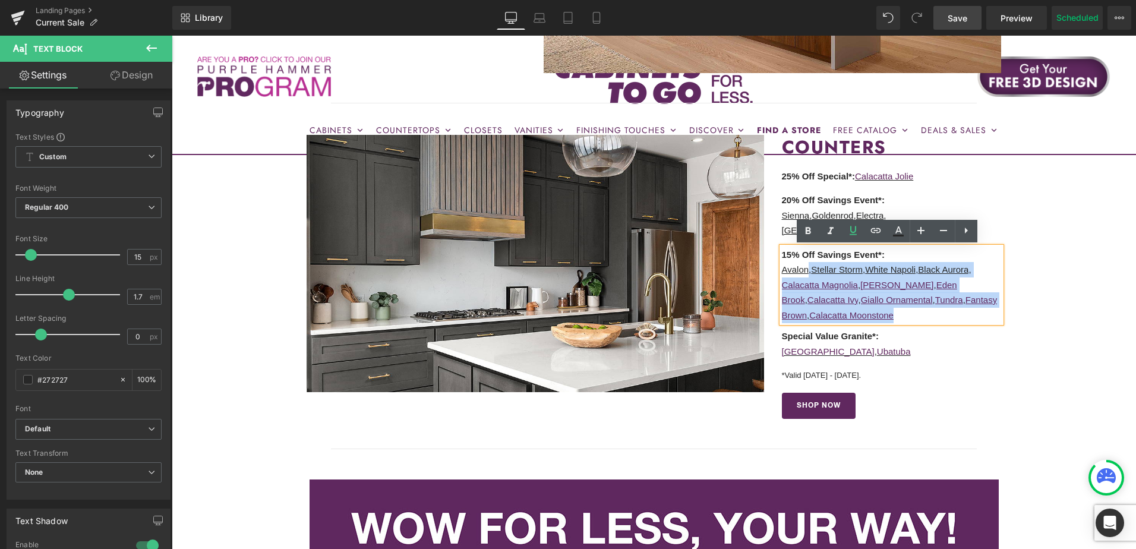
drag, startPoint x: 805, startPoint y: 268, endPoint x: 777, endPoint y: 268, distance: 28.5
click at [782, 268] on div "15% Off Savings Event*: Avalon , Stellar Storm , White Napoli , Black Aurora , …" at bounding box center [892, 285] width 220 height 76
click at [806, 275] on p "Avalon , Stellar Storm , White Napoli , Black Aurora ," at bounding box center [892, 269] width 220 height 15
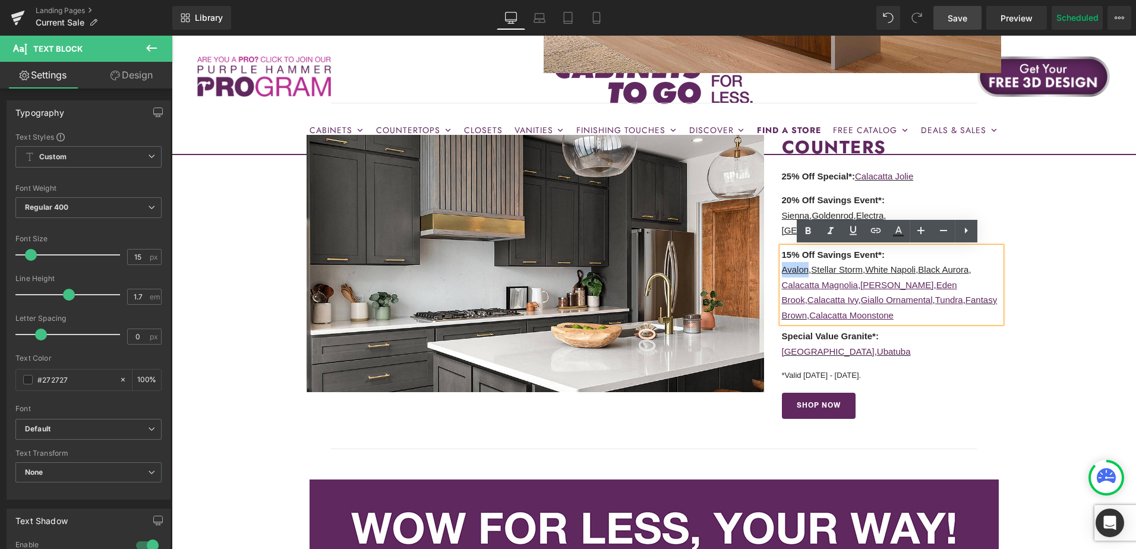
drag, startPoint x: 805, startPoint y: 272, endPoint x: 781, endPoint y: 271, distance: 23.2
click at [782, 271] on u "Avalon" at bounding box center [795, 269] width 27 height 10
click at [874, 231] on icon at bounding box center [876, 230] width 14 height 14
click at [838, 297] on input "text" at bounding box center [864, 294] width 183 height 30
paste input "https://cabinetstogo.com/products/corsica-gold-avalon-quartz"
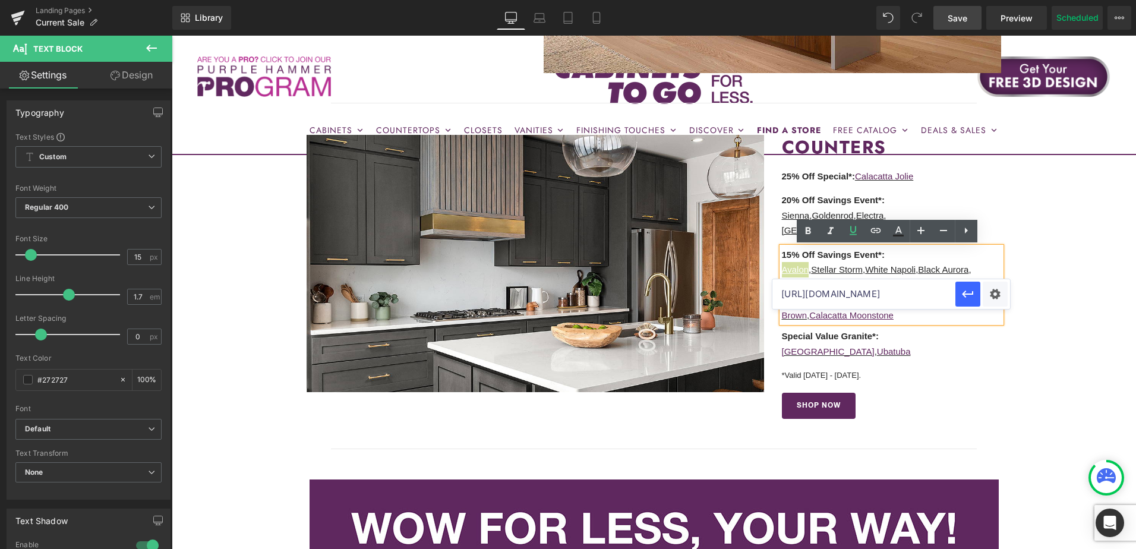
scroll to position [0, 111]
type input "https://cabinetstogo.com/products/corsica-gold-avalon-quartz"
click at [964, 295] on icon "button" at bounding box center [967, 294] width 11 height 7
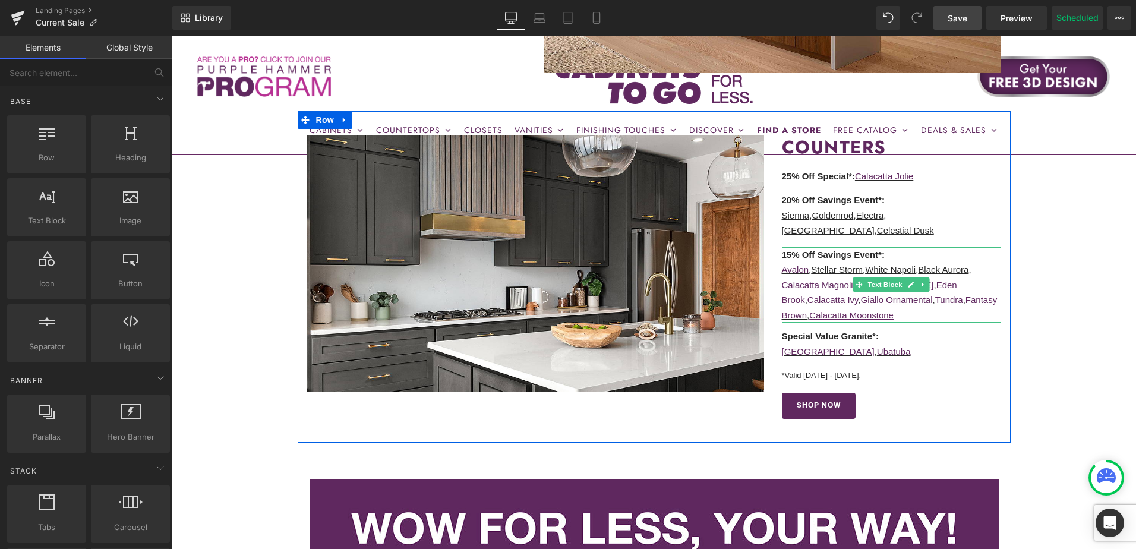
click at [832, 275] on u "Stellar Storm" at bounding box center [837, 269] width 52 height 10
click at [815, 269] on u "Stellar Storm" at bounding box center [837, 269] width 52 height 10
click at [824, 269] on u "Stellar Storm" at bounding box center [837, 269] width 52 height 10
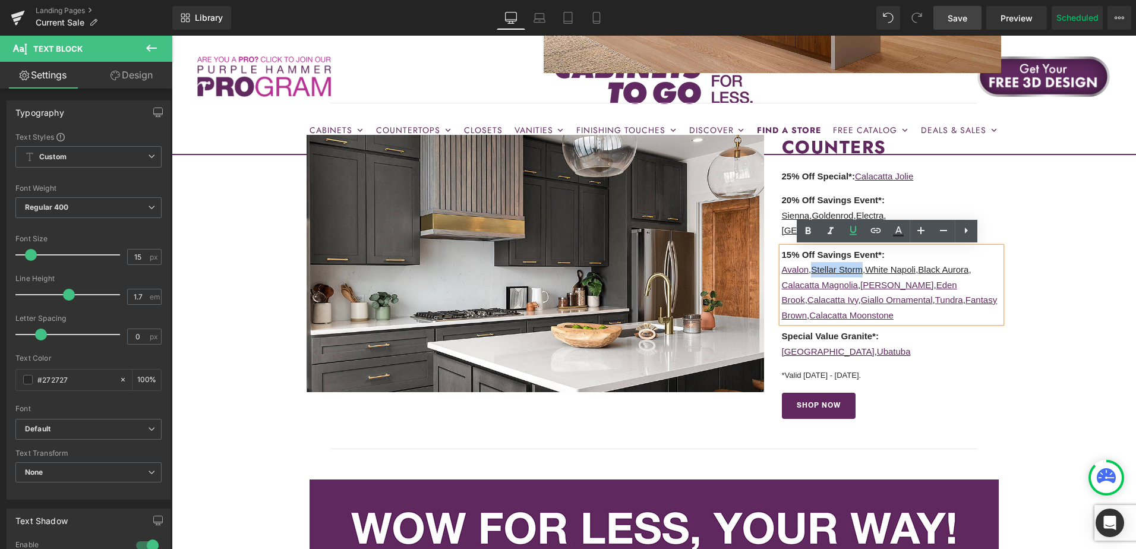
drag, startPoint x: 811, startPoint y: 270, endPoint x: 860, endPoint y: 270, distance: 49.3
click at [860, 270] on u "Stellar Storm" at bounding box center [837, 269] width 52 height 10
click at [883, 225] on link at bounding box center [876, 231] width 23 height 23
click at [850, 297] on input "text" at bounding box center [864, 294] width 183 height 30
paste input "https://cabinetstogo.com/products/corsica-gold-stellar-storm-quartz"
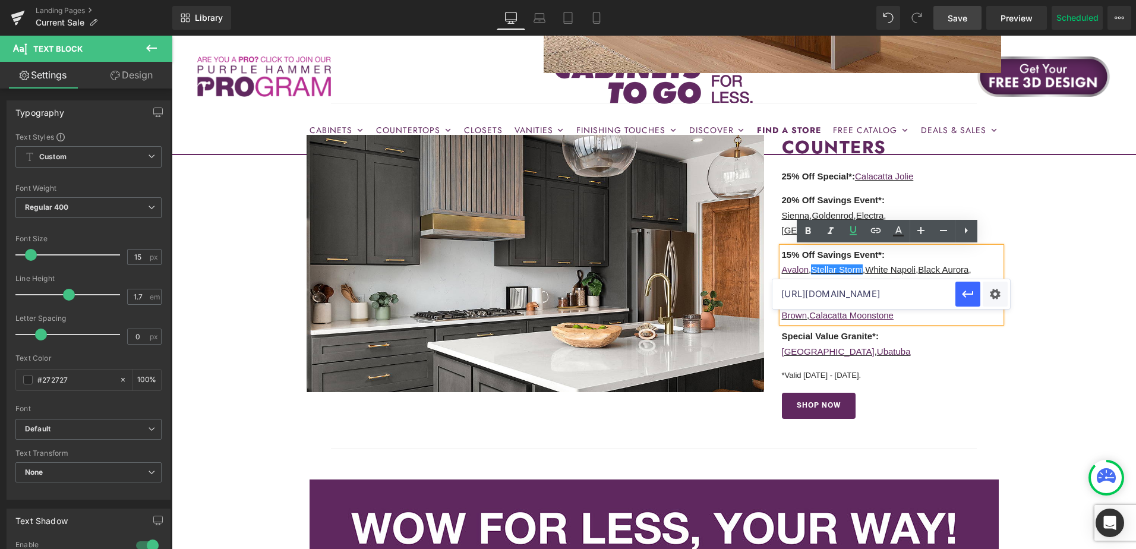
scroll to position [0, 138]
type input "https://cabinetstogo.com/products/corsica-gold-stellar-storm-quartz"
click at [969, 296] on icon "button" at bounding box center [968, 294] width 14 height 14
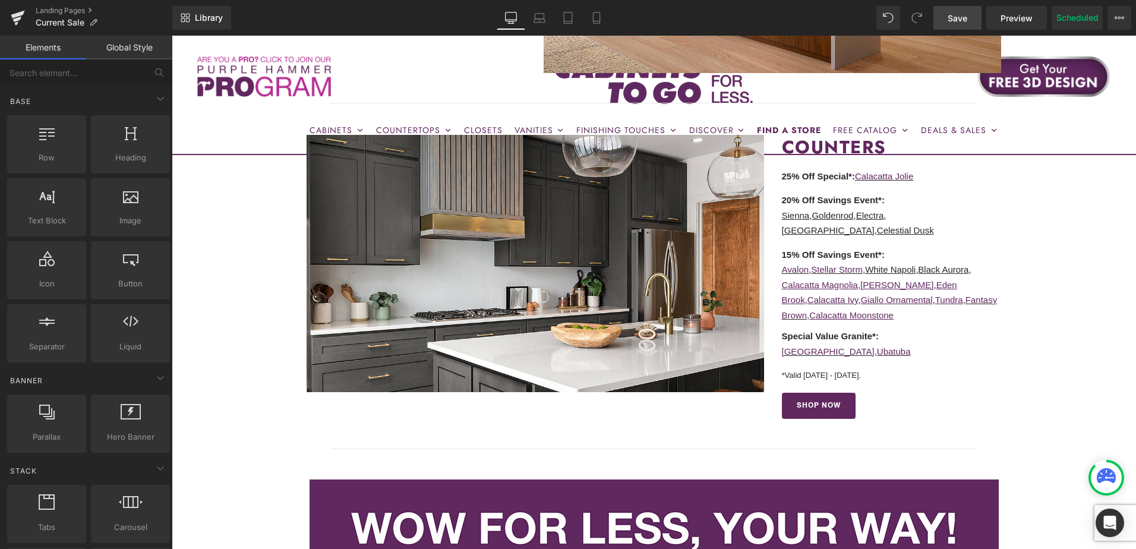
click at [903, 274] on u "White Napoli" at bounding box center [890, 269] width 51 height 10
click at [879, 272] on u "White Napoli" at bounding box center [890, 269] width 51 height 10
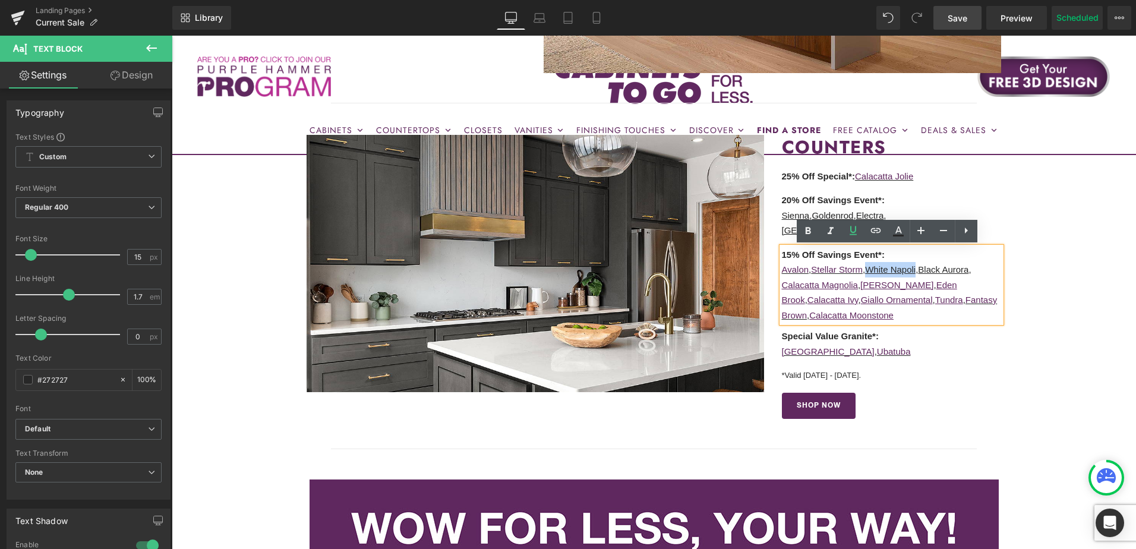
drag, startPoint x: 869, startPoint y: 270, endPoint x: 919, endPoint y: 272, distance: 49.9
click at [919, 272] on p "Avalon , Stellar Storm , White Napoli , Black Aurora ," at bounding box center [892, 269] width 220 height 15
click at [877, 235] on icon at bounding box center [876, 230] width 14 height 14
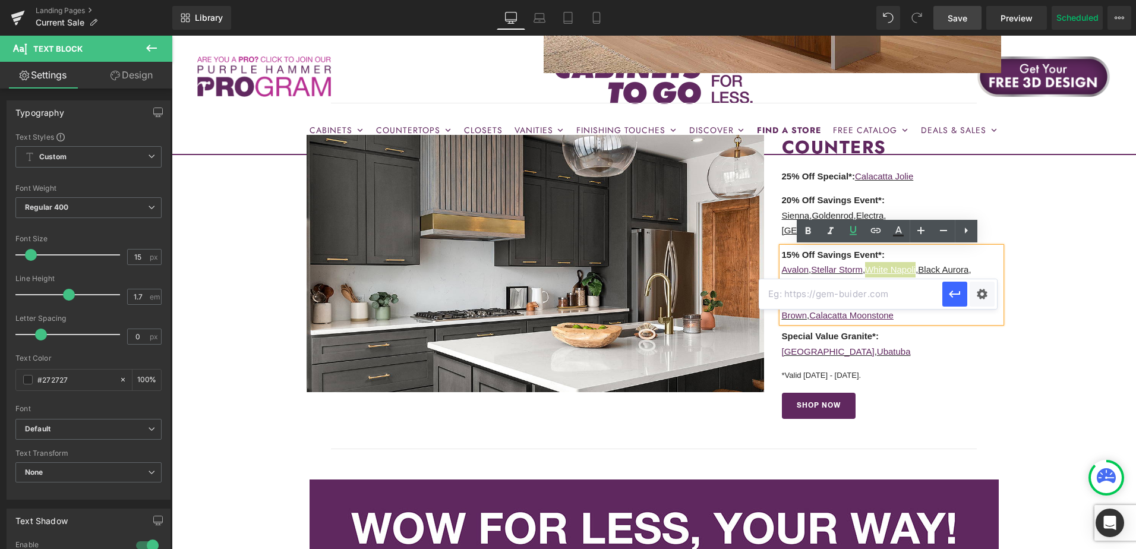
click at [850, 298] on input "text" at bounding box center [850, 294] width 183 height 30
paste input "https://cabinetstogo.com/products/corsica-gold-white-napoli-granite"
type input "https://cabinetstogo.com/products/corsica-gold-white-napoli-granite"
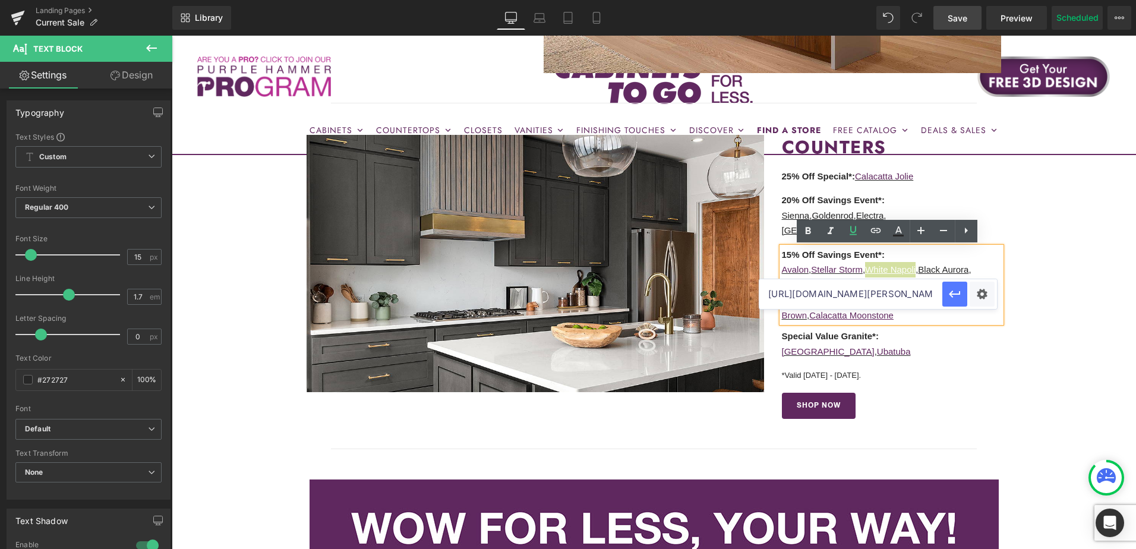
click at [955, 297] on icon "button" at bounding box center [955, 294] width 14 height 14
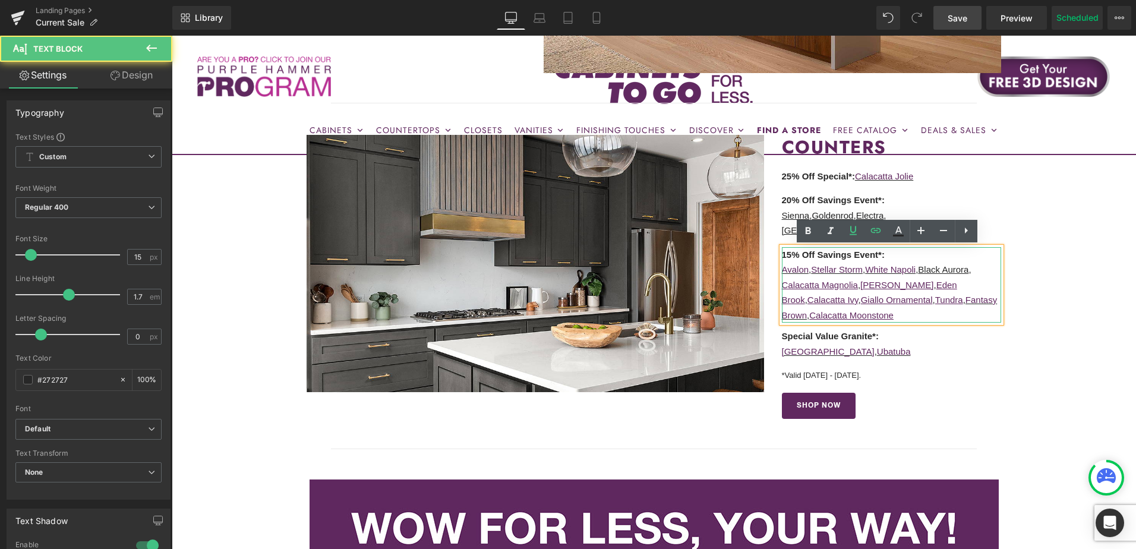
click at [957, 272] on u "Black Aurora" at bounding box center [943, 269] width 51 height 10
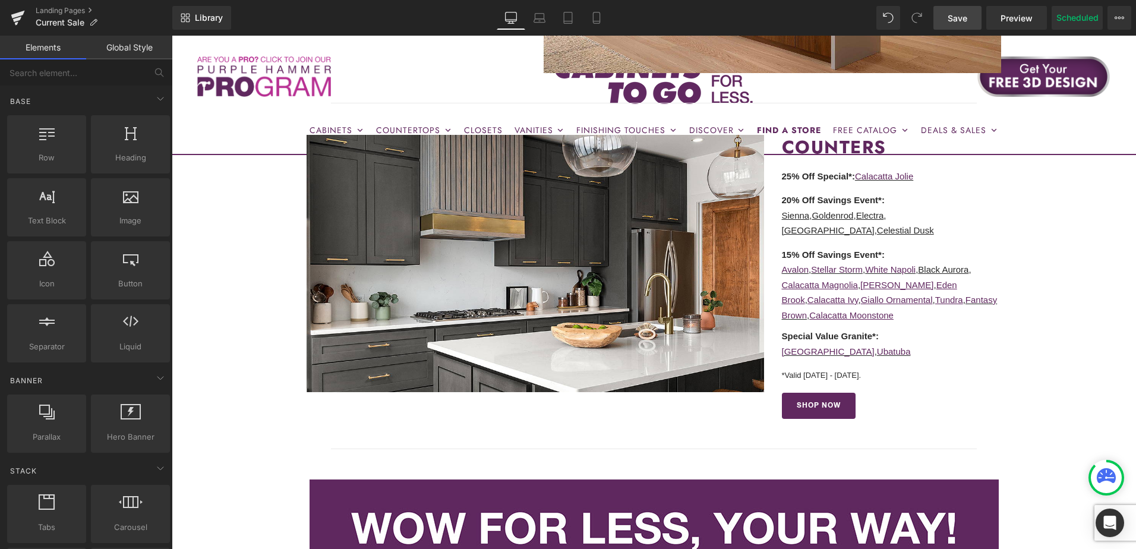
scroll to position [1307, 0]
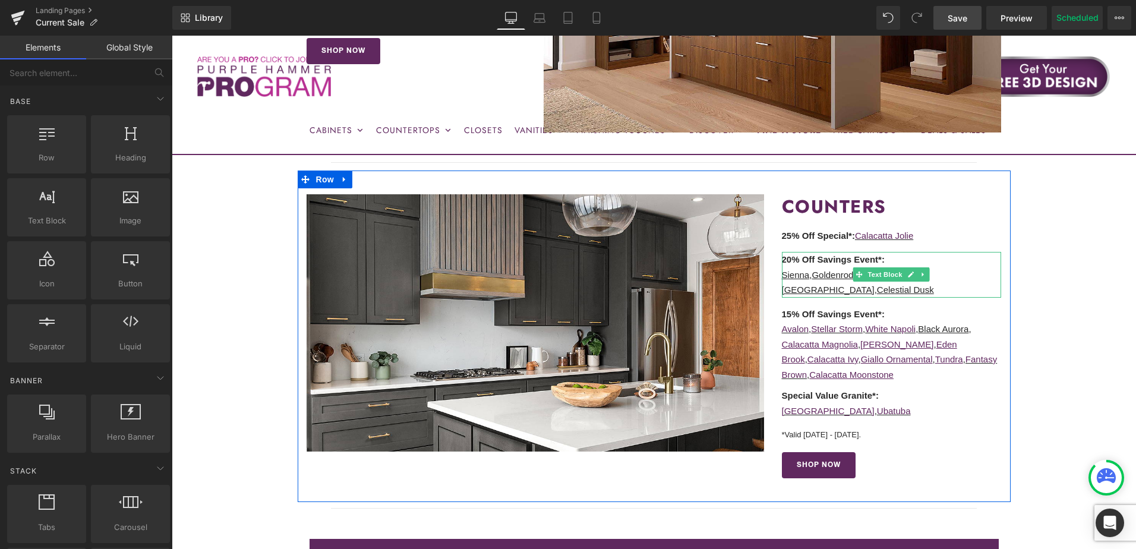
click at [808, 267] on div "20% Off Savings Event*: Sienna , Goldenrod , Electra , White Palace , Celestial…" at bounding box center [892, 275] width 220 height 46
click at [797, 274] on u "Sienna" at bounding box center [796, 275] width 28 height 10
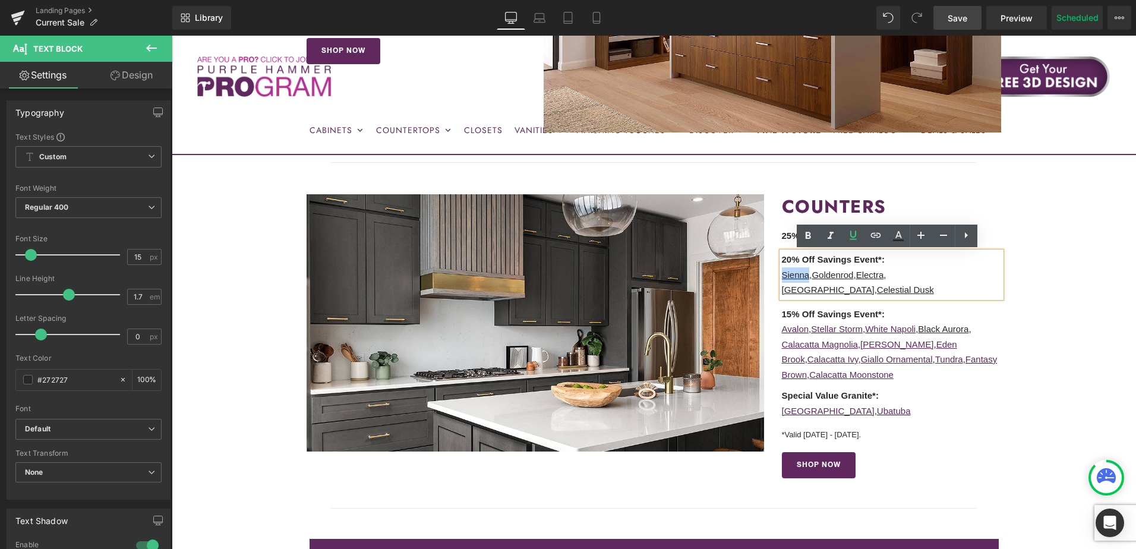
drag, startPoint x: 805, startPoint y: 275, endPoint x: 779, endPoint y: 276, distance: 25.6
click at [782, 276] on u "Sienna" at bounding box center [796, 275] width 28 height 10
click at [874, 240] on icon at bounding box center [876, 235] width 14 height 14
click at [860, 290] on input "text" at bounding box center [850, 284] width 183 height 30
paste input "https://cabinetstogo.com/products/corsica-gold-sienna-ultracompact"
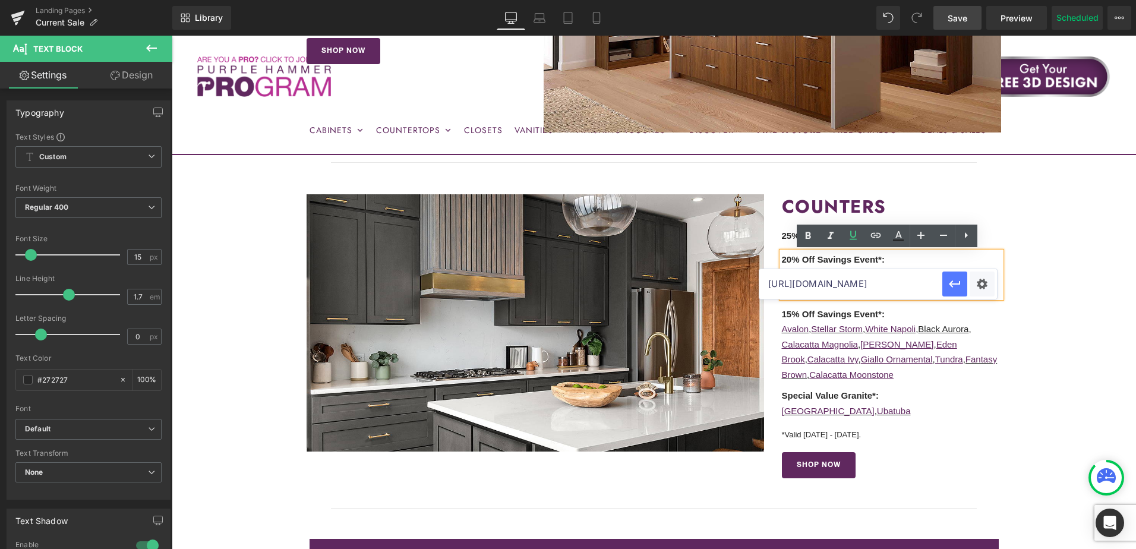
scroll to position [0, 0]
click at [957, 291] on icon "button" at bounding box center [955, 284] width 14 height 14
click at [843, 272] on u "Goldenrod" at bounding box center [833, 275] width 42 height 10
drag, startPoint x: 813, startPoint y: 275, endPoint x: 853, endPoint y: 277, distance: 39.9
click at [853, 277] on u "Goldenrod" at bounding box center [833, 275] width 42 height 10
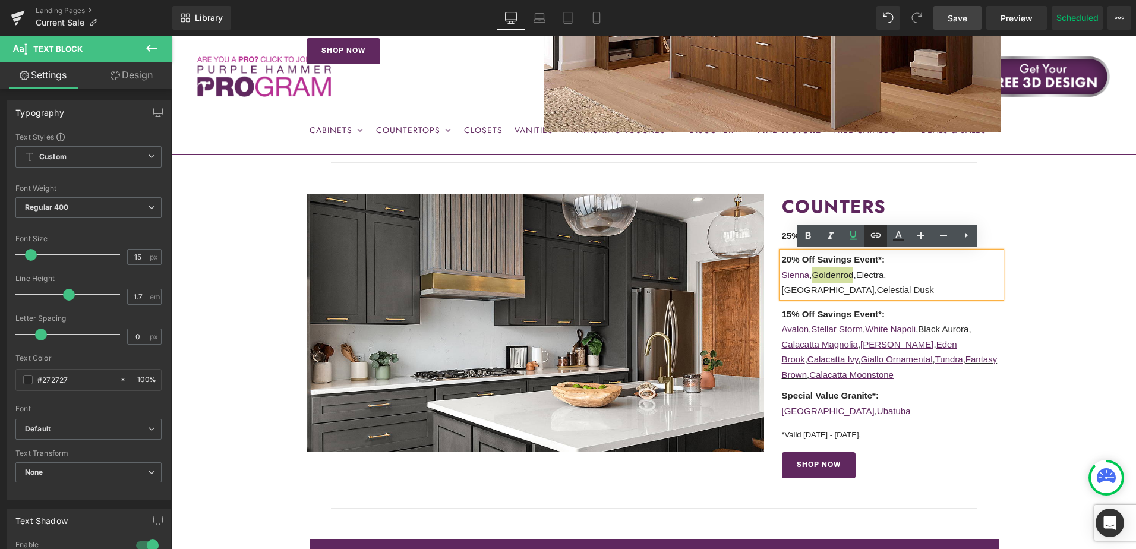
click at [875, 235] on icon at bounding box center [876, 235] width 10 height 5
click at [818, 306] on input "text" at bounding box center [864, 300] width 183 height 30
paste input "https://cabinetstogo.com/products/corsica-gold-goldenrod-ultracompact"
click at [966, 303] on icon "button" at bounding box center [968, 299] width 14 height 14
click at [886, 272] on p "Sienna , Goldenrod , Electra , White Palace , Celestial Dusk" at bounding box center [892, 282] width 220 height 30
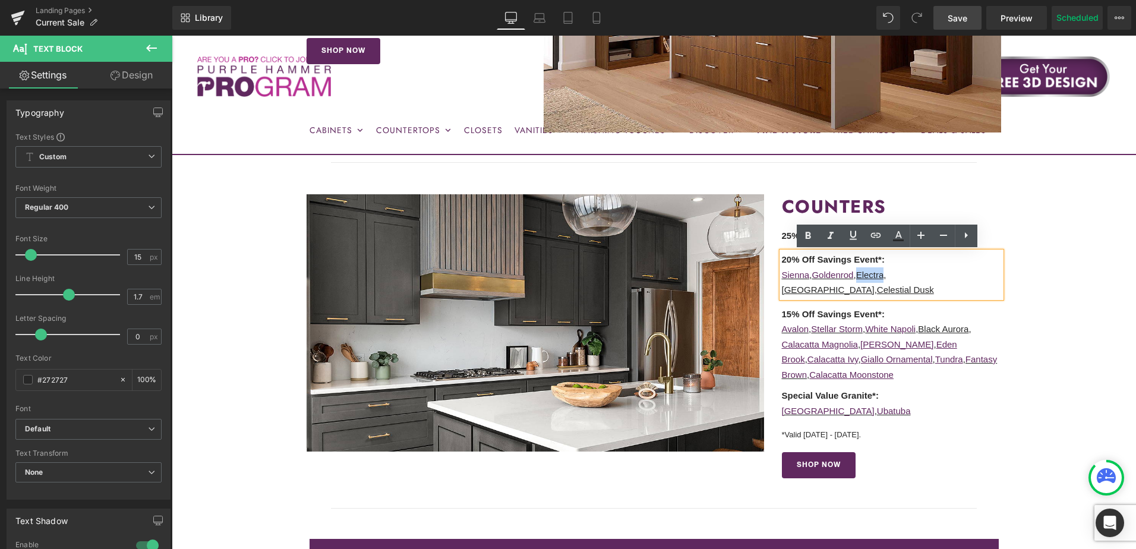
drag, startPoint x: 859, startPoint y: 278, endPoint x: 886, endPoint y: 280, distance: 26.8
click at [886, 280] on p "Sienna , Goldenrod , Electra , White Palace , Celestial Dusk" at bounding box center [892, 282] width 220 height 30
click at [876, 235] on icon at bounding box center [876, 235] width 10 height 5
click at [816, 302] on input "text" at bounding box center [850, 300] width 183 height 30
paste input "https://cabinetstogo.com/products/corsica-gold-electra-ultracompact"
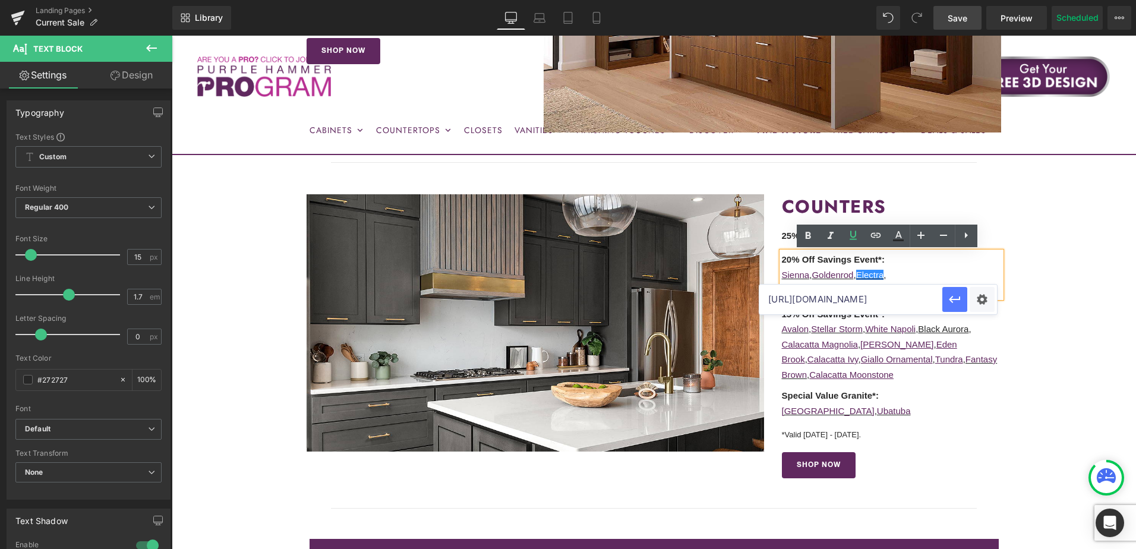
click at [954, 301] on icon "button" at bounding box center [955, 299] width 14 height 14
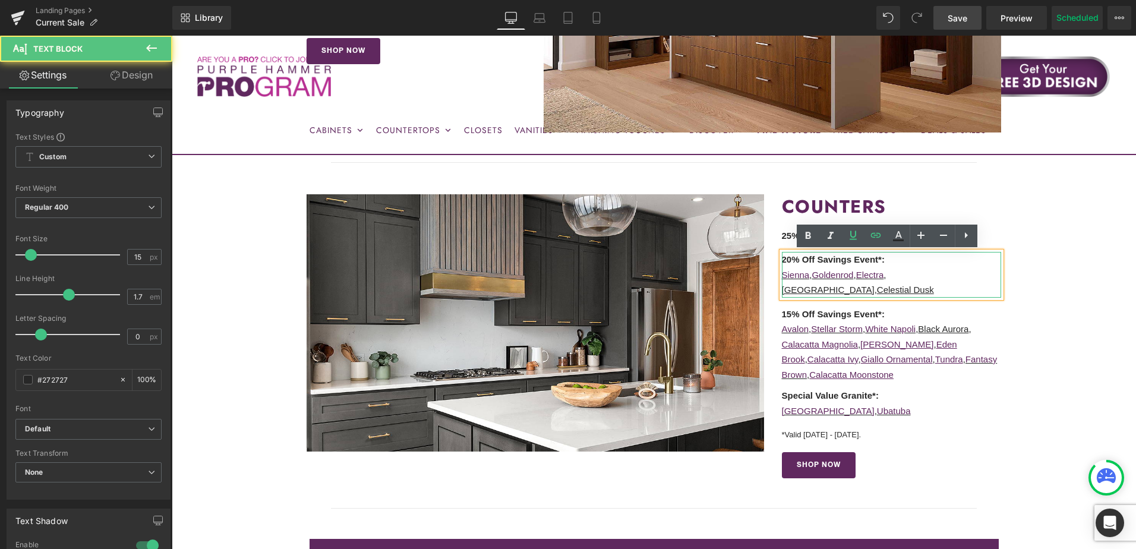
click at [875, 285] on u "White Palace" at bounding box center [828, 290] width 93 height 10
drag, startPoint x: 894, startPoint y: 276, endPoint x: 944, endPoint y: 278, distance: 50.6
click at [944, 278] on p "Sienna , Goldenrod , Electra , White Palace , Celestial Dusk" at bounding box center [892, 282] width 220 height 30
click at [878, 237] on icon at bounding box center [876, 235] width 14 height 14
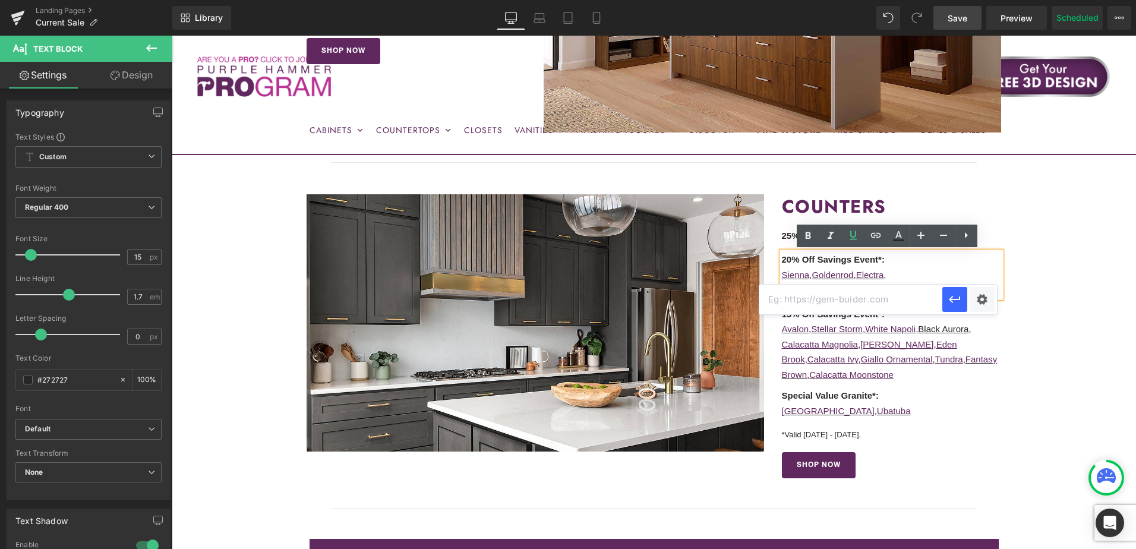
click at [868, 305] on input "text" at bounding box center [850, 300] width 183 height 30
paste input "https://cabinetstogo.com/products/corsica-gold-white-palace-hybrid-mineral"
click at [955, 299] on icon "button" at bounding box center [954, 299] width 11 height 7
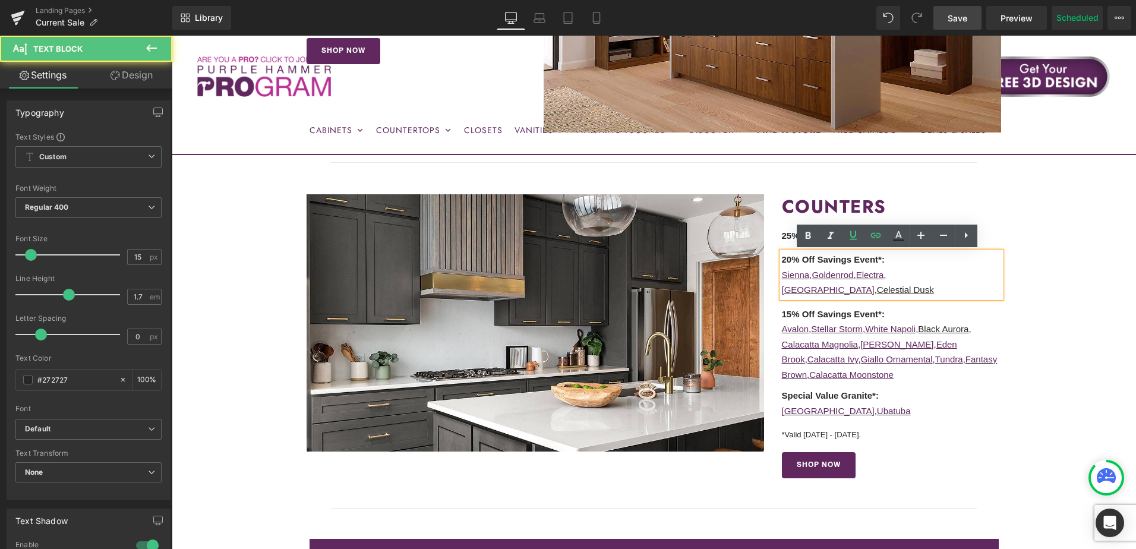
click at [982, 278] on p "Sienna , Goldenrod , Electra , White Palace , Celestial Dusk" at bounding box center [892, 282] width 220 height 30
drag, startPoint x: 951, startPoint y: 277, endPoint x: 799, endPoint y: 290, distance: 152.7
click at [877, 290] on u "Celestial Dusk" at bounding box center [905, 290] width 57 height 10
click at [879, 235] on icon at bounding box center [876, 235] width 14 height 14
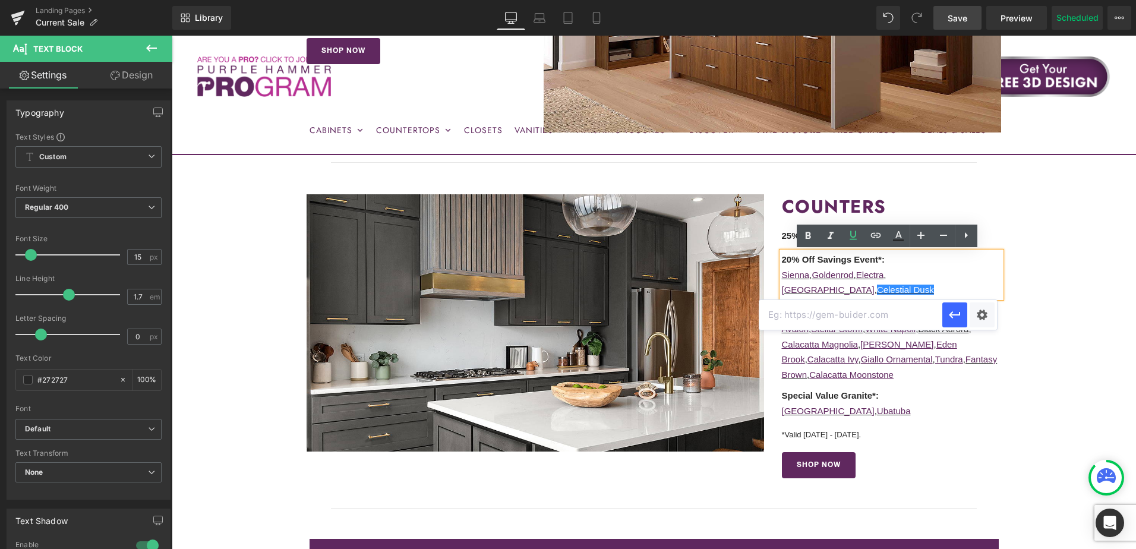
click at [877, 320] on input "text" at bounding box center [850, 315] width 183 height 30
paste input "https://cabinetstogo.com/products/corsica-gold-celestial-dusk-quartz"
type input "https://cabinetstogo.com/products/corsica-gold-celestial-dusk-quartz"
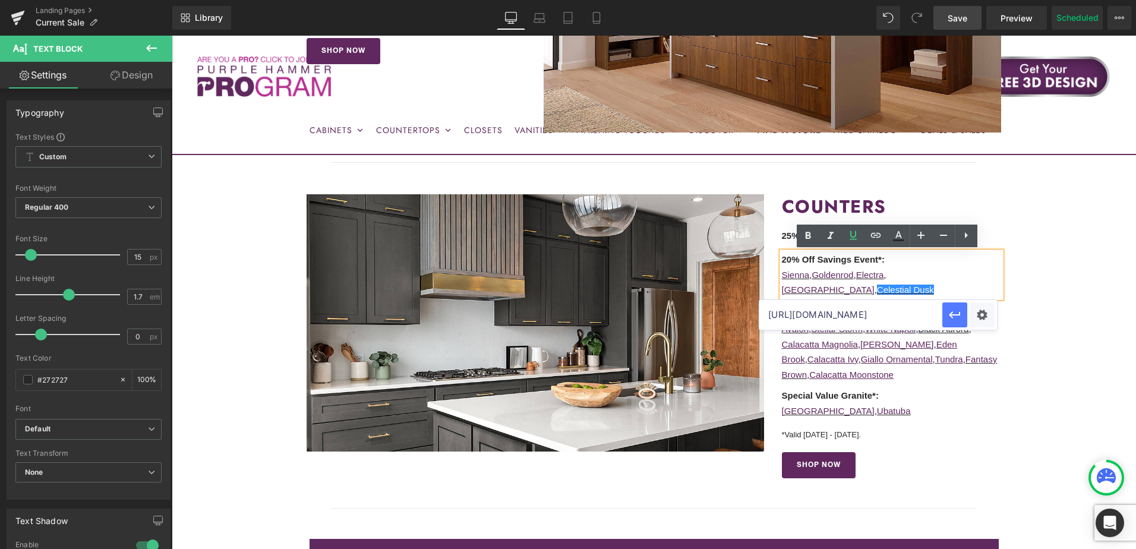
click at [956, 309] on icon "button" at bounding box center [955, 315] width 14 height 14
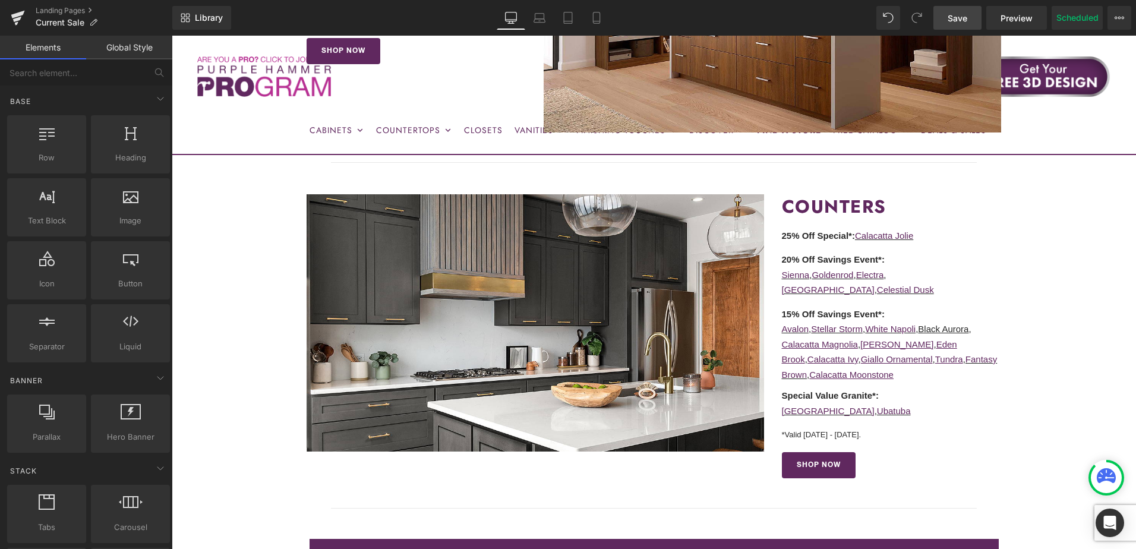
click at [947, 16] on link "Save" at bounding box center [958, 18] width 48 height 24
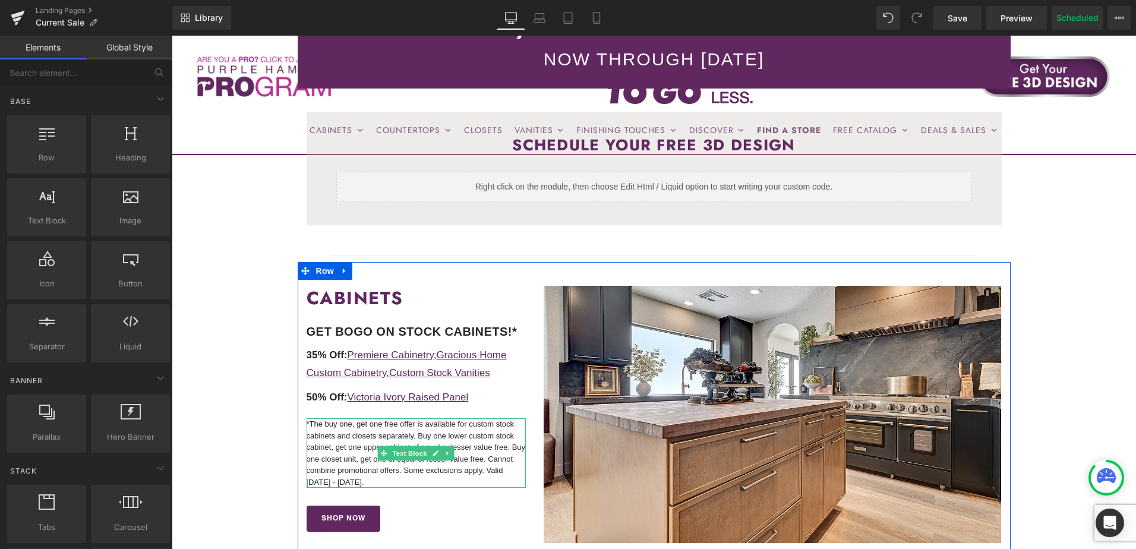
scroll to position [297, 0]
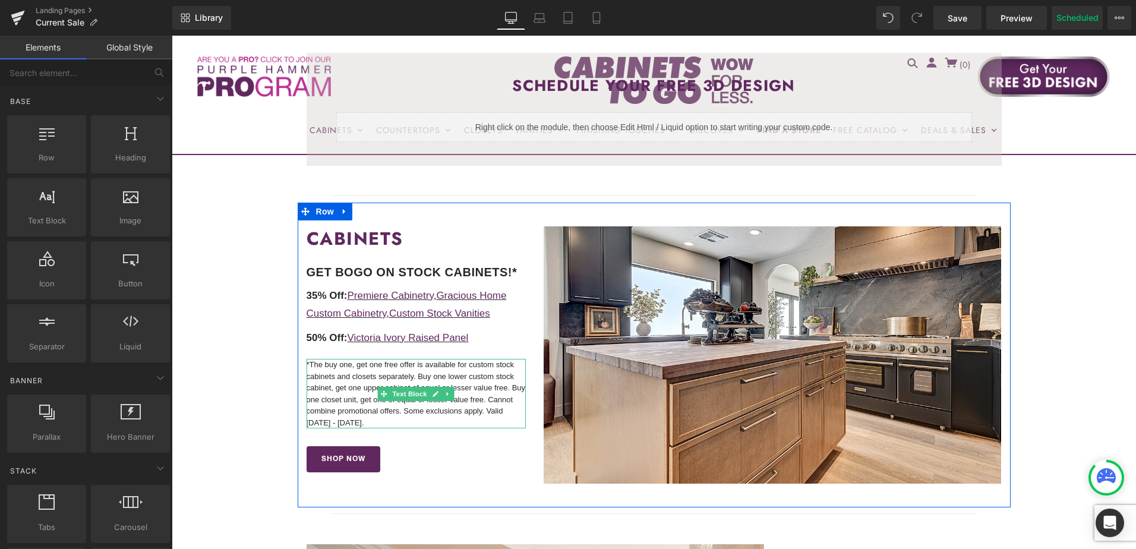
click at [452, 411] on p "*The buy one, get one free offer is available for custom stock cabinets and clo…" at bounding box center [417, 394] width 220 height 70
click at [465, 411] on p "*The buy one, get one free offer is available for custom stock cabinets and clo…" at bounding box center [417, 394] width 220 height 70
click at [472, 411] on p "*The buy one, get one free offer is available for custom stock cabinets and clo…" at bounding box center [417, 394] width 220 height 70
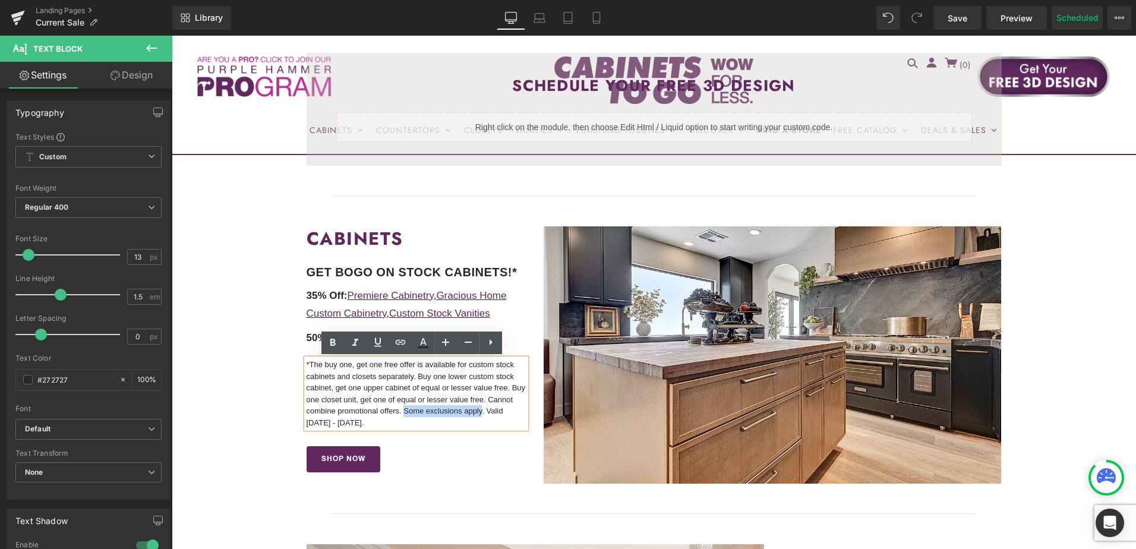
drag, startPoint x: 430, startPoint y: 412, endPoint x: 507, endPoint y: 411, distance: 77.3
click at [507, 411] on p "*The buy one, get one free offer is available for custom stock cabinets and clo…" at bounding box center [417, 394] width 220 height 70
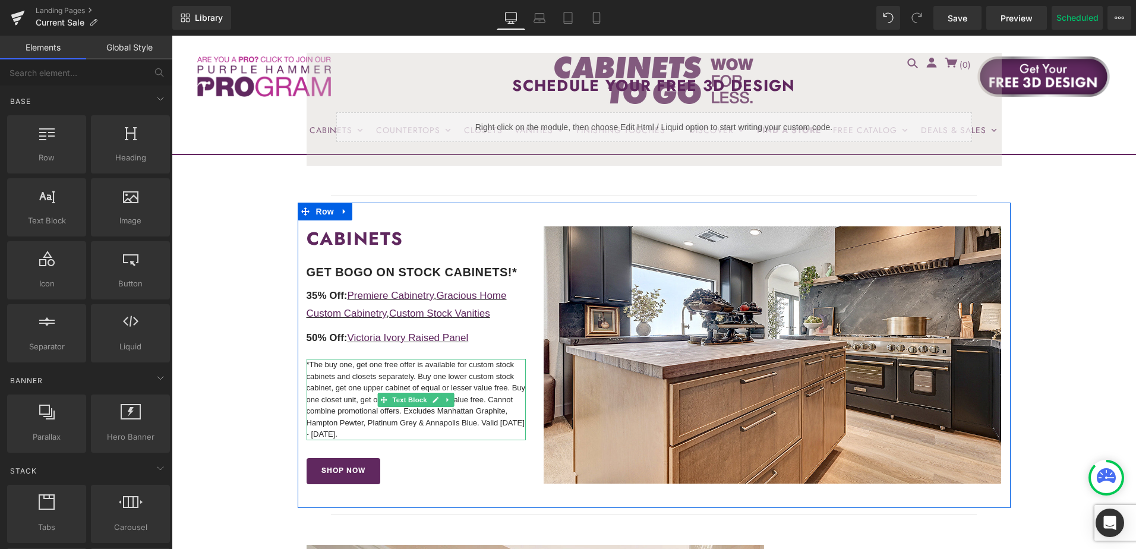
click at [474, 408] on p "*The buy one, get one free offer is available for custom stock cabinets and clo…" at bounding box center [417, 399] width 220 height 81
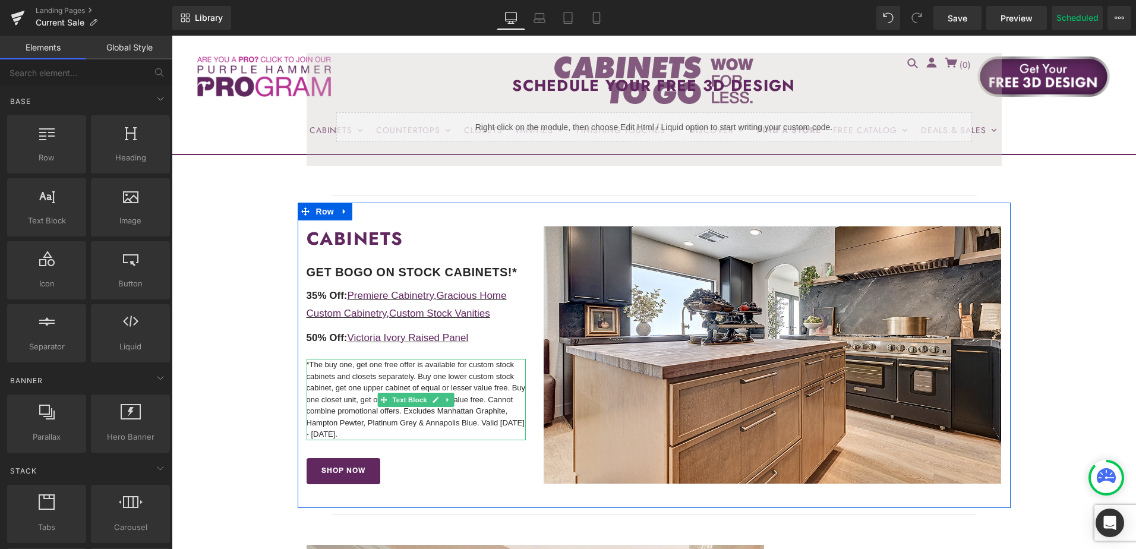
click at [420, 379] on p "*The buy one, get one free offer is available for custom stock cabinets and clo…" at bounding box center [417, 399] width 220 height 81
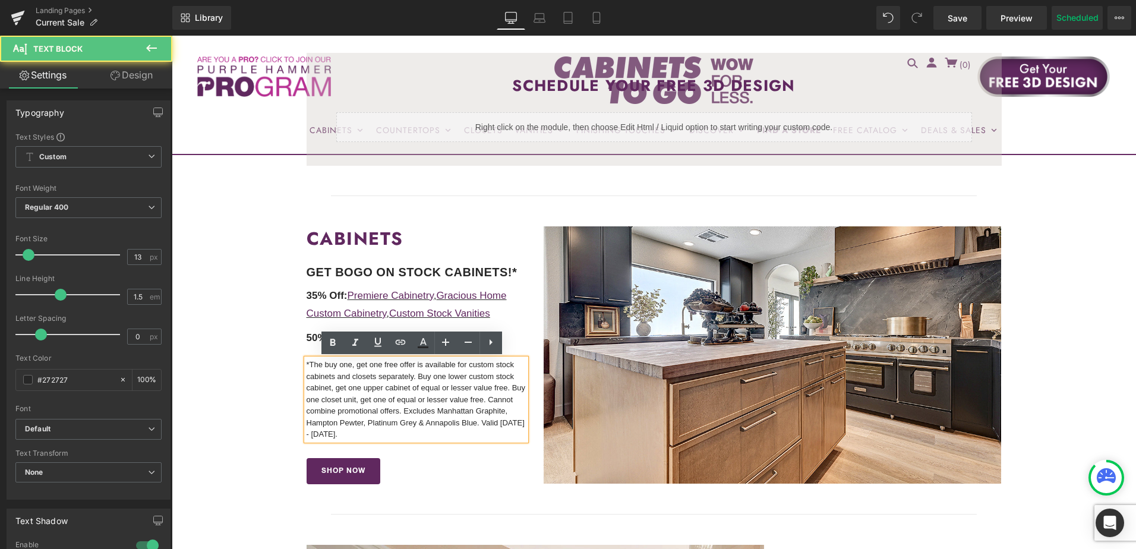
click at [398, 412] on p "*The buy one, get one free offer is available for custom stock cabinets and clo…" at bounding box center [417, 399] width 220 height 81
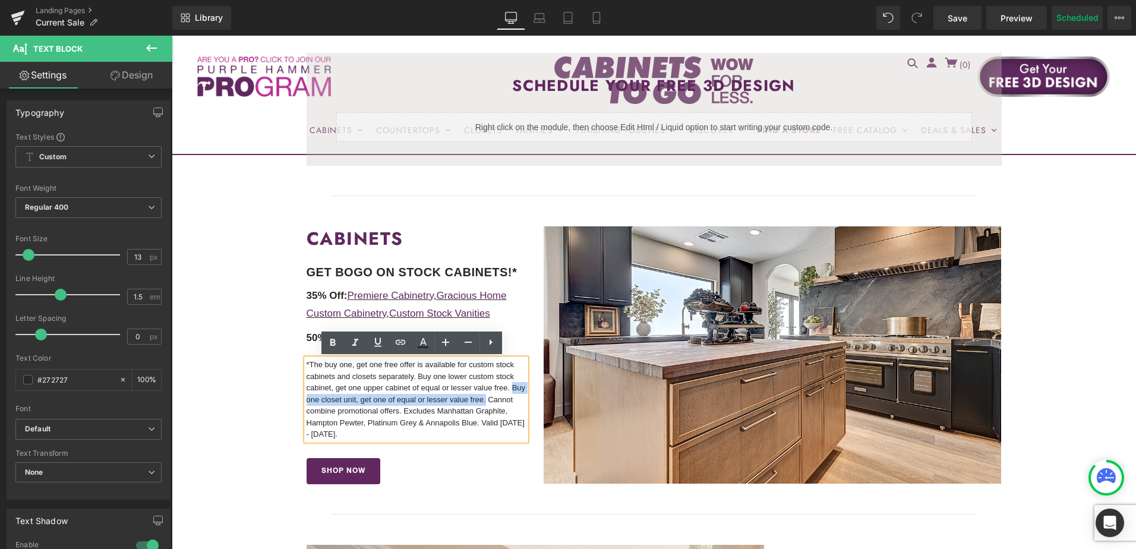
drag, startPoint x: 303, startPoint y: 402, endPoint x: 505, endPoint y: 402, distance: 202.0
click at [505, 402] on div "*The buy one, get one free offer is available for custom stock cabinets and clo…" at bounding box center [417, 399] width 220 height 81
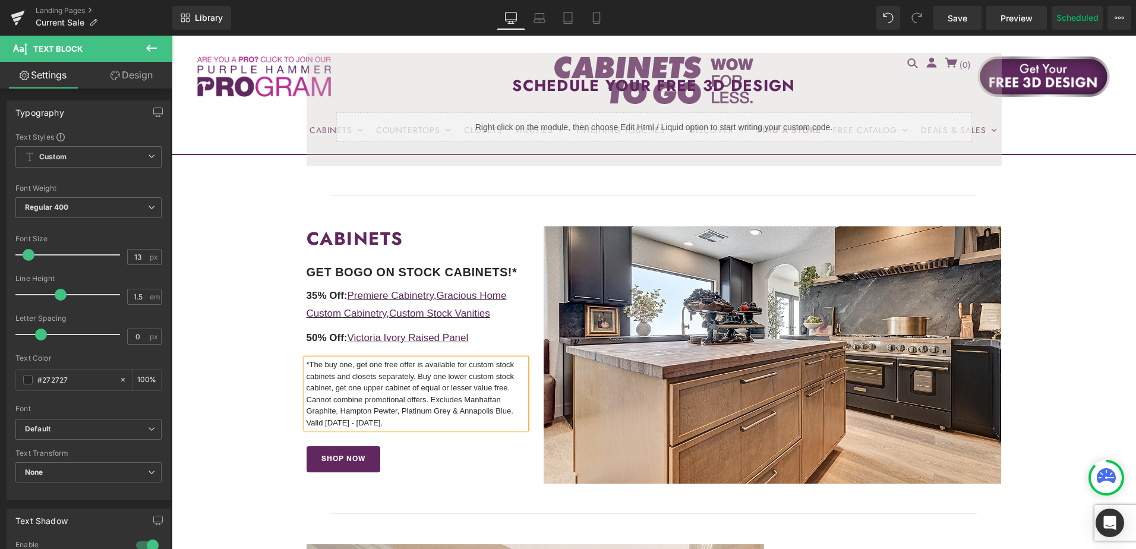
click at [307, 400] on p "*The buy one, get one free offer is available for custom stock cabinets and clo…" at bounding box center [417, 394] width 220 height 70
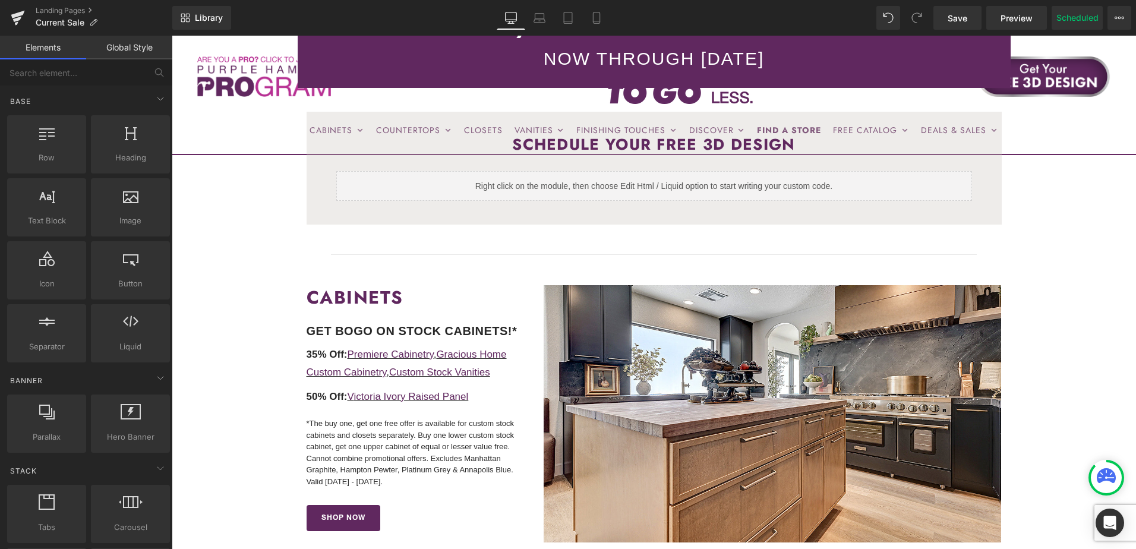
scroll to position [238, 0]
drag, startPoint x: 969, startPoint y: 15, endPoint x: 881, endPoint y: 269, distance: 268.9
click at [969, 15] on link "Save" at bounding box center [958, 18] width 48 height 24
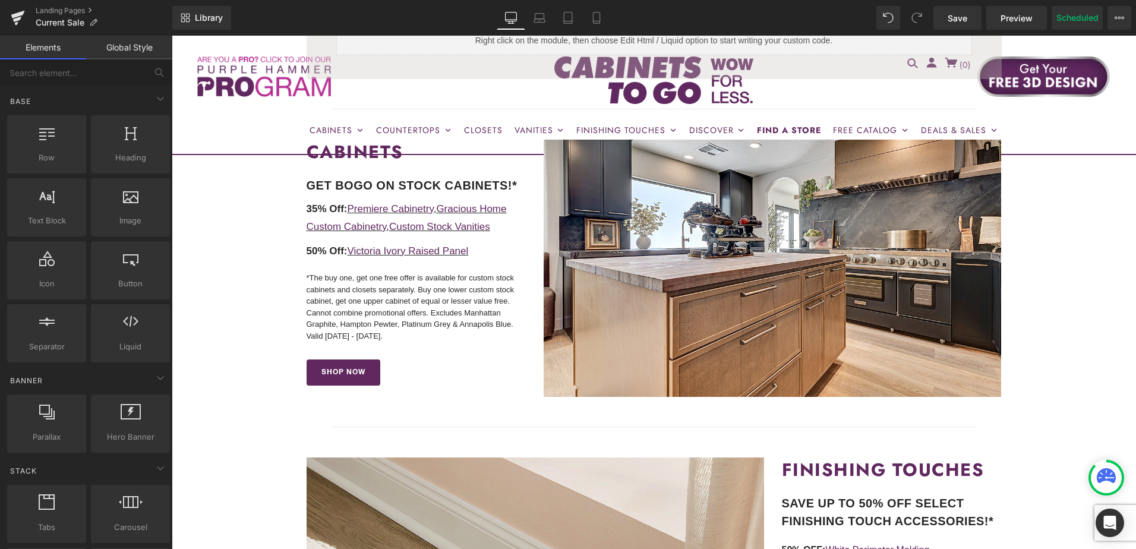
scroll to position [357, 0]
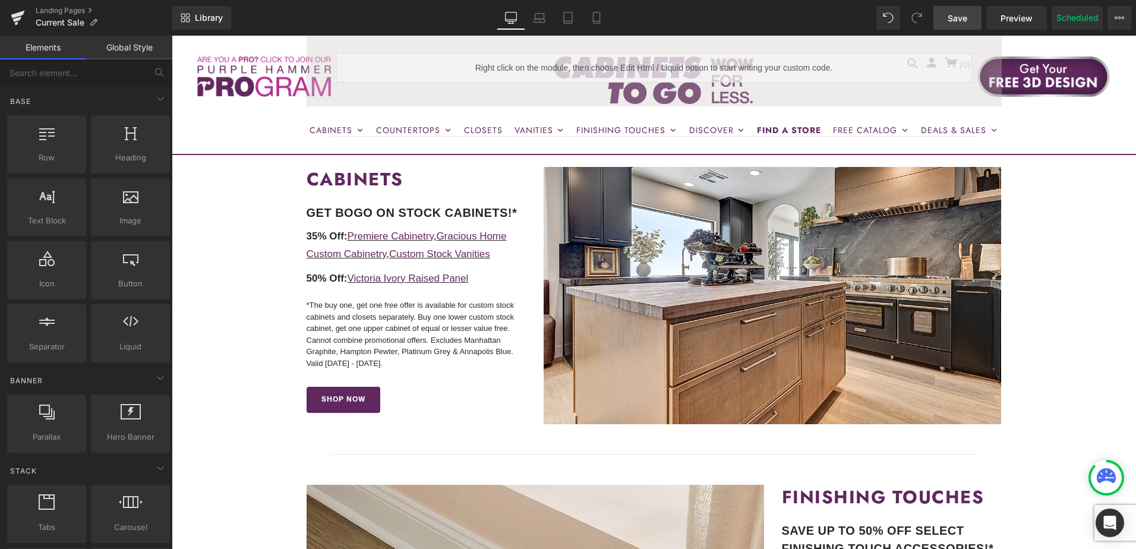
click at [956, 17] on span "Save" at bounding box center [958, 18] width 20 height 12
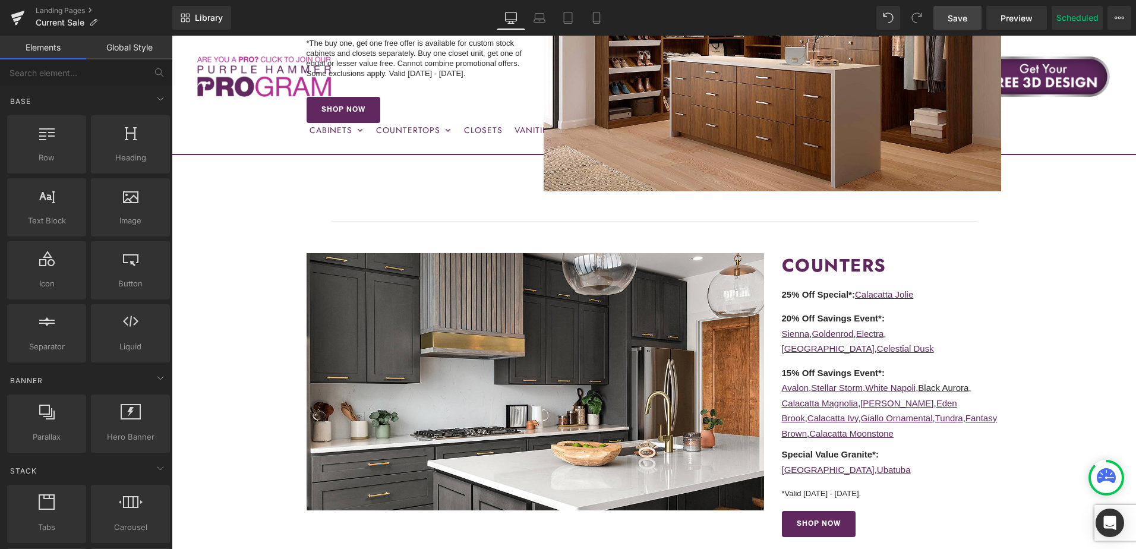
scroll to position [1248, 0]
click at [957, 20] on span "Save" at bounding box center [958, 18] width 20 height 12
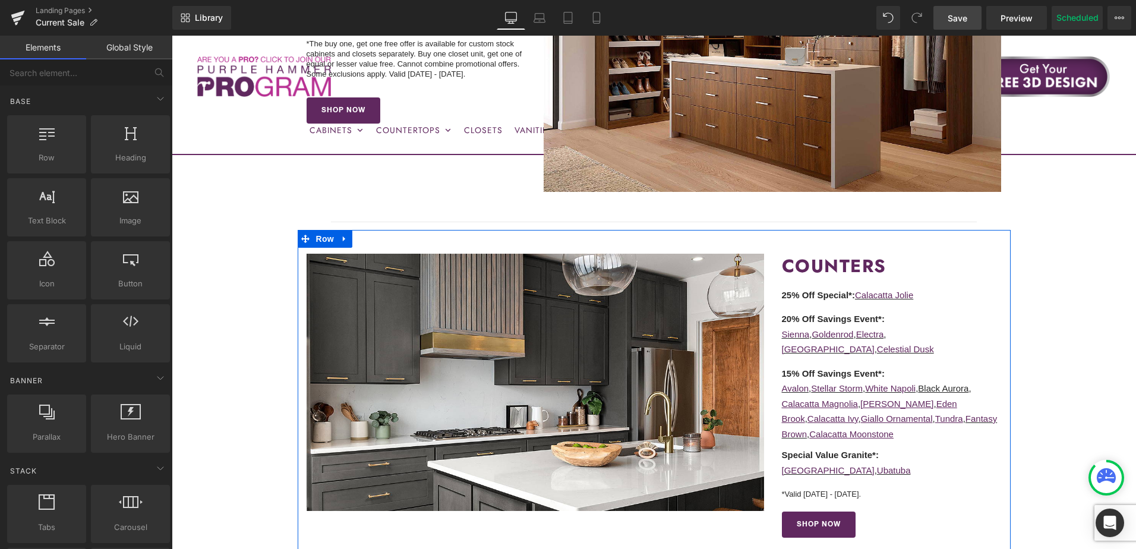
click at [919, 363] on div "COUNTERS Heading Heading 25% Off Special* : Calacatta Jolie Text Block 20% Off …" at bounding box center [892, 396] width 238 height 284
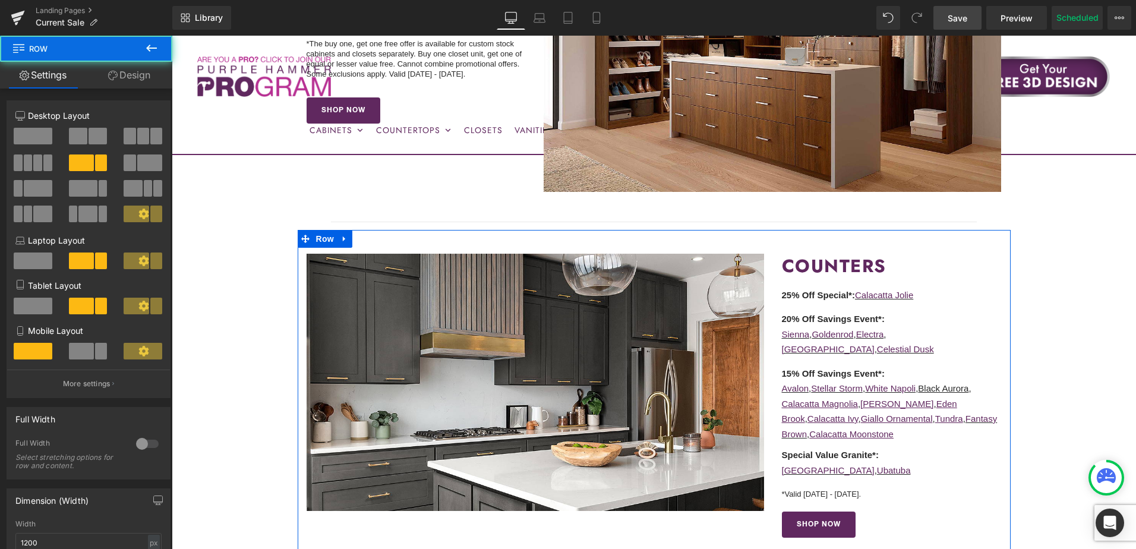
click at [172, 36] on div at bounding box center [172, 36] width 0 height 0
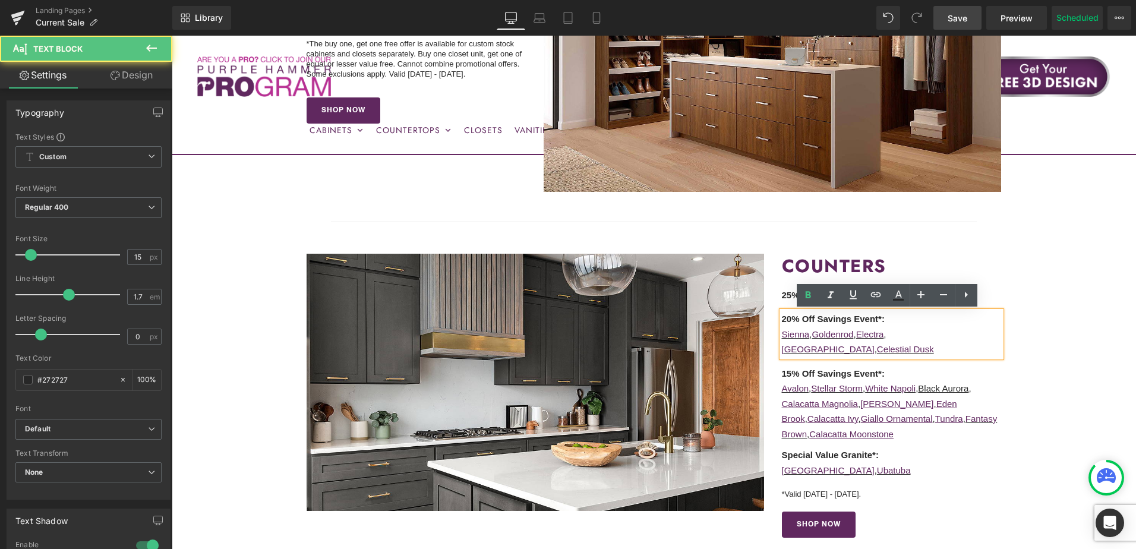
click at [810, 349] on p "Sienna , Goldenrod , Electra , White Palace , Celestial Dusk" at bounding box center [892, 342] width 220 height 30
click at [877, 349] on link "Celestial Dusk" at bounding box center [905, 349] width 57 height 10
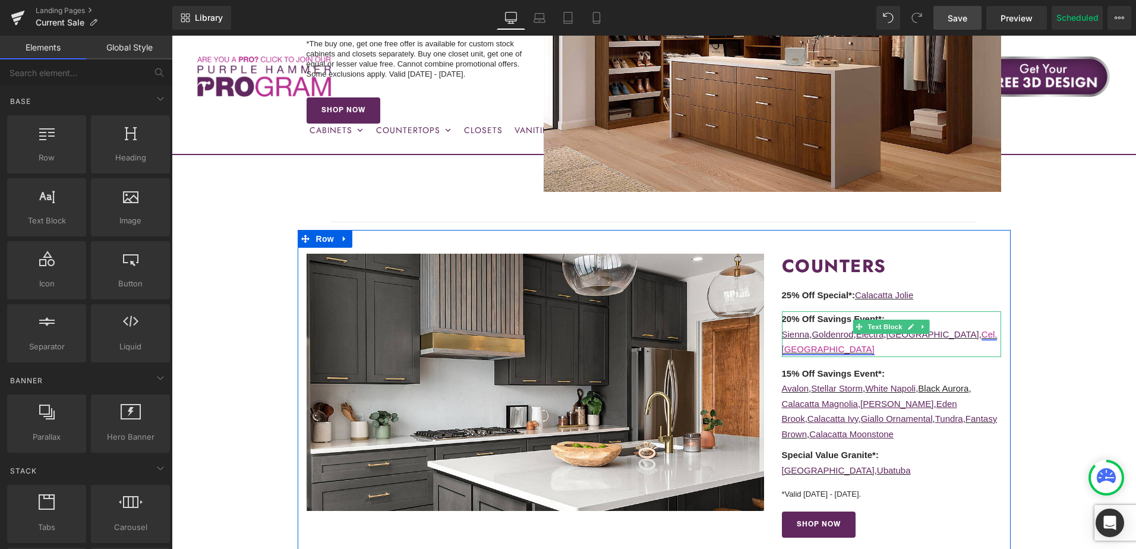
click at [966, 333] on link "Cel. Dusk" at bounding box center [890, 342] width 216 height 26
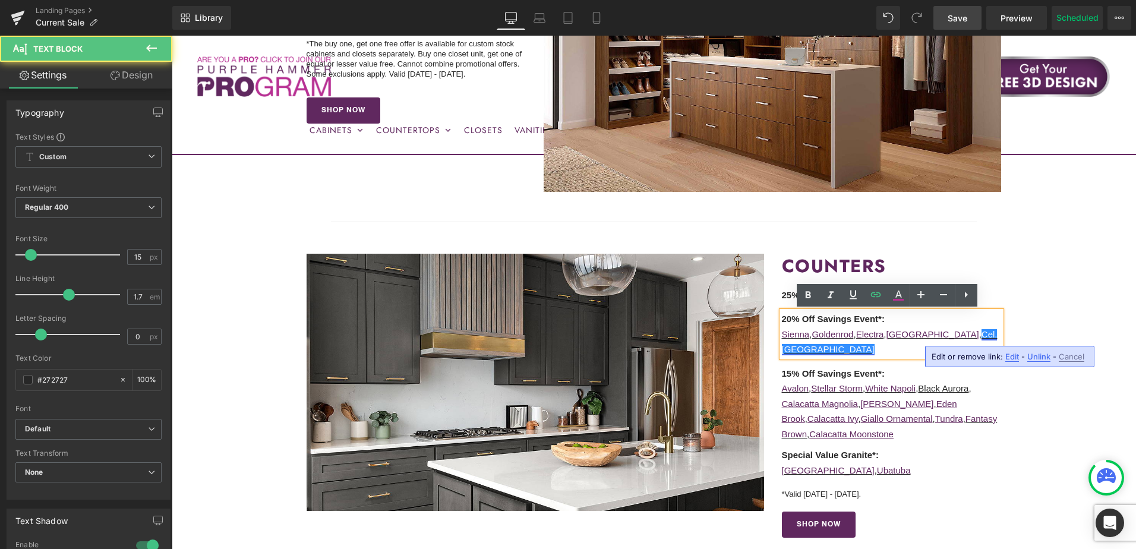
click at [964, 333] on link "Cel. Dusk" at bounding box center [890, 342] width 216 height 26
click at [967, 333] on link "Cel. Dusk" at bounding box center [890, 342] width 216 height 26
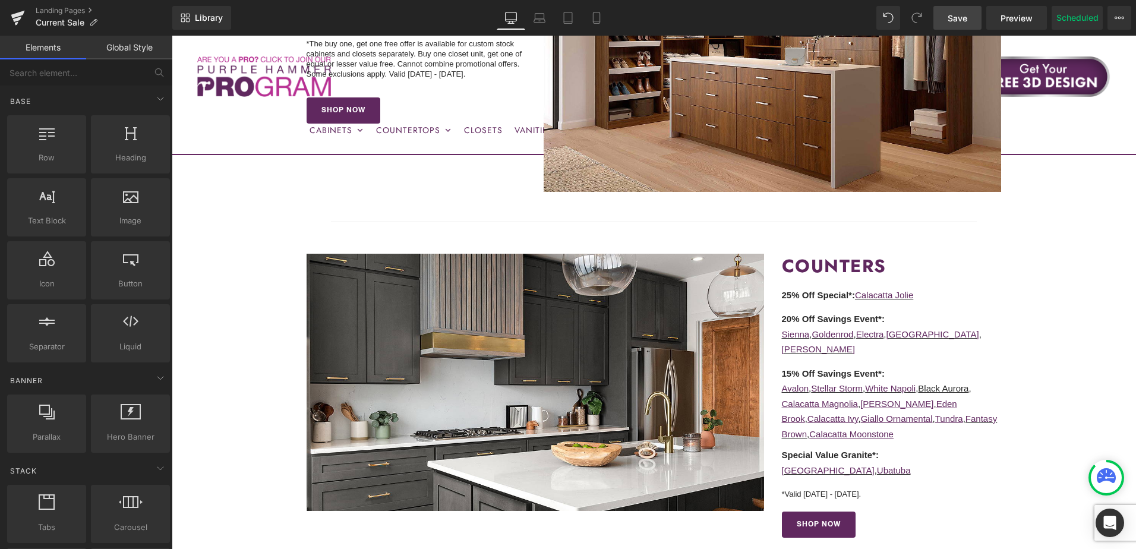
drag, startPoint x: 960, startPoint y: 13, endPoint x: 946, endPoint y: 323, distance: 310.5
click at [960, 13] on span "Save" at bounding box center [958, 18] width 20 height 12
click at [956, 19] on span "Save" at bounding box center [958, 18] width 20 height 12
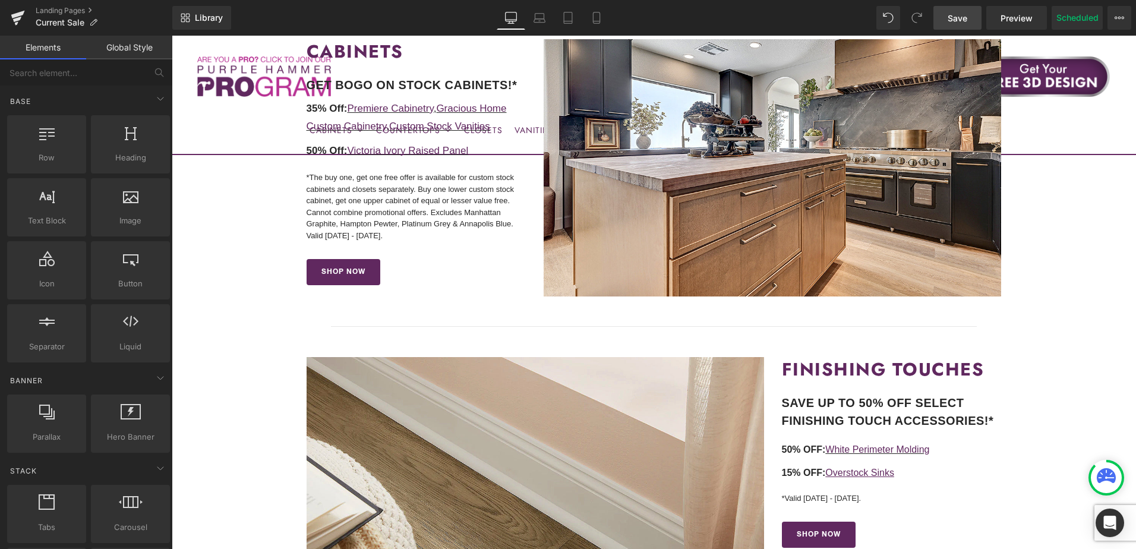
scroll to position [238, 0]
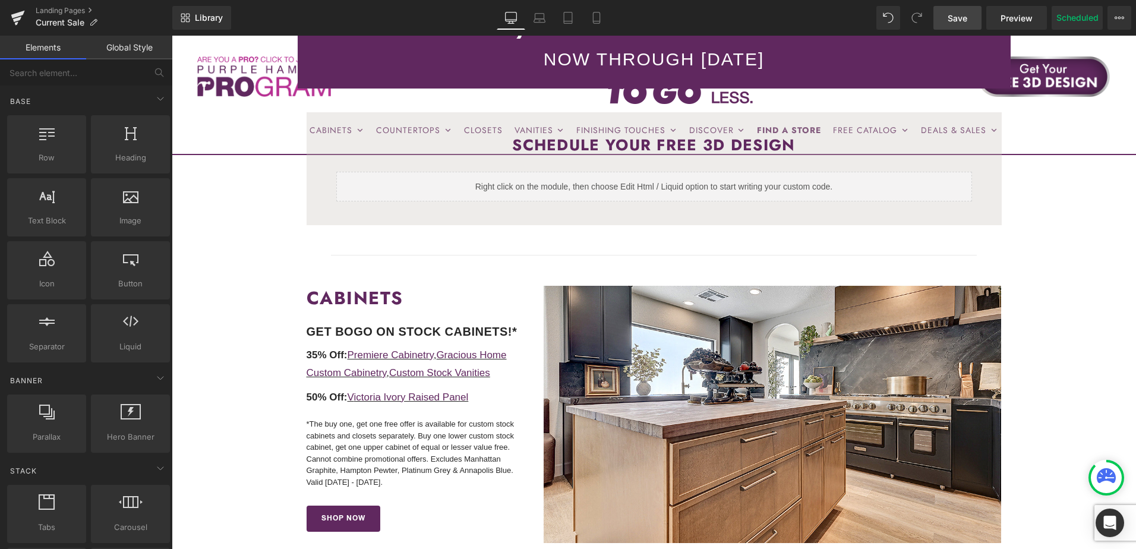
click at [960, 26] on link "Save" at bounding box center [958, 18] width 48 height 24
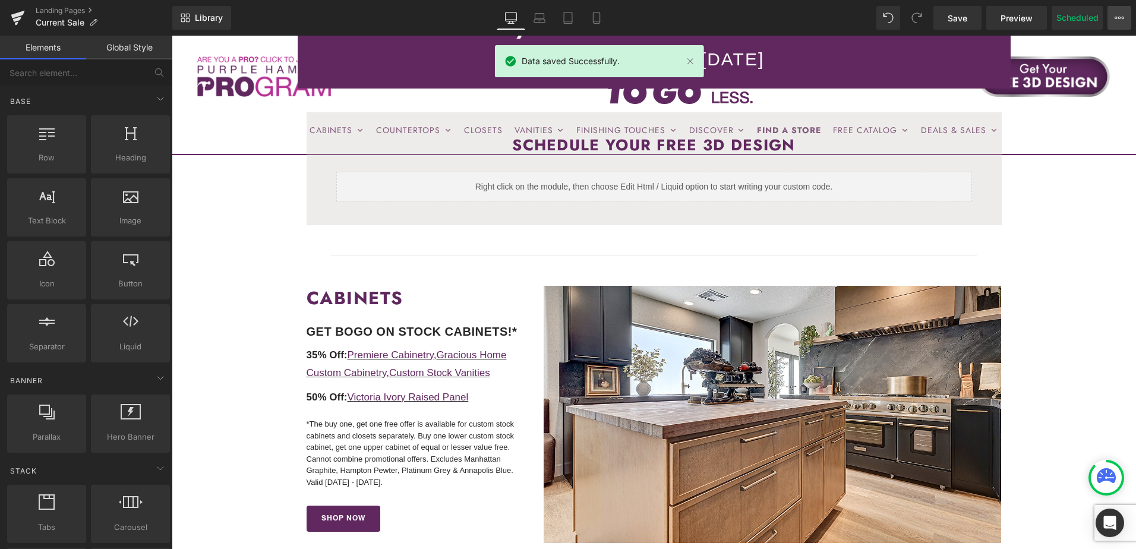
click at [1115, 19] on icon at bounding box center [1120, 18] width 10 height 10
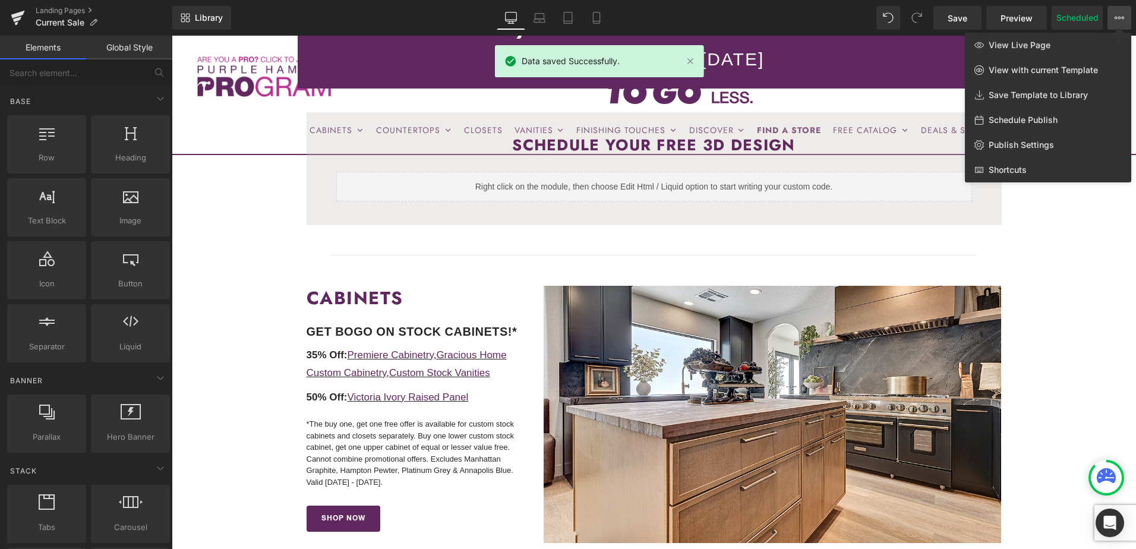
click at [1042, 122] on span "Schedule Publish" at bounding box center [1023, 120] width 69 height 11
select select
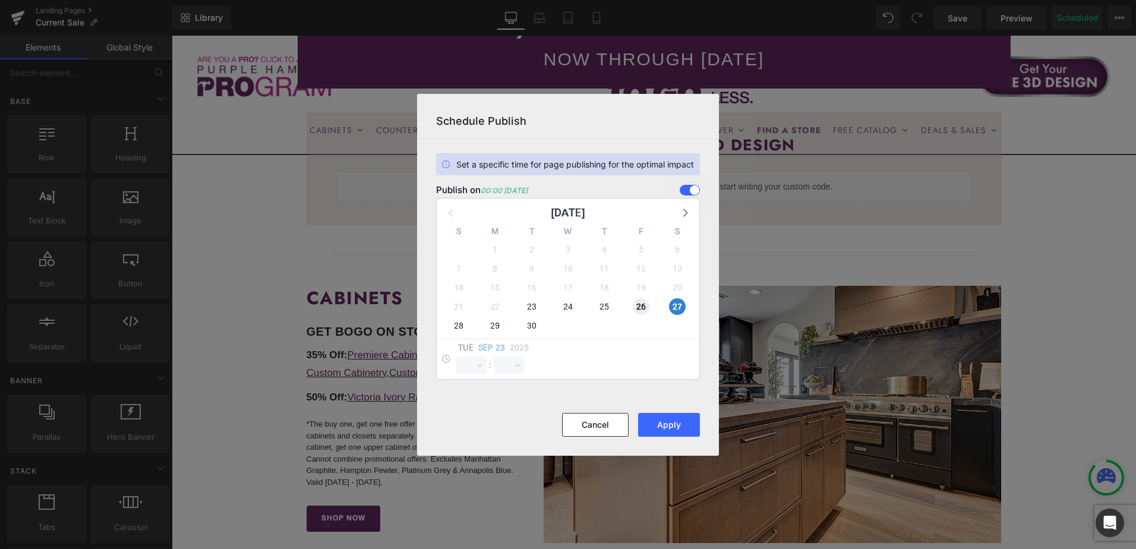
click at [647, 305] on span "26" at bounding box center [641, 306] width 17 height 17
select select "0"
click at [674, 305] on span "27" at bounding box center [677, 306] width 17 height 17
click at [678, 427] on button "Apply" at bounding box center [669, 425] width 62 height 24
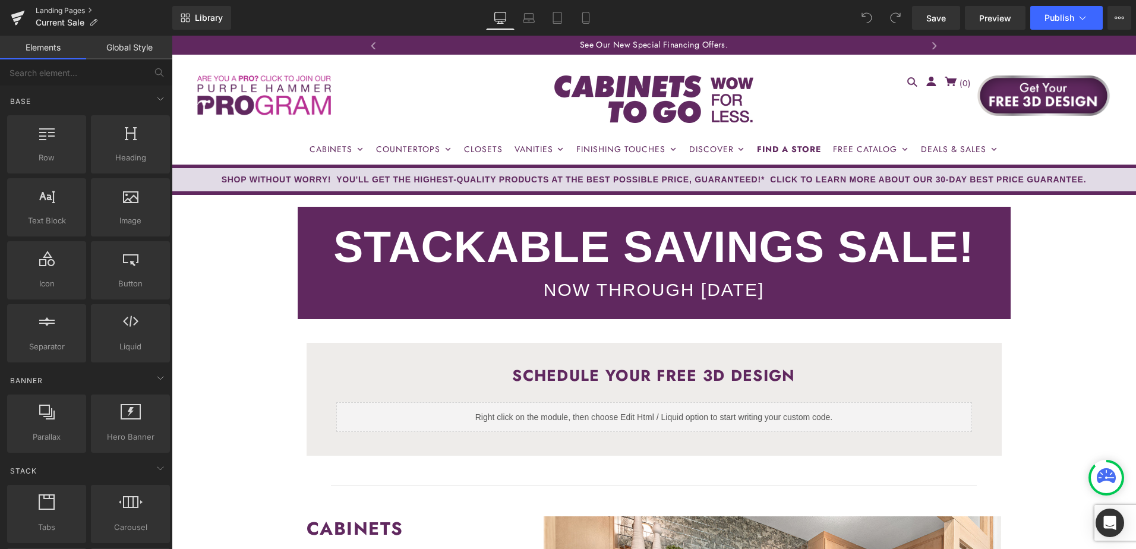
click at [53, 8] on link "Landing Pages" at bounding box center [104, 11] width 137 height 10
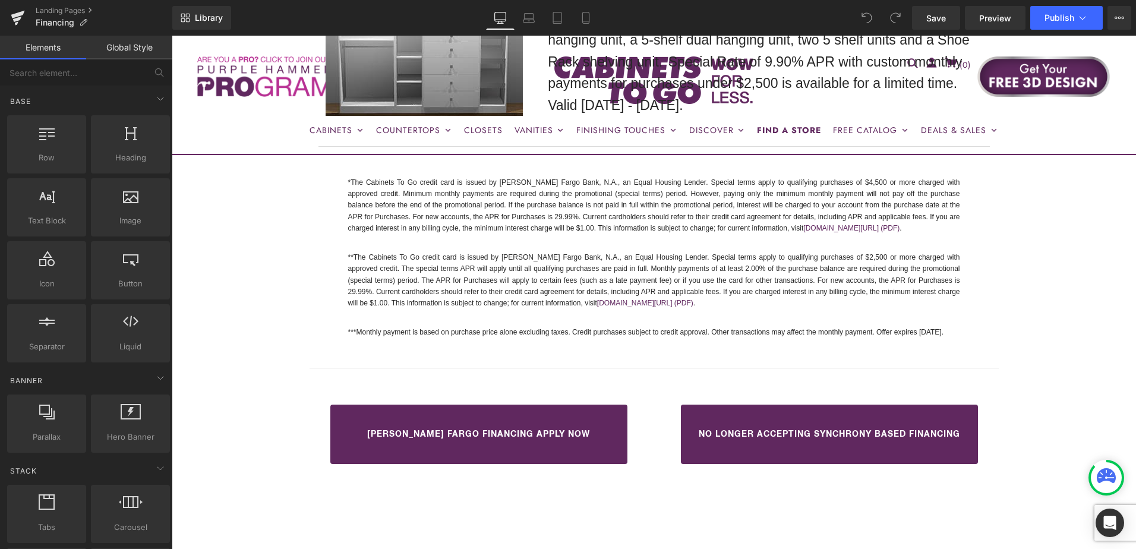
scroll to position [1783, 0]
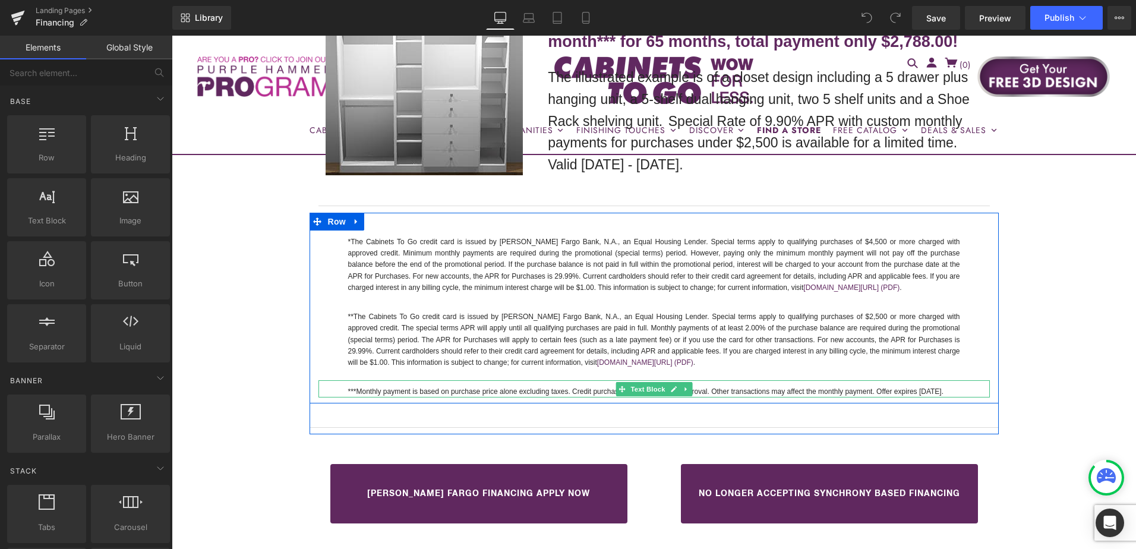
click at [928, 389] on p "***Monthly payment is based on purchase price alone excluding taxes. Credit pur…" at bounding box center [654, 391] width 612 height 11
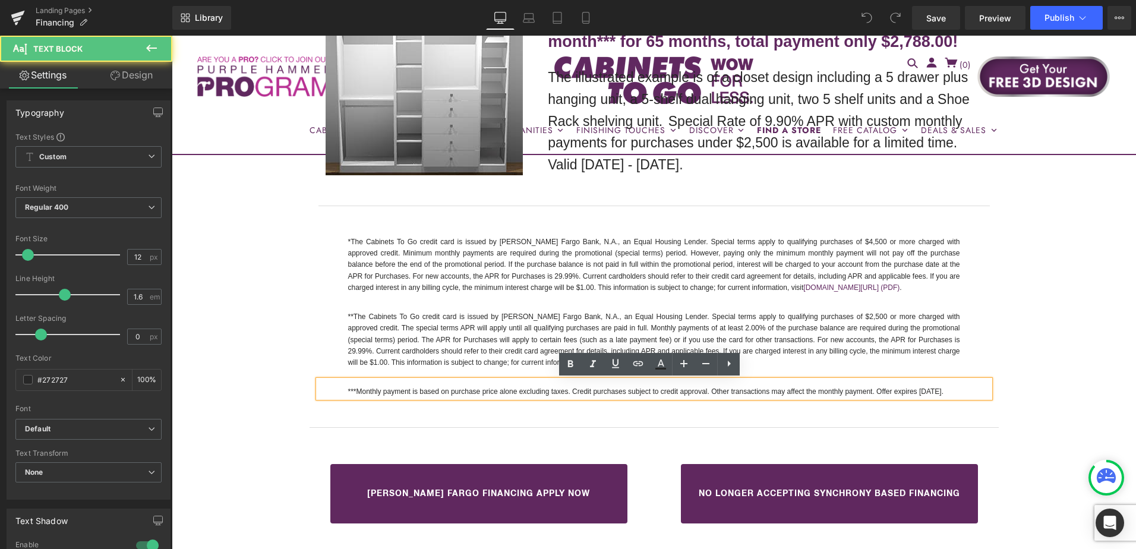
click at [916, 390] on p "***Monthly payment is based on purchase price alone excluding taxes. Credit pur…" at bounding box center [654, 391] width 612 height 11
click at [930, 393] on p "***Monthly payment is based on purchase price alone excluding taxes. Credit pur…" at bounding box center [654, 391] width 612 height 11
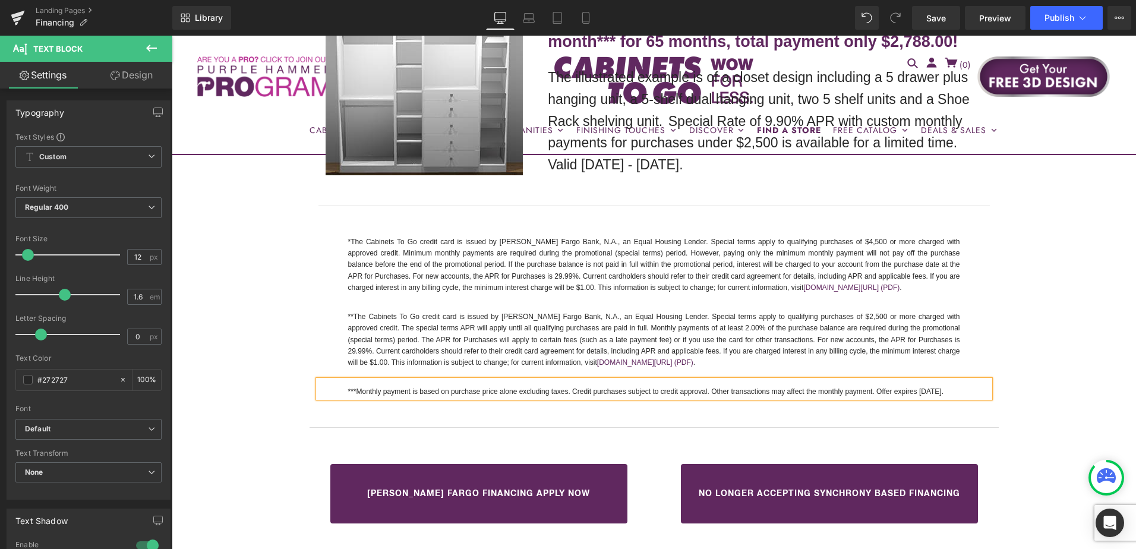
click at [920, 394] on p "***Monthly payment is based on purchase price alone excluding taxes. Credit pur…" at bounding box center [654, 391] width 612 height 11
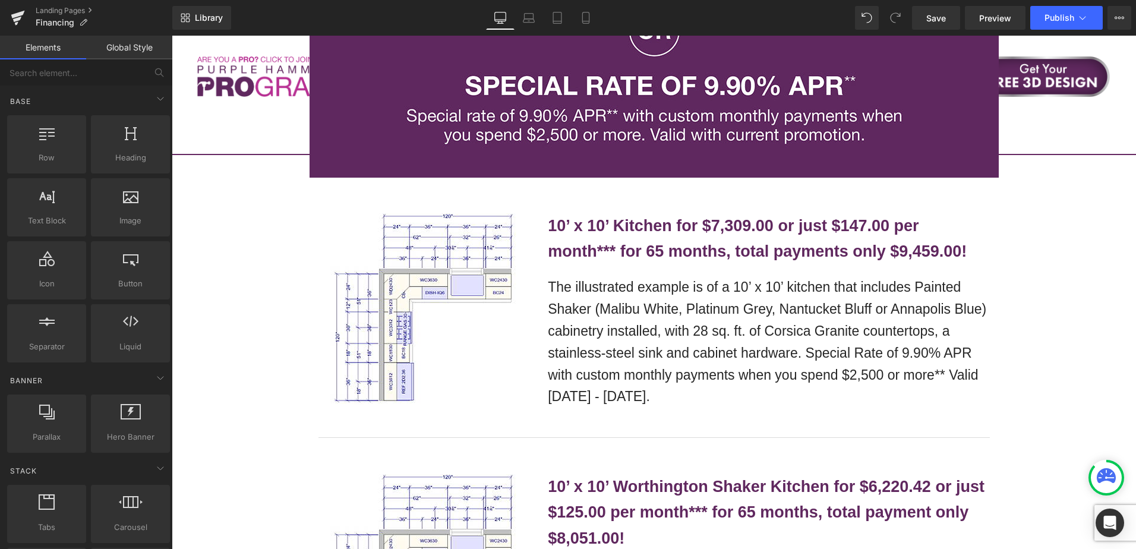
scroll to position [1129, 0]
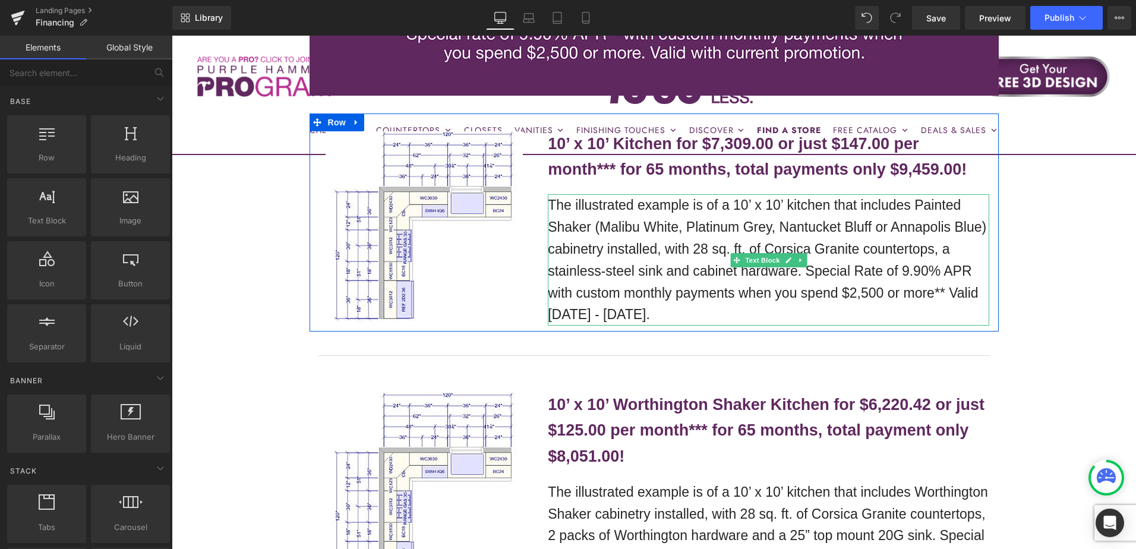
click at [561, 314] on p "The illustrated example is of a 10’ x 10’ kitchen that includes Painted Shaker …" at bounding box center [769, 259] width 442 height 131
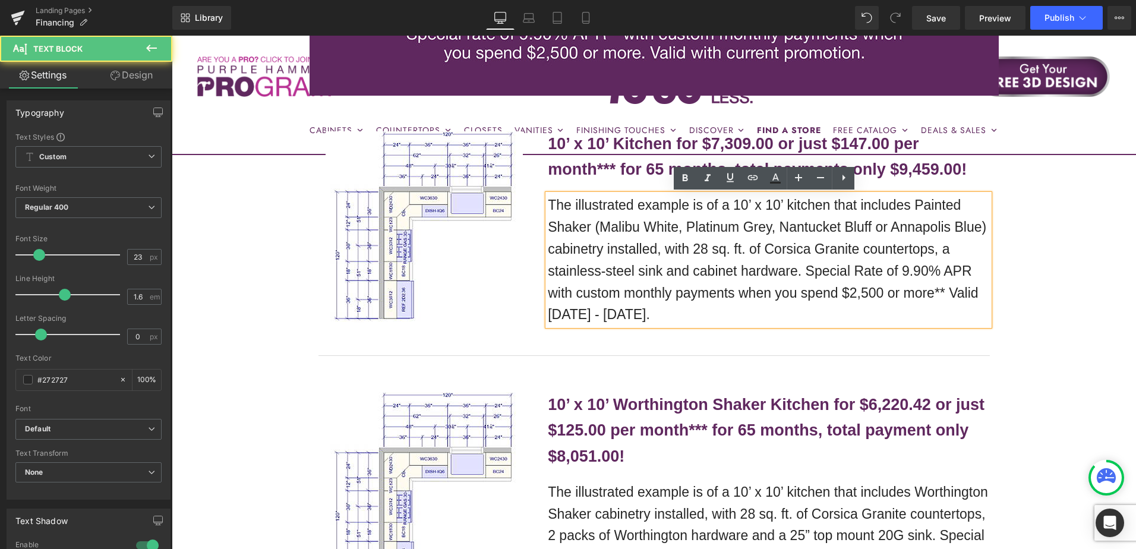
click at [564, 314] on p "The illustrated example is of a 10’ x 10’ kitchen that includes Painted Shaker …" at bounding box center [769, 259] width 442 height 131
click at [570, 315] on p "The illustrated example is of a 10’ x 10’ kitchen that includes Painted Shaker …" at bounding box center [769, 259] width 442 height 131
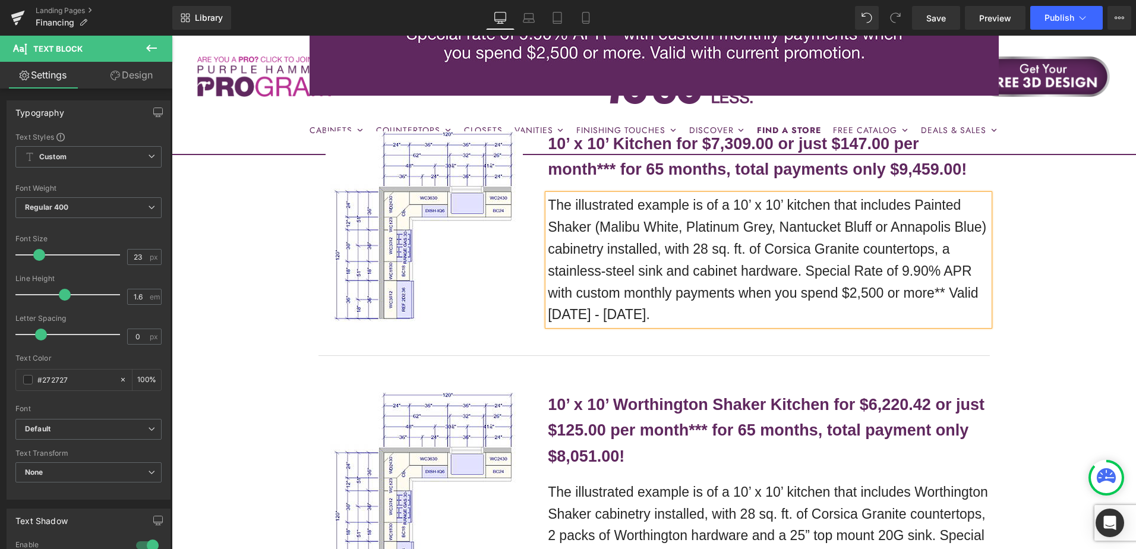
click at [628, 311] on p "The illustrated example is of a 10’ x 10’ kitchen that includes Painted Shaker …" at bounding box center [769, 259] width 442 height 131
click at [610, 312] on p "The illustrated example is of a 10’ x 10’ kitchen that includes Painted Shaker …" at bounding box center [769, 259] width 442 height 131
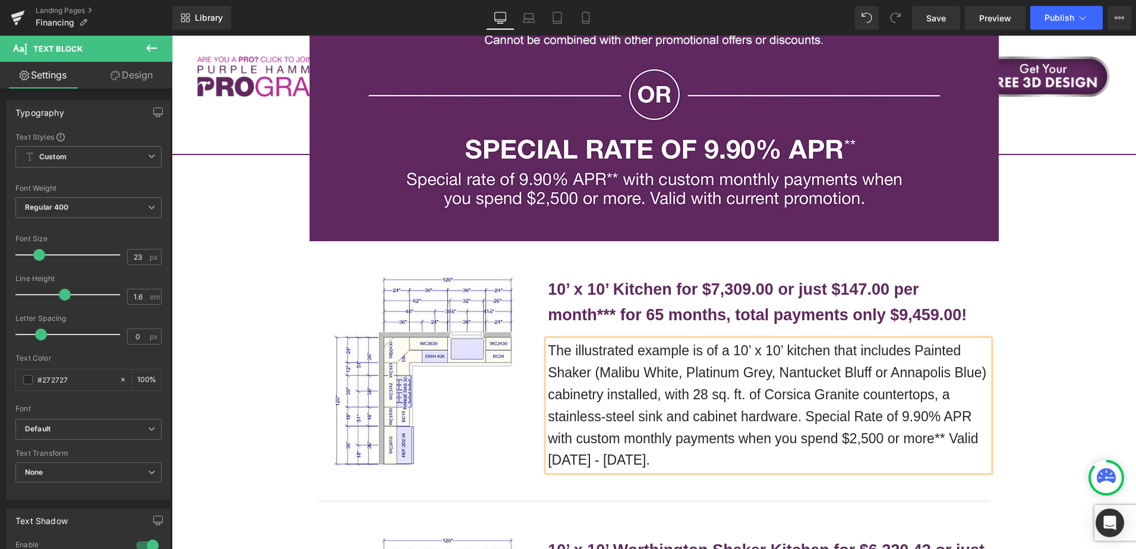
scroll to position [1010, 0]
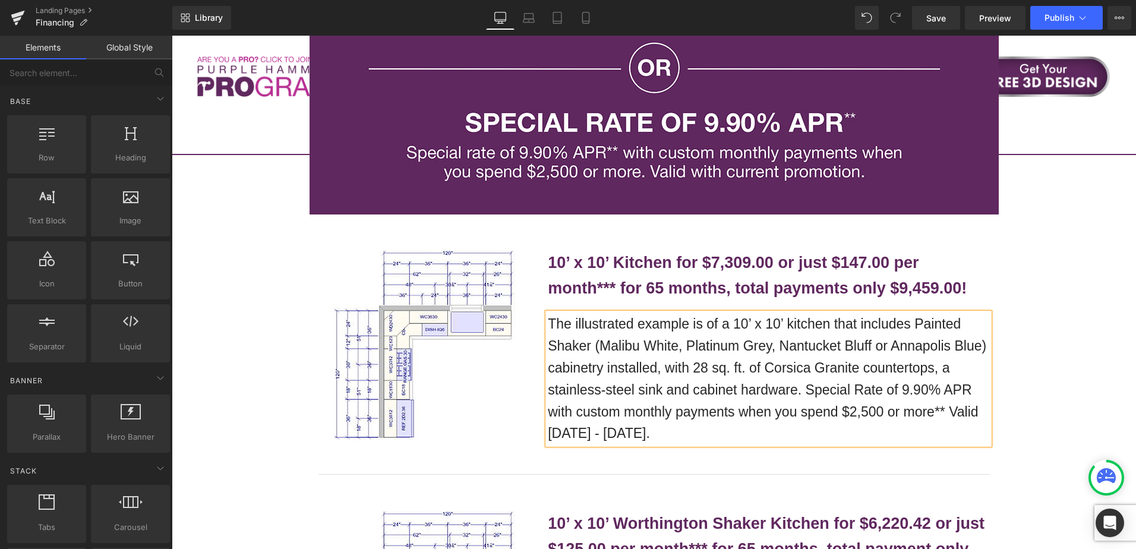
click at [1069, 301] on div "BENEFIT FROM YOUR CABINETS TO GO CREDIT CARD AND ENJOY YOUR NEW KITCHEN [DATE]!…" at bounding box center [654, 342] width 964 height 2294
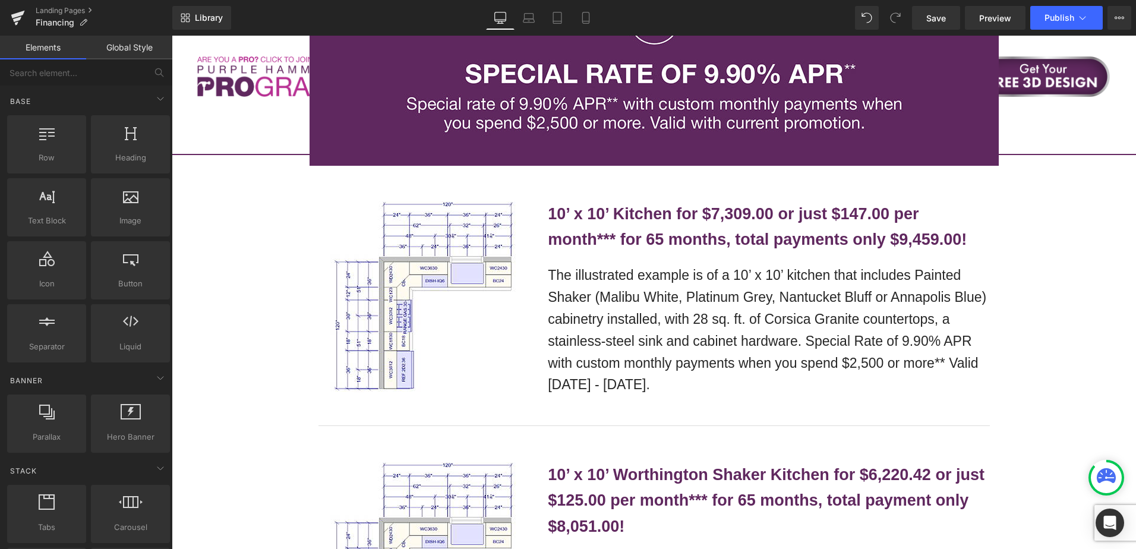
scroll to position [951, 0]
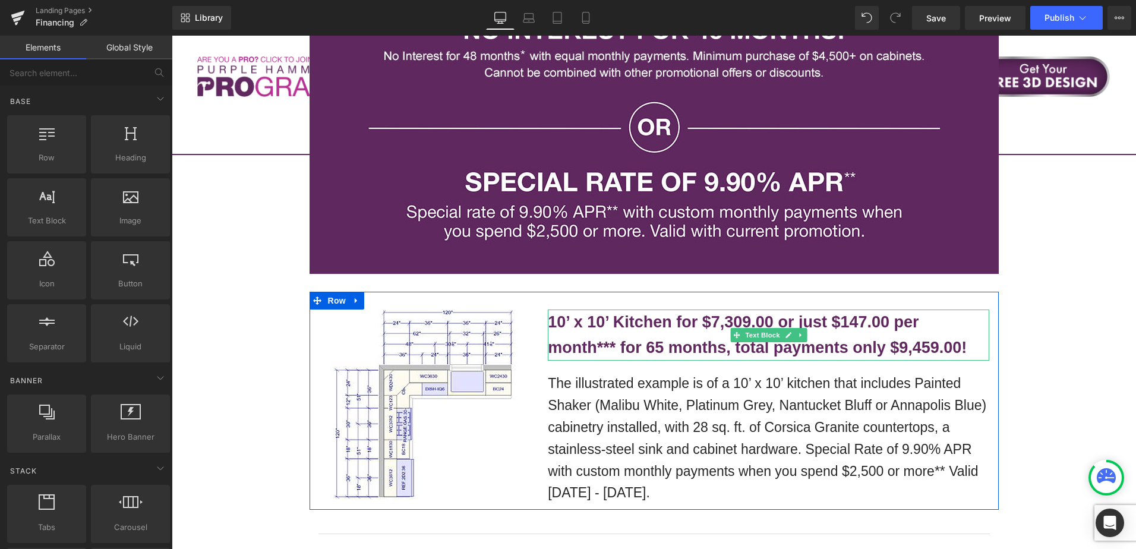
click at [850, 331] on p "10’ x 10’ Kitchen for $7,309.00 or just $147.00 per month*** for 65 months, tot…" at bounding box center [769, 335] width 442 height 51
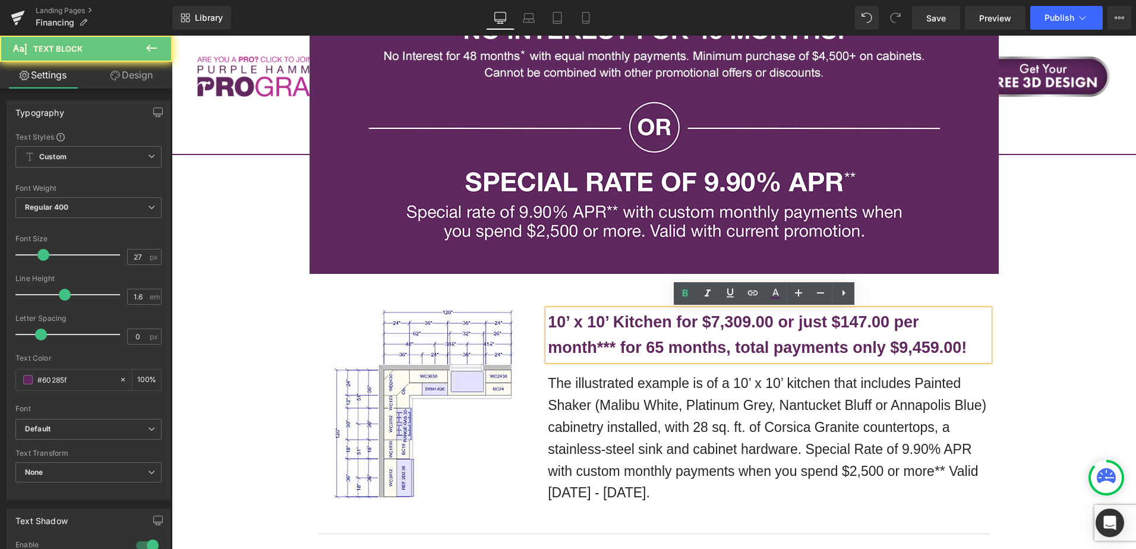
click at [841, 323] on b "10’ x 10’ Kitchen for $7,309.00 or just $147.00 per month*** for 65 months, tot…" at bounding box center [757, 334] width 419 height 43
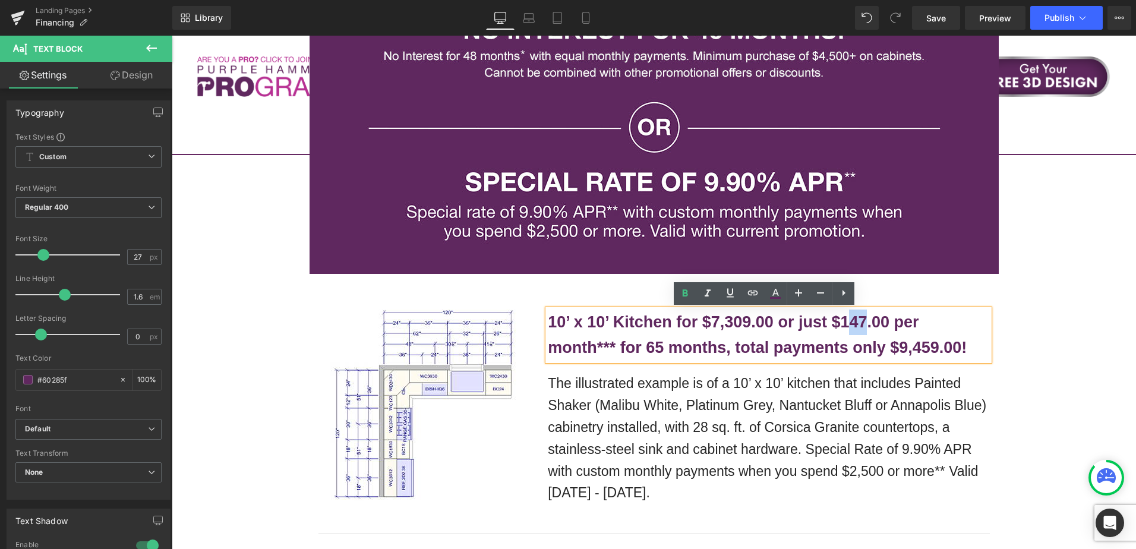
drag, startPoint x: 847, startPoint y: 323, endPoint x: 861, endPoint y: 322, distance: 13.7
click at [861, 322] on b "10’ x 10’ Kitchen for $7,309.00 or just $147.00 per month*** for 65 months, tot…" at bounding box center [757, 334] width 419 height 43
click at [717, 326] on b "10’ x 10’ Kitchen for $7,309.00 or just $164.00 per month*** for 65 months, tot…" at bounding box center [757, 334] width 419 height 43
drag, startPoint x: 711, startPoint y: 323, endPoint x: 746, endPoint y: 321, distance: 35.7
click at [746, 321] on b "10’ x 10’ Kitchen for $7,309.00 or just $164.00 per month*** for 65 months, tot…" at bounding box center [757, 334] width 419 height 43
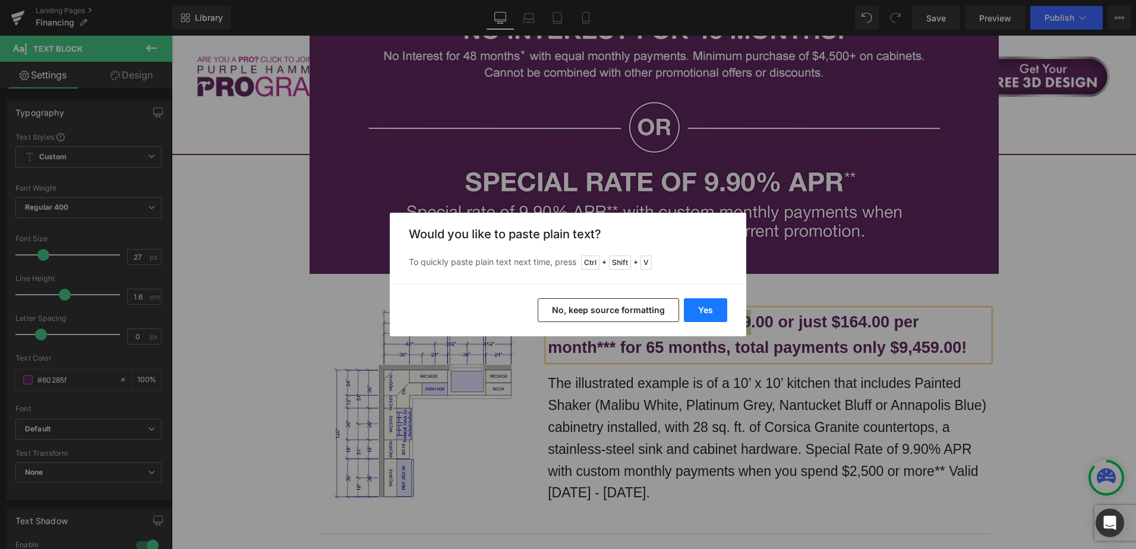
click at [702, 308] on button "Yes" at bounding box center [705, 310] width 43 height 24
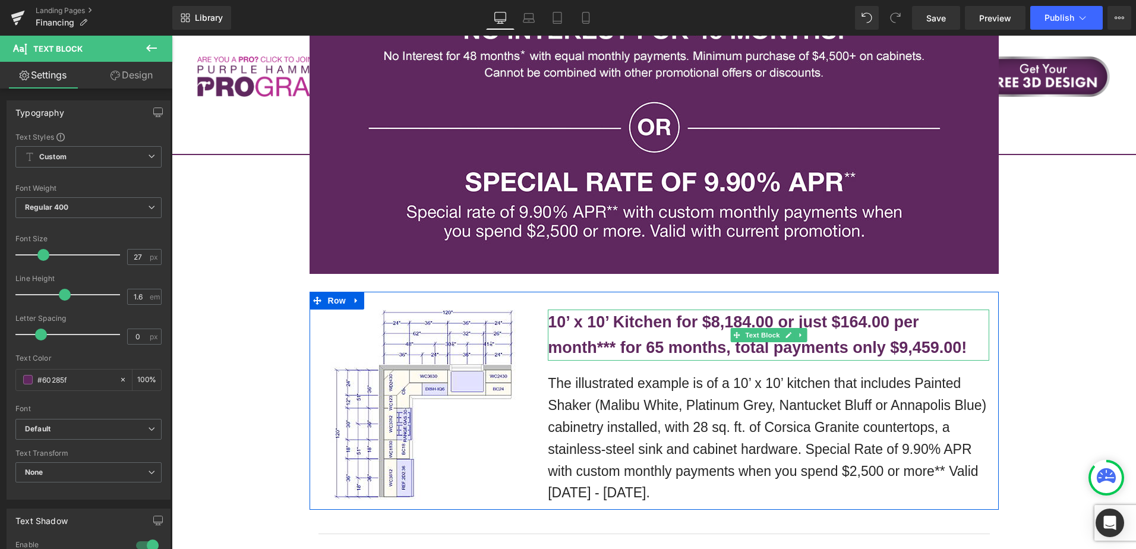
click at [903, 349] on b "10’ x 10’ Kitchen for $8,184.00 or just $164.00 per month*** for 65 months, tot…" at bounding box center [757, 334] width 419 height 43
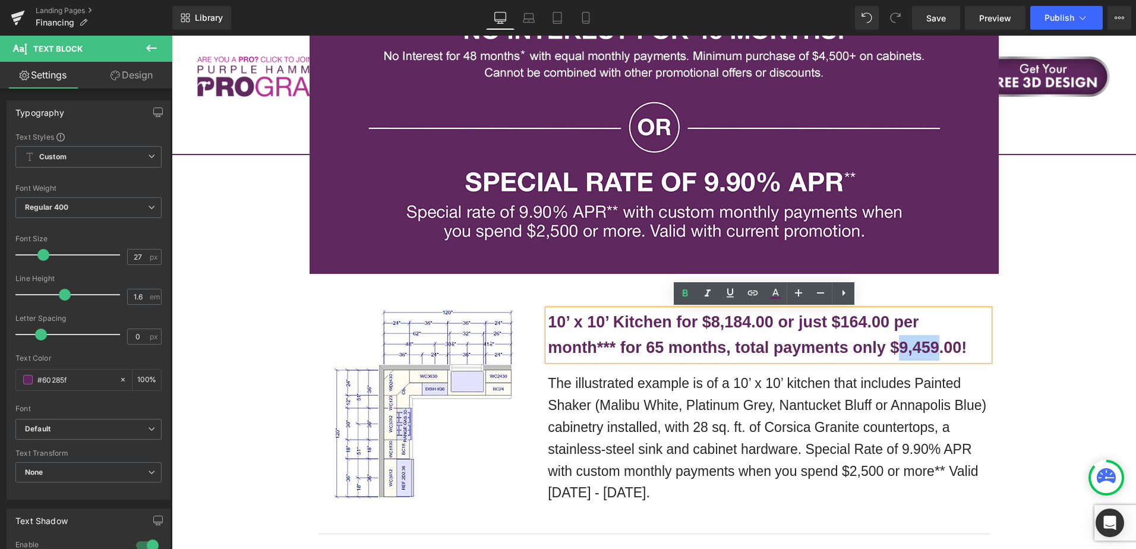
drag, startPoint x: 898, startPoint y: 349, endPoint x: 937, endPoint y: 348, distance: 39.2
click at [937, 348] on b "10’ x 10’ Kitchen for $8,184.00 or just $164.00 per month*** for 65 months, tot…" at bounding box center [757, 334] width 419 height 43
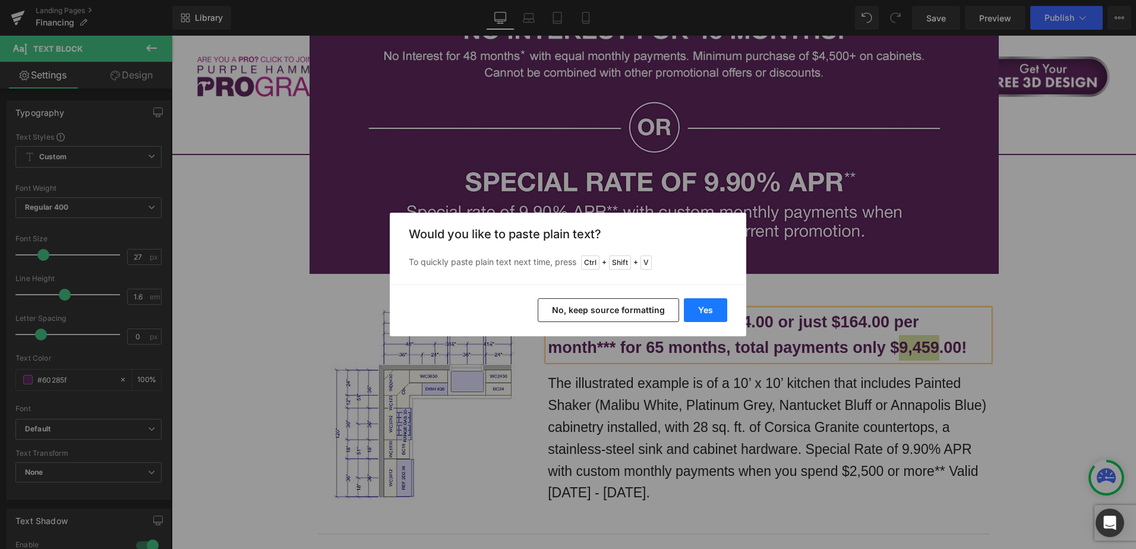
click at [698, 311] on button "Yes" at bounding box center [705, 310] width 43 height 24
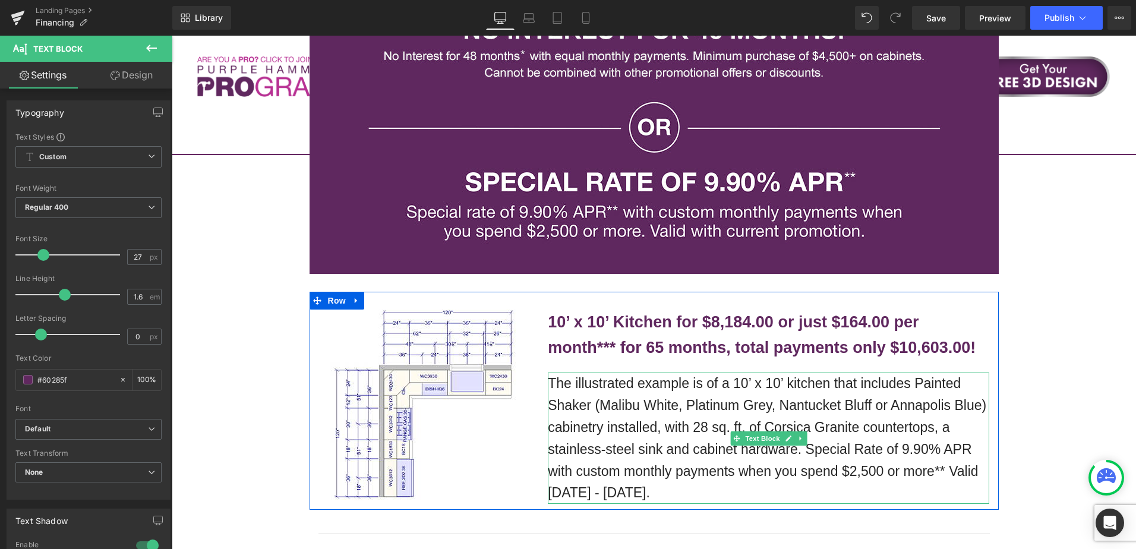
drag, startPoint x: 587, startPoint y: 422, endPoint x: 609, endPoint y: 412, distance: 24.5
click at [587, 422] on p "The illustrated example is of a 10’ x 10’ kitchen that includes Painted Shaker …" at bounding box center [769, 438] width 442 height 131
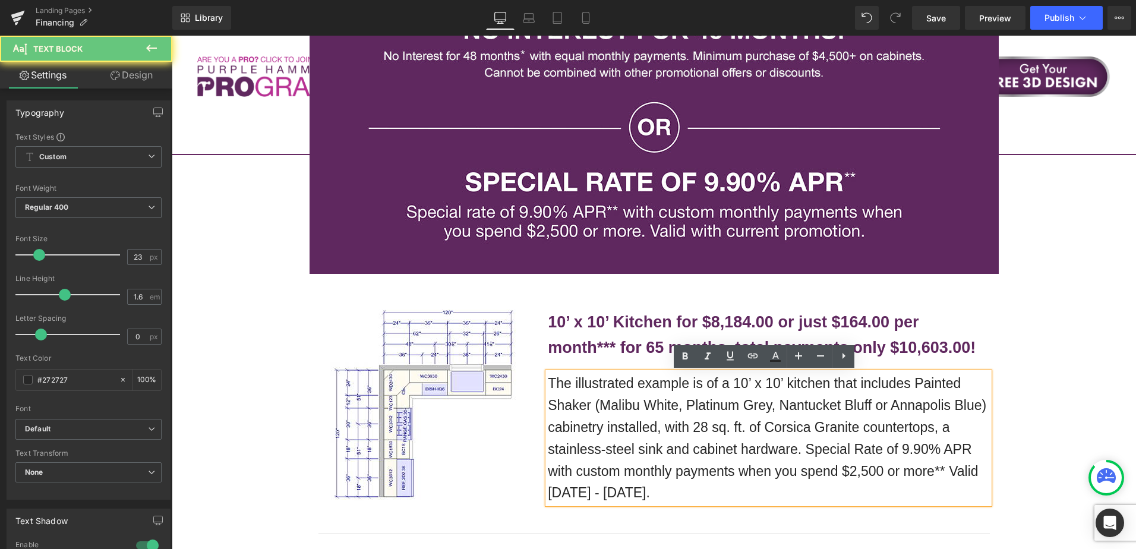
click at [609, 412] on p "The illustrated example is of a 10’ x 10’ kitchen that includes Painted Shaker …" at bounding box center [769, 438] width 442 height 131
drag, startPoint x: 547, startPoint y: 384, endPoint x: 647, endPoint y: 493, distance: 148.0
click at [647, 493] on p "The illustrated example is of a 10’ x 10’ kitchen that includes Painted Shaker …" at bounding box center [769, 438] width 442 height 131
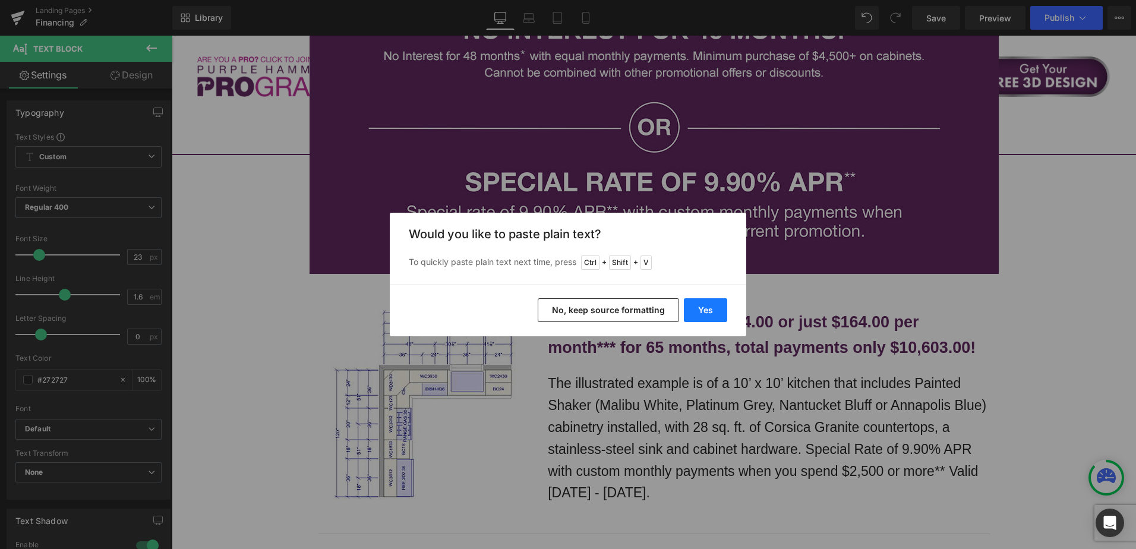
click at [707, 310] on button "Yes" at bounding box center [705, 310] width 43 height 24
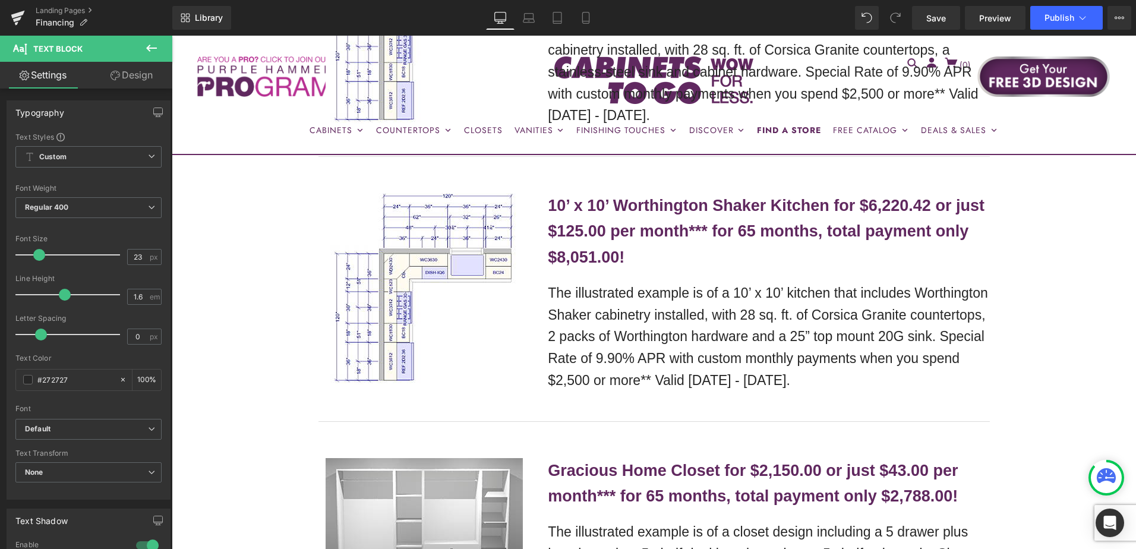
scroll to position [1307, 0]
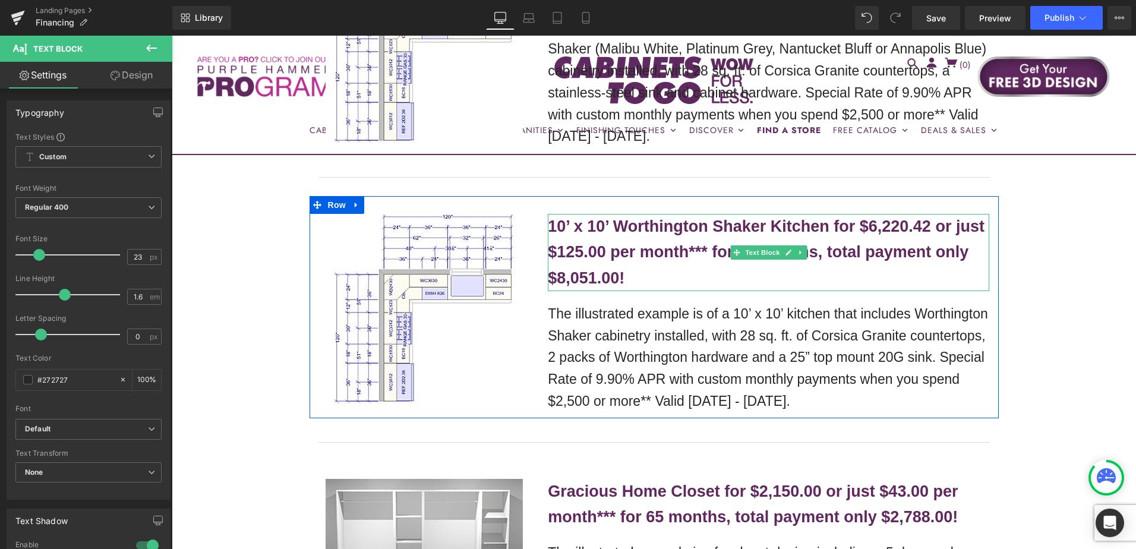
drag, startPoint x: 884, startPoint y: 237, endPoint x: 647, endPoint y: 240, distance: 237.1
click at [884, 237] on p "10’ x 10’ Worthington Shaker Kitchen for $6,220.42 or just $125.00 per month***…" at bounding box center [769, 252] width 442 height 77
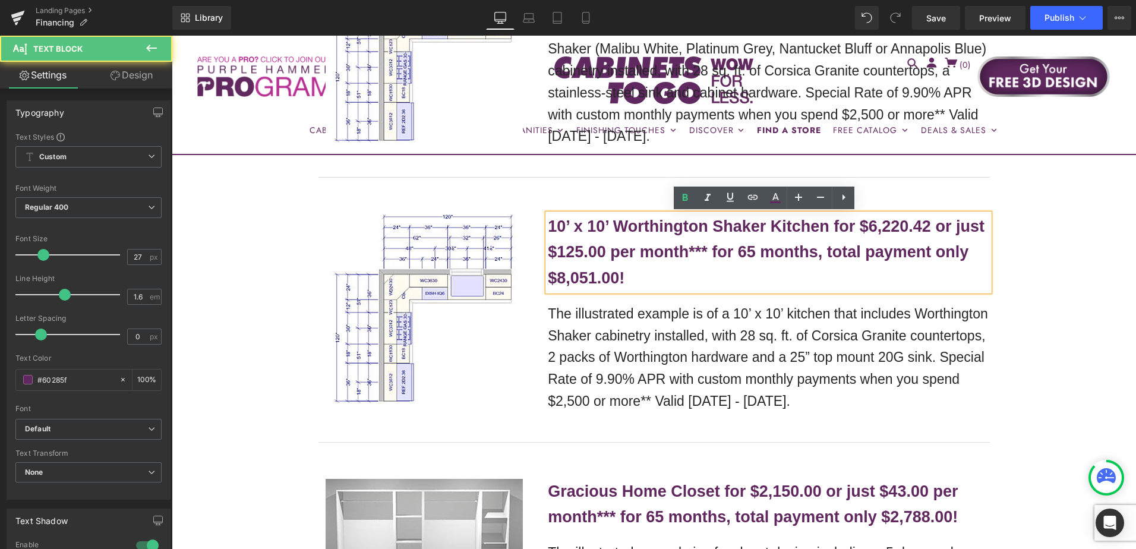
click at [638, 241] on p "10’ x 10’ Worthington Shaker Kitchen for $6,220.42 or just $125.00 per month***…" at bounding box center [769, 252] width 442 height 77
drag, startPoint x: 563, startPoint y: 251, endPoint x: 579, endPoint y: 253, distance: 16.1
click at [579, 253] on b "10’ x 10’ Worthington Shaker Kitchen for $6,220.42 or just $125.00 per month***…" at bounding box center [766, 251] width 437 height 69
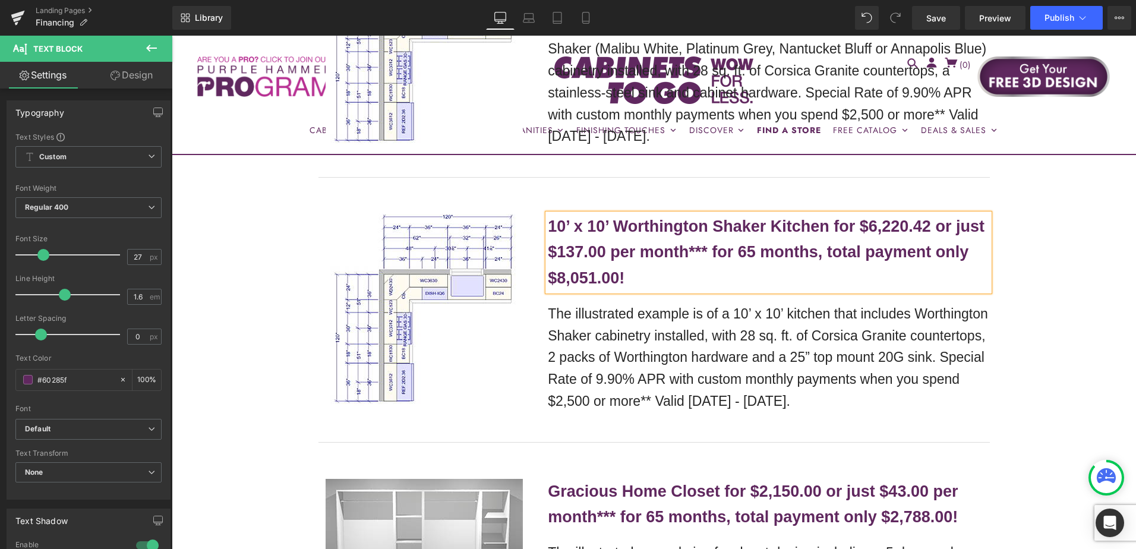
click at [864, 239] on p "10’ x 10’ Worthington Shaker Kitchen for $6,220.42 or just $137.00 per month***…" at bounding box center [769, 252] width 442 height 77
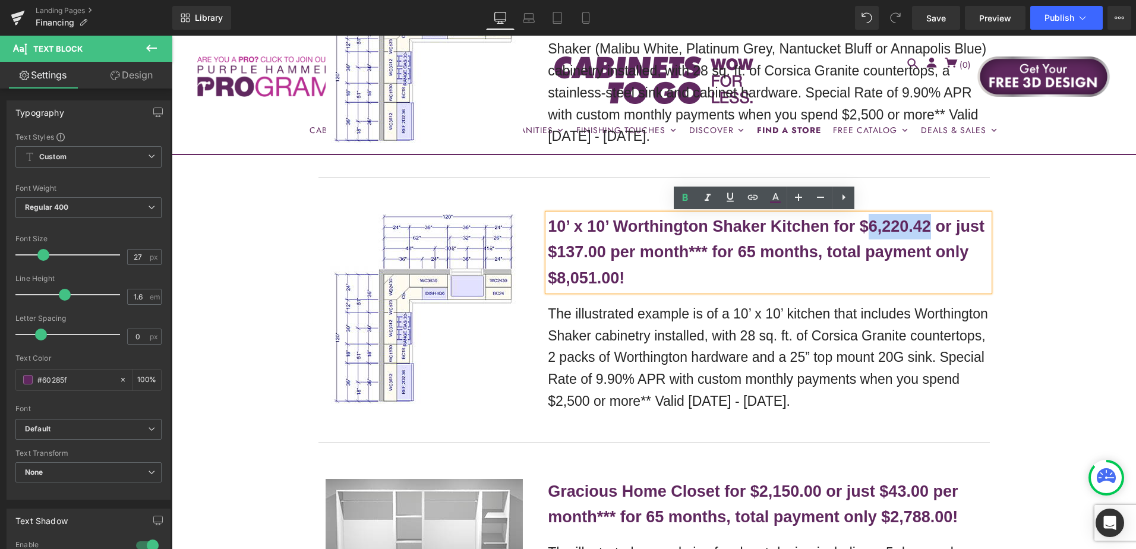
drag, startPoint x: 867, startPoint y: 225, endPoint x: 927, endPoint y: 230, distance: 60.2
click at [927, 230] on b "10’ x 10’ Worthington Shaker Kitchen for $6,220.42 or just $137.00 per month***…" at bounding box center [766, 251] width 437 height 69
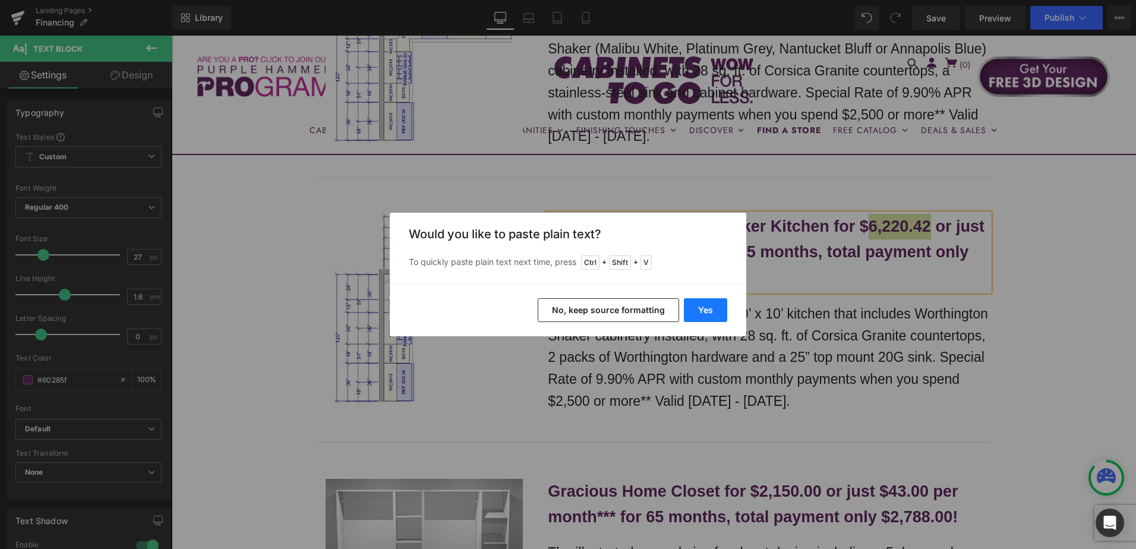
click at [711, 310] on button "Yes" at bounding box center [705, 310] width 43 height 24
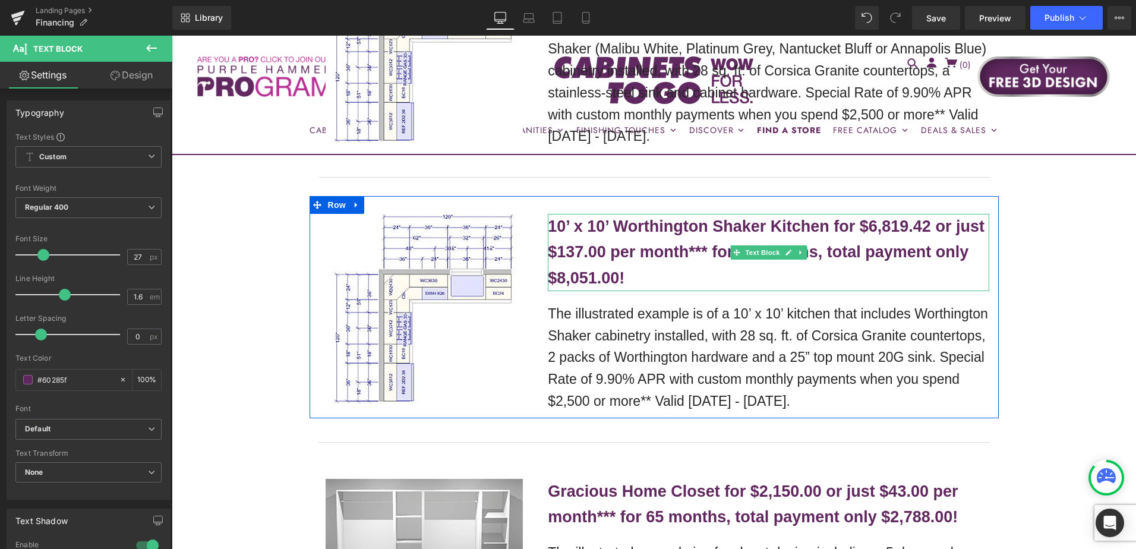
click at [589, 273] on b "10’ x 10’ Worthington Shaker Kitchen for $6,819.42 or just $137.00 per month***…" at bounding box center [766, 251] width 437 height 69
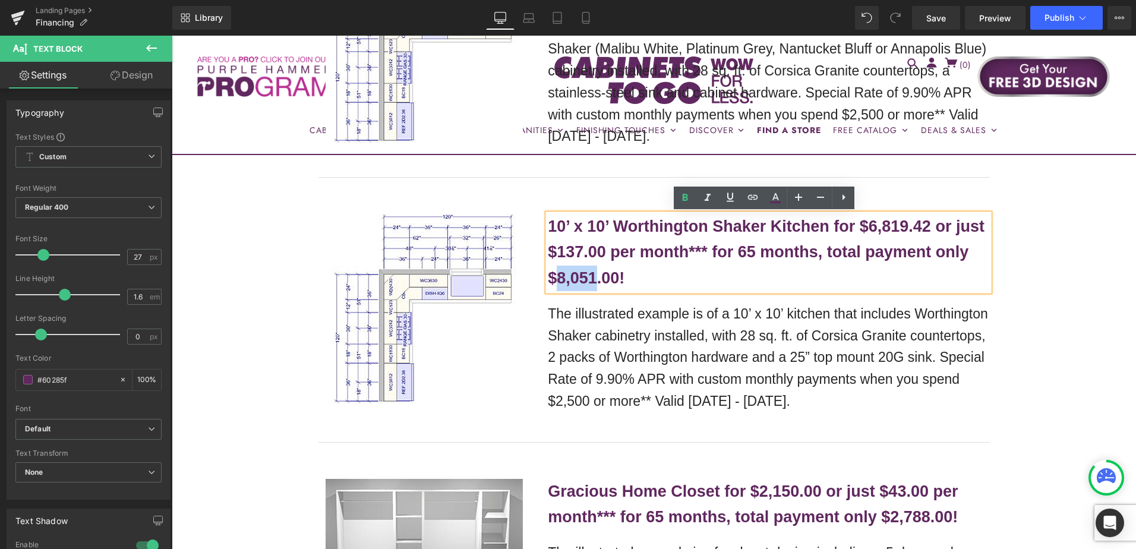
drag, startPoint x: 555, startPoint y: 279, endPoint x: 592, endPoint y: 279, distance: 36.8
click at [592, 279] on b "10’ x 10’ Worthington Shaker Kitchen for $6,819.42 or just $137.00 per month***…" at bounding box center [766, 251] width 437 height 69
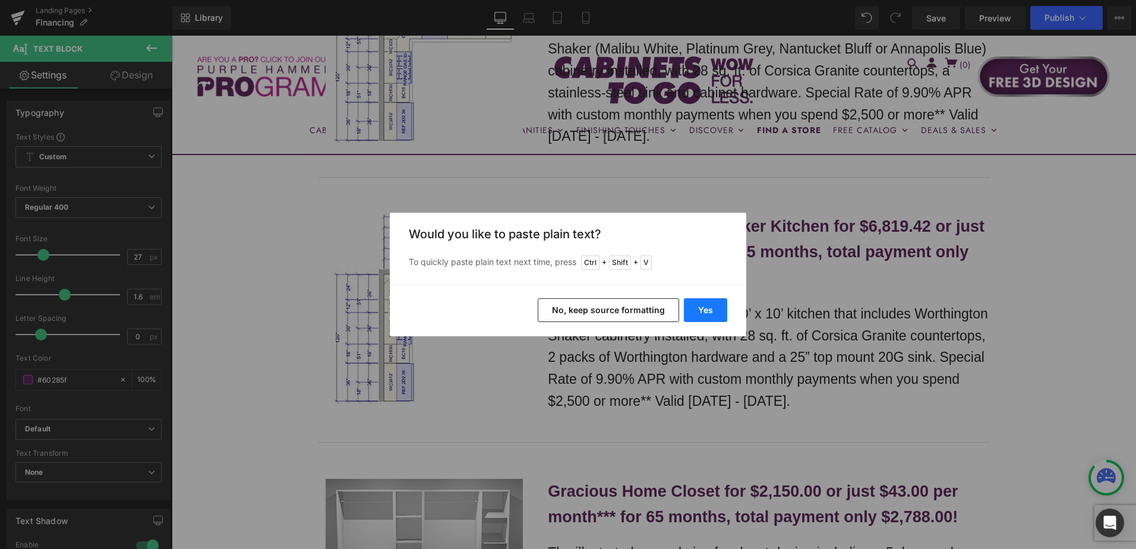
click at [717, 310] on button "Yes" at bounding box center [705, 310] width 43 height 24
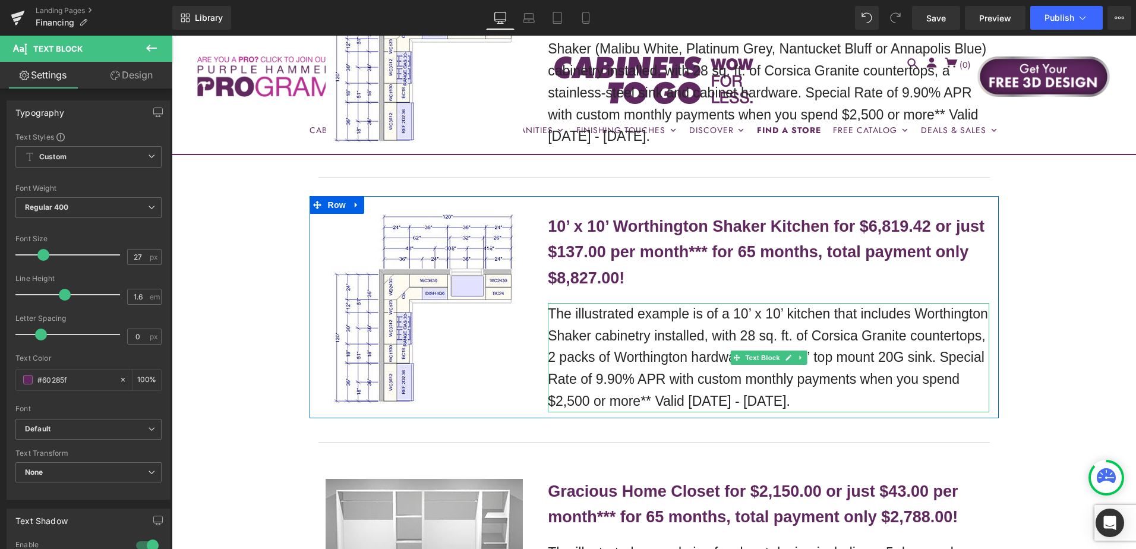
drag, startPoint x: 594, startPoint y: 341, endPoint x: 575, endPoint y: 324, distance: 25.3
click at [594, 341] on p "The illustrated example is of a 10’ x 10’ kitchen that includes Worthington Sha…" at bounding box center [769, 357] width 442 height 109
click at [575, 324] on p "The illustrated example is of a 10’ x 10’ kitchen that includes Worthington Sha…" at bounding box center [769, 357] width 442 height 109
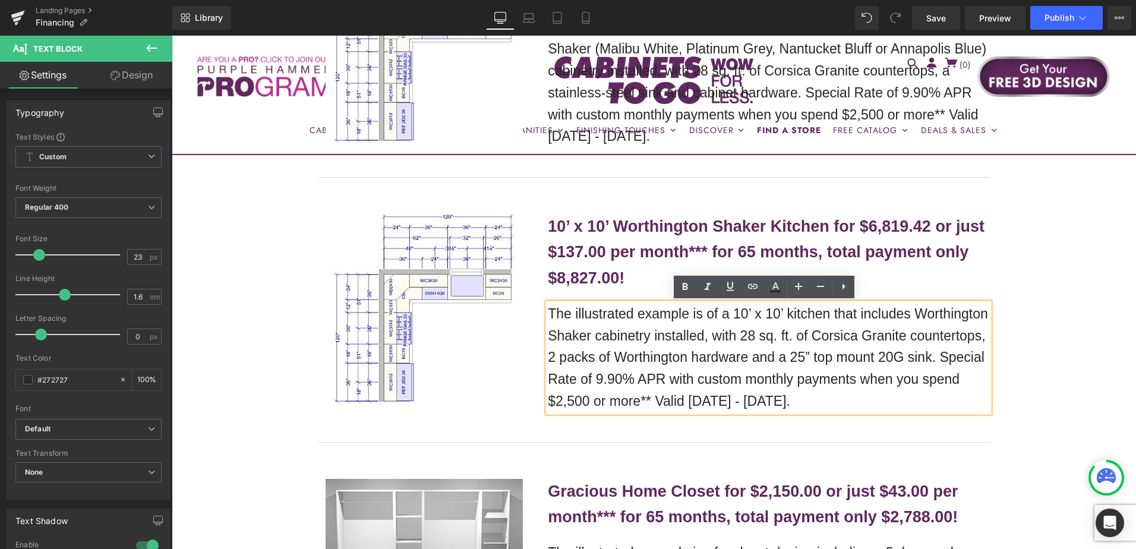
drag, startPoint x: 547, startPoint y: 309, endPoint x: 854, endPoint y: 398, distance: 319.2
click at [855, 398] on p "The illustrated example is of a 10’ x 10’ kitchen that includes Worthington Sha…" at bounding box center [769, 357] width 442 height 109
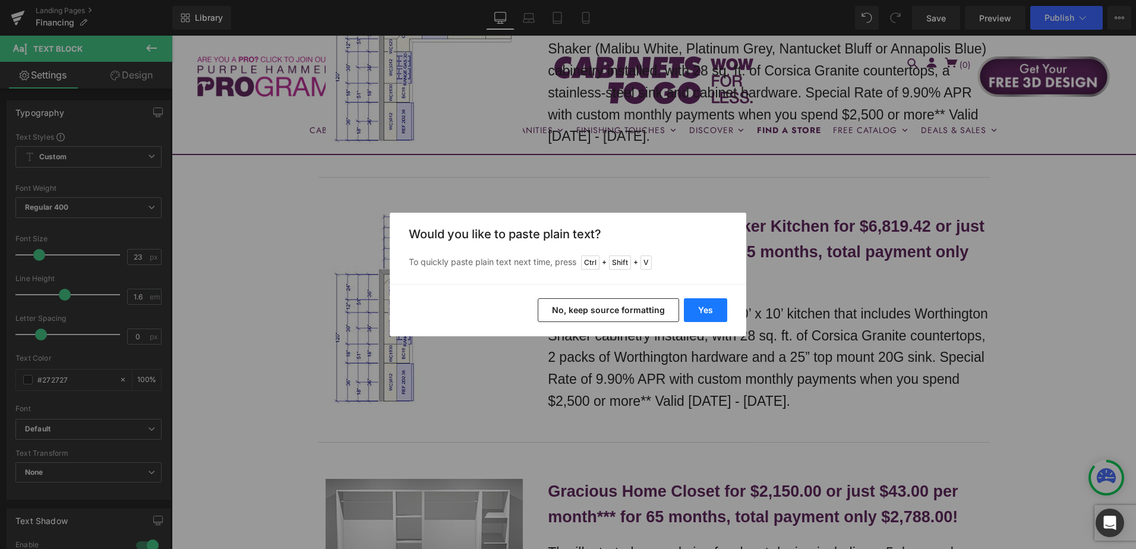
click at [707, 317] on button "Yes" at bounding box center [705, 310] width 43 height 24
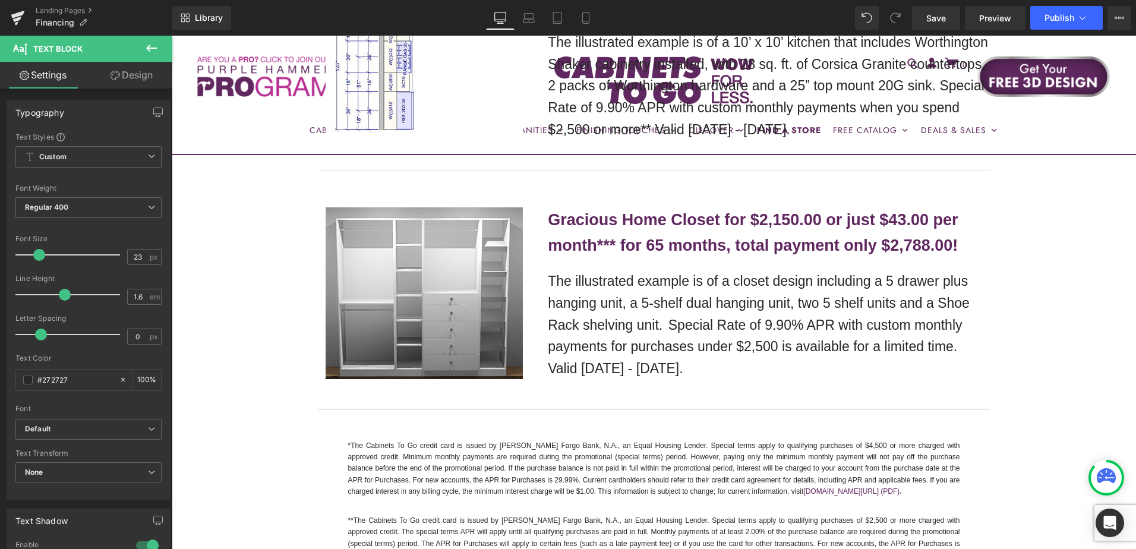
scroll to position [1604, 0]
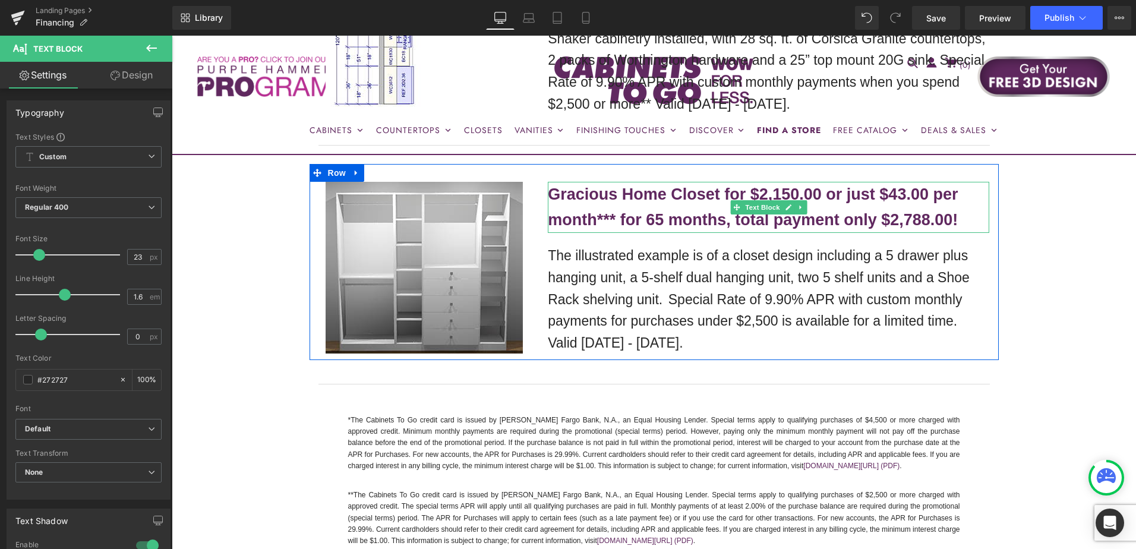
click at [871, 205] on p "Gracious Home Closet for $2,150.00 or just $43.00 per month*** for 65 months, t…" at bounding box center [769, 207] width 442 height 51
click at [885, 198] on b "Gracious Home Closet for $2,150.00 or just $43.00 per month*** for 65 months, t…" at bounding box center [753, 206] width 410 height 43
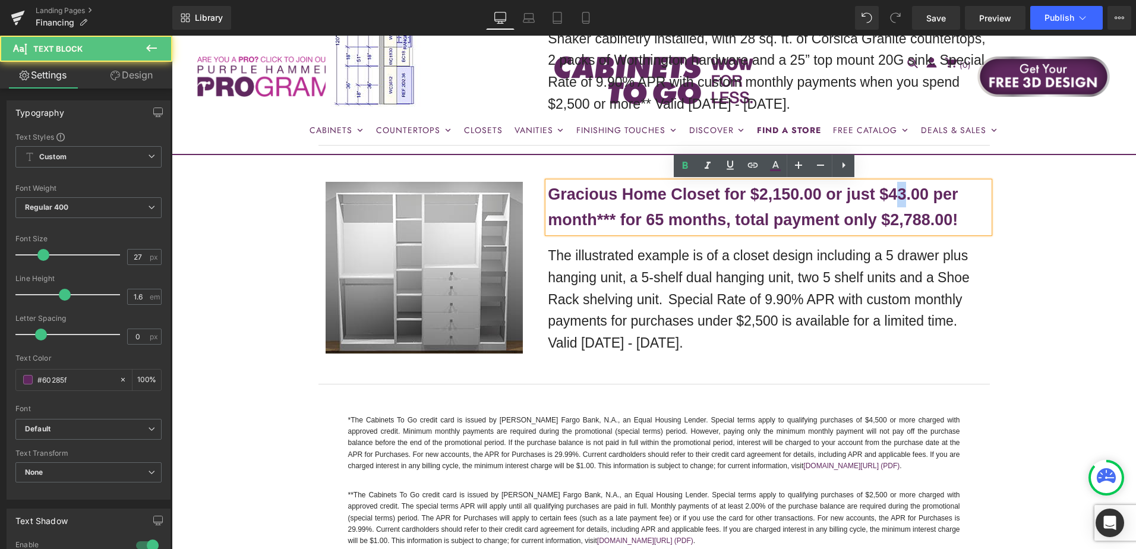
drag, startPoint x: 897, startPoint y: 196, endPoint x: 903, endPoint y: 196, distance: 6.0
click at [903, 196] on b "Gracious Home Closet for $2,150.00 or just $43.00 per month*** for 65 months, t…" at bounding box center [753, 206] width 410 height 43
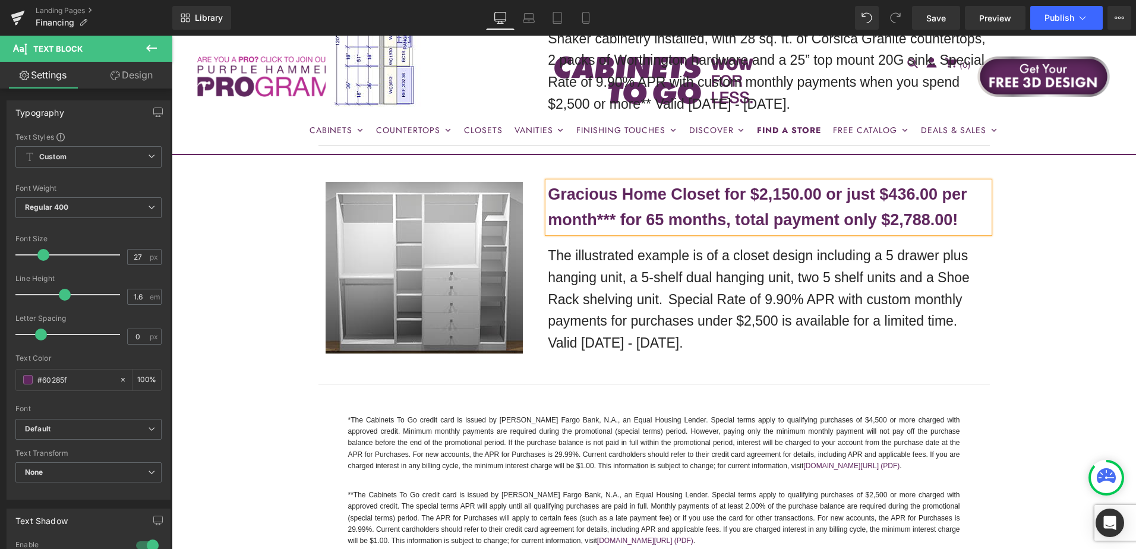
click at [903, 196] on b "Gracious Home Closet for $2,150.00 or just $436.00 per month*** for 65 months, …" at bounding box center [757, 206] width 419 height 43
click at [759, 201] on b "Gracious Home Closet for $2,150.00 or just $46.00 per month*** for 65 months, t…" at bounding box center [753, 206] width 410 height 43
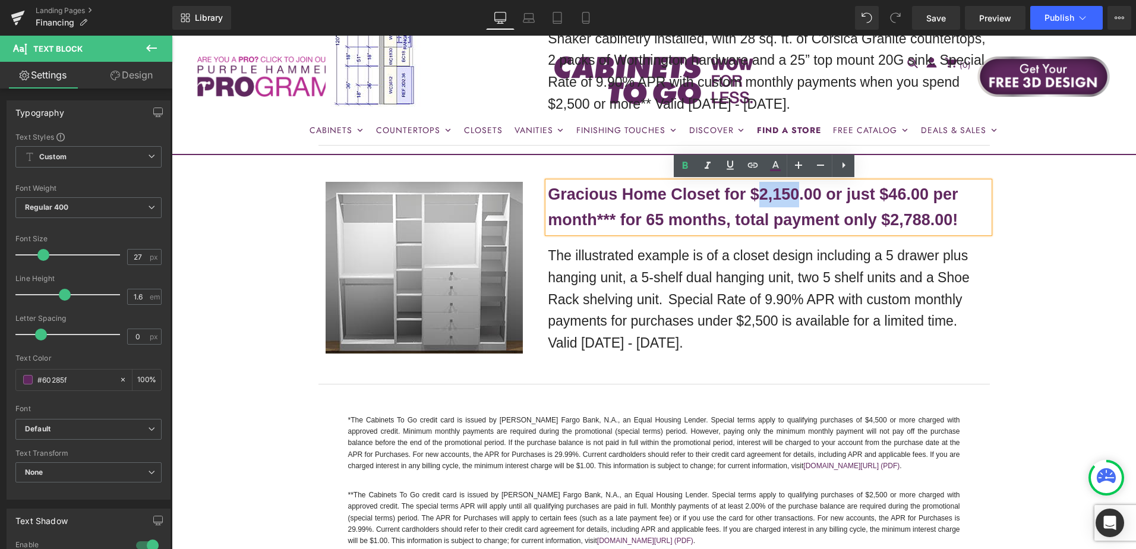
drag, startPoint x: 754, startPoint y: 191, endPoint x: 793, endPoint y: 194, distance: 39.3
click at [793, 194] on b "Gracious Home Closet for $2,150.00 or just $46.00 per month*** for 65 months, t…" at bounding box center [753, 206] width 410 height 43
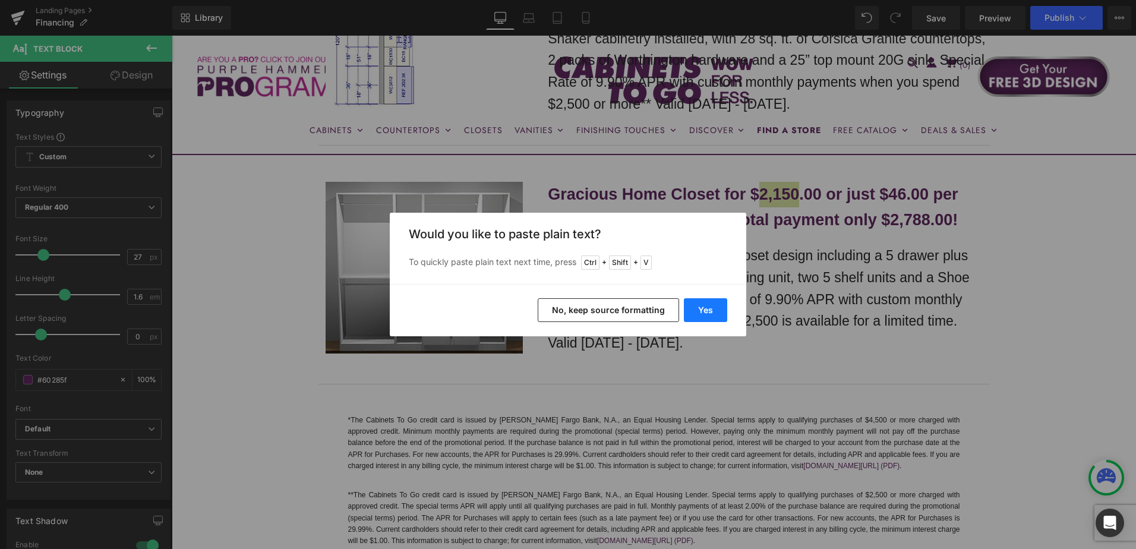
click at [715, 311] on button "Yes" at bounding box center [705, 310] width 43 height 24
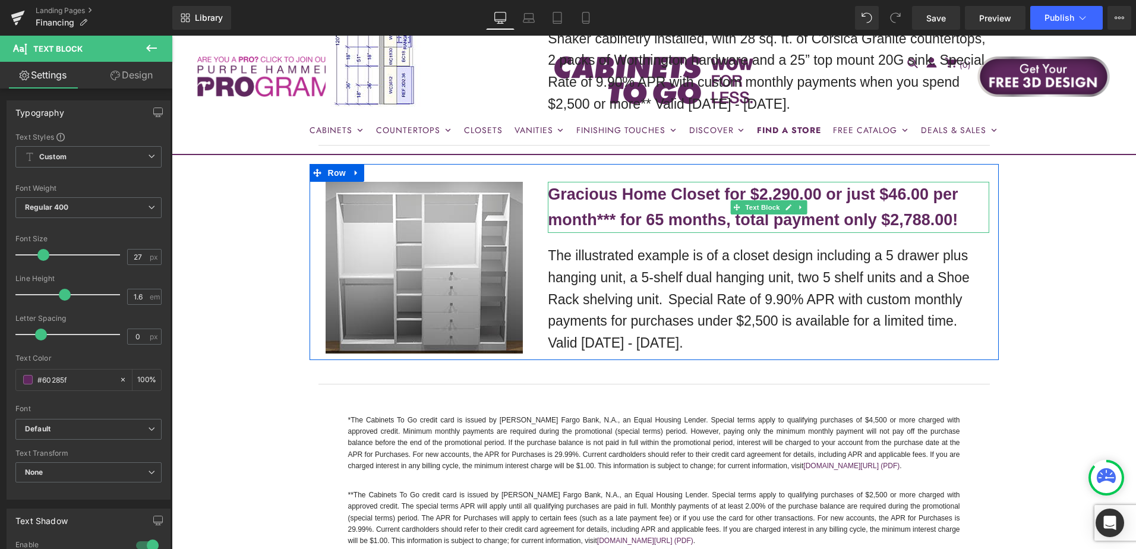
click at [911, 218] on b "Gracious Home Closet for $2,290.00 or just $46.00 per month*** for 65 months, t…" at bounding box center [753, 206] width 410 height 43
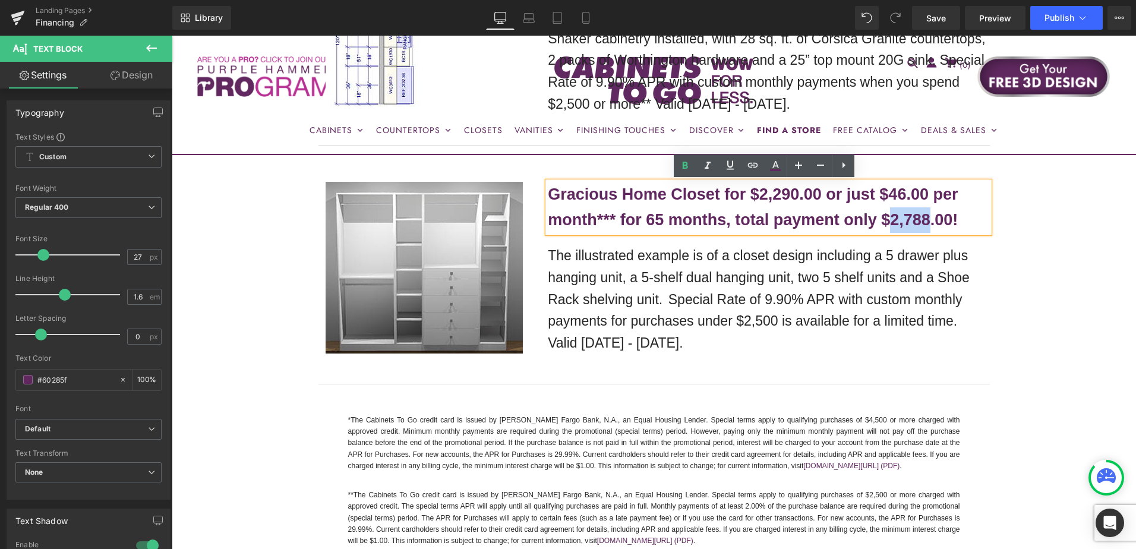
drag, startPoint x: 888, startPoint y: 220, endPoint x: 925, endPoint y: 222, distance: 37.5
click at [925, 222] on b "Gracious Home Closet for $2,290.00 or just $46.00 per month*** for 65 months, t…" at bounding box center [753, 206] width 410 height 43
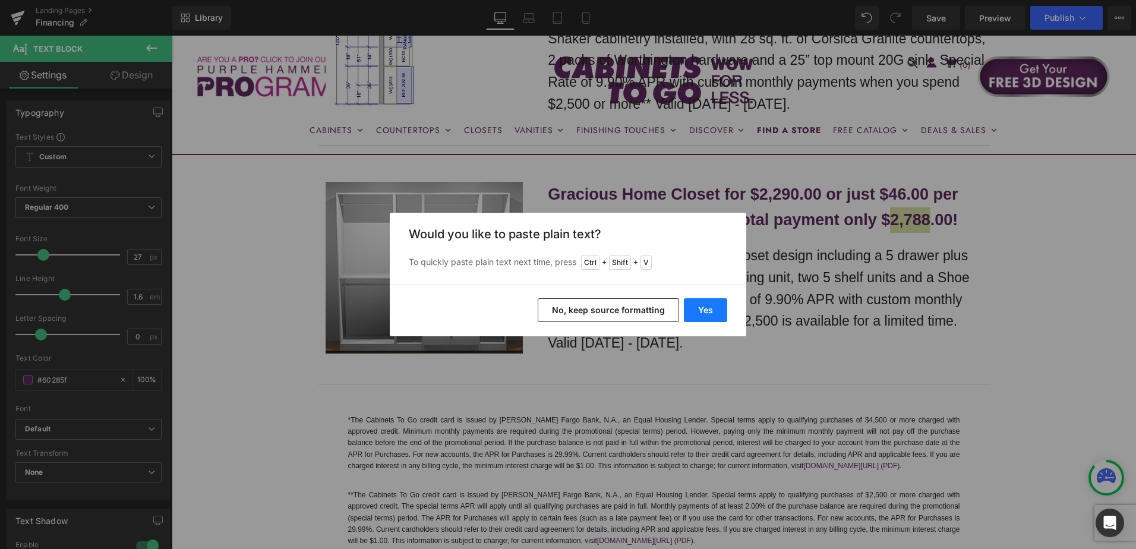
click at [717, 313] on button "Yes" at bounding box center [705, 310] width 43 height 24
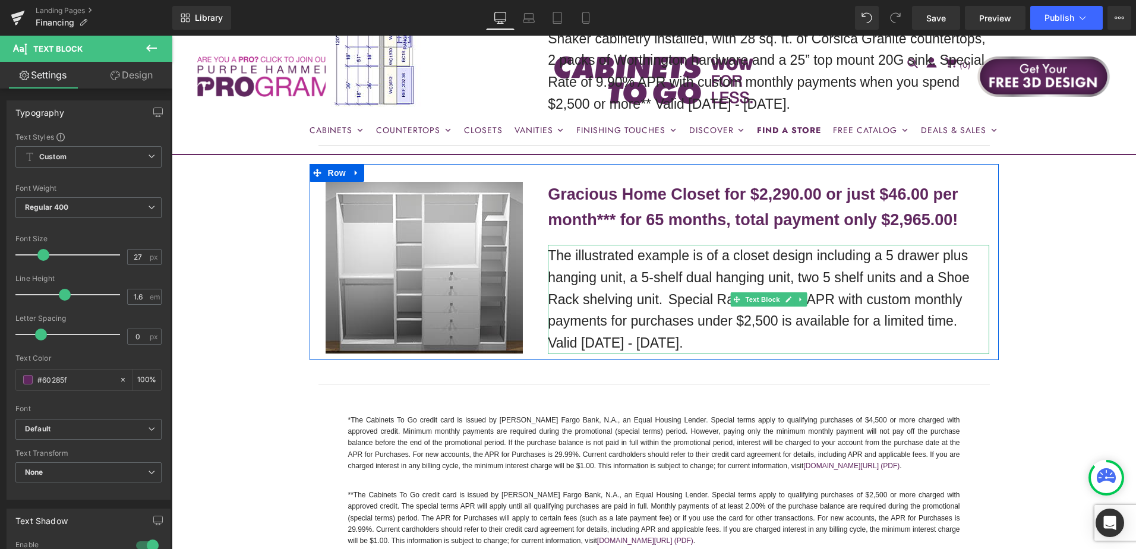
drag, startPoint x: 632, startPoint y: 309, endPoint x: 591, endPoint y: 280, distance: 49.8
click at [632, 309] on p "The illustrated example is of a closet design including a 5 drawer plus hanging…" at bounding box center [769, 299] width 442 height 109
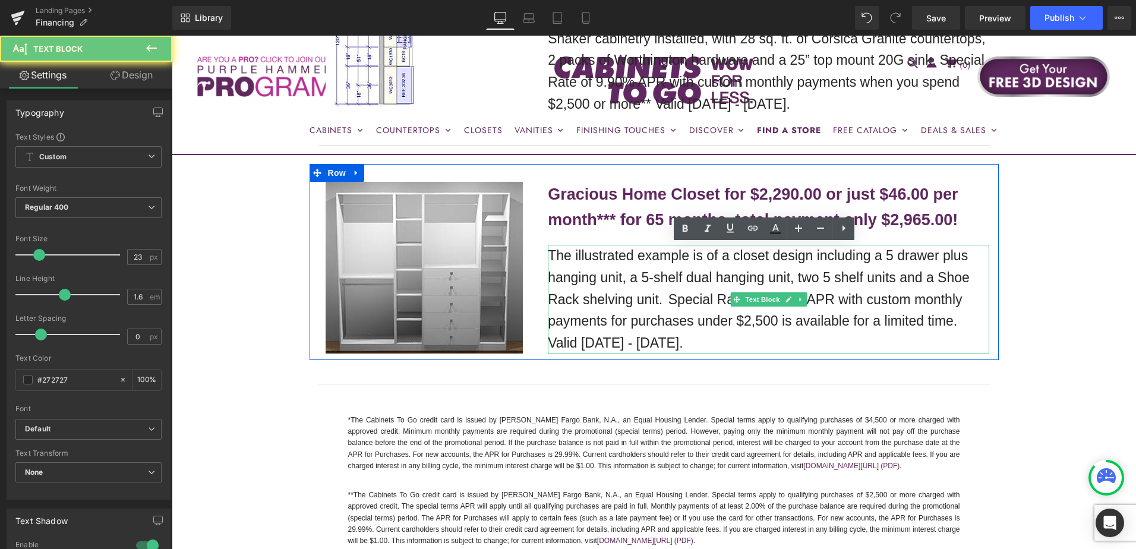
click at [591, 280] on p "The illustrated example is of a closet design including a 5 drawer plus hanging…" at bounding box center [769, 299] width 442 height 109
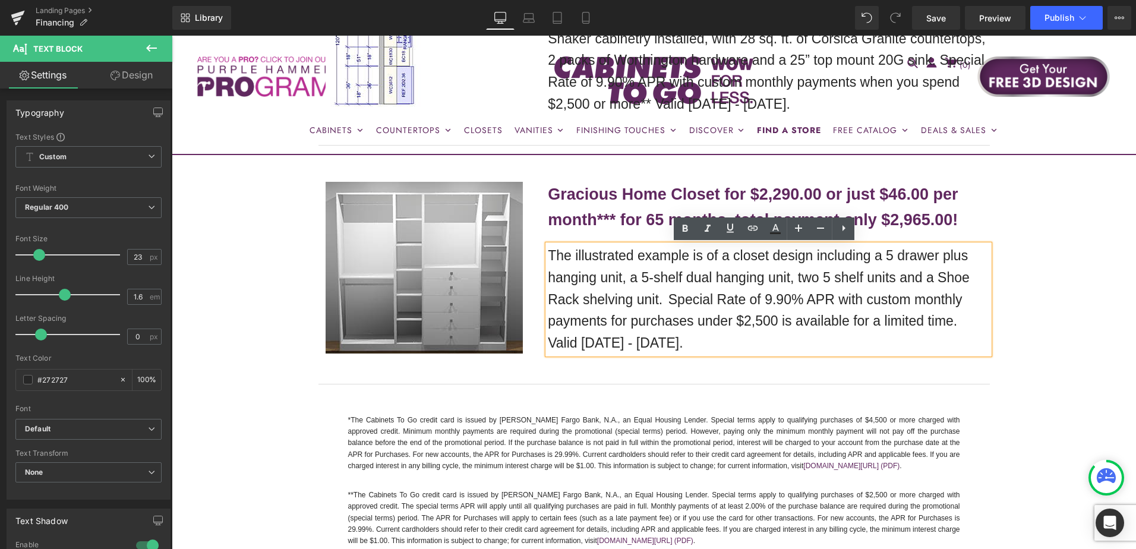
drag, startPoint x: 548, startPoint y: 257, endPoint x: 679, endPoint y: 344, distance: 156.7
click at [679, 344] on p "The illustrated example is of a closet design including a 5 drawer plus hanging…" at bounding box center [769, 299] width 442 height 109
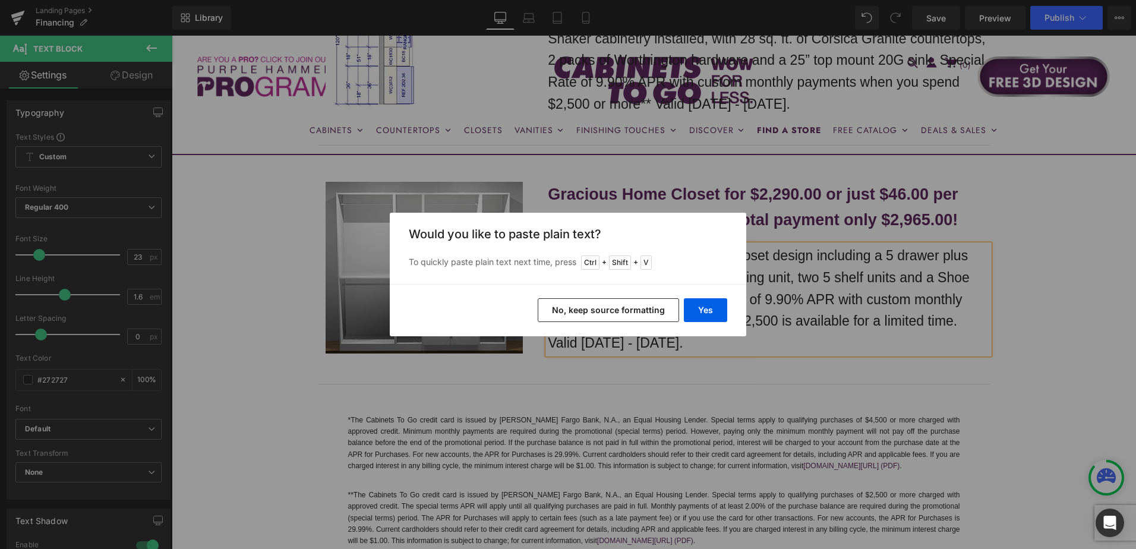
click at [723, 295] on div "Yes No, keep source formatting" at bounding box center [568, 310] width 357 height 52
click at [717, 308] on button "Yes" at bounding box center [705, 310] width 43 height 24
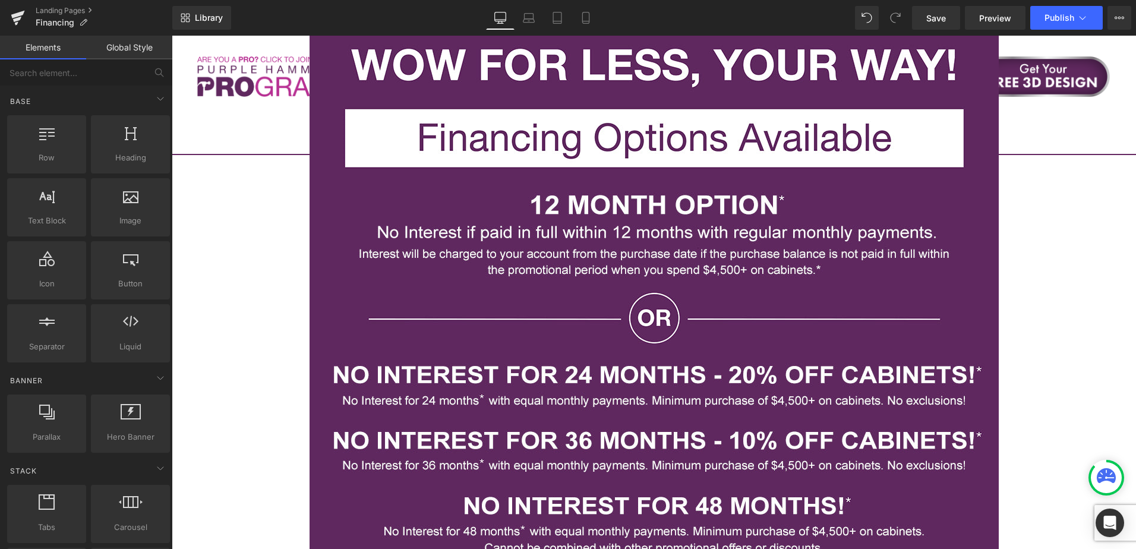
scroll to position [0, 0]
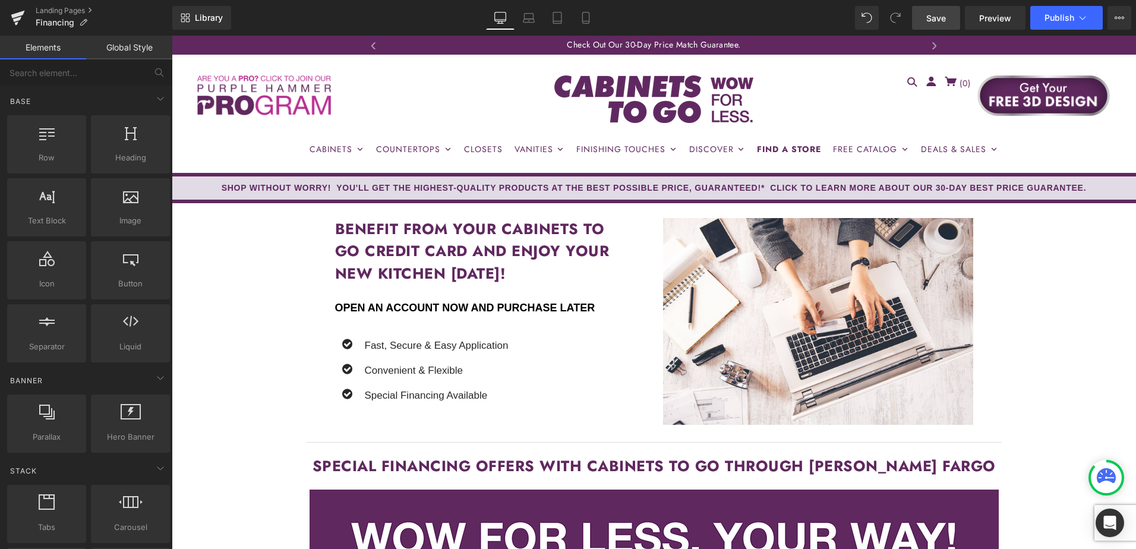
click at [942, 21] on span "Save" at bounding box center [936, 18] width 20 height 12
click at [1122, 23] on button "View Live Page View with current Template Save Template to Library Schedule Pub…" at bounding box center [1120, 18] width 24 height 24
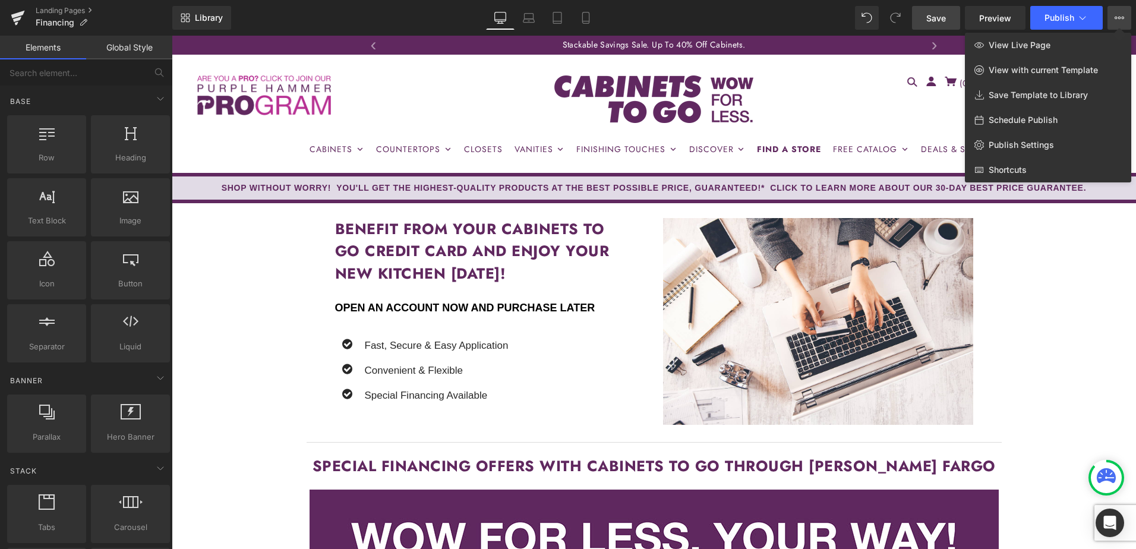
click at [1053, 118] on span "Schedule Publish" at bounding box center [1023, 120] width 69 height 11
select select
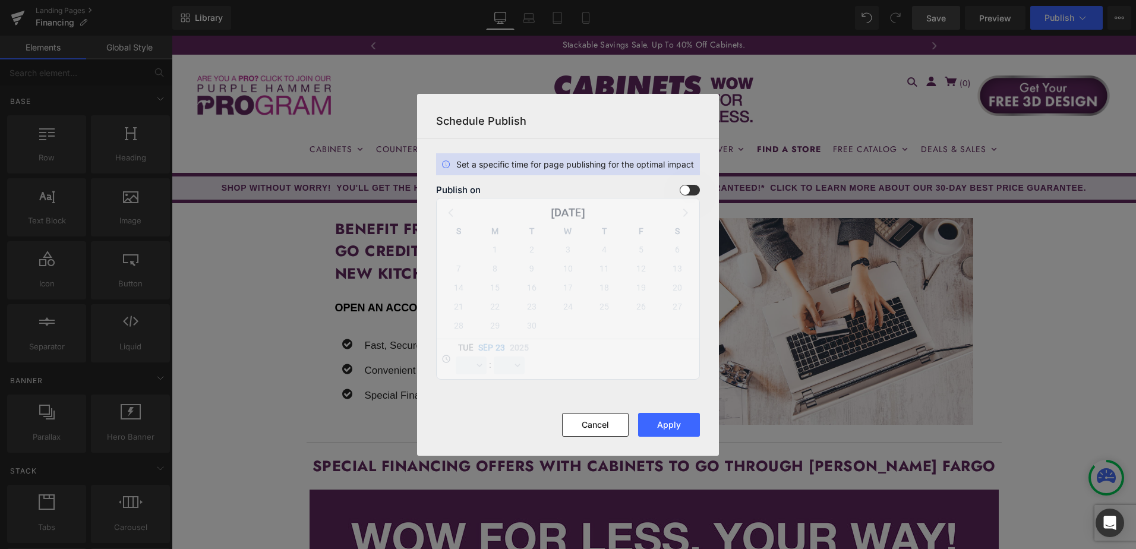
click at [689, 190] on span at bounding box center [690, 190] width 20 height 11
click at [0, 0] on input "checkbox" at bounding box center [0, 0] width 0 height 0
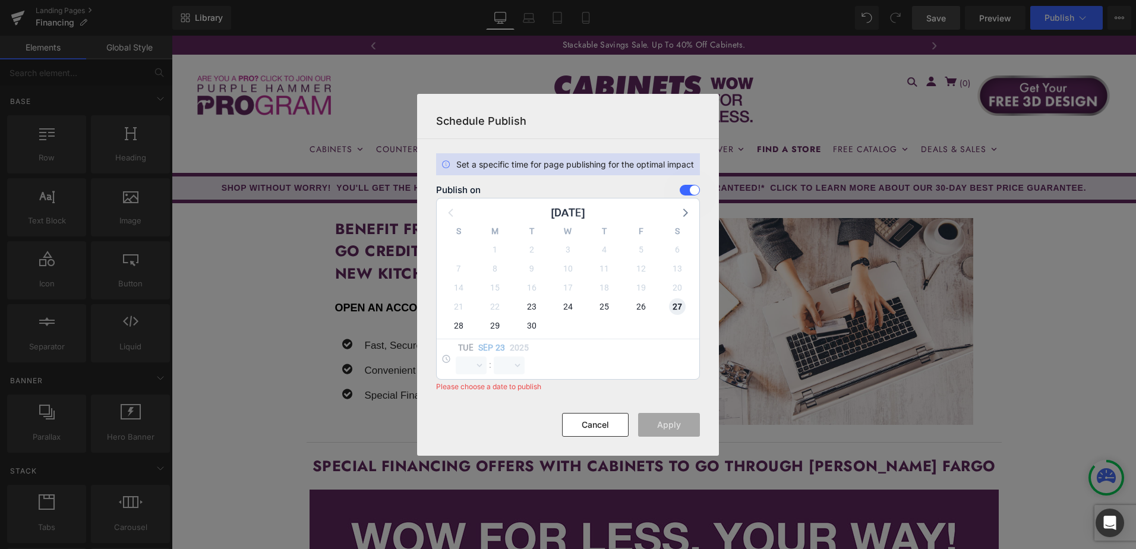
click at [676, 310] on span "27" at bounding box center [677, 306] width 17 height 17
select select "10"
select select "53"
click at [476, 367] on select "00 01 02 03 04 05 06 07 08 09 10 11 12 13 14 15 16 17 18 19 20 21 22 23" at bounding box center [471, 366] width 31 height 18
click at [456, 357] on select "00 01 02 03 04 05 06 07 08 09 10 11 12 13 14 15 16 17 18 19 20 21 22 23" at bounding box center [471, 366] width 31 height 18
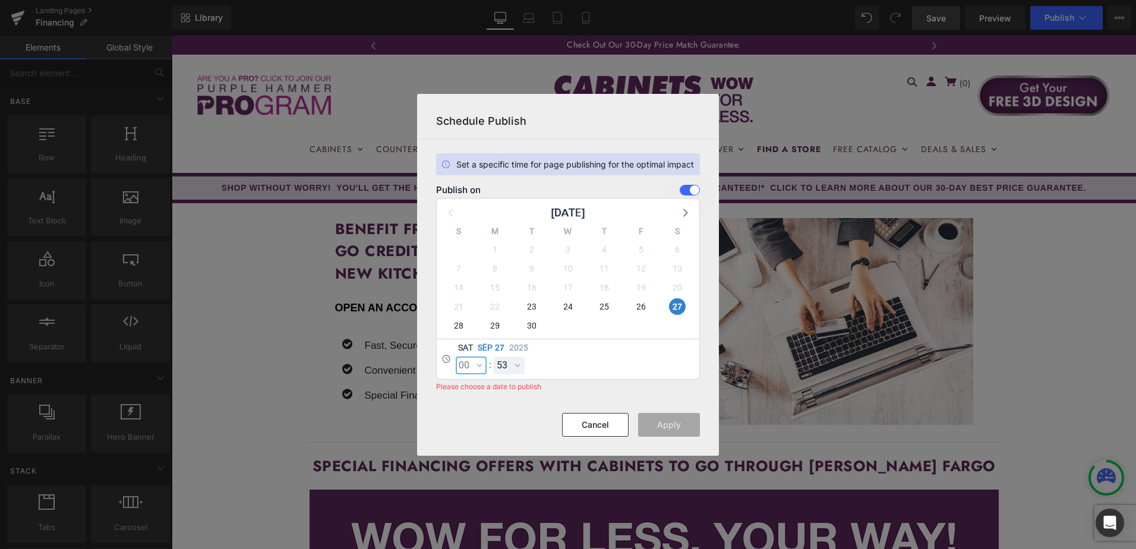
select select "0"
click at [521, 366] on select "00 01 02 03 04 05 06 07 08 09 10 11 12 13 14 15 16 17 18 19 20 21 22 23 24 25 2…" at bounding box center [509, 366] width 31 height 18
click at [494, 357] on select "00 01 02 03 04 05 06 07 08 09 10 11 12 13 14 15 16 17 18 19 20 21 22 23 24 25 2…" at bounding box center [509, 366] width 31 height 18
select select "0"
click at [668, 427] on button "Apply" at bounding box center [669, 425] width 62 height 24
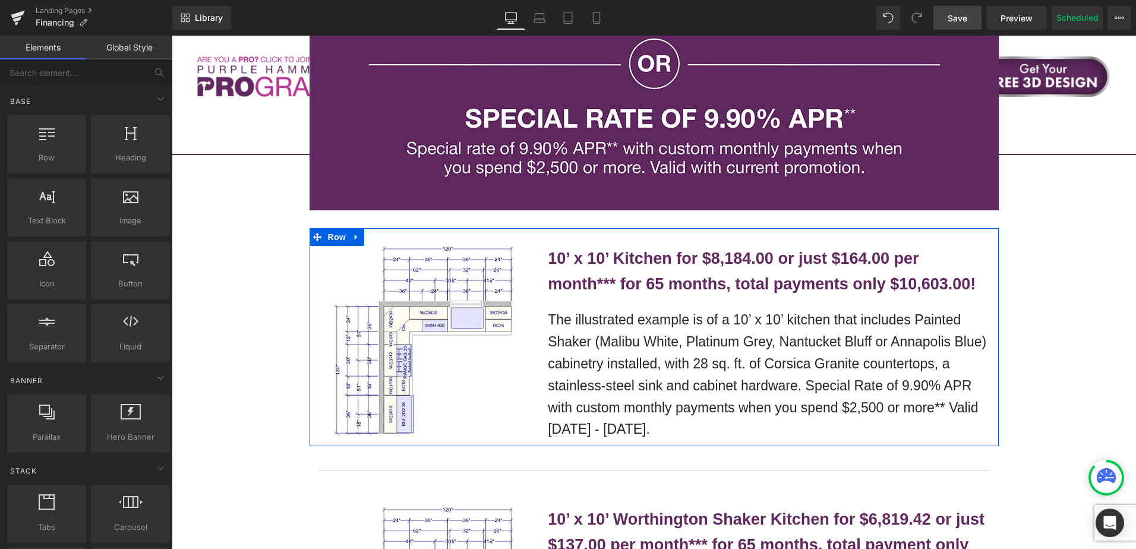
scroll to position [1010, 0]
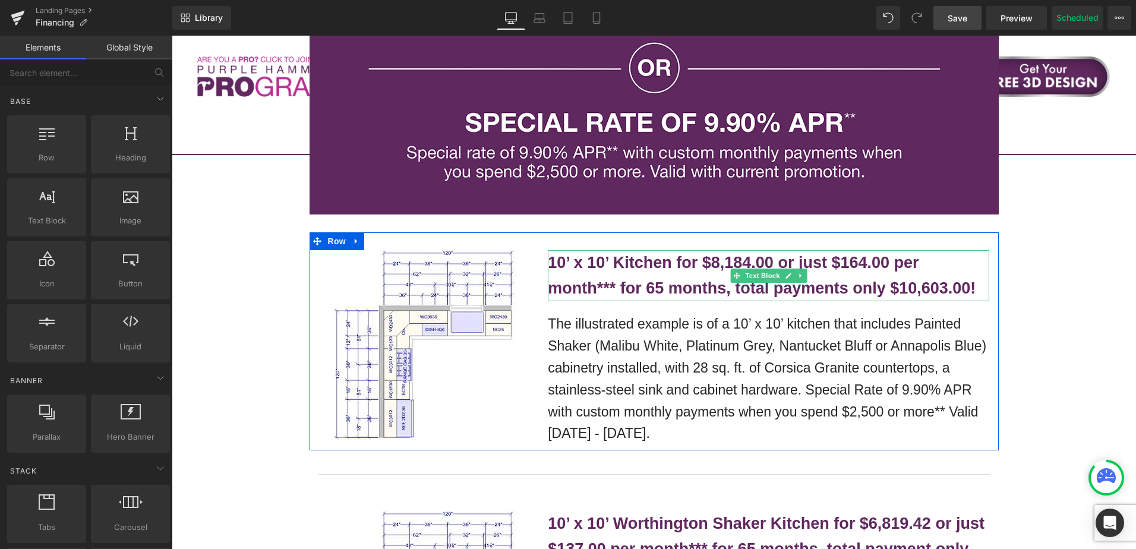
click at [661, 265] on b "10’ x 10’ Kitchen for $8,184.00 or just $164.00 per month*** for 65 months, tot…" at bounding box center [762, 275] width 428 height 43
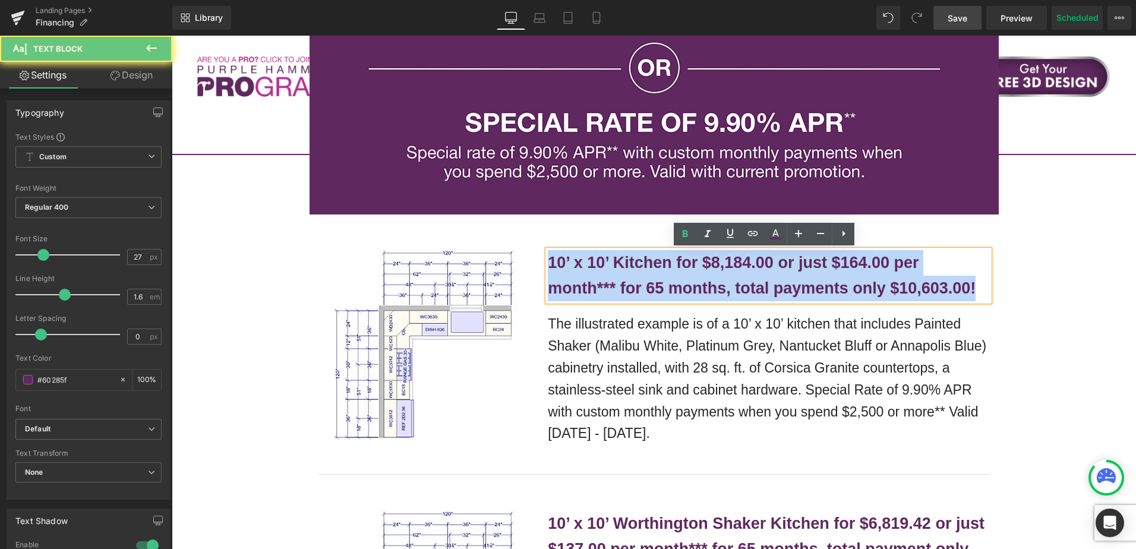
click at [661, 265] on b "10’ x 10’ Kitchen for $8,184.00 or just $164.00 per month*** for 65 months, tot…" at bounding box center [762, 275] width 428 height 43
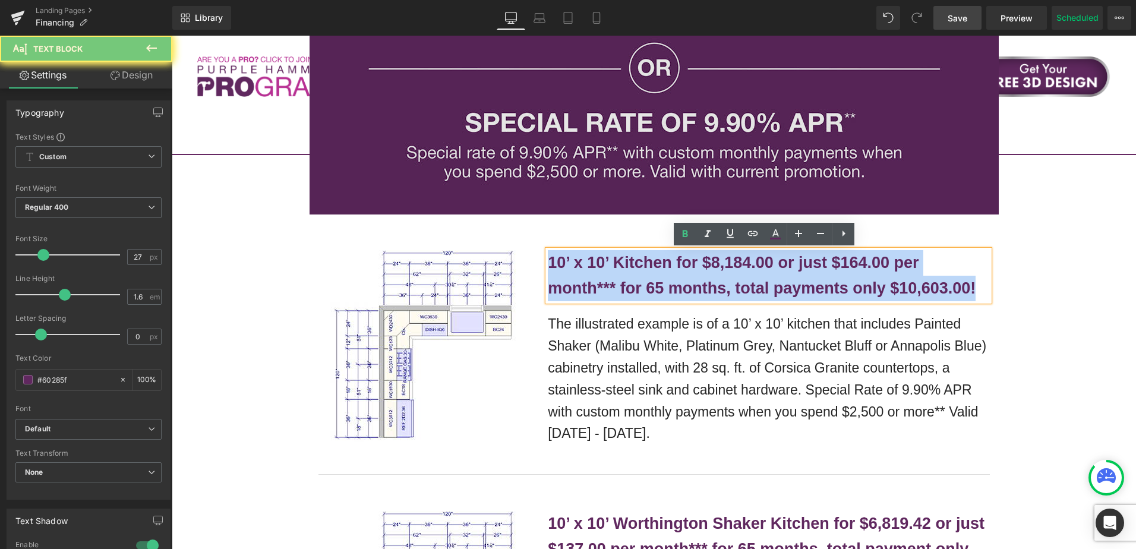
copy b "10’ x 10’ Kitchen for $8,184.00 or just $164.00 per month*** for 65 months, tot…"
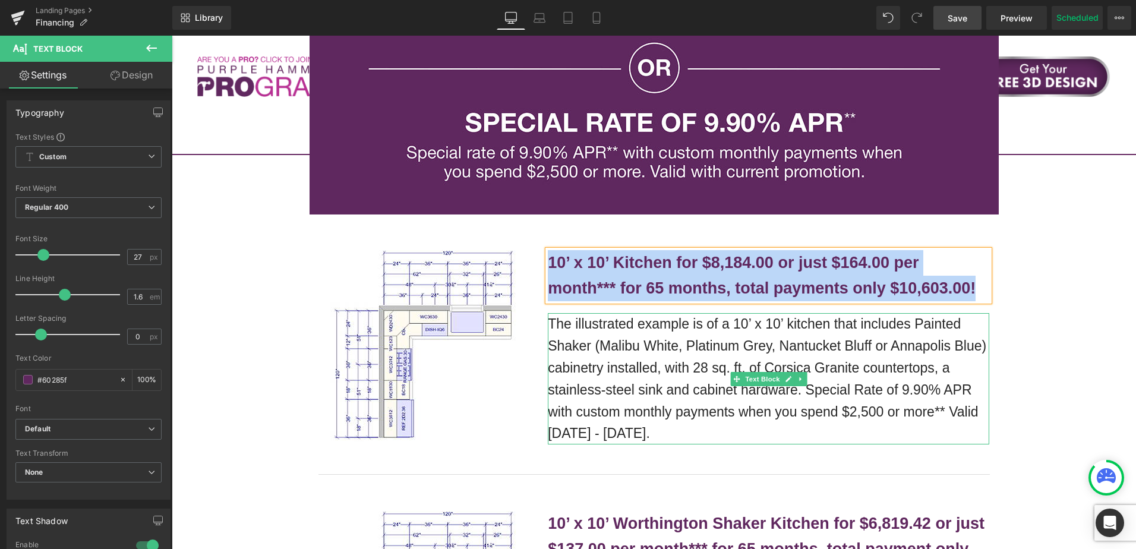
click at [623, 337] on p "The illustrated example is of a 10’ x 10’ kitchen that includes Painted Shaker …" at bounding box center [769, 378] width 442 height 131
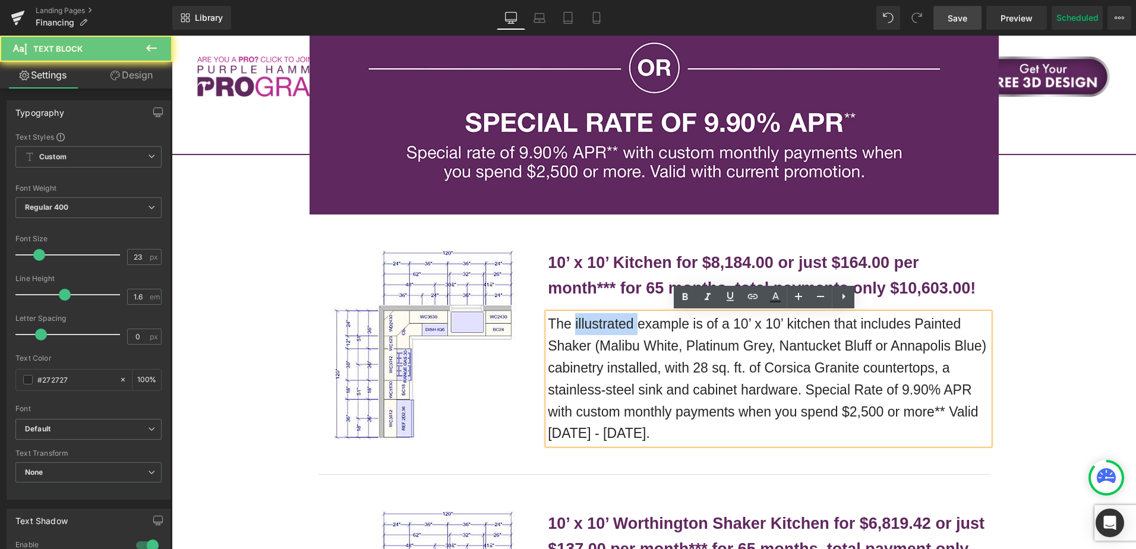
click at [623, 337] on p "The illustrated example is of a 10’ x 10’ kitchen that includes Painted Shaker …" at bounding box center [769, 378] width 442 height 131
copy p "The illustrated example is of a 10’ x 10’ kitchen that includes Painted Shaker …"
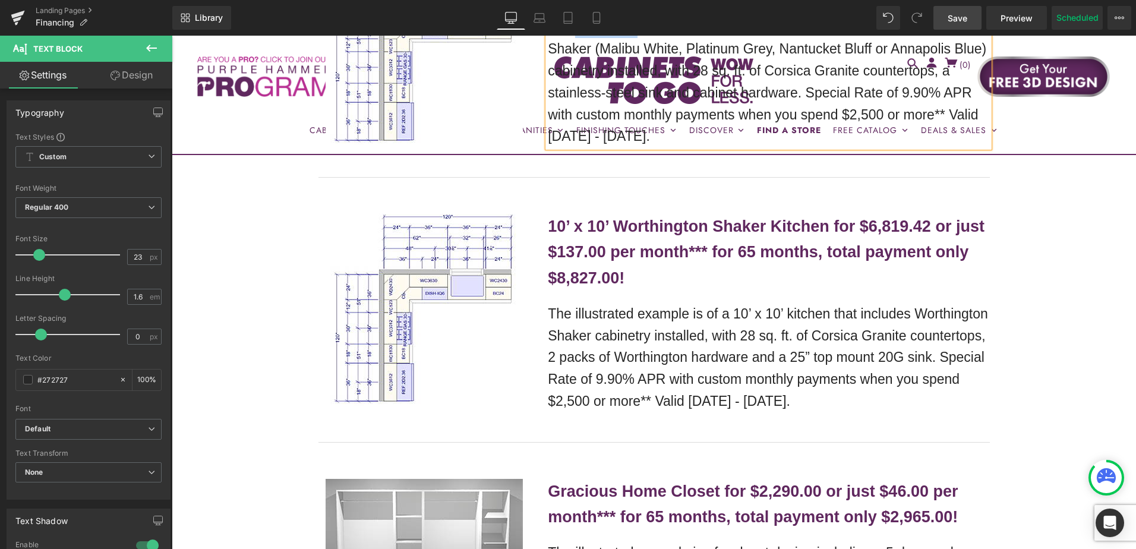
click at [650, 260] on b "10’ x 10’ Worthington Shaker Kitchen for $6,819.42 or just $137.00 per month***…" at bounding box center [766, 251] width 437 height 69
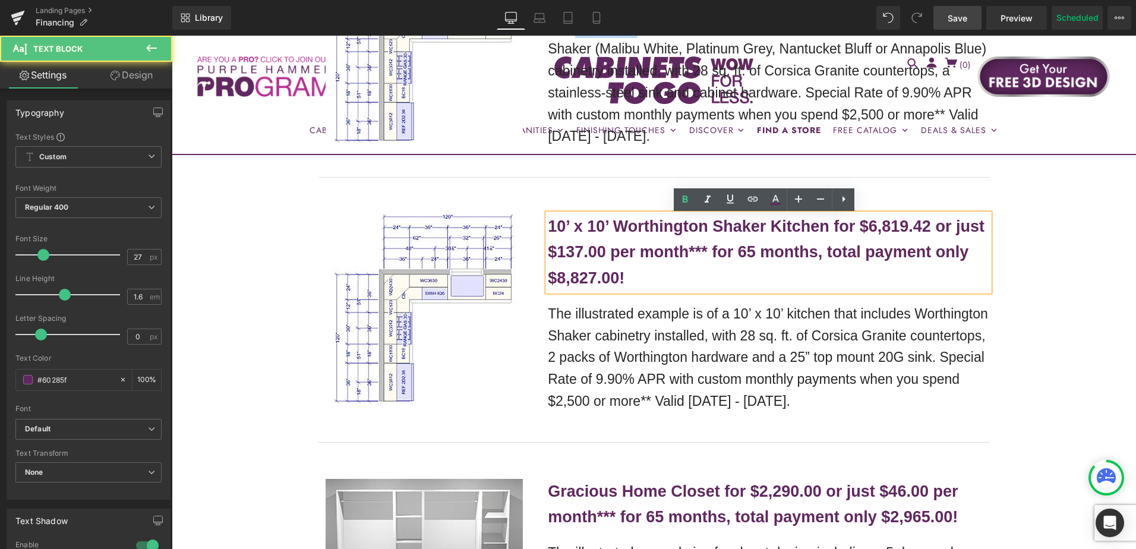
scroll to position [1306, 0]
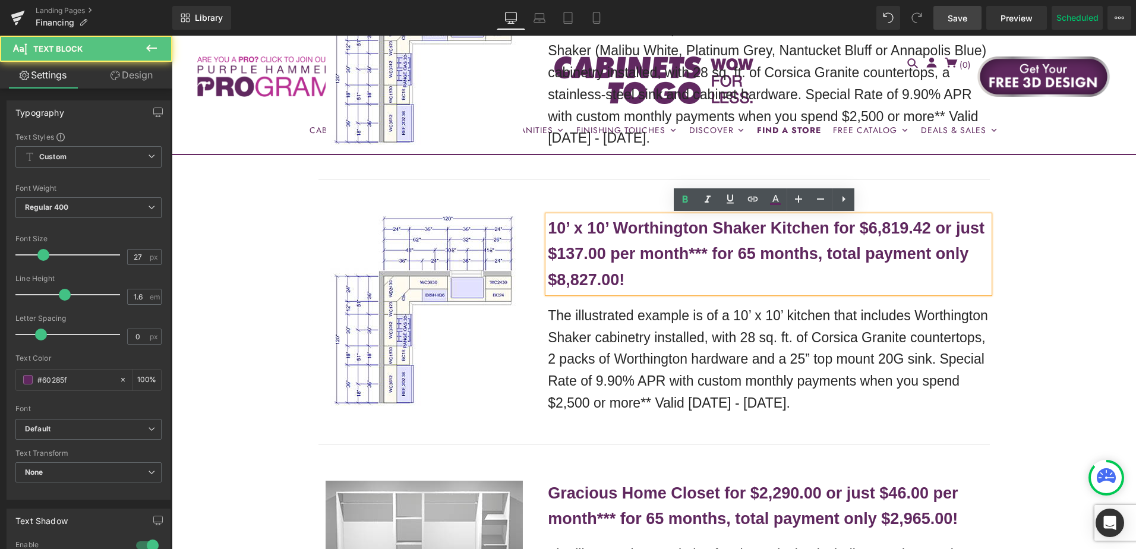
click at [632, 245] on p "10’ x 10’ Worthington Shaker Kitchen for $6,819.42 or just $137.00 per month***…" at bounding box center [769, 254] width 442 height 77
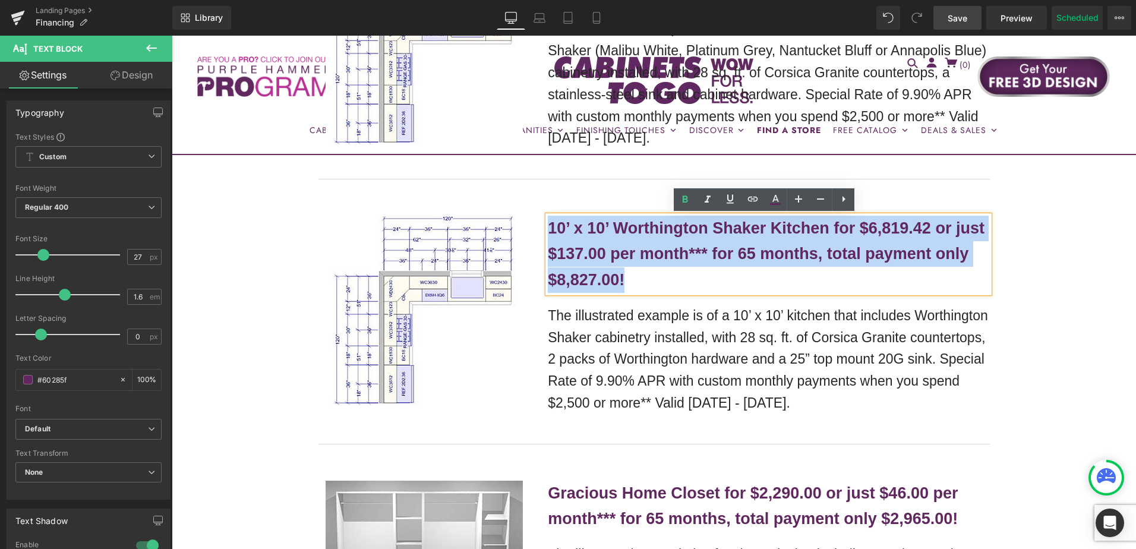
click at [632, 245] on p "10’ x 10’ Worthington Shaker Kitchen for $6,819.42 or just $137.00 per month***…" at bounding box center [769, 254] width 442 height 77
copy b "10’ x 10’ Worthington Shaker Kitchen for $6,819.42 or just $137.00 per month***…"
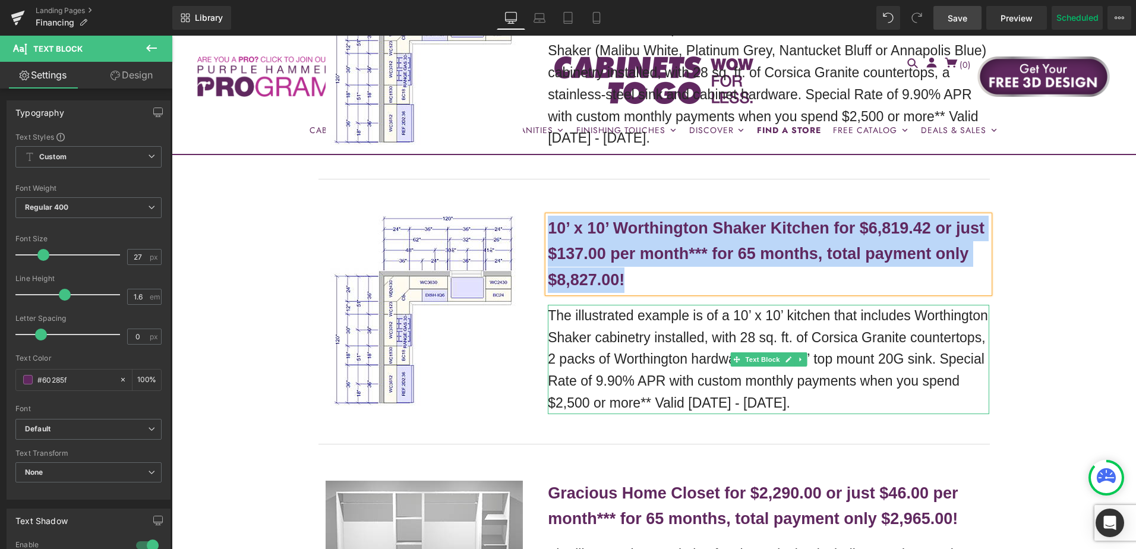
click at [643, 339] on p "The illustrated example is of a 10’ x 10’ kitchen that includes Worthington Sha…" at bounding box center [769, 359] width 442 height 109
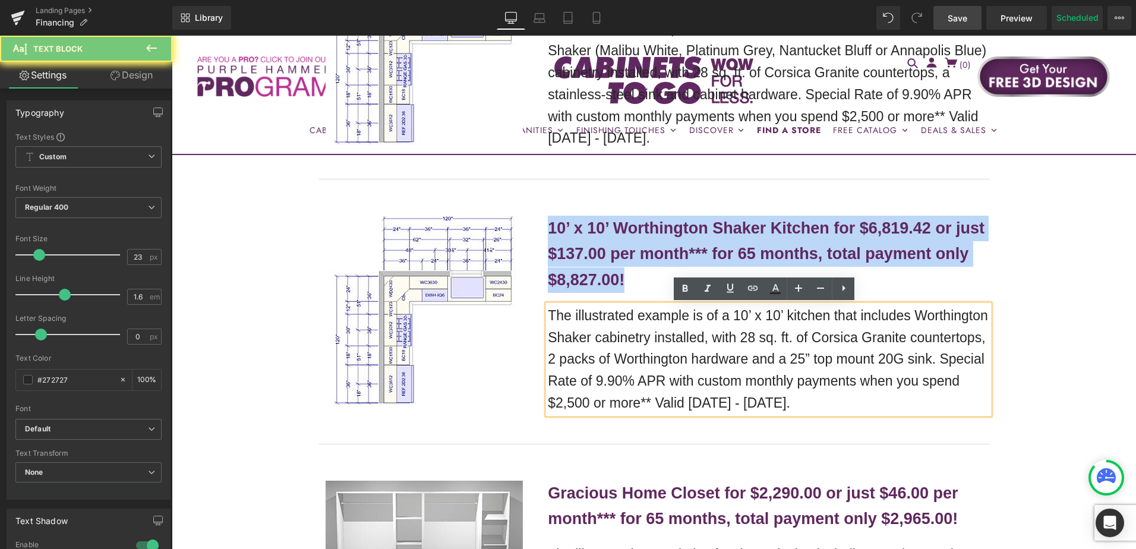
click at [643, 339] on p "The illustrated example is of a 10’ x 10’ kitchen that includes Worthington Sha…" at bounding box center [769, 359] width 442 height 109
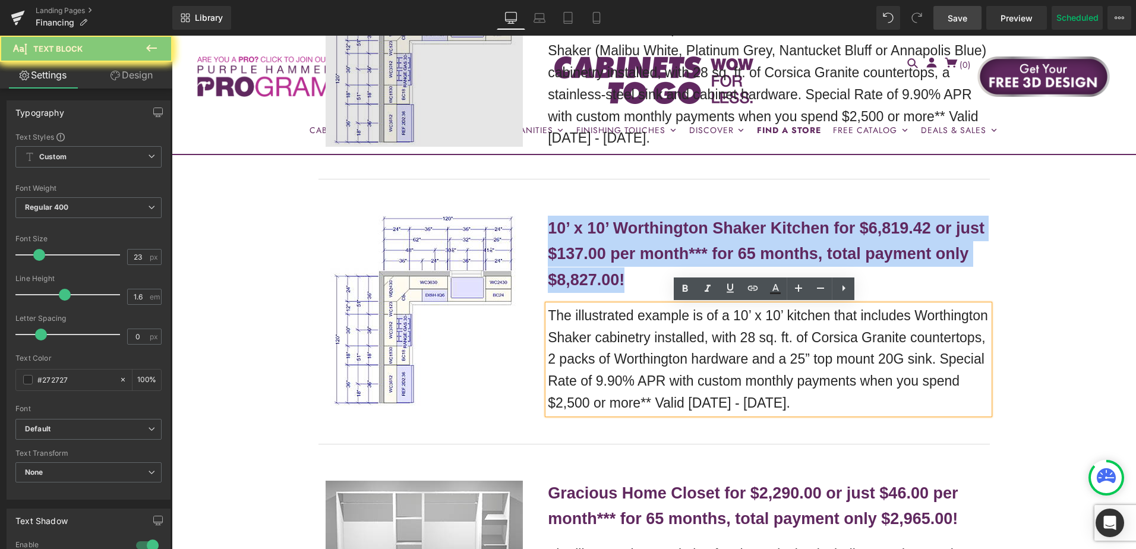
copy p "The illustrated example is of a 10’ x 10’ kitchen that includes Worthington Sha…"
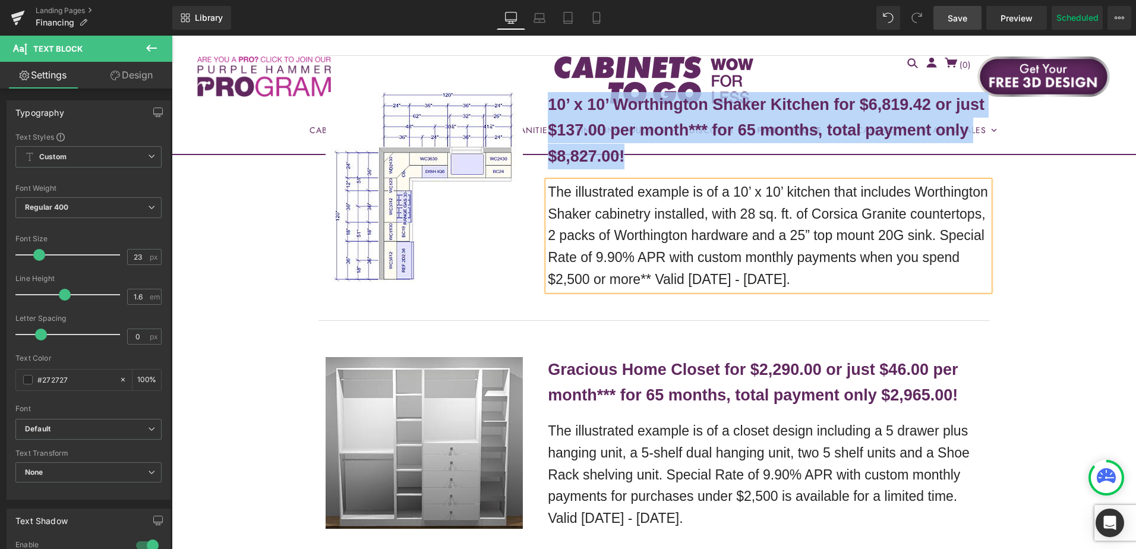
scroll to position [1603, 0]
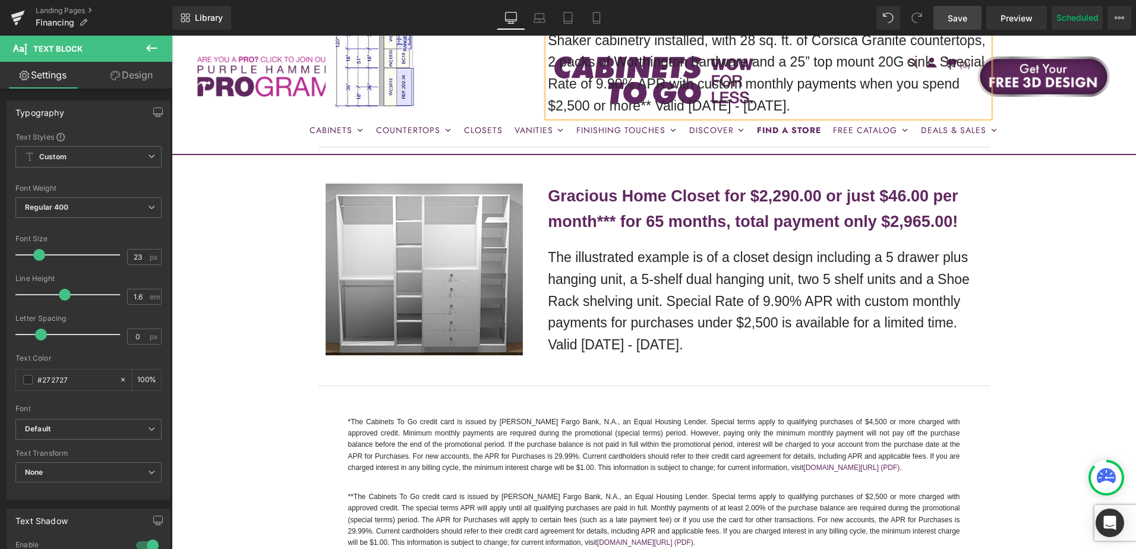
click at [611, 204] on b "Gracious Home Closet for $2,290.00 or just $46.00 per month*** for 65 months, t…" at bounding box center [753, 208] width 410 height 43
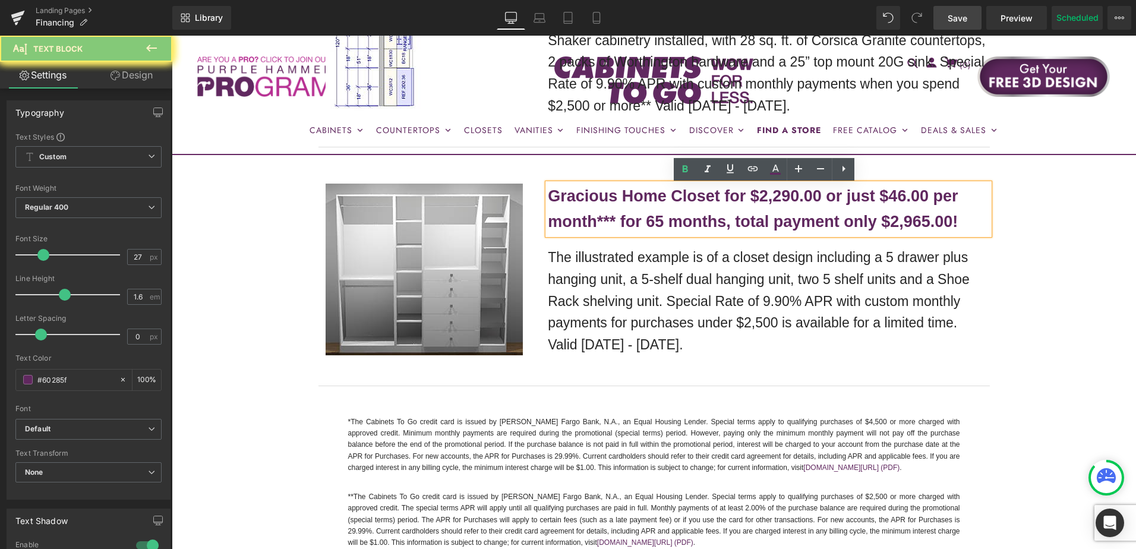
click at [611, 204] on b "Gracious Home Closet for $2,290.00 or just $46.00 per month*** for 65 months, t…" at bounding box center [753, 208] width 410 height 43
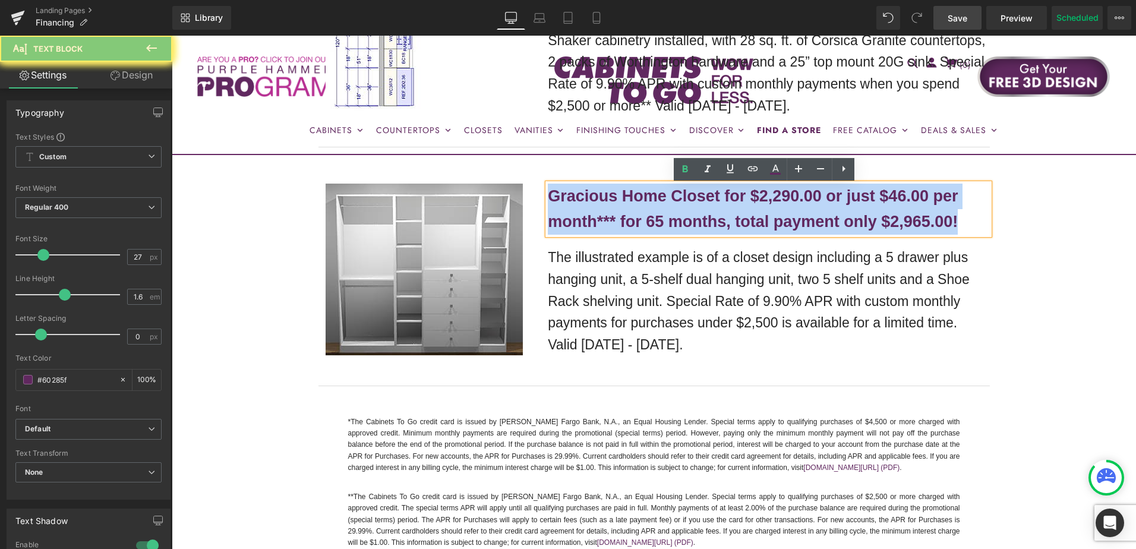
scroll to position [1601, 0]
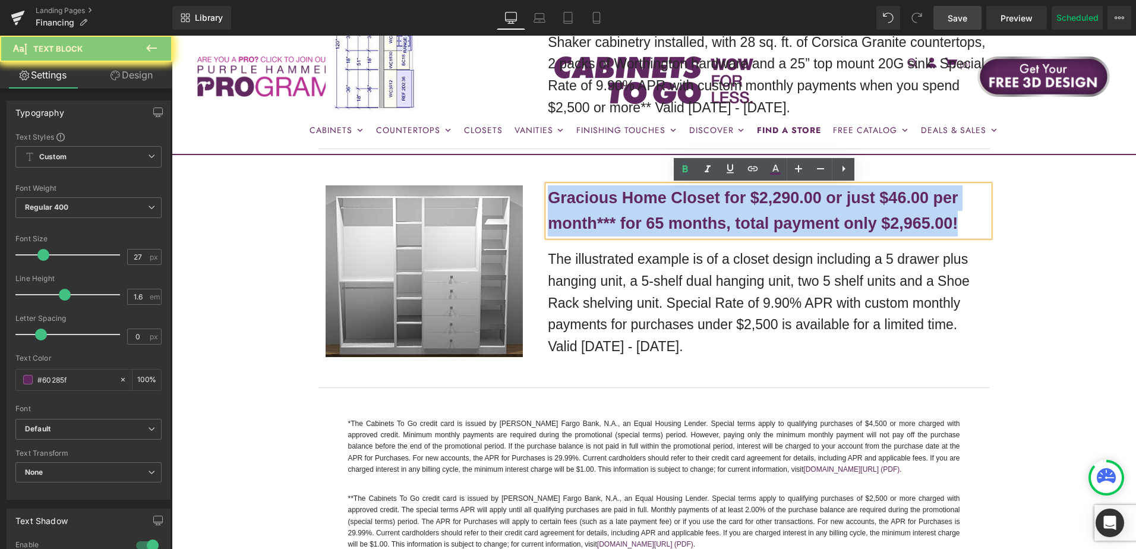
copy b "Gracious Home Closet for $2,290.00 or just $46.00 per month*** for 65 months, t…"
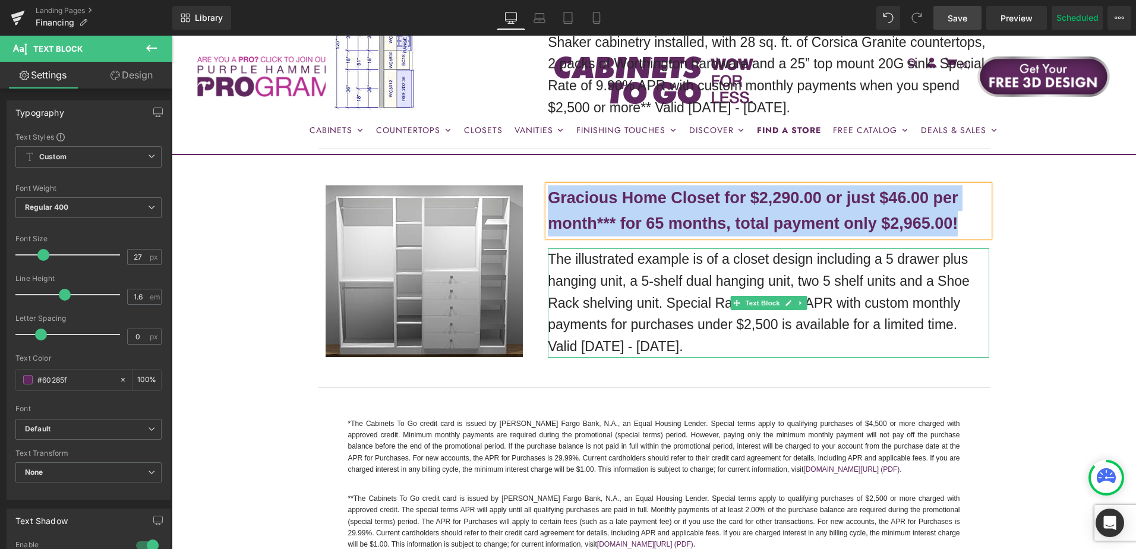
click at [652, 274] on p "The illustrated example is of a closet design including a 5 drawer plus hanging…" at bounding box center [769, 302] width 442 height 109
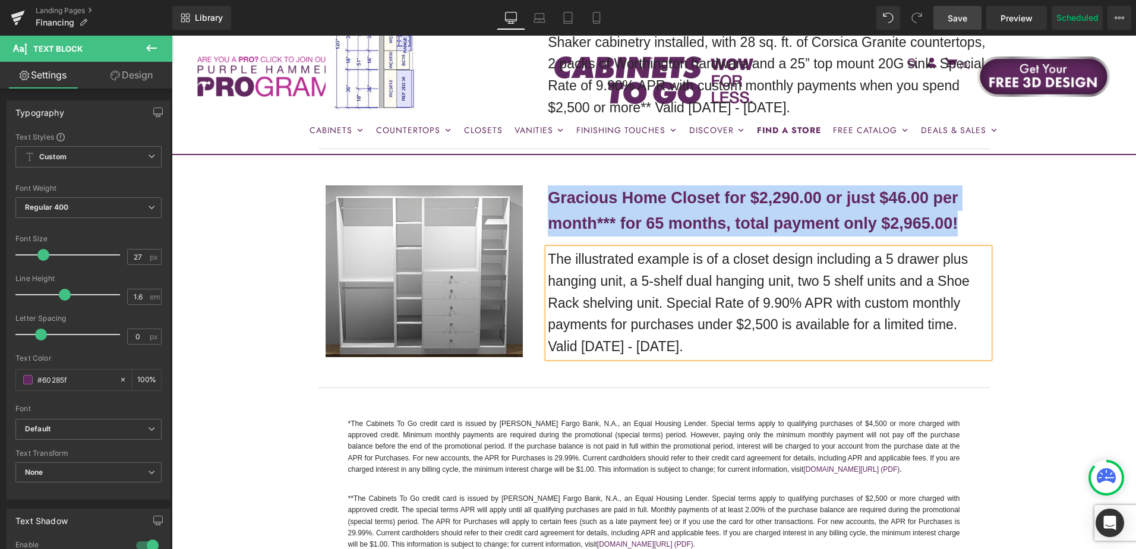
click at [652, 274] on p "The illustrated example is of a closet design including a 5 drawer plus hanging…" at bounding box center [769, 302] width 442 height 109
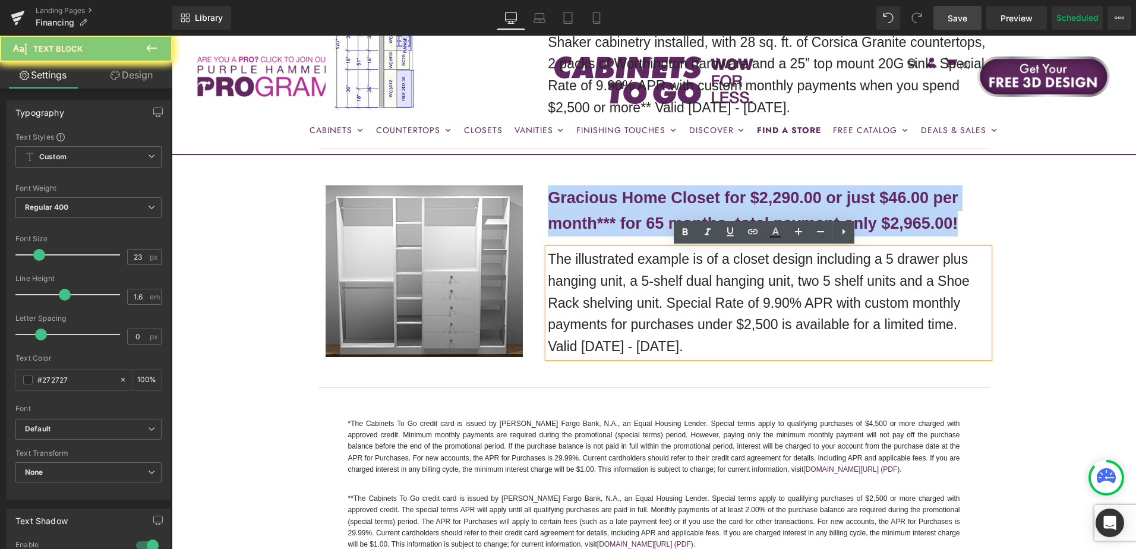
copy p "The illustrated example is of a closet design including a 5 drawer plus hanging…"
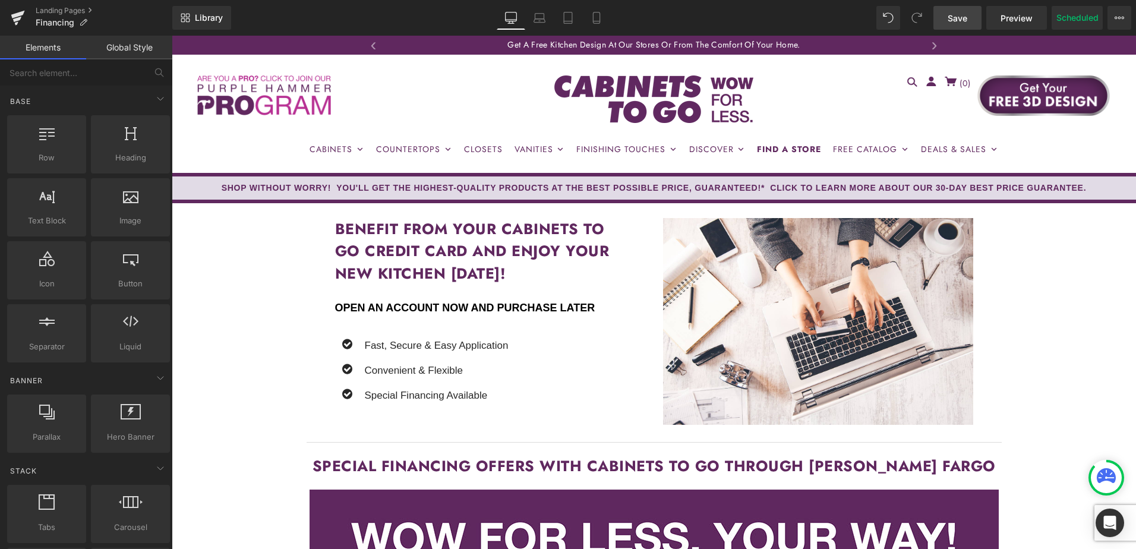
click at [961, 22] on span "Save" at bounding box center [958, 18] width 20 height 12
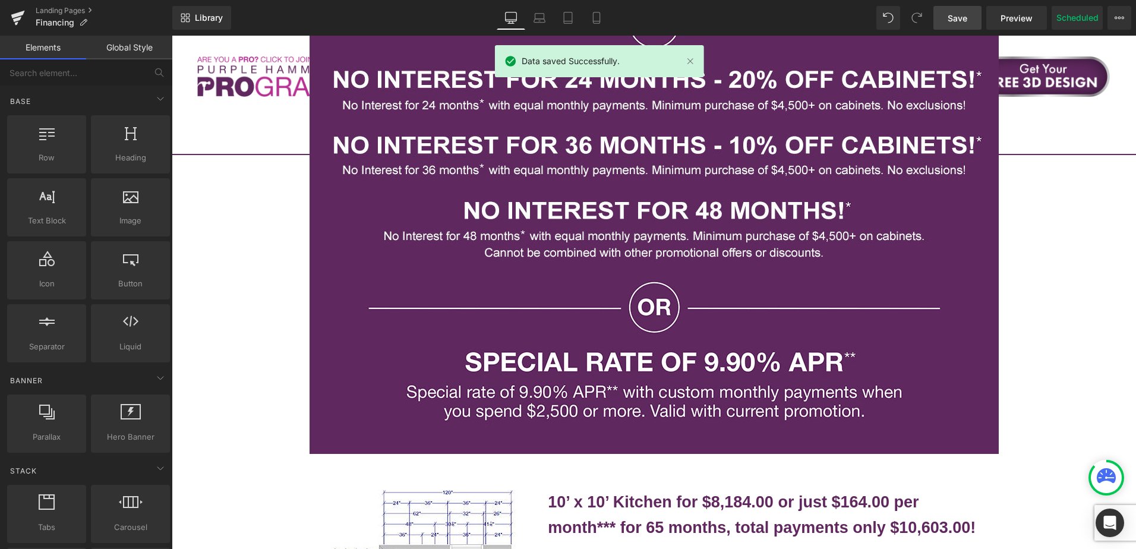
scroll to position [1070, 0]
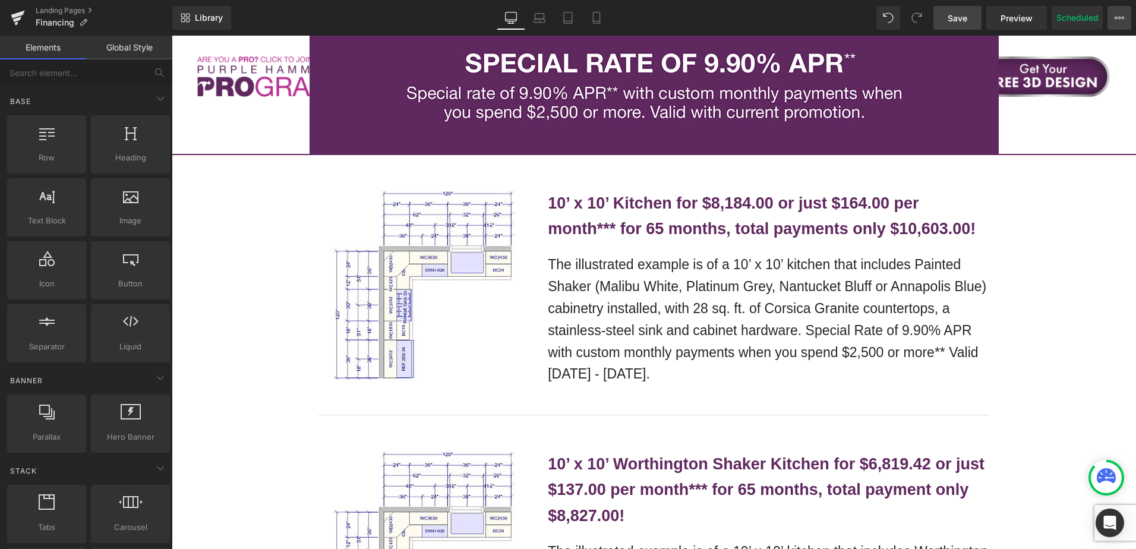
click at [1118, 17] on icon at bounding box center [1120, 18] width 10 height 10
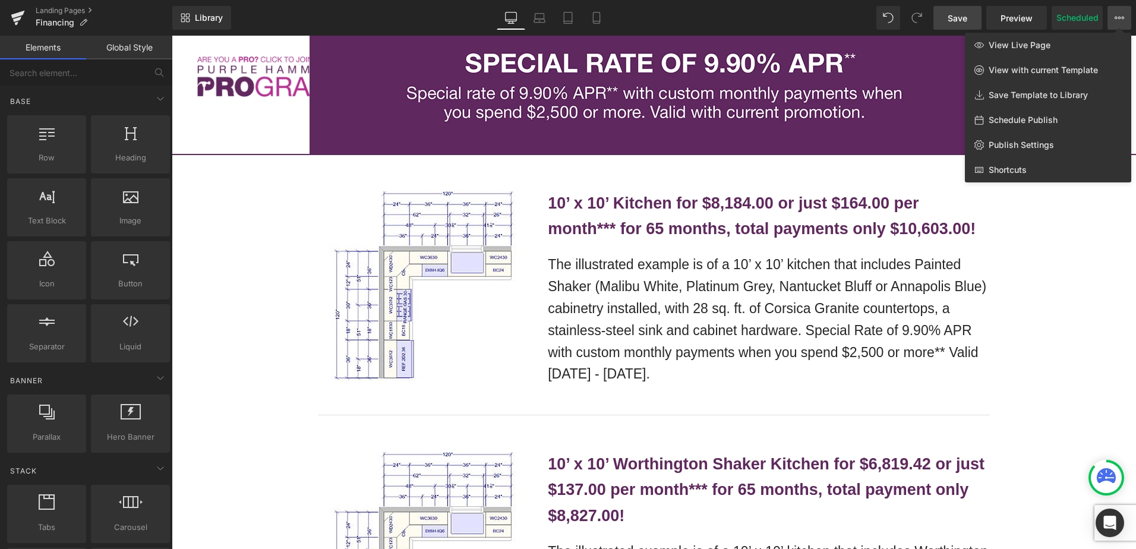
click at [1048, 117] on span "Schedule Publish" at bounding box center [1023, 120] width 69 height 11
select select
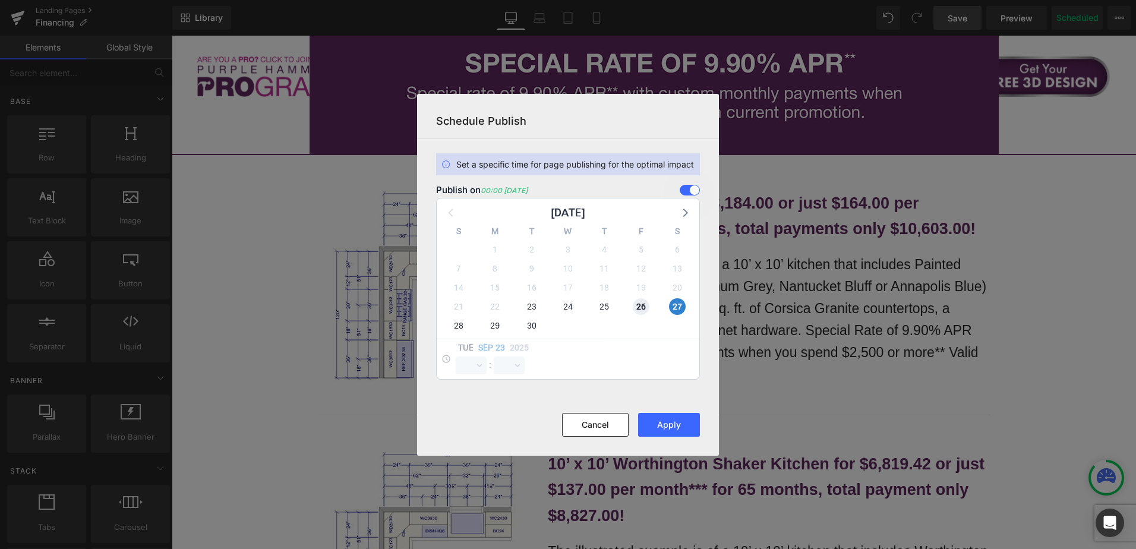
click at [646, 307] on span "26" at bounding box center [641, 306] width 17 height 17
select select "0"
click at [683, 309] on span "27" at bounding box center [677, 306] width 17 height 17
click at [676, 432] on button "Apply" at bounding box center [669, 425] width 62 height 24
